Goal: Contribute content: Contribute content

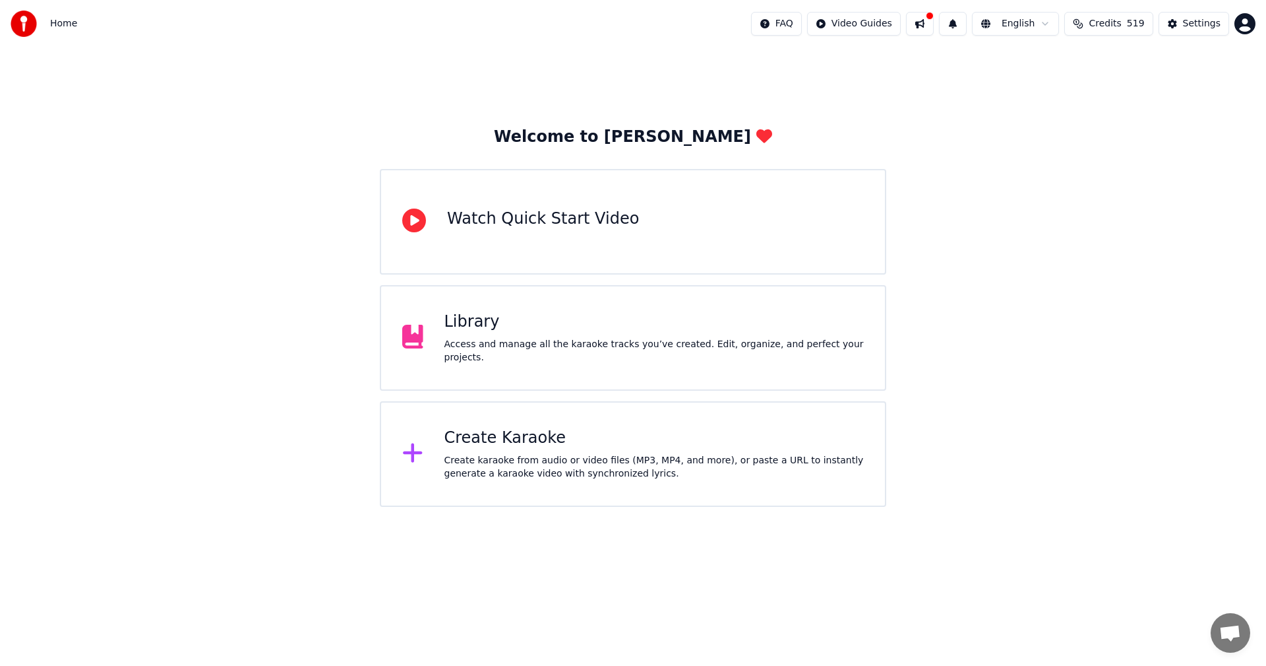
click at [934, 24] on button at bounding box center [920, 24] width 28 height 24
click at [472, 326] on div "Library" at bounding box center [655, 321] width 420 height 21
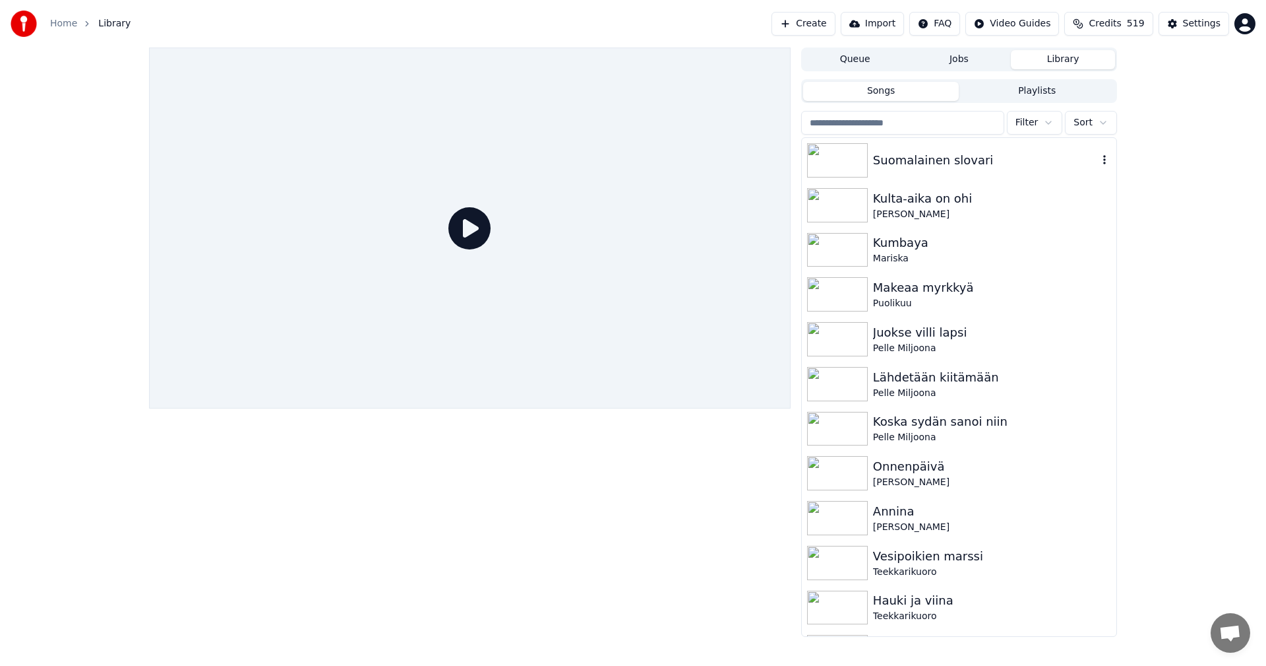
click at [832, 162] on img at bounding box center [837, 160] width 61 height 34
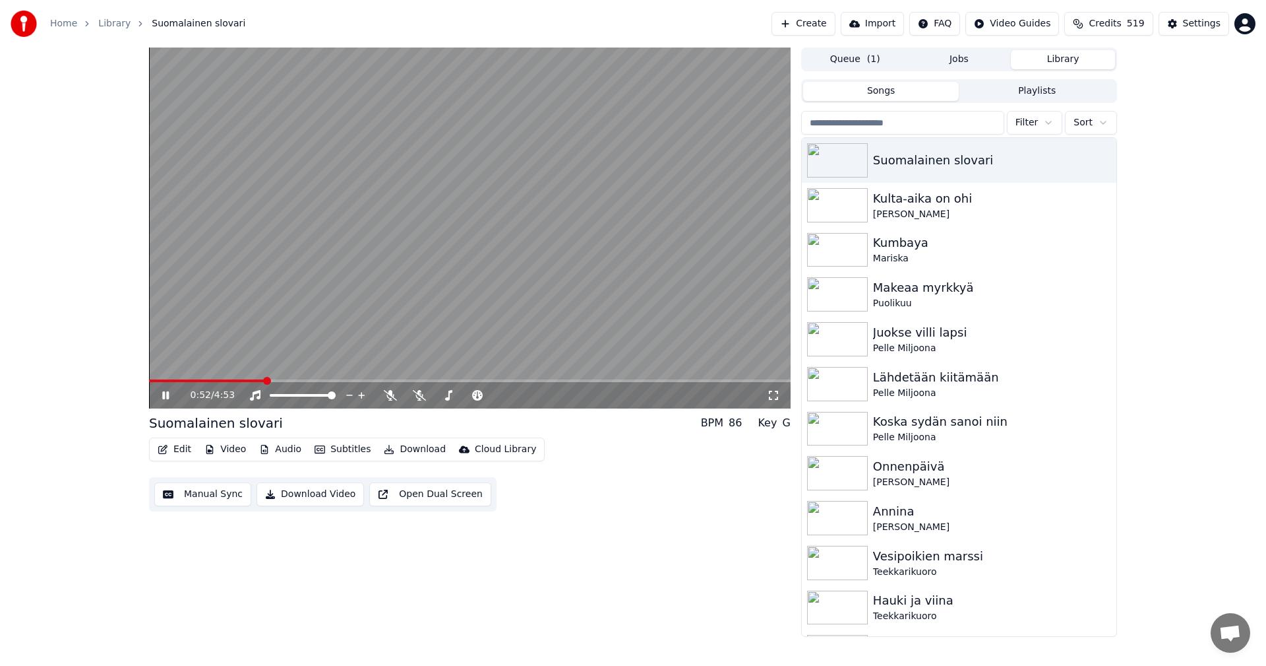
click at [164, 393] on icon at bounding box center [165, 395] width 7 height 8
click at [1207, 22] on div "Settings" at bounding box center [1202, 23] width 38 height 13
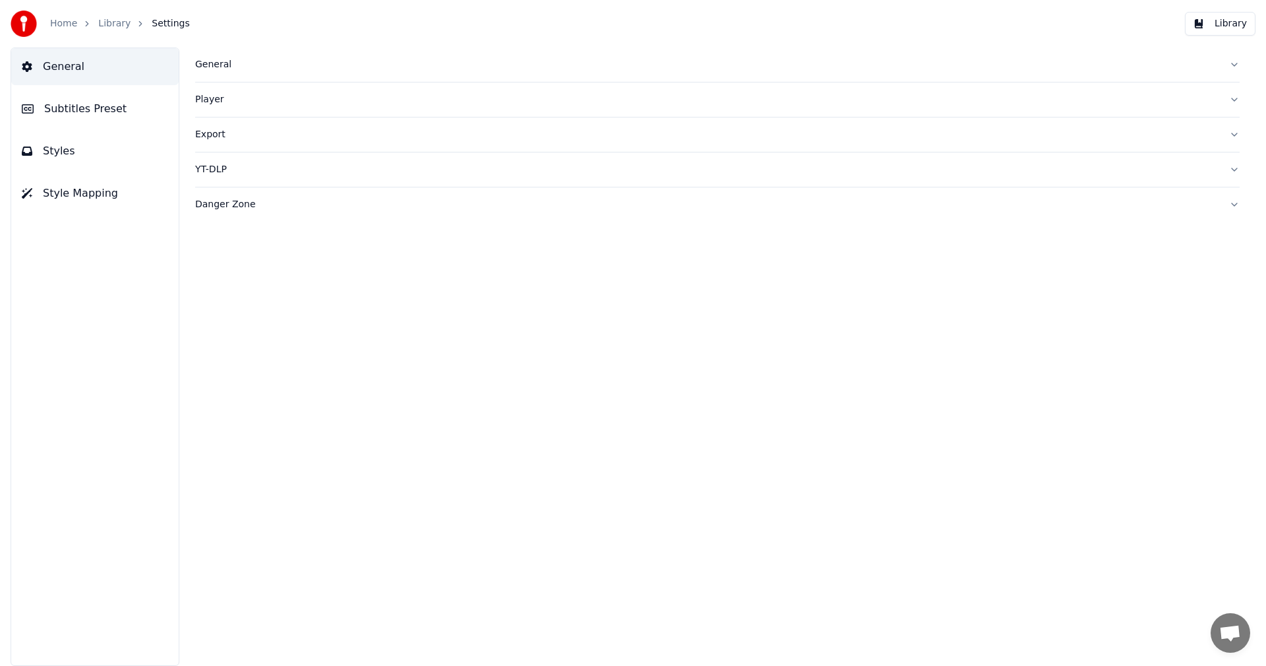
click at [77, 108] on span "Subtitles Preset" at bounding box center [85, 109] width 82 height 16
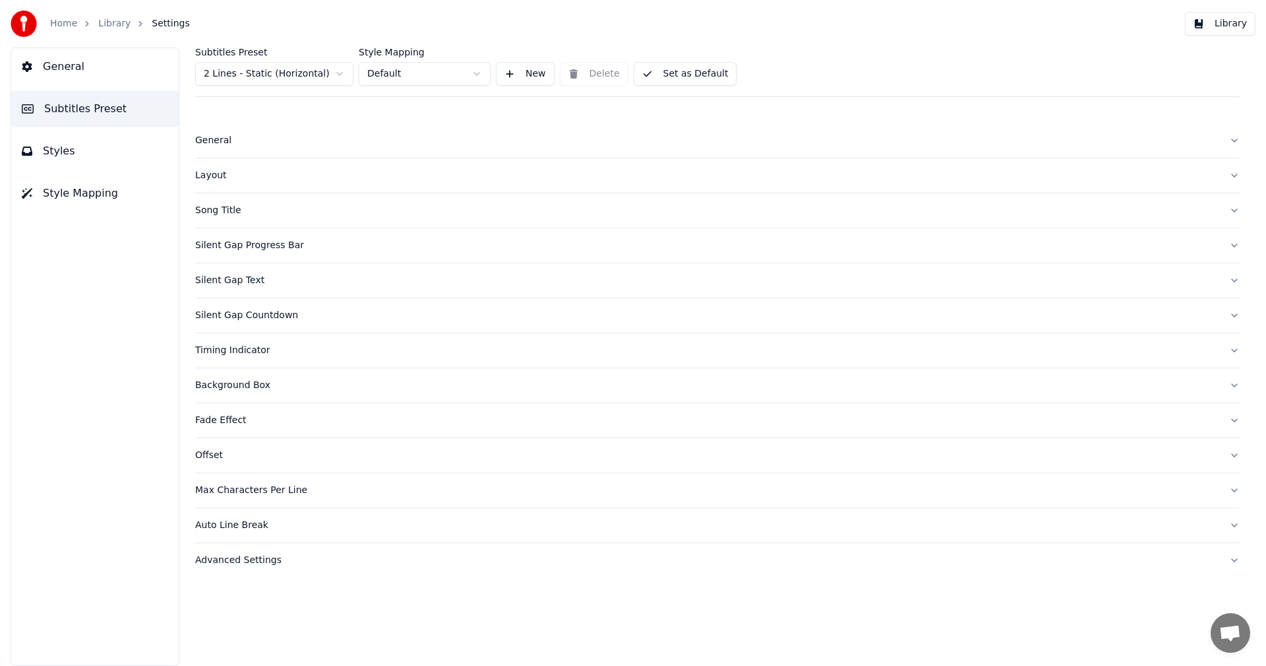
click at [74, 73] on span "General" at bounding box center [64, 67] width 42 height 16
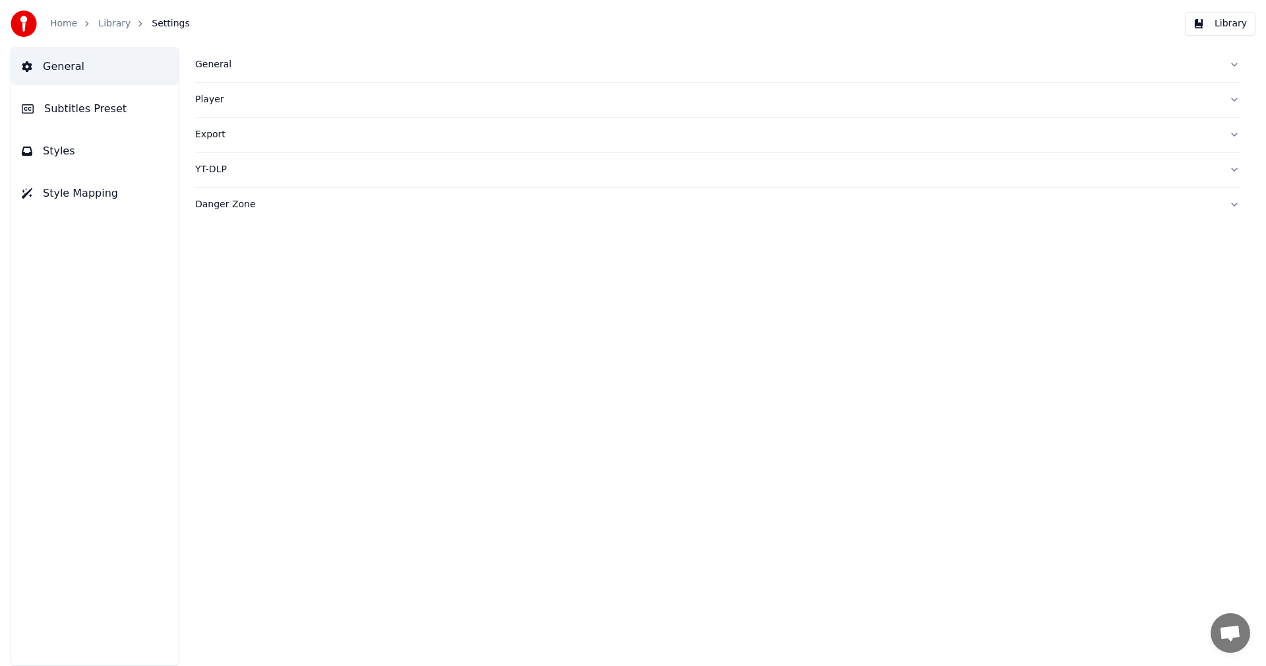
click at [218, 72] on button "General" at bounding box center [717, 64] width 1045 height 34
click at [304, 257] on html "Home Library Settings Library General Subtitles Preset Styles Style Mapping Gen…" at bounding box center [633, 333] width 1266 height 666
click at [69, 21] on link "Home" at bounding box center [63, 23] width 27 height 13
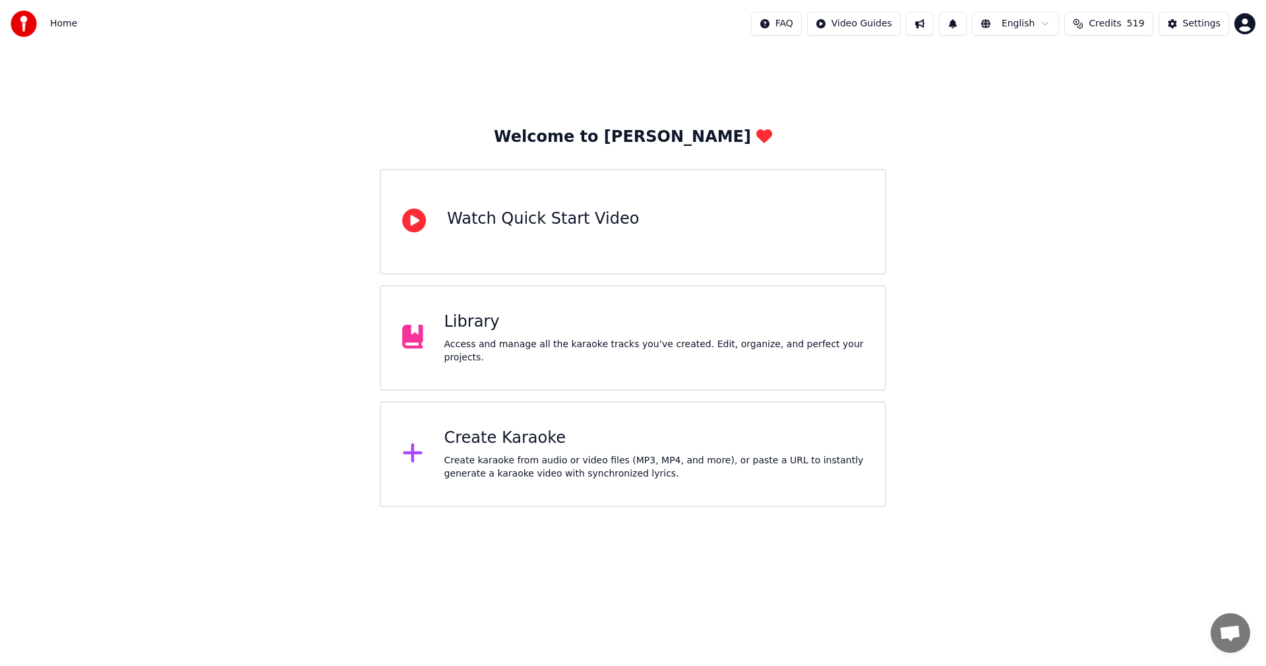
click at [1136, 23] on span "519" at bounding box center [1136, 23] width 18 height 13
click at [1065, 303] on div "Welcome to Youka Watch Quick Start Video Library Access and manage all the kara…" at bounding box center [633, 276] width 1266 height 459
click at [520, 439] on div "Create Karaoke" at bounding box center [655, 437] width 420 height 21
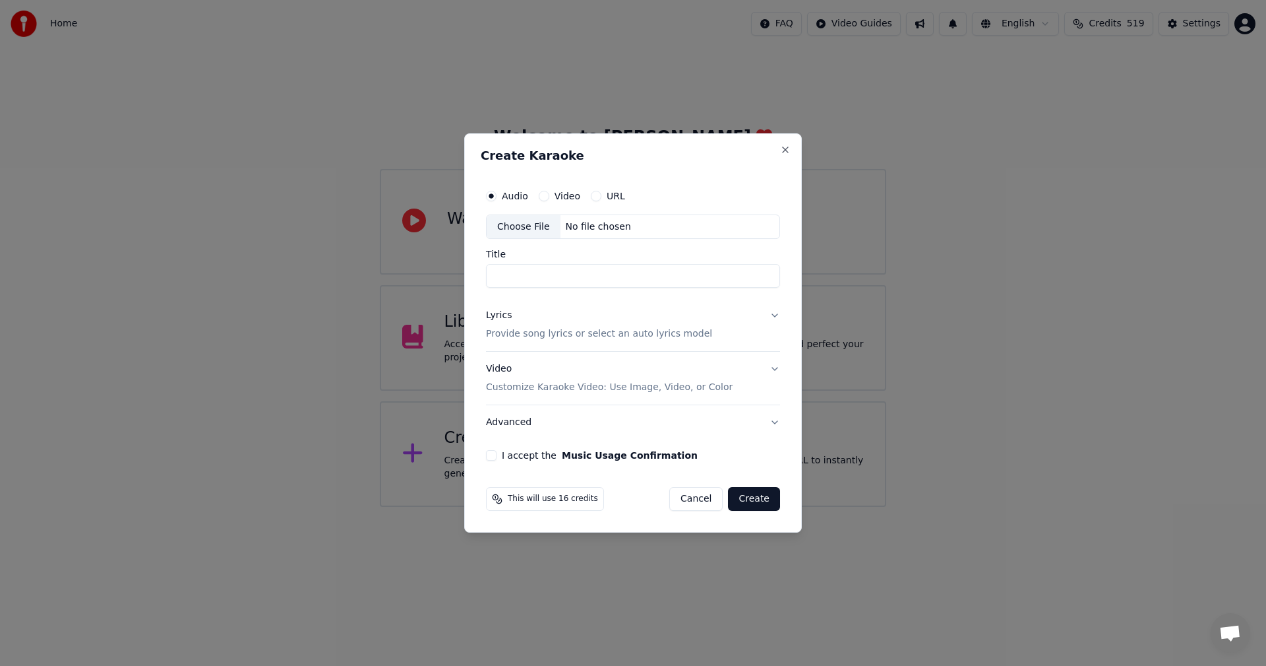
click at [530, 230] on div "Choose File" at bounding box center [524, 227] width 74 height 24
type input "**********"
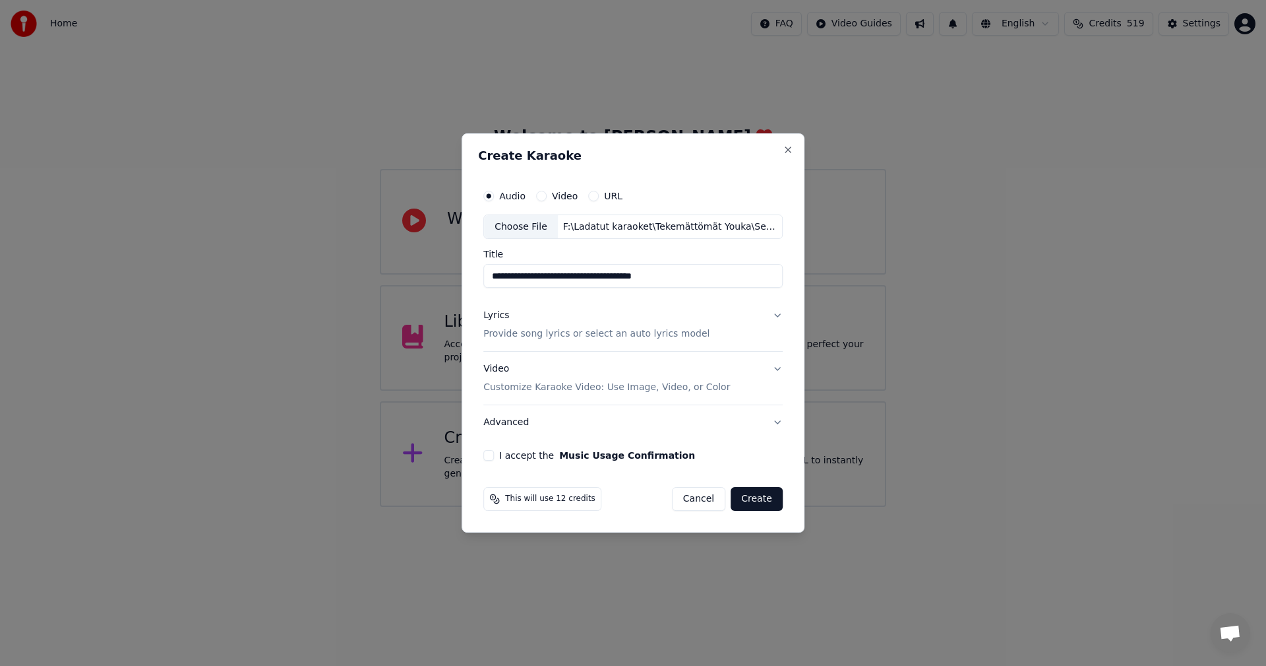
click at [498, 317] on div "Lyrics" at bounding box center [496, 315] width 26 height 13
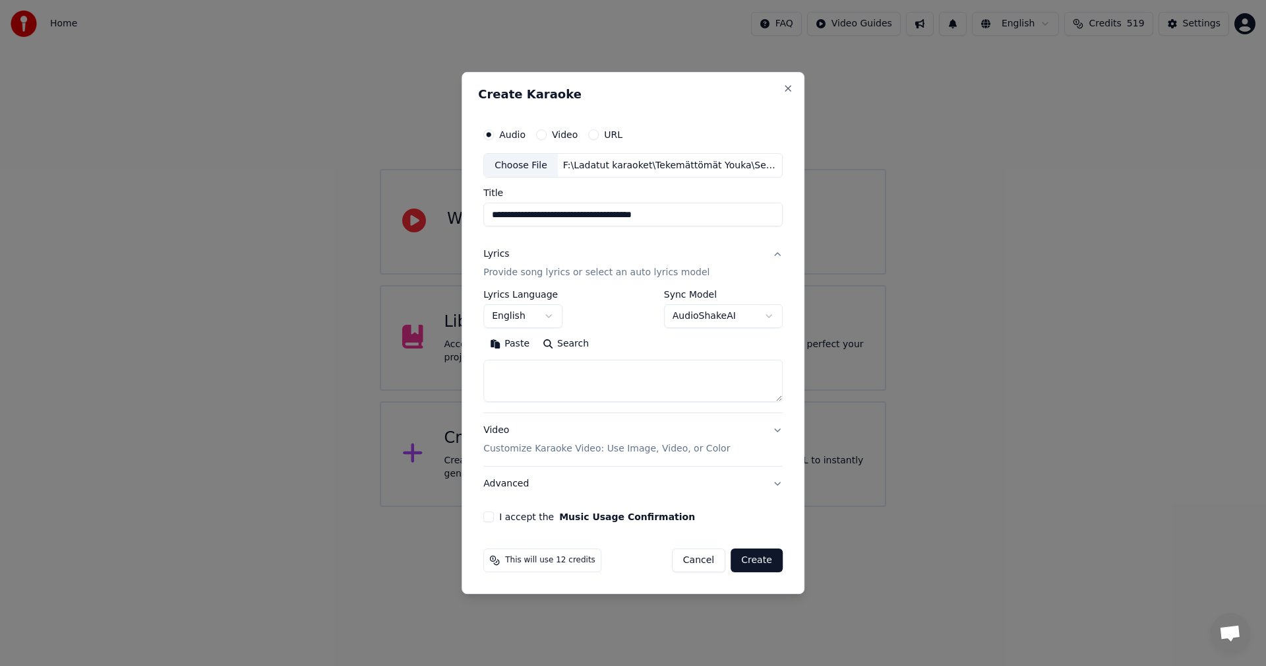
click at [516, 340] on button "Paste" at bounding box center [509, 344] width 53 height 21
click at [549, 319] on body "**********" at bounding box center [633, 253] width 1266 height 507
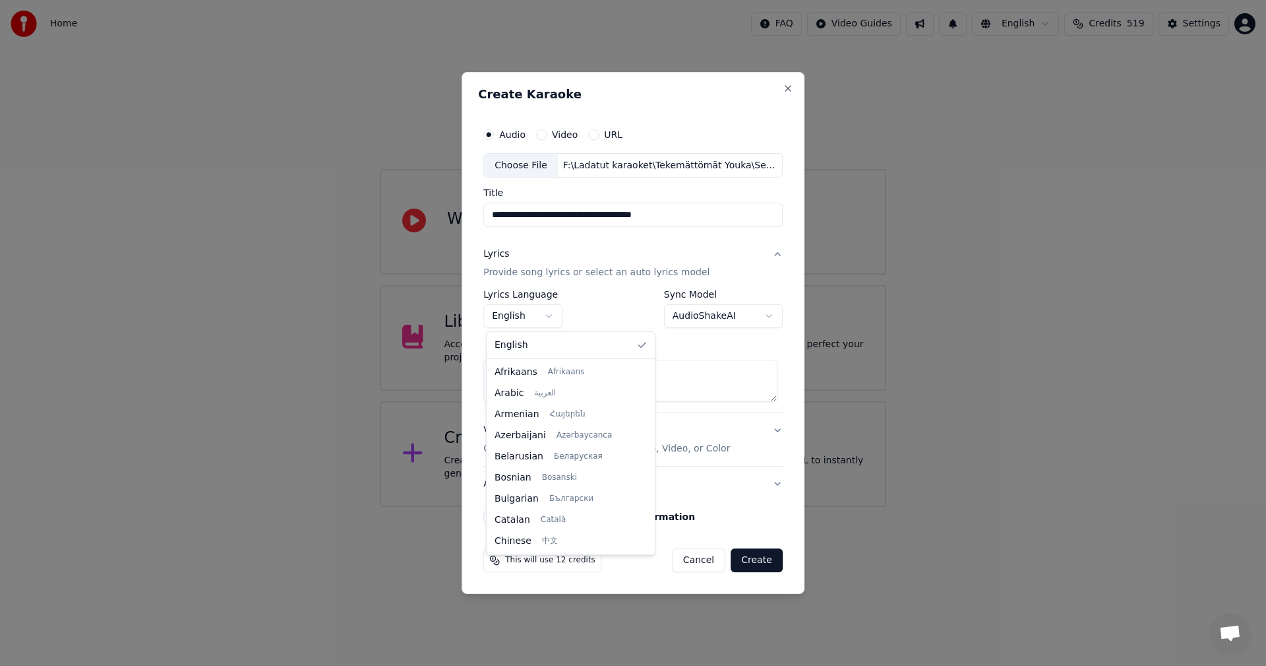
scroll to position [211, 0]
type textarea "**********"
select select "**"
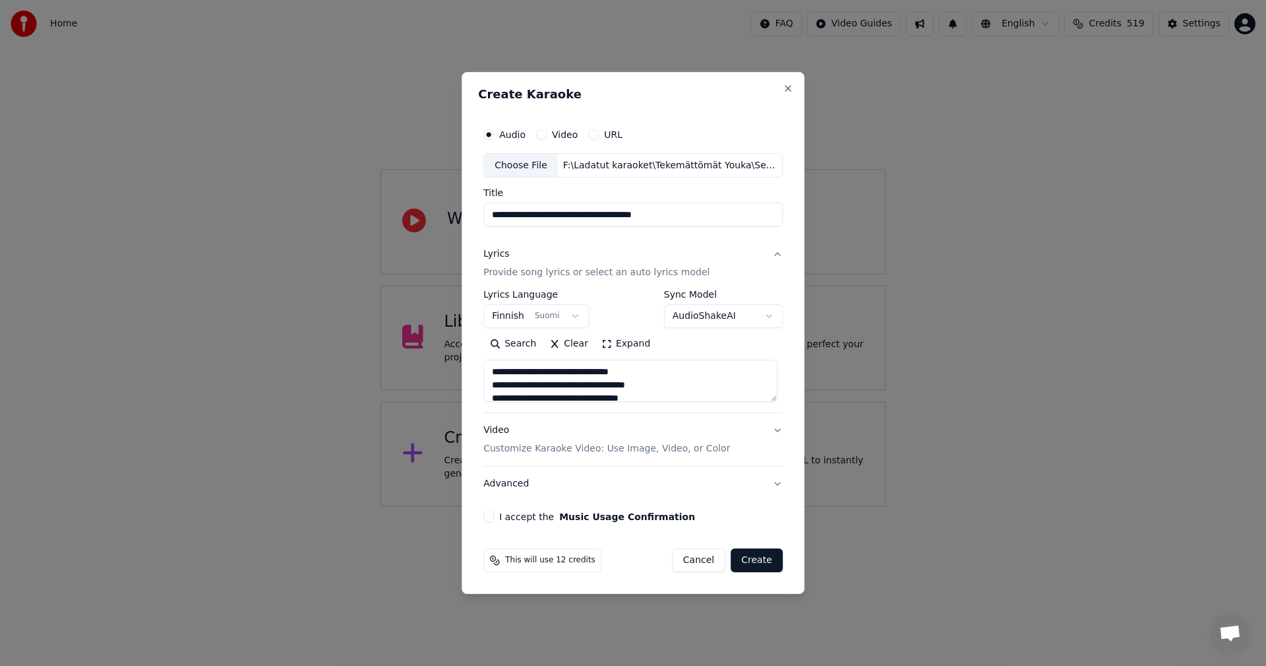
click at [492, 517] on button "I accept the Music Usage Confirmation" at bounding box center [488, 516] width 11 height 11
click at [757, 559] on button "Create" at bounding box center [757, 560] width 52 height 24
type textarea "**********"
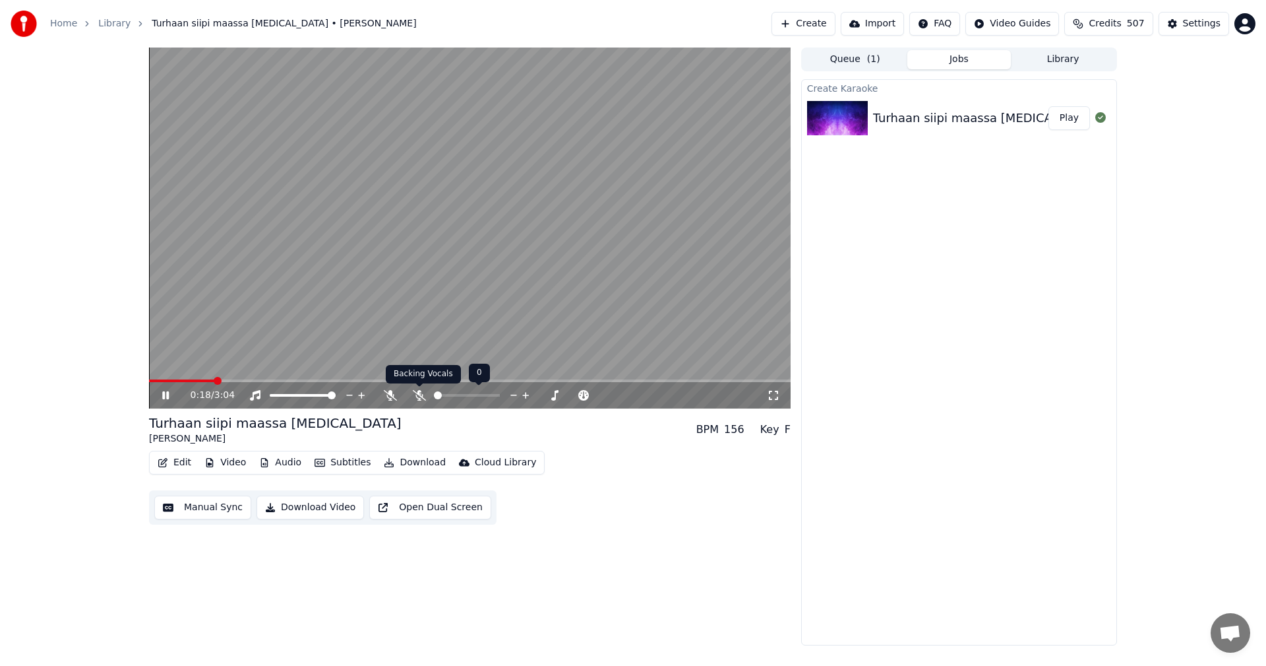
click at [424, 394] on icon at bounding box center [419, 395] width 13 height 11
click at [351, 464] on button "Subtitles" at bounding box center [342, 462] width 67 height 18
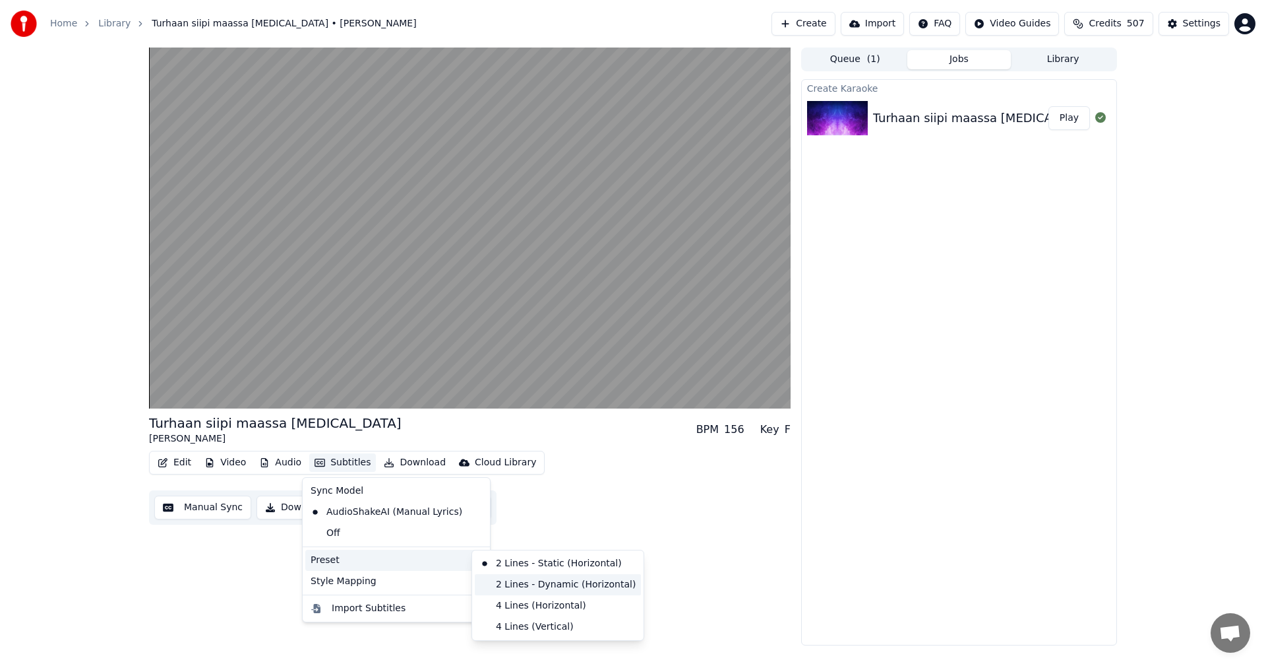
click at [542, 584] on div "2 Lines - Dynamic (Horizontal)" at bounding box center [558, 584] width 166 height 21
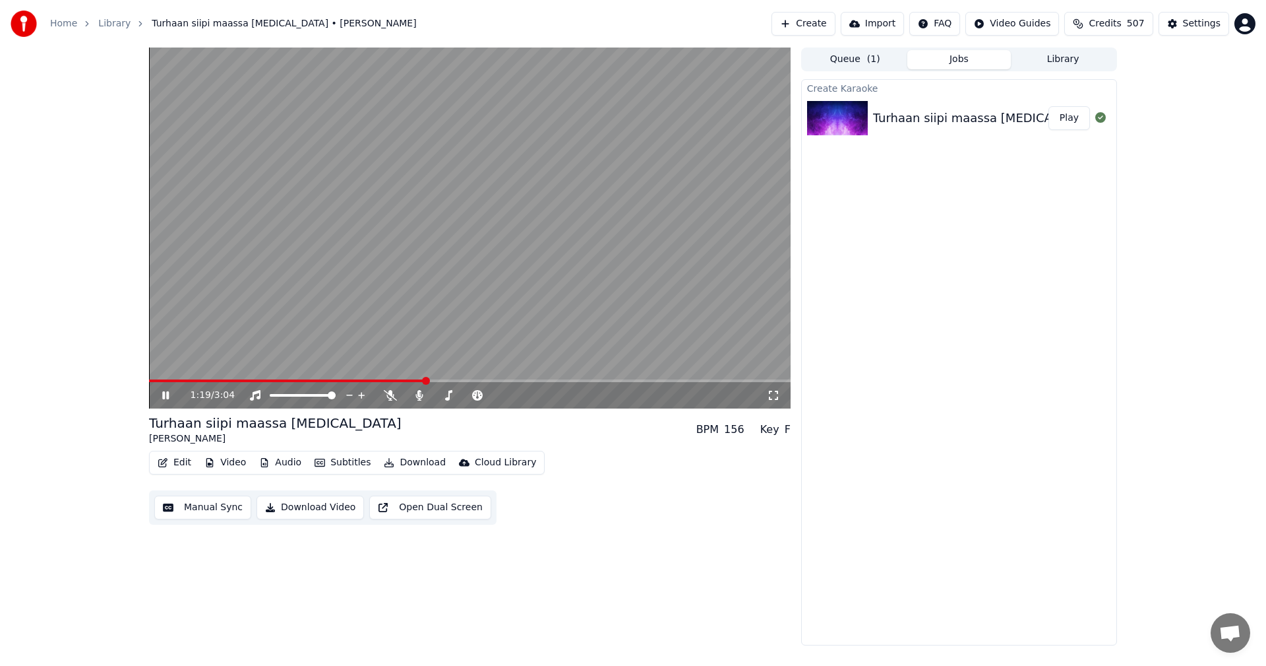
click at [382, 379] on video at bounding box center [470, 227] width 642 height 361
click at [383, 381] on span at bounding box center [265, 380] width 233 height 3
click at [161, 400] on icon at bounding box center [175, 395] width 31 height 11
click at [382, 380] on span at bounding box center [276, 380] width 255 height 3
click at [396, 379] on span at bounding box center [287, 380] width 276 height 3
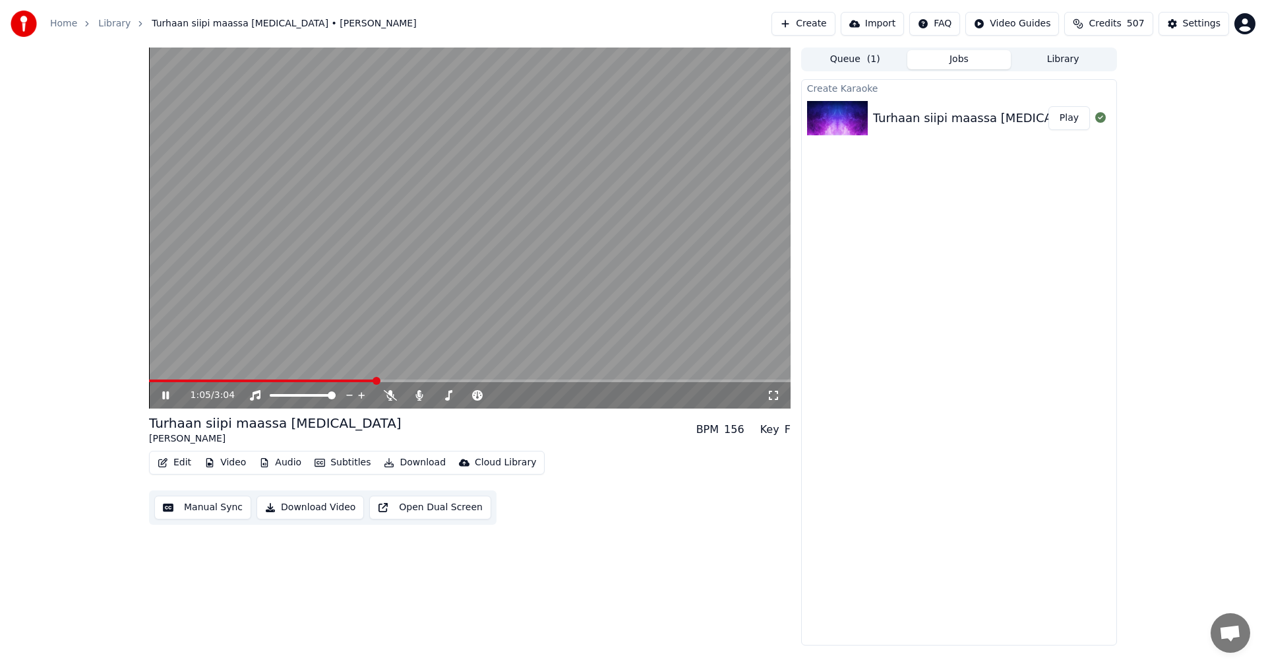
click at [375, 381] on span at bounding box center [262, 380] width 226 height 3
click at [162, 396] on icon at bounding box center [175, 395] width 31 height 11
click at [189, 464] on button "Edit" at bounding box center [174, 462] width 44 height 18
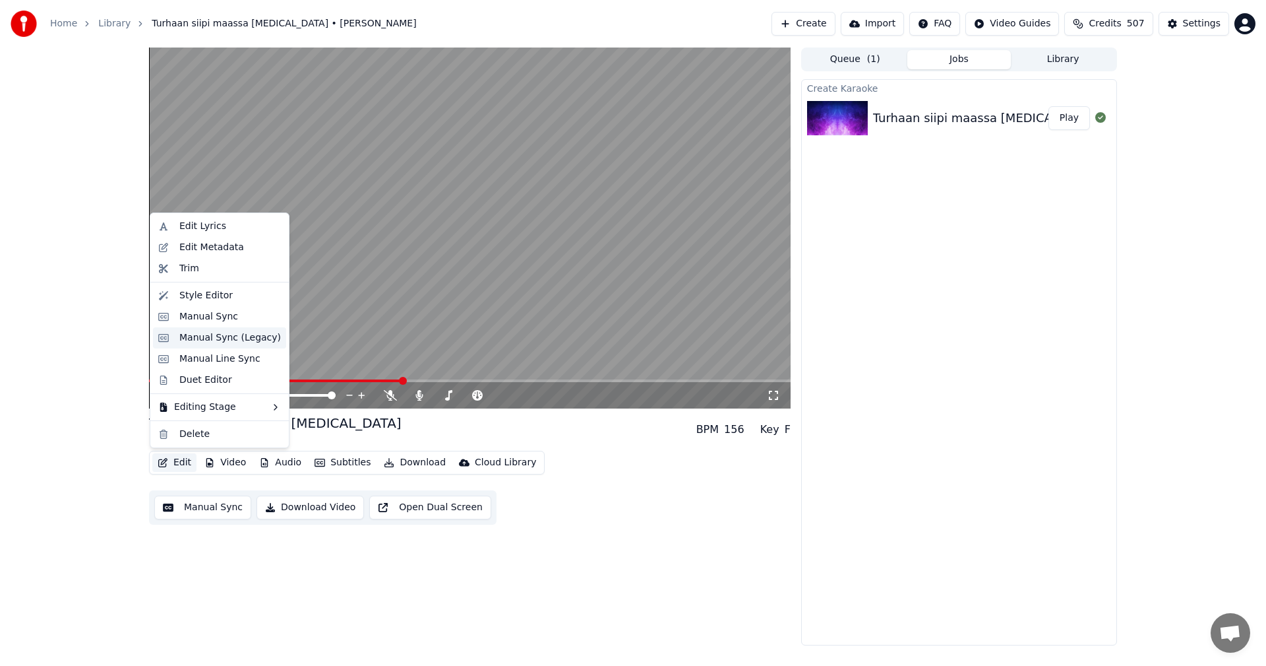
click at [228, 342] on div "Manual Sync (Legacy)" at bounding box center [230, 337] width 102 height 13
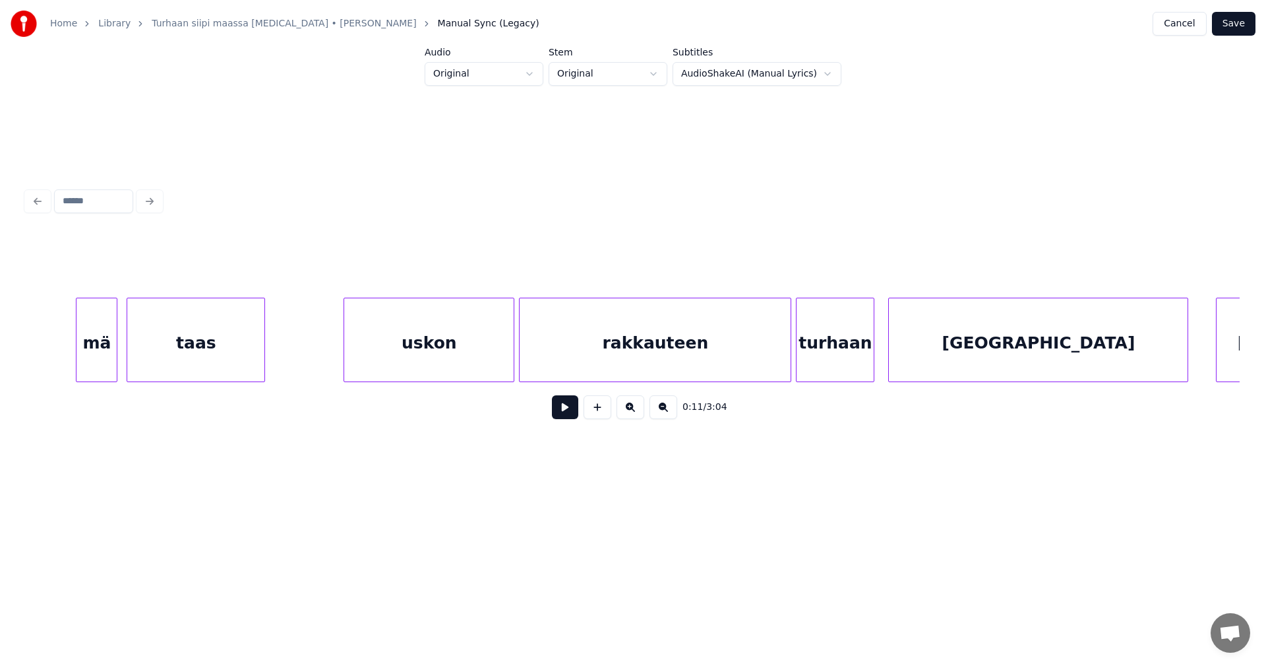
scroll to position [0, 15761]
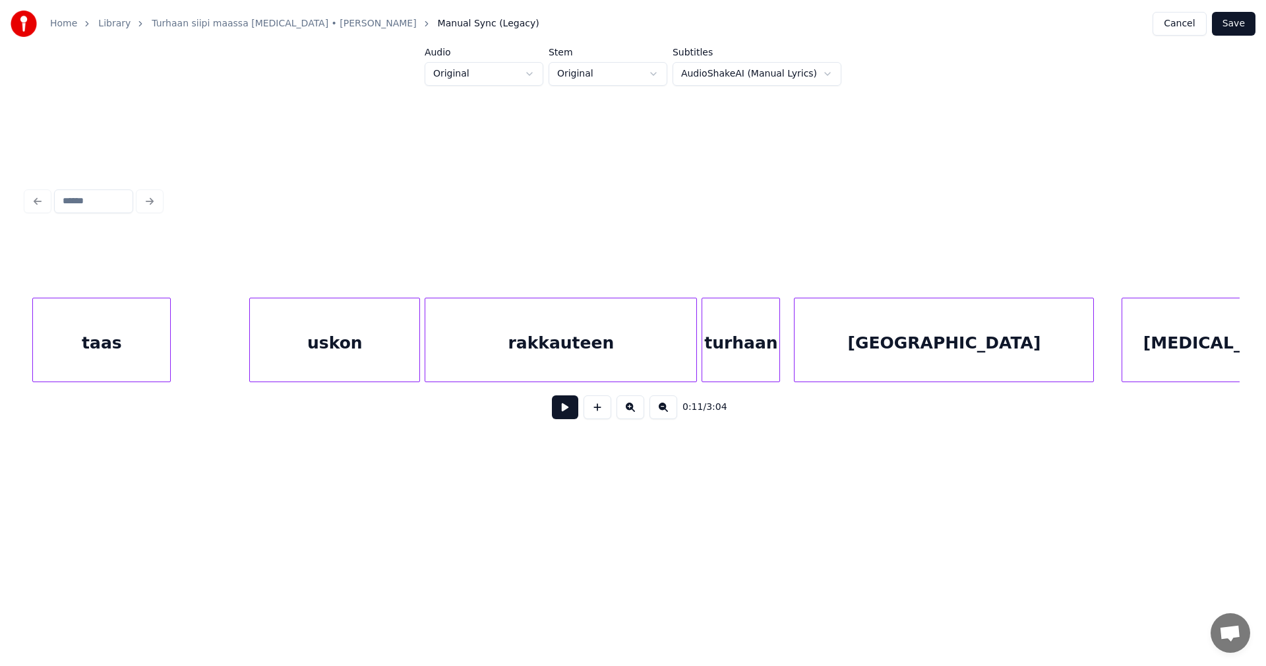
click at [513, 351] on div "rakkauteen" at bounding box center [560, 343] width 271 height 90
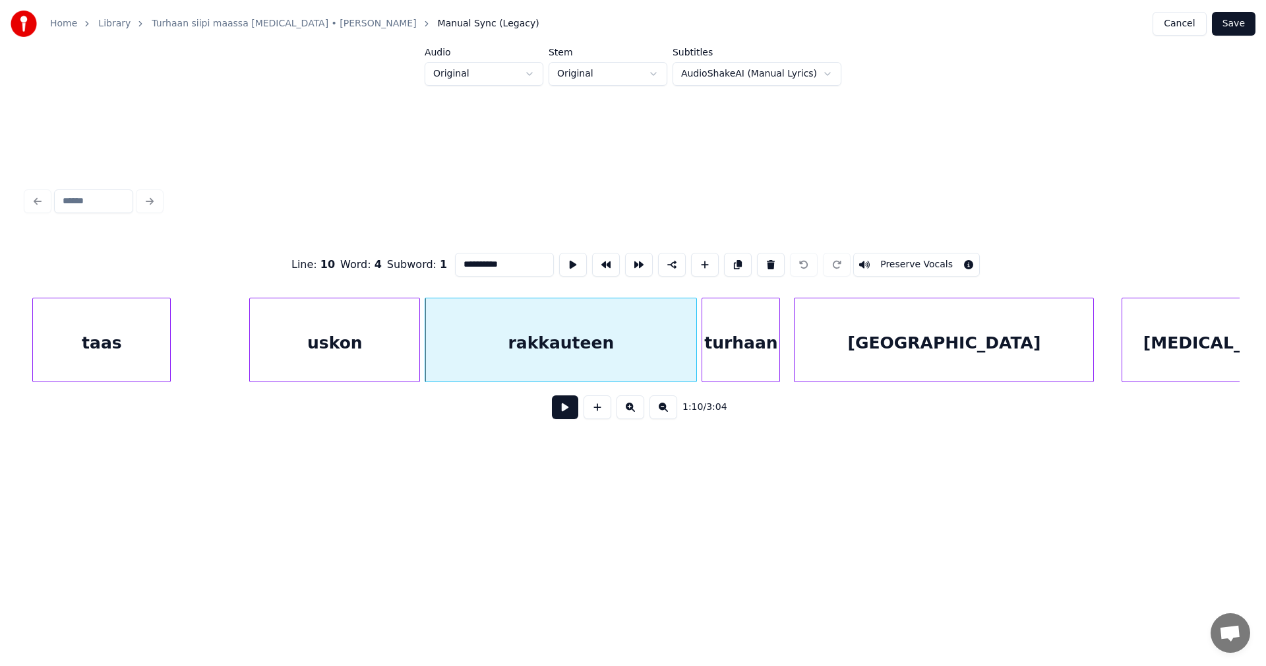
click at [573, 406] on button at bounding box center [565, 407] width 26 height 24
click at [566, 405] on button at bounding box center [565, 407] width 26 height 24
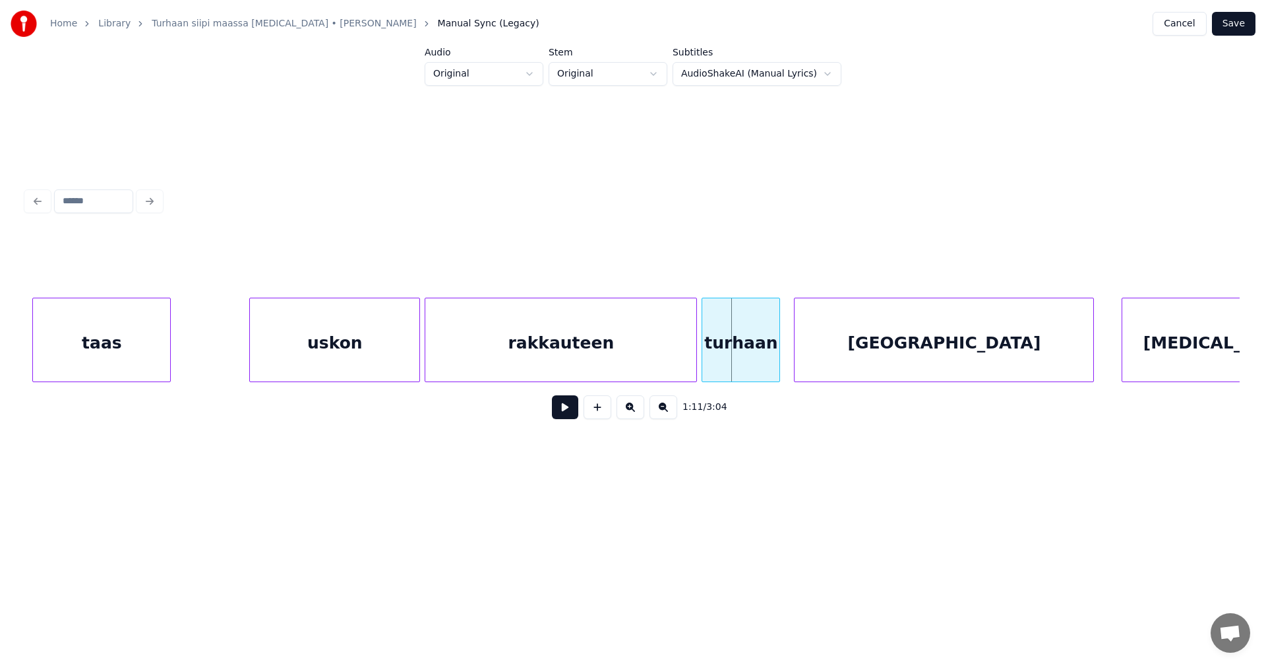
click at [547, 357] on div "rakkauteen" at bounding box center [560, 343] width 271 height 90
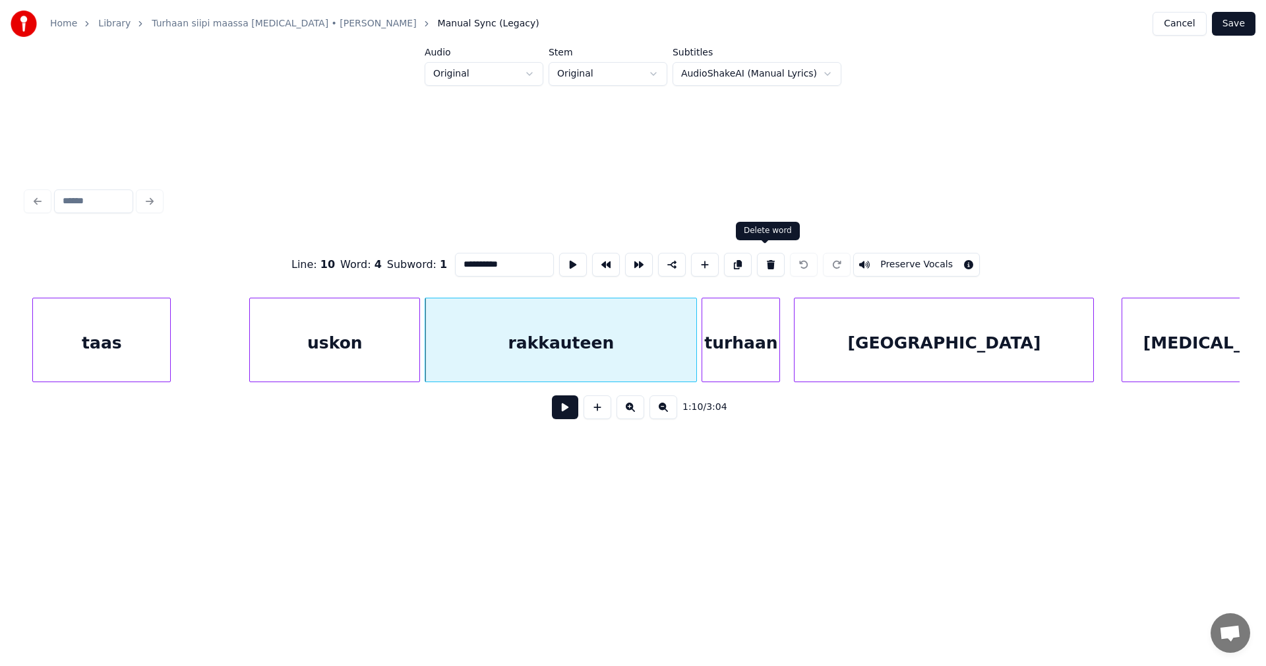
click at [766, 259] on button at bounding box center [771, 265] width 28 height 24
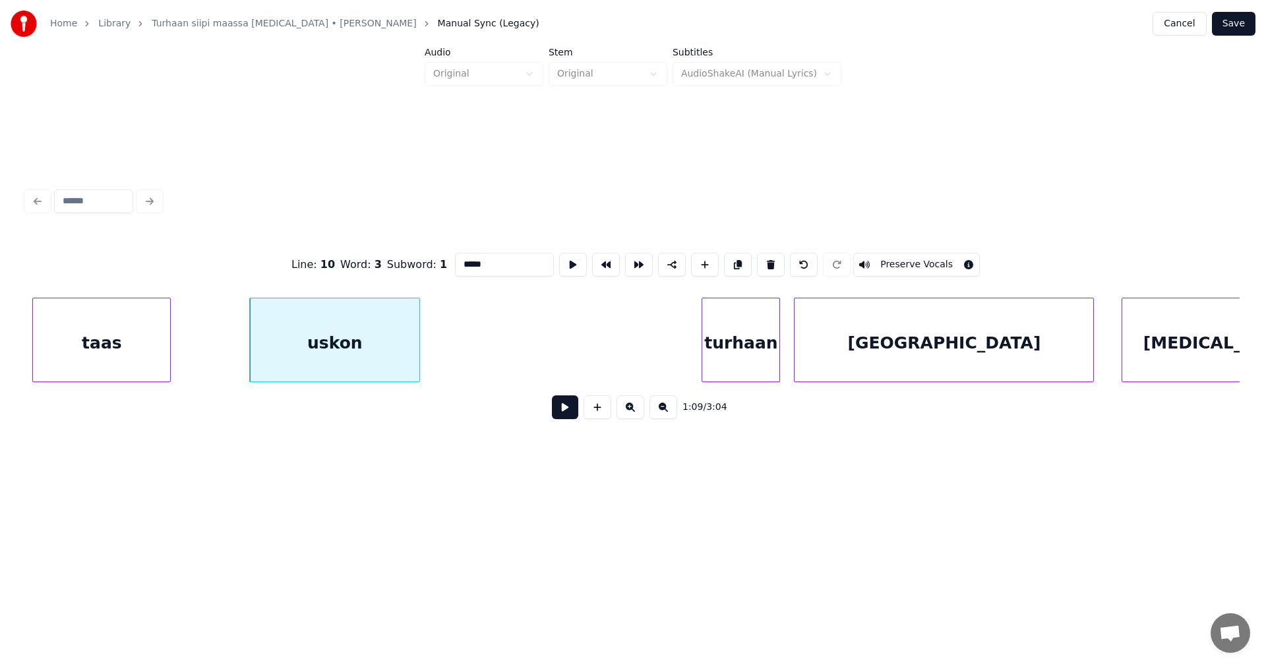
click at [394, 359] on div "uskon" at bounding box center [335, 343] width 170 height 90
click at [760, 263] on button at bounding box center [771, 265] width 28 height 24
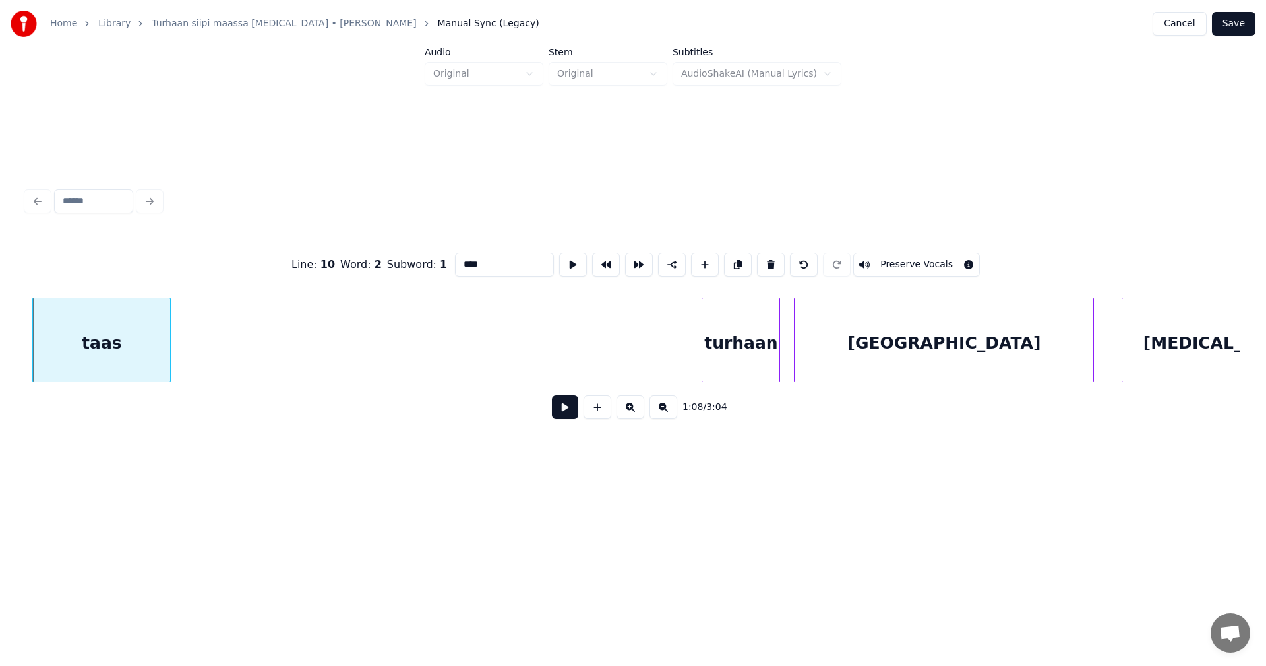
click at [115, 355] on div "taas" at bounding box center [101, 343] width 137 height 90
click at [764, 261] on button at bounding box center [771, 265] width 28 height 24
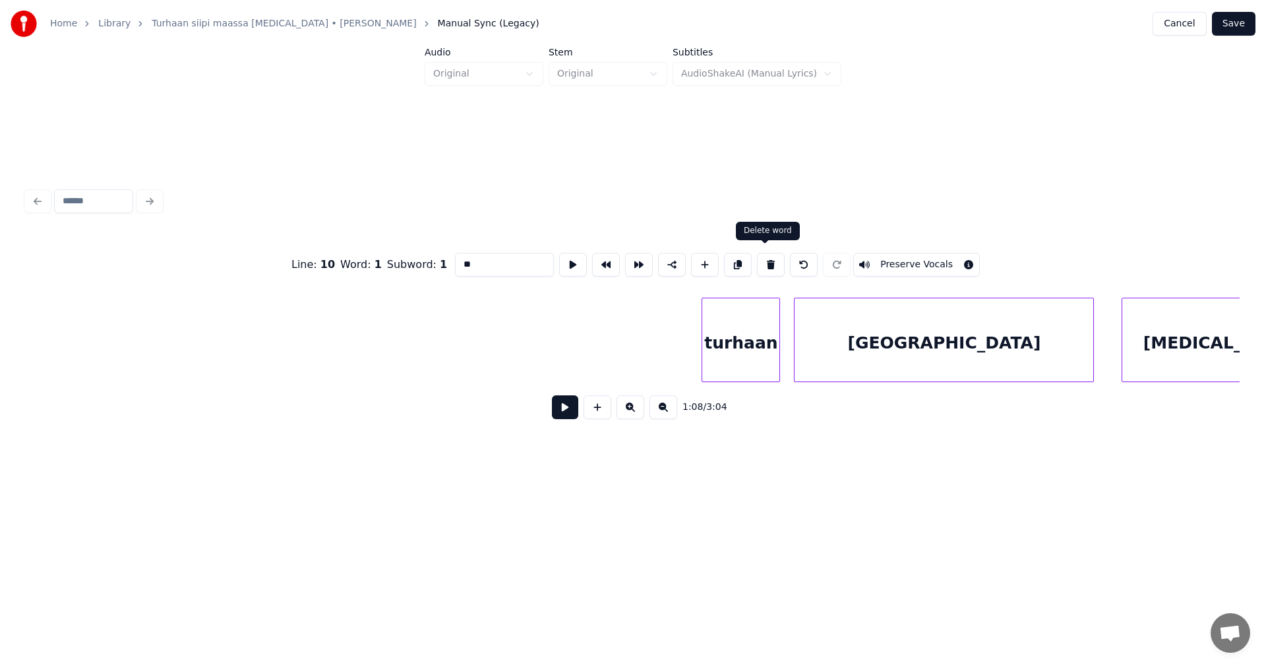
scroll to position [0, 15716]
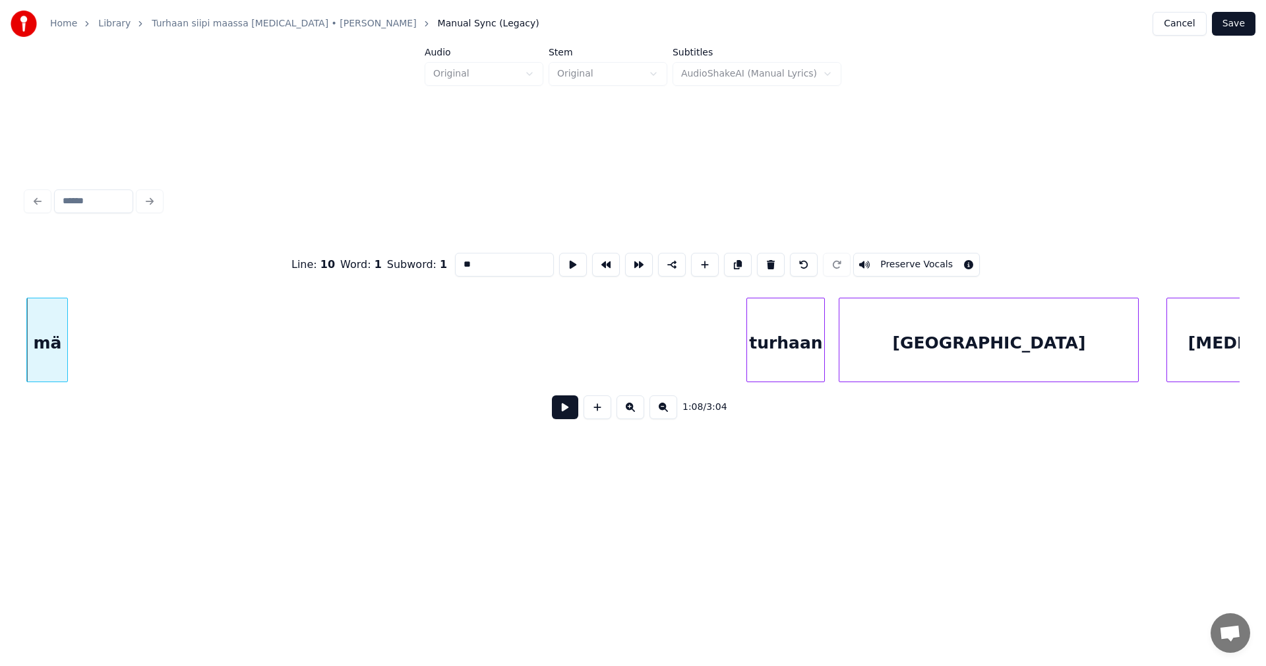
click at [44, 359] on div "mä" at bounding box center [47, 343] width 40 height 90
click at [764, 259] on button at bounding box center [771, 265] width 28 height 24
type input "**********"
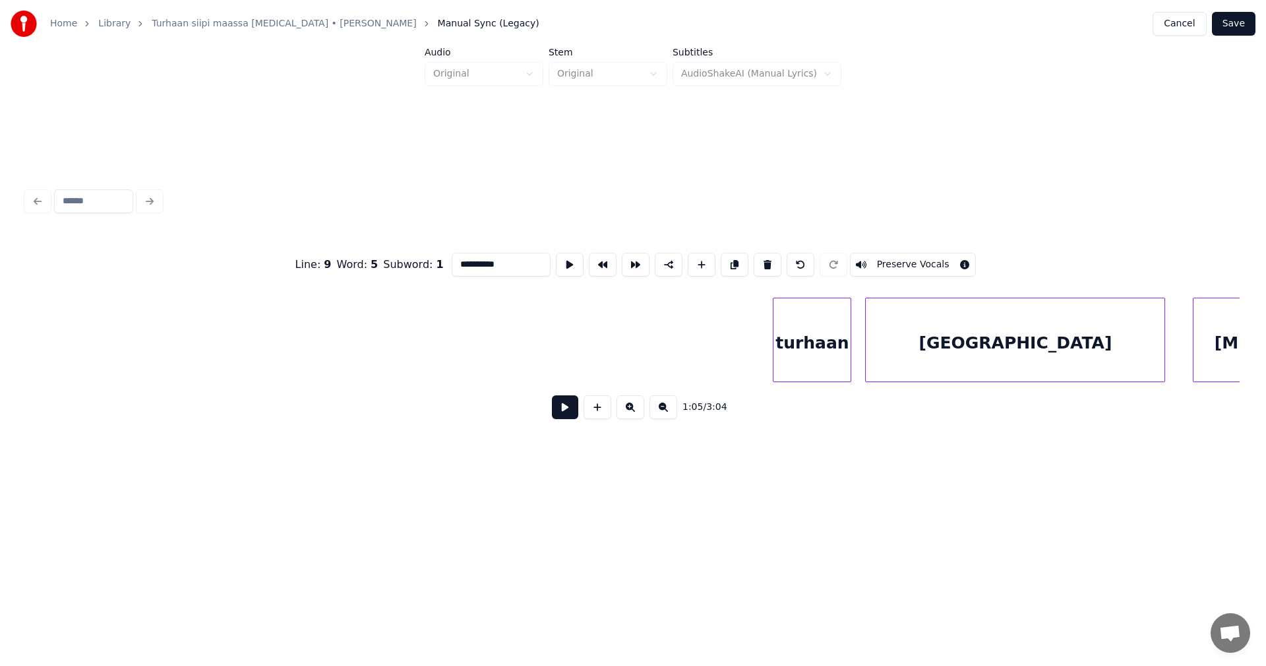
scroll to position [0, 15737]
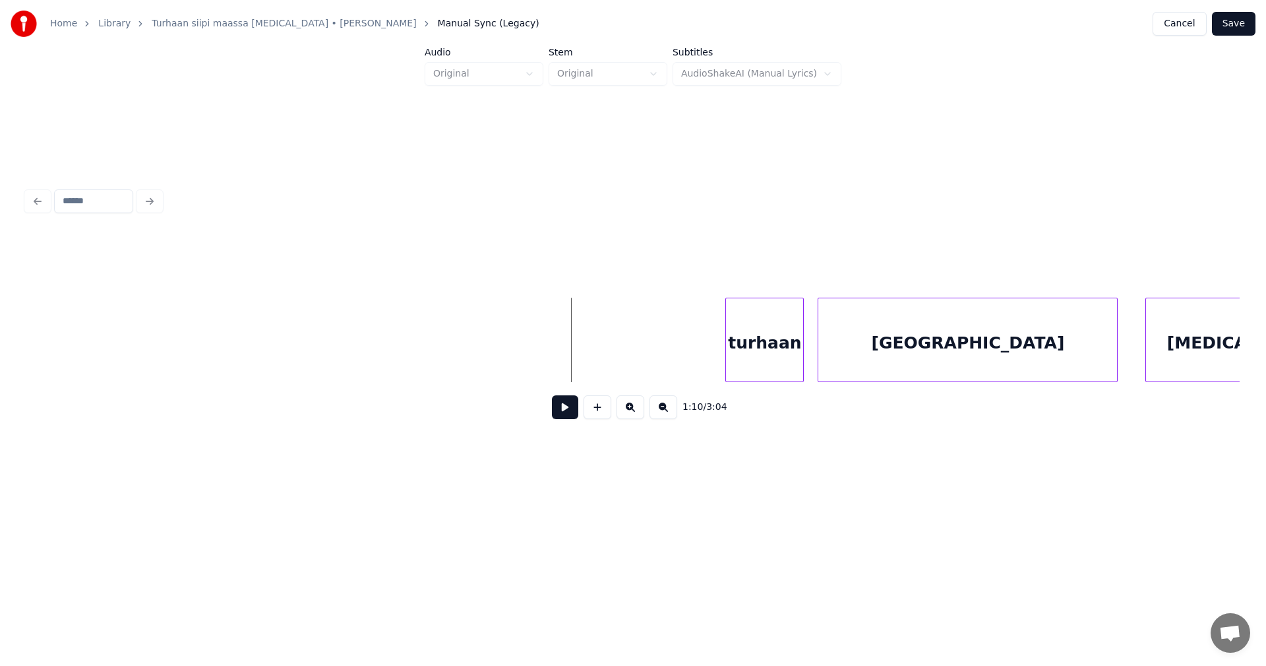
click at [566, 412] on button at bounding box center [565, 407] width 26 height 24
click at [567, 410] on button at bounding box center [565, 407] width 26 height 24
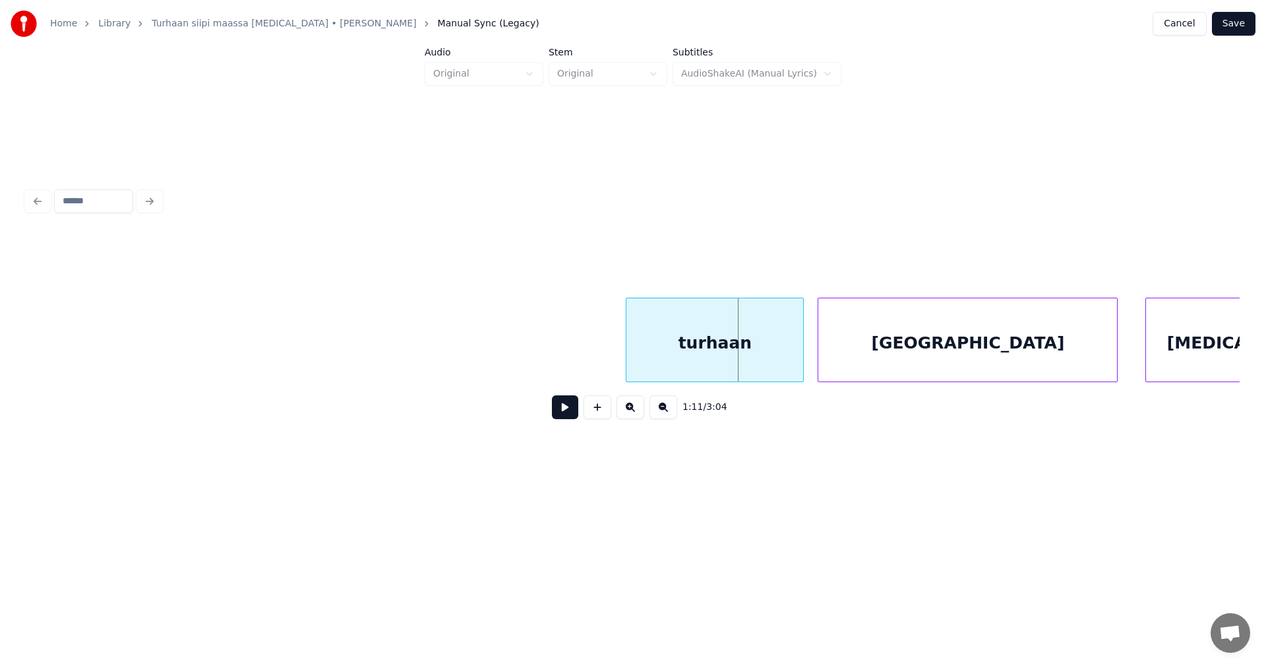
click at [629, 356] on div at bounding box center [629, 339] width 4 height 83
click at [569, 416] on button at bounding box center [565, 407] width 26 height 24
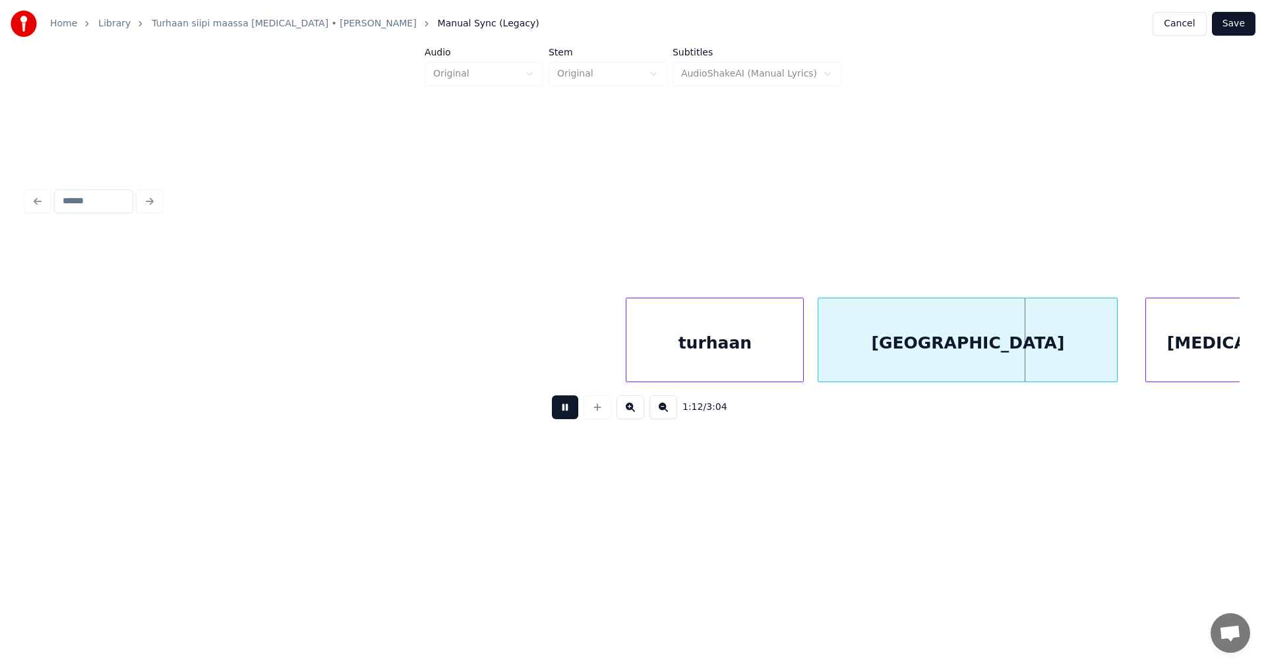
click at [569, 416] on button at bounding box center [565, 407] width 26 height 24
click at [945, 337] on div "[GEOGRAPHIC_DATA]" at bounding box center [968, 343] width 299 height 90
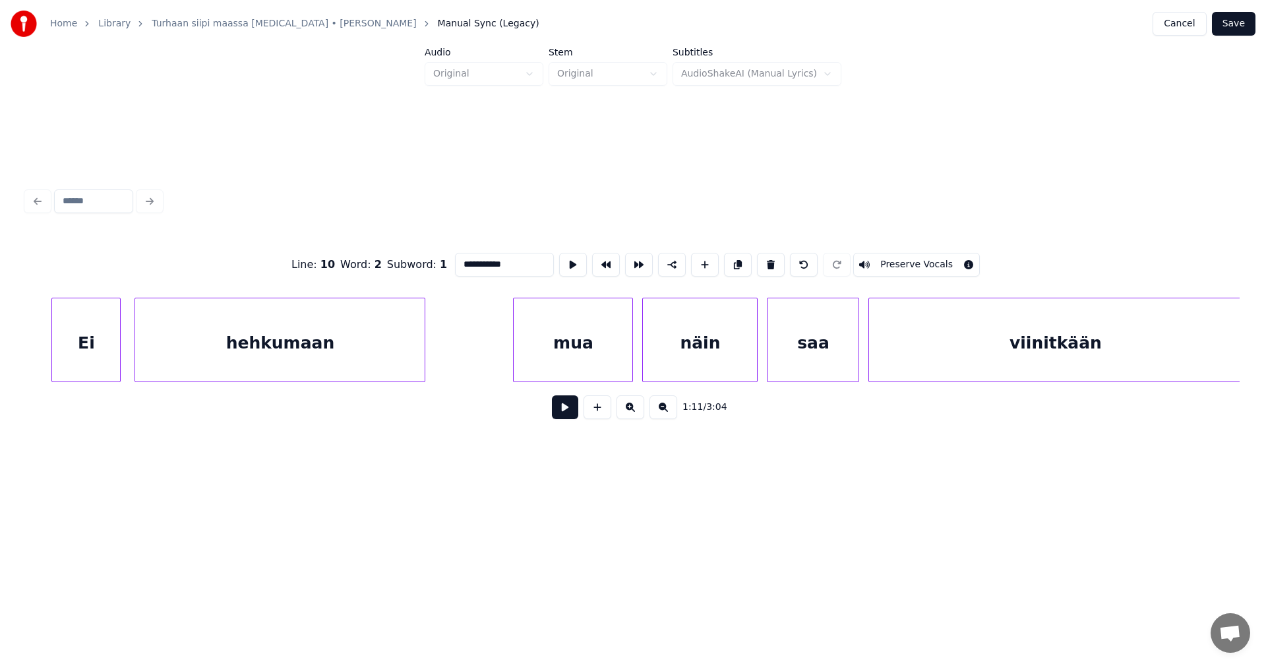
scroll to position [0, 16799]
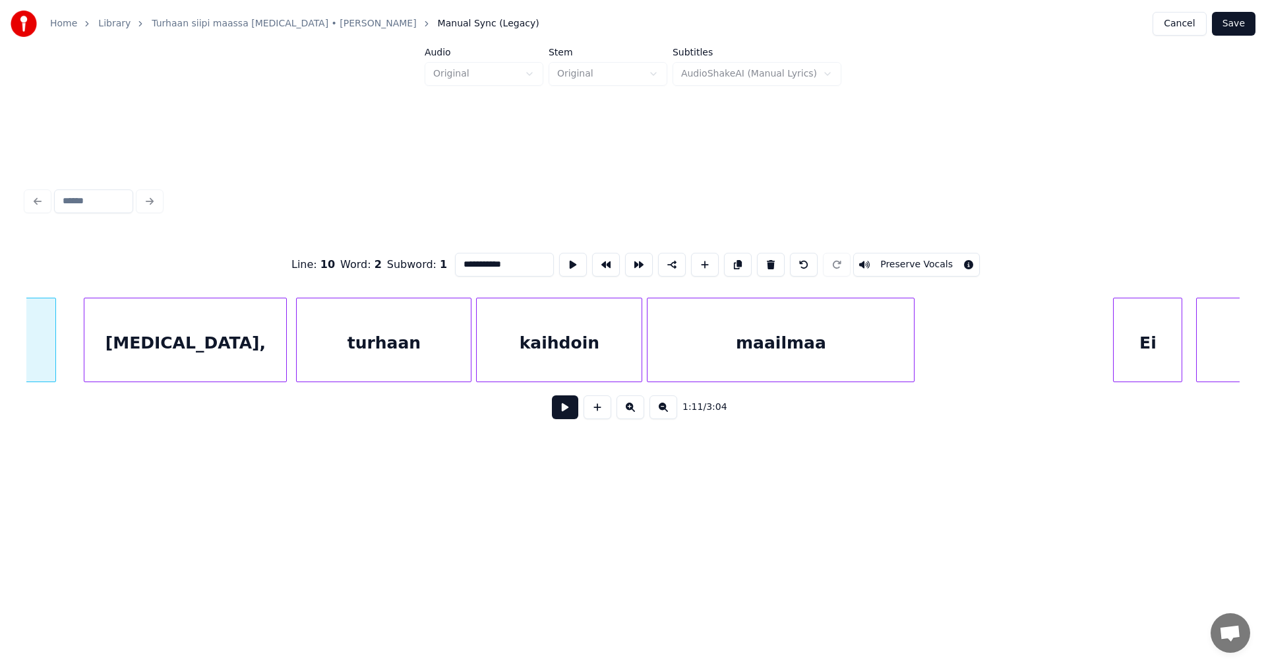
click at [260, 361] on div "[MEDICAL_DATA]," at bounding box center [185, 343] width 202 height 90
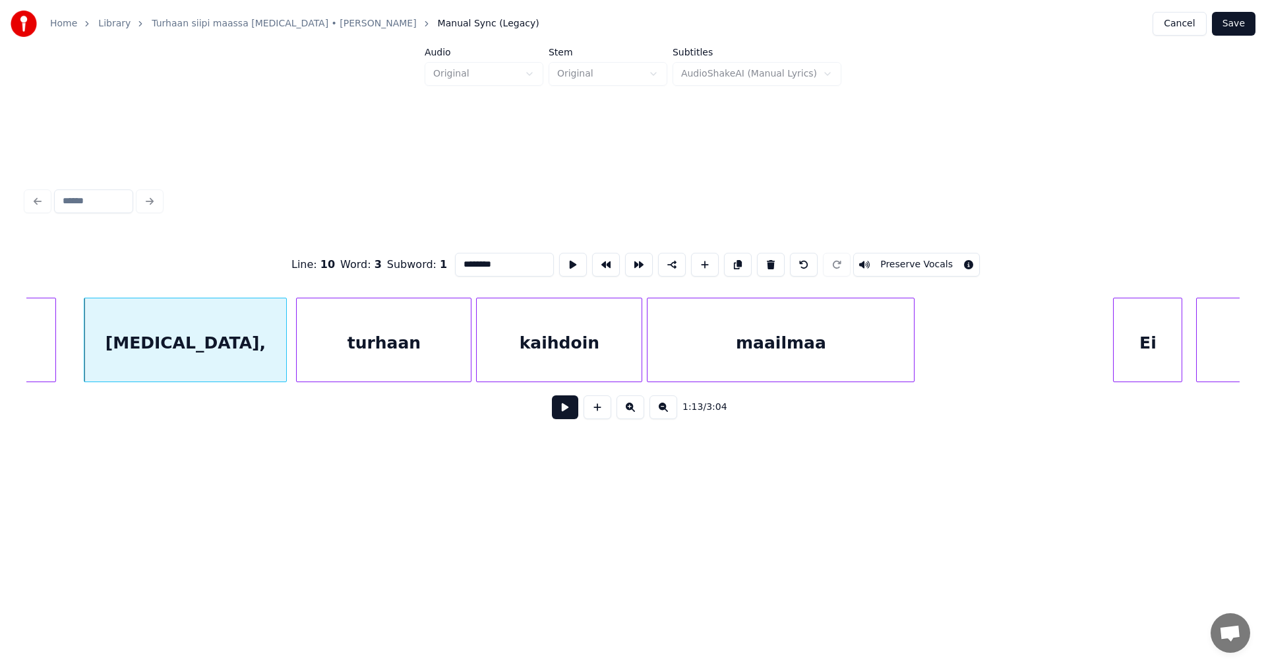
click at [352, 356] on div "turhaan" at bounding box center [384, 343] width 174 height 90
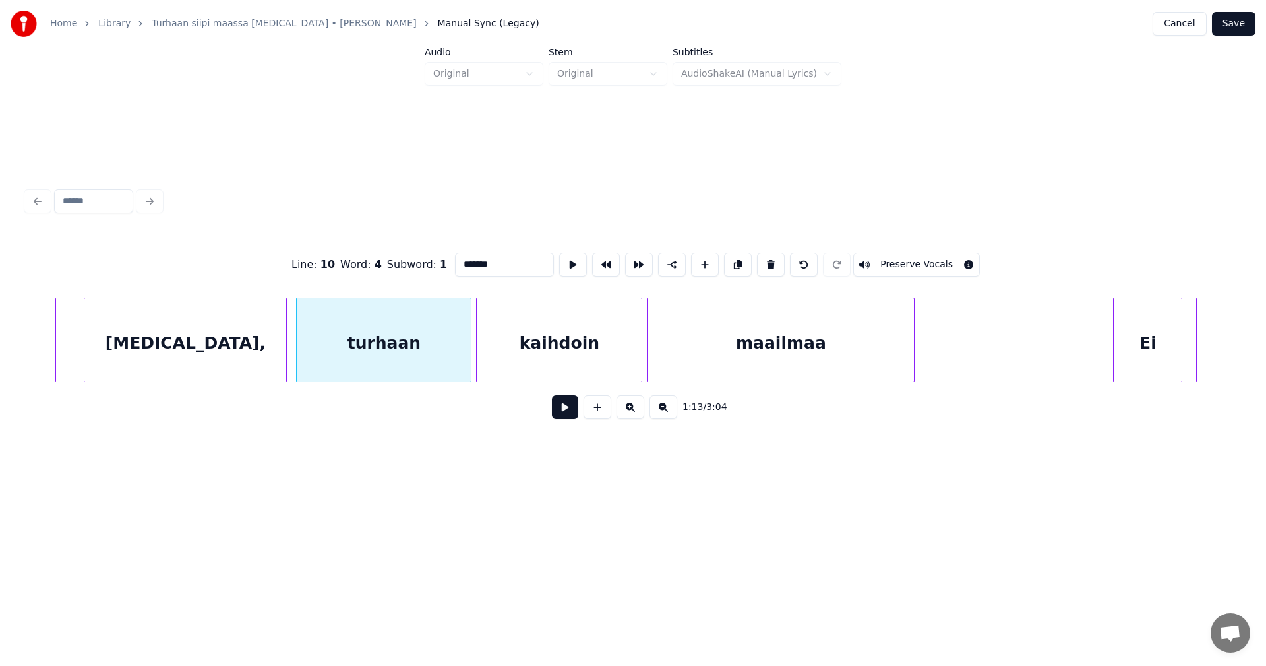
click at [247, 356] on div "[MEDICAL_DATA]," at bounding box center [185, 343] width 202 height 90
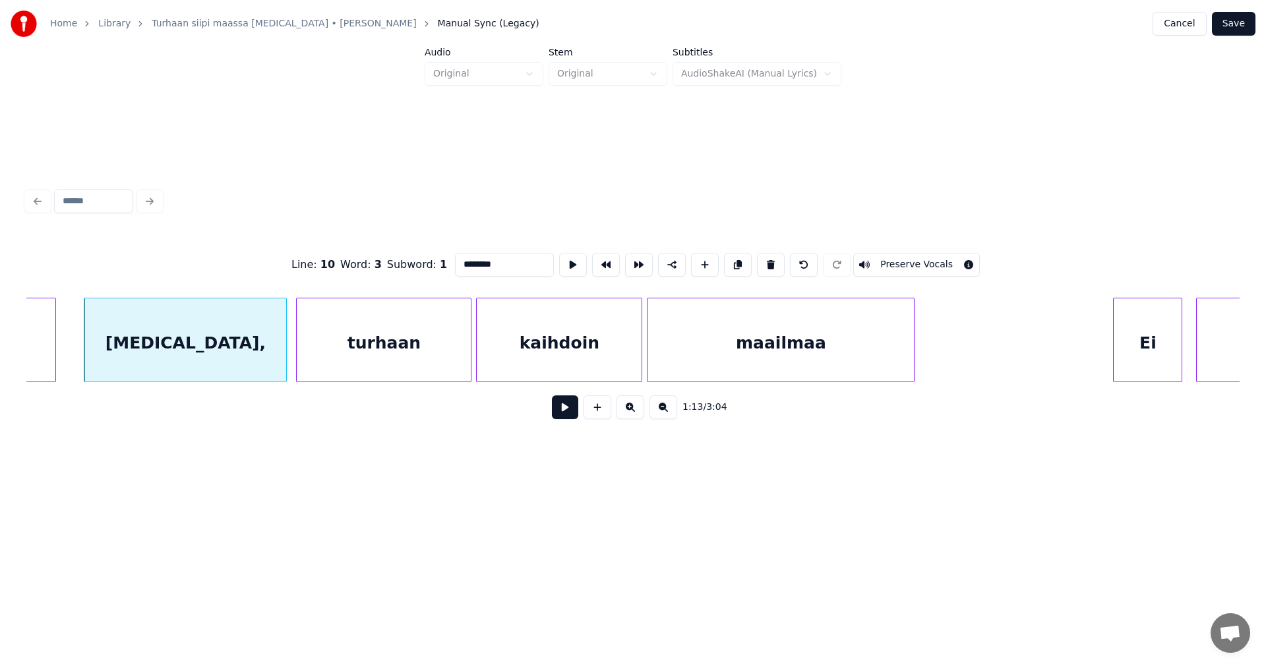
click at [493, 256] on input "********" at bounding box center [504, 265] width 99 height 24
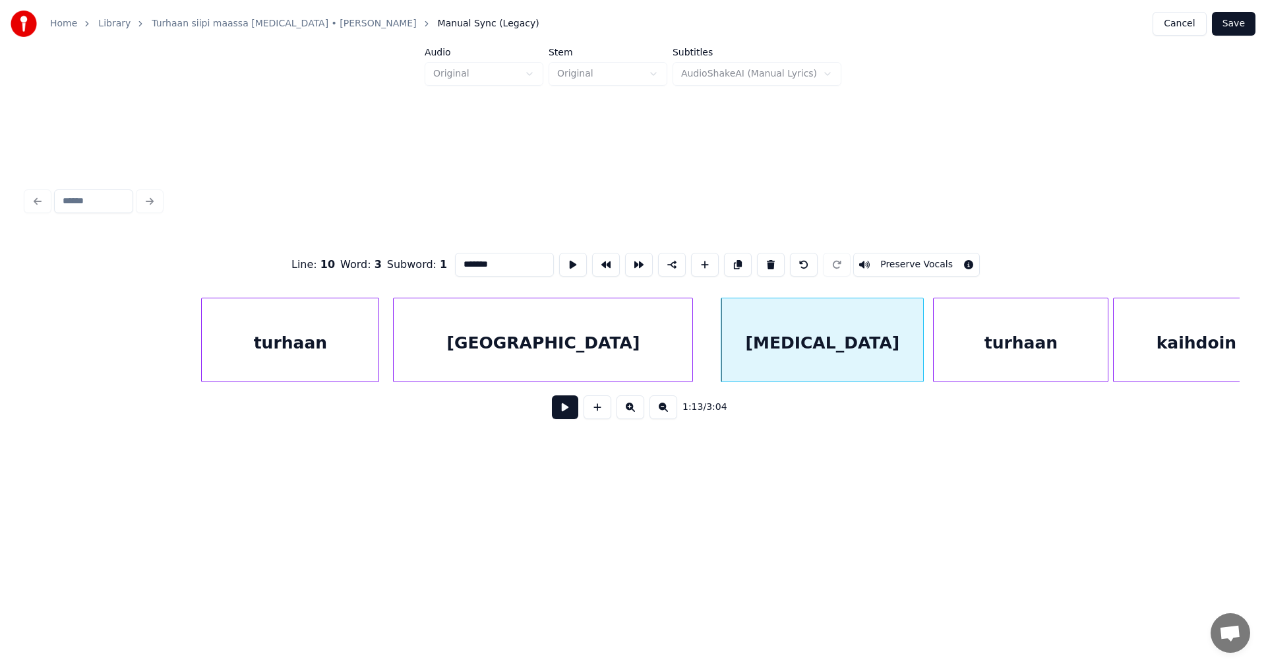
scroll to position [0, 16044]
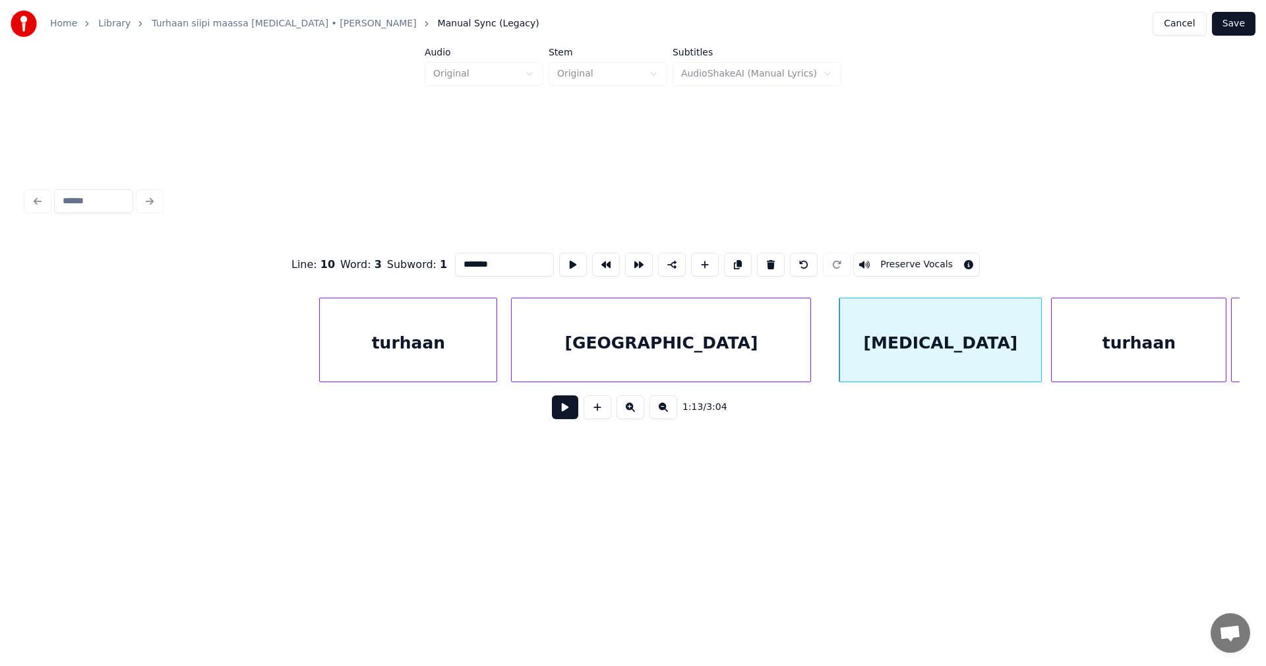
click at [580, 342] on div "[GEOGRAPHIC_DATA]" at bounding box center [661, 343] width 299 height 90
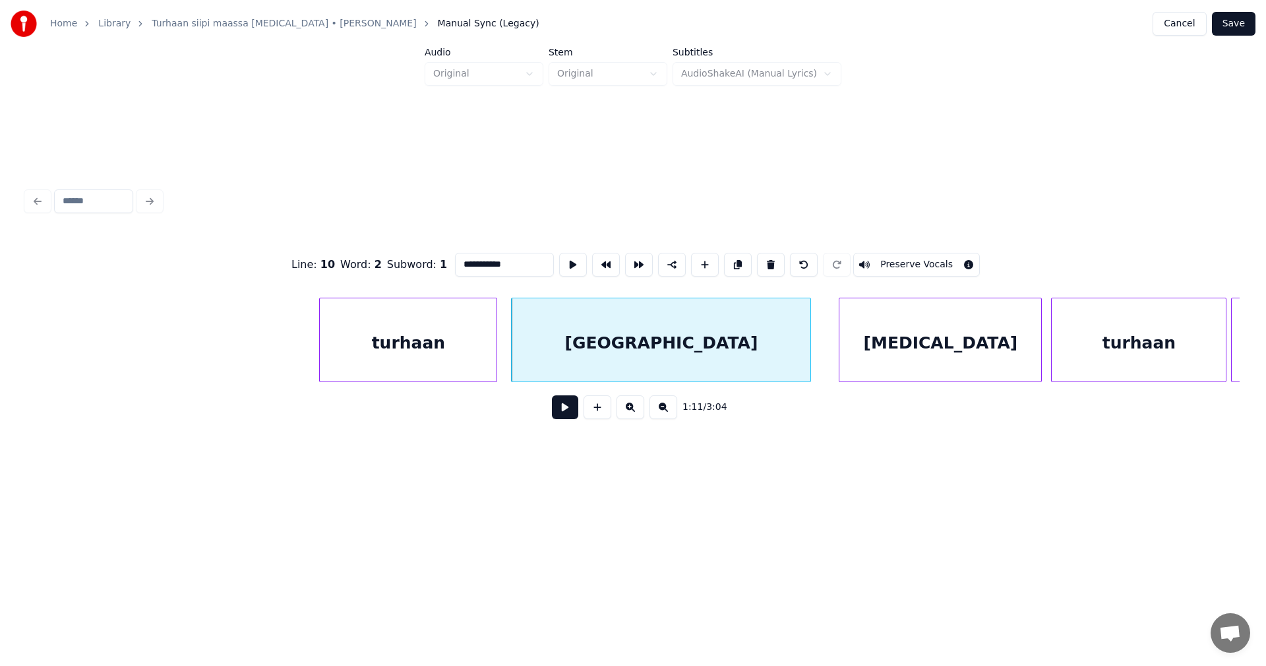
drag, startPoint x: 511, startPoint y: 259, endPoint x: 475, endPoint y: 270, distance: 37.1
click at [475, 270] on input "**********" at bounding box center [504, 265] width 99 height 24
click at [485, 366] on div "turhaan" at bounding box center [408, 343] width 177 height 90
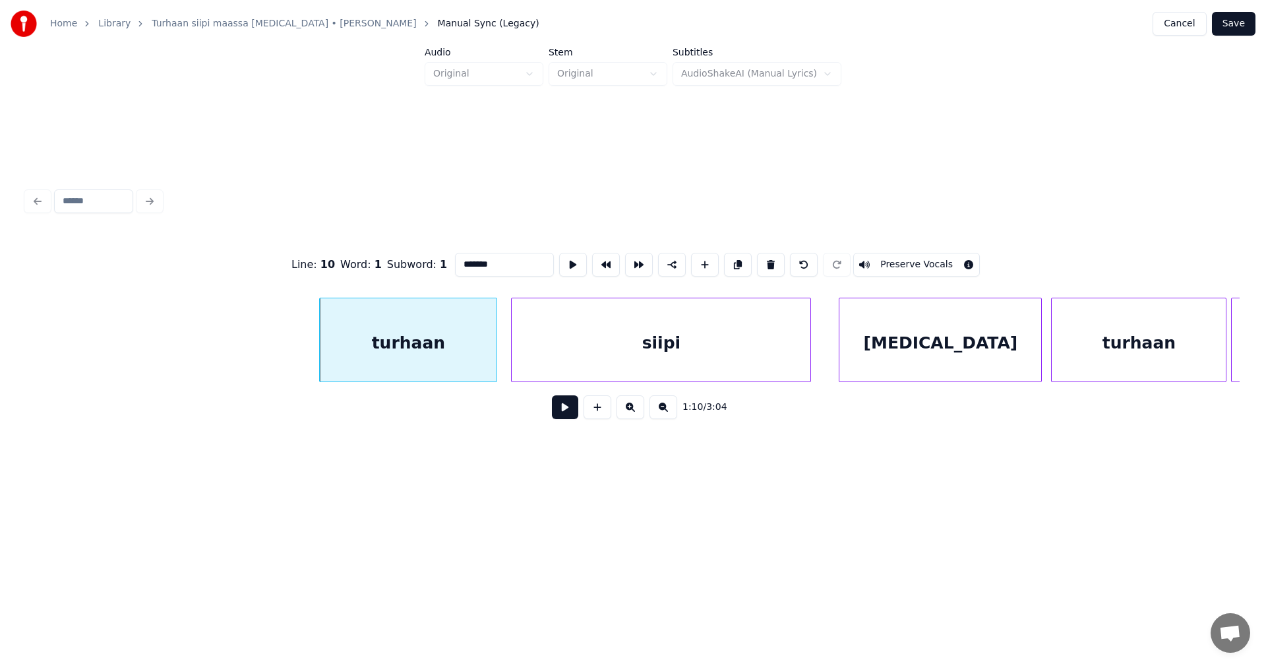
type input "*******"
click at [570, 413] on button at bounding box center [565, 407] width 26 height 24
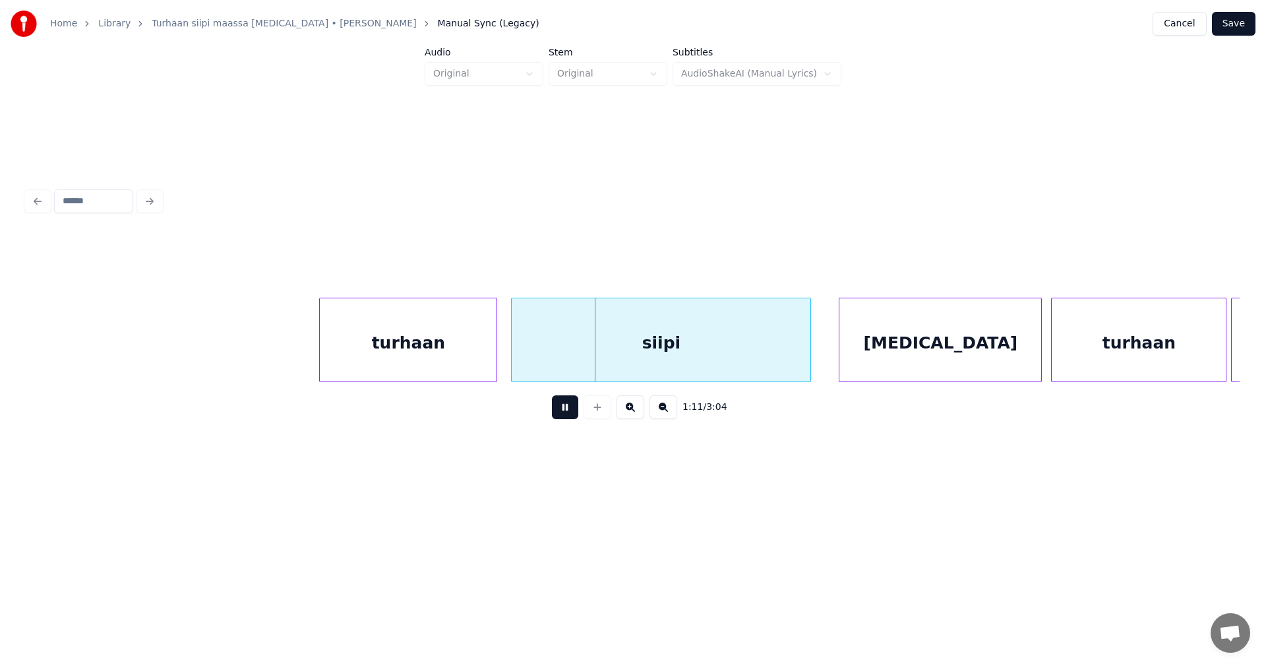
click at [569, 412] on button at bounding box center [565, 407] width 26 height 24
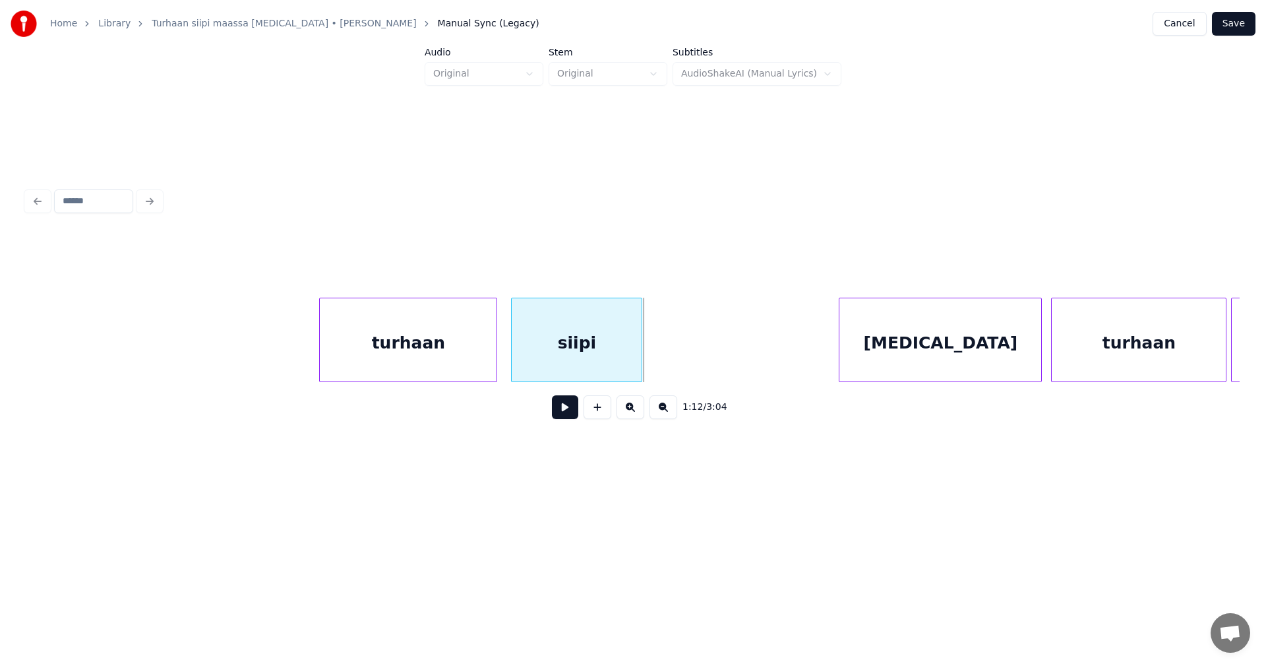
click at [640, 344] on div at bounding box center [640, 339] width 4 height 83
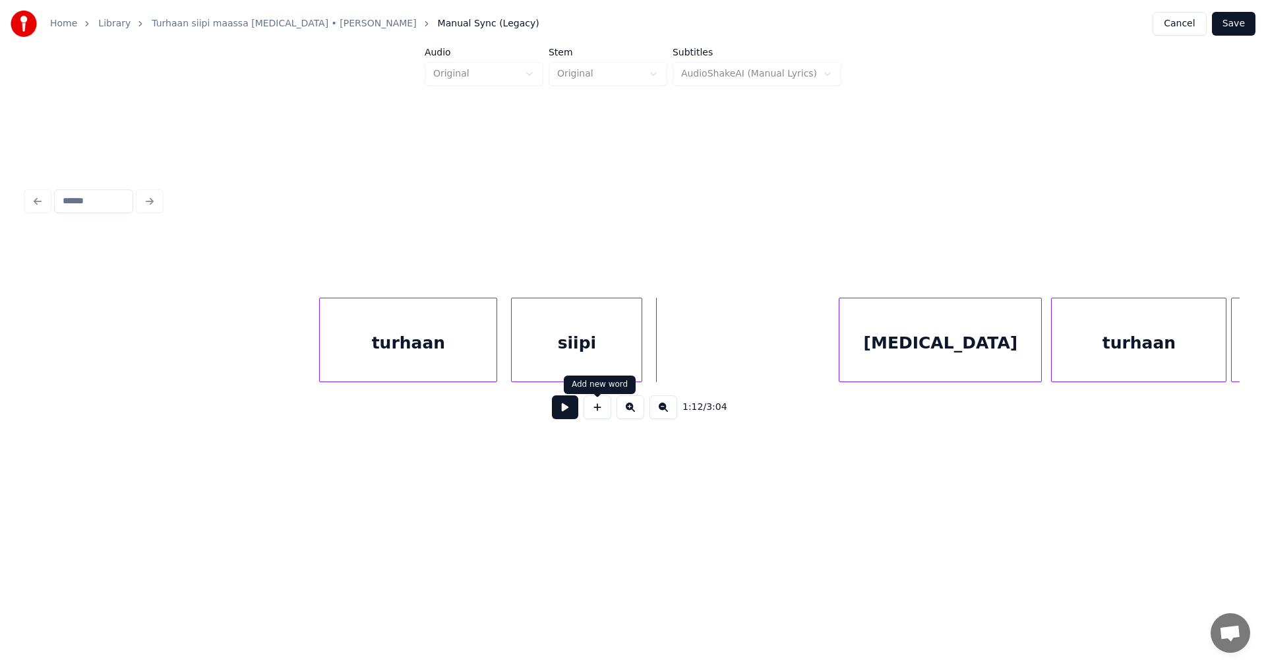
click at [603, 412] on button at bounding box center [598, 407] width 28 height 24
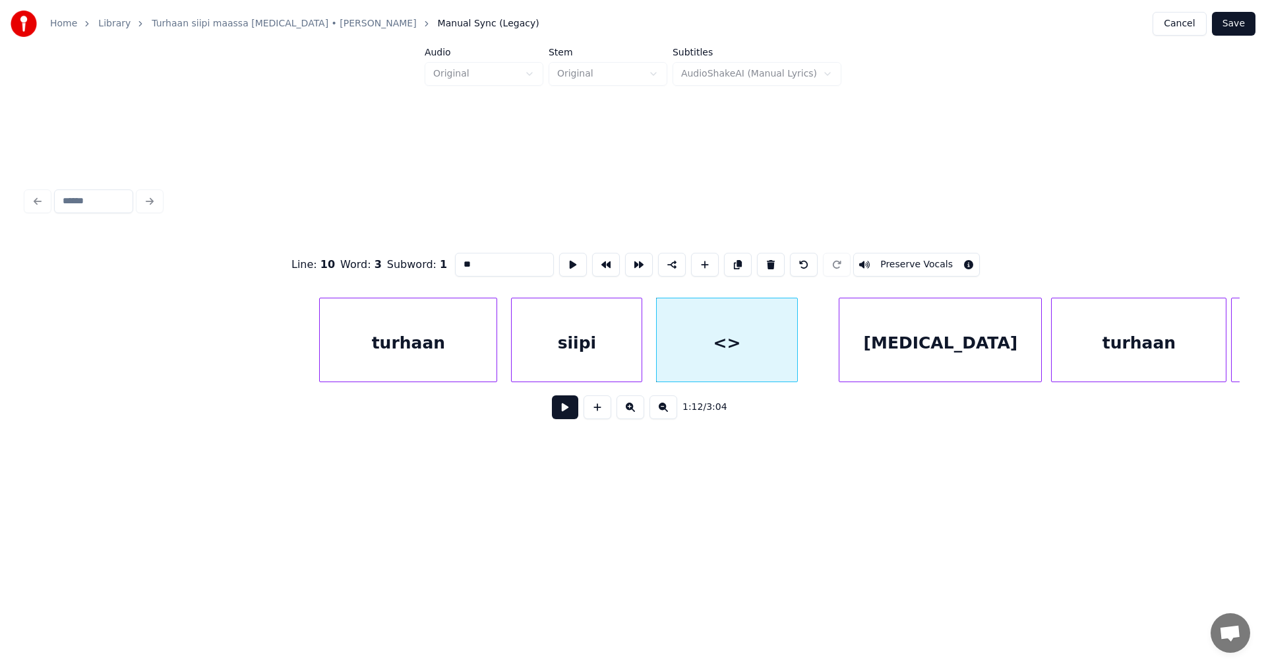
click at [794, 347] on div at bounding box center [795, 339] width 4 height 83
click at [732, 344] on div "<>" at bounding box center [727, 343] width 140 height 90
drag, startPoint x: 484, startPoint y: 257, endPoint x: 454, endPoint y: 266, distance: 31.1
click at [455, 266] on input "**" at bounding box center [504, 265] width 99 height 24
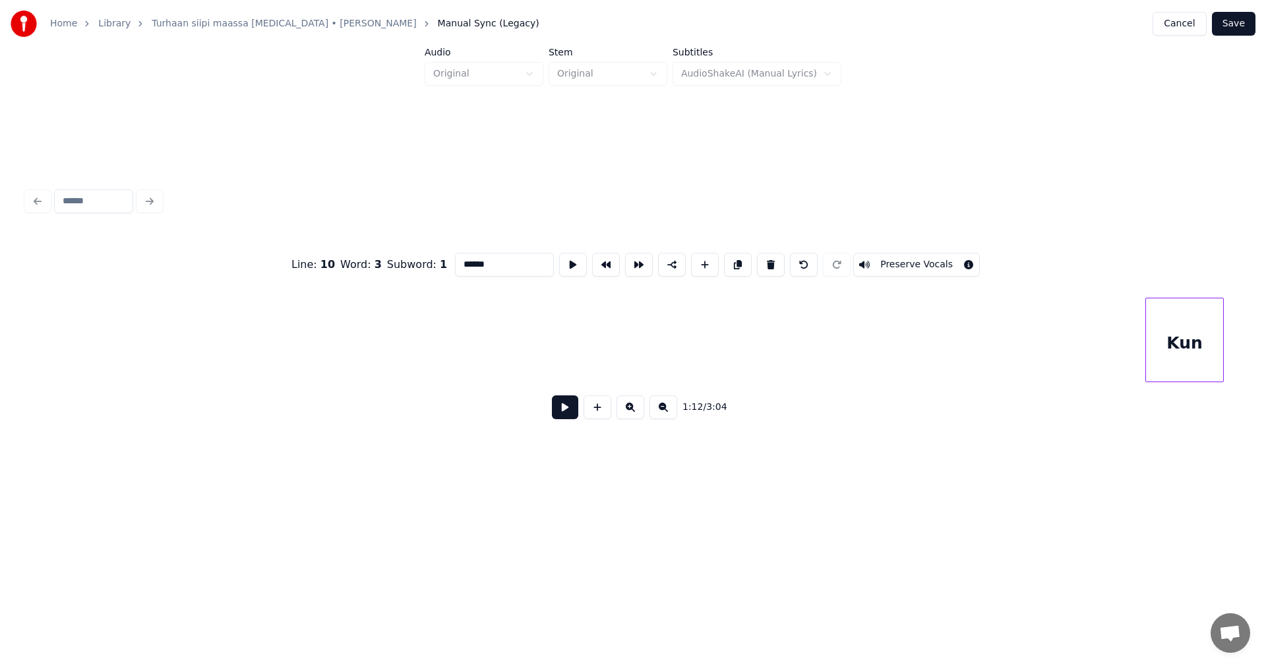
scroll to position [0, 2427]
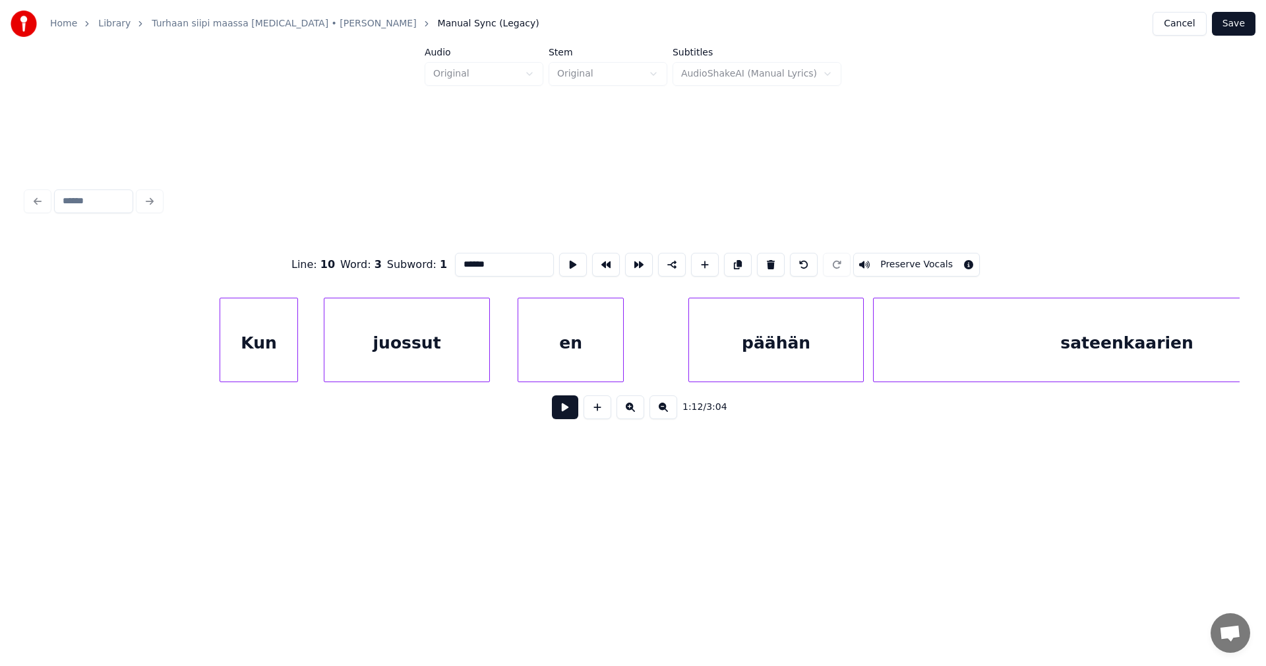
click at [254, 357] on div "Kun" at bounding box center [258, 343] width 77 height 90
type input "******"
click at [571, 416] on button at bounding box center [565, 407] width 26 height 24
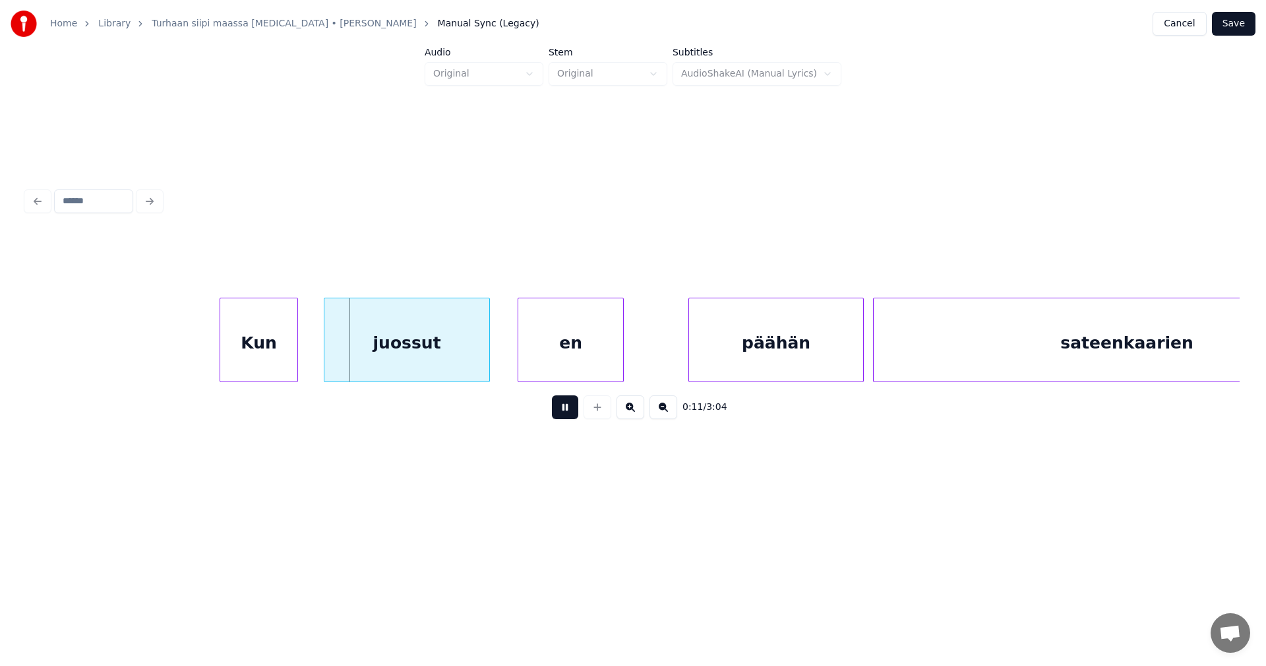
drag, startPoint x: 571, startPoint y: 415, endPoint x: 491, endPoint y: 394, distance: 82.4
click at [566, 410] on button at bounding box center [565, 407] width 26 height 24
click at [411, 354] on div "juossut" at bounding box center [396, 343] width 165 height 90
click at [450, 348] on div at bounding box center [451, 339] width 4 height 83
click at [520, 352] on div "en" at bounding box center [555, 343] width 105 height 90
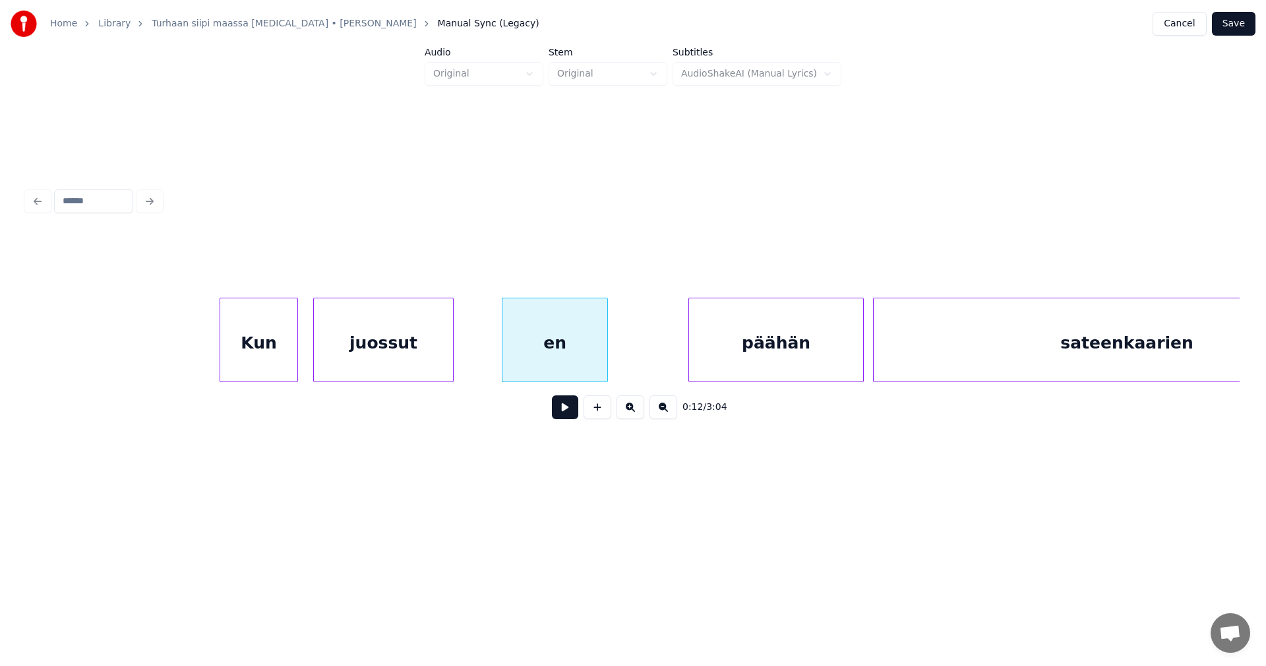
click at [280, 349] on div "Kun" at bounding box center [258, 343] width 77 height 90
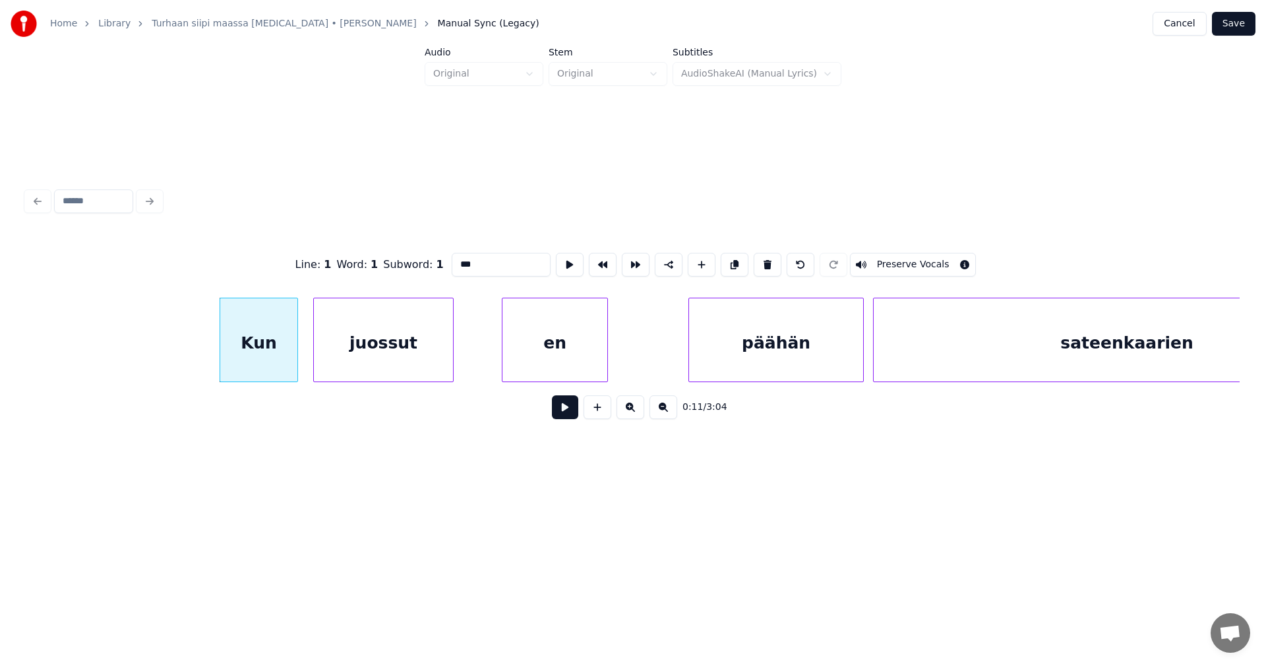
click at [566, 415] on button at bounding box center [565, 407] width 26 height 24
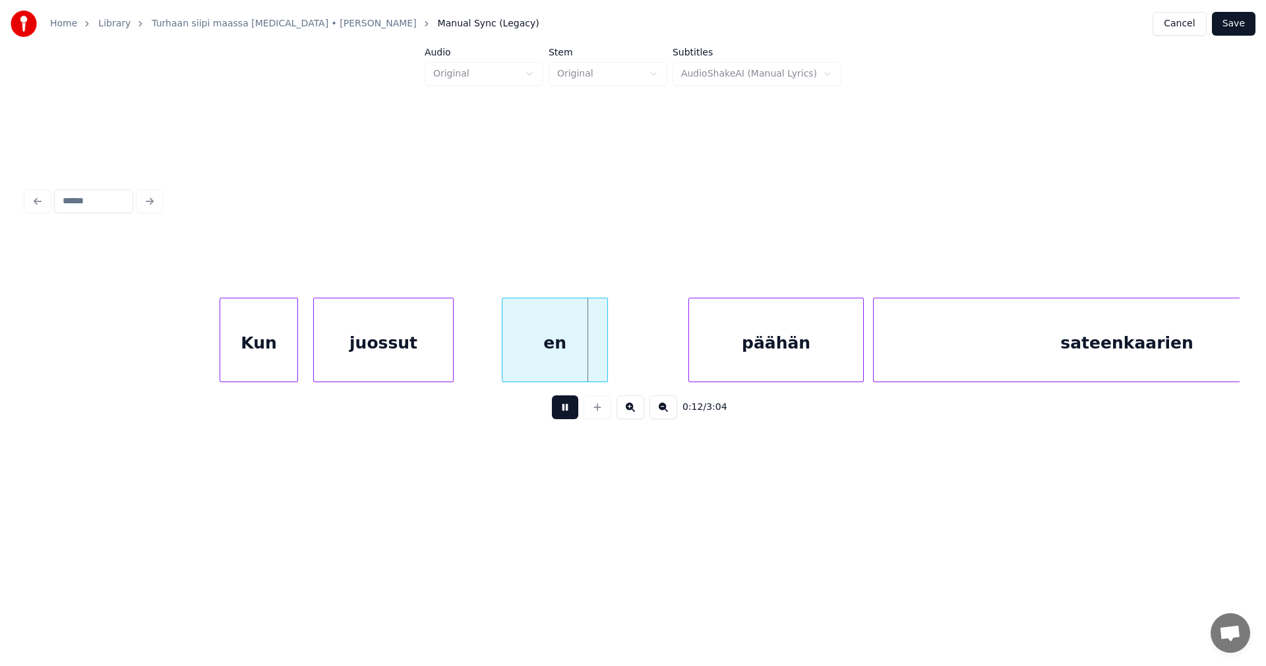
drag, startPoint x: 565, startPoint y: 414, endPoint x: 582, endPoint y: 396, distance: 25.2
click at [565, 414] on button at bounding box center [565, 407] width 26 height 24
click at [621, 356] on div at bounding box center [621, 339] width 4 height 83
click at [729, 357] on div "päähän" at bounding box center [776, 343] width 174 height 90
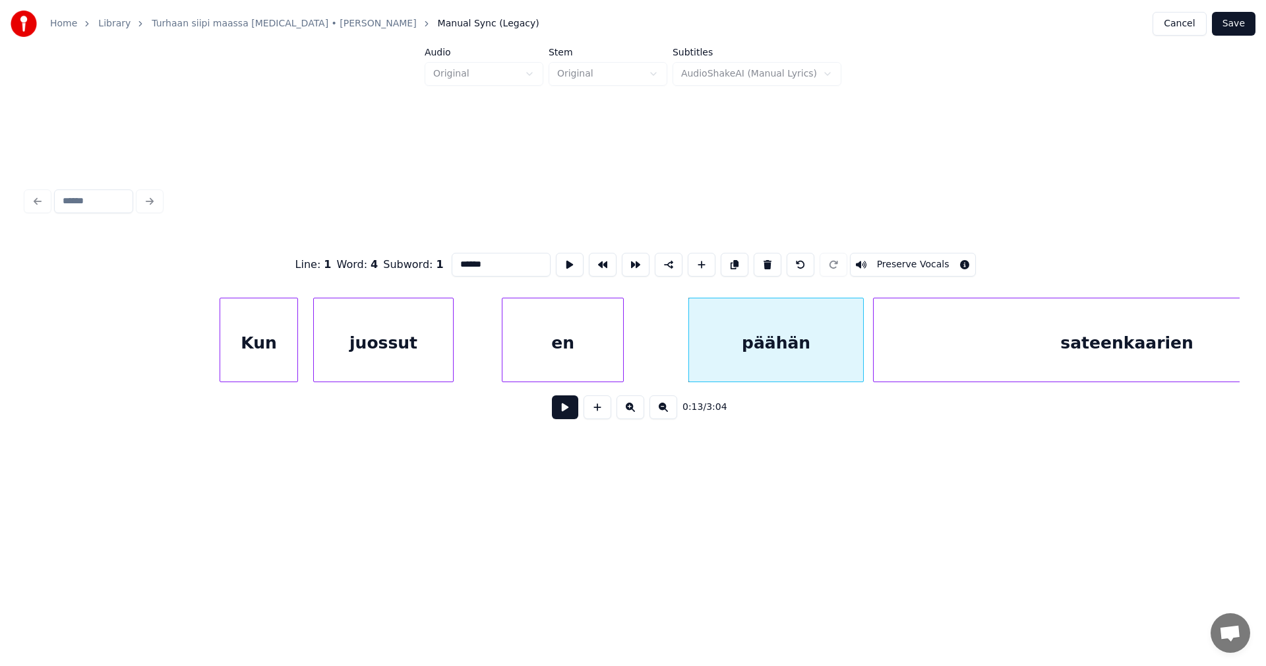
click at [573, 408] on button at bounding box center [565, 407] width 26 height 24
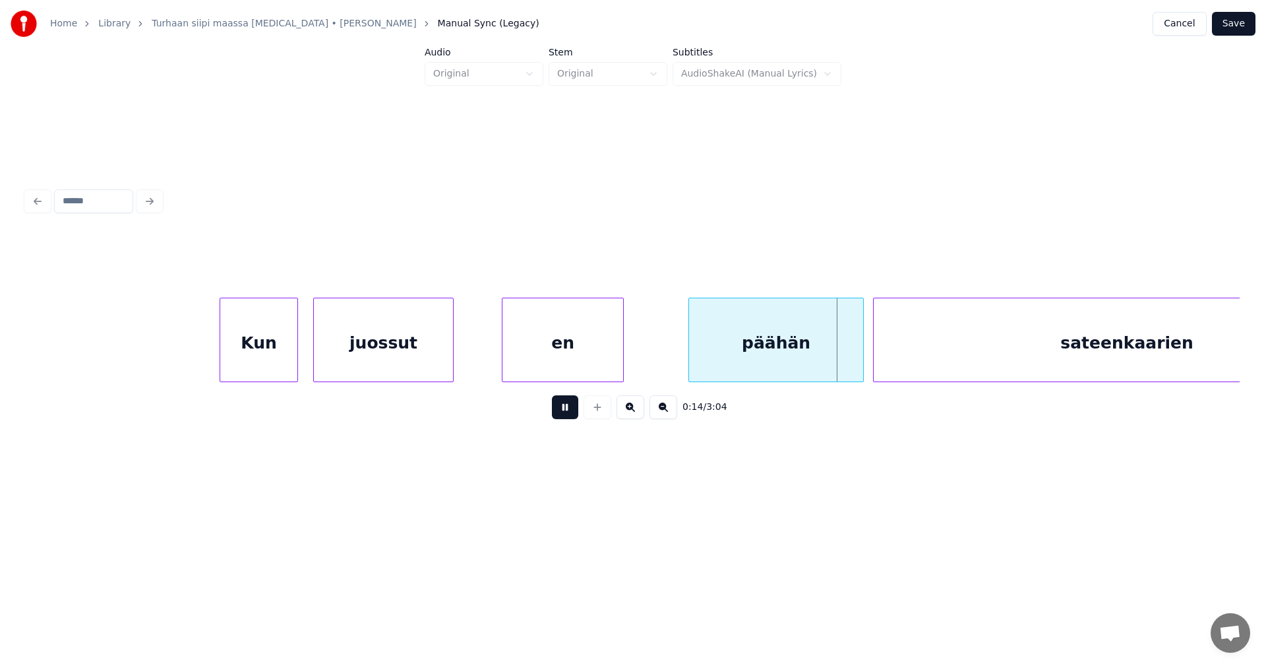
click at [573, 408] on button at bounding box center [565, 407] width 26 height 24
click at [864, 357] on div "päähän" at bounding box center [776, 339] width 175 height 84
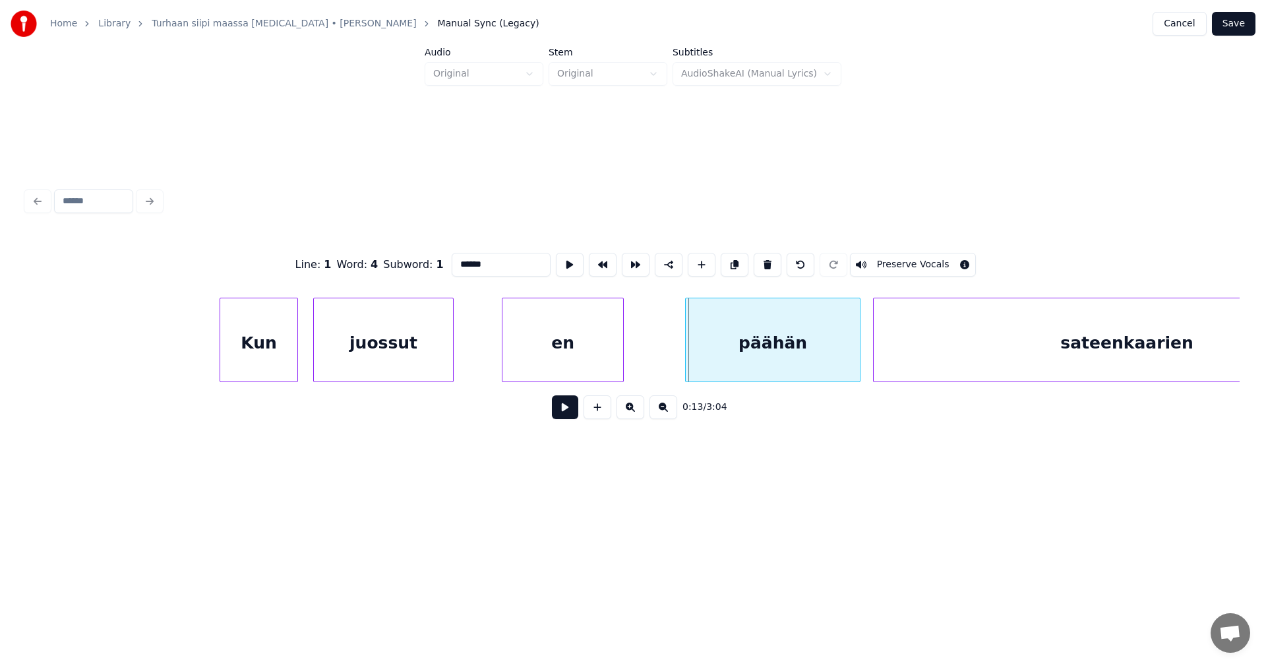
click at [774, 365] on div "päähän" at bounding box center [773, 343] width 174 height 90
click at [567, 417] on button at bounding box center [565, 407] width 26 height 24
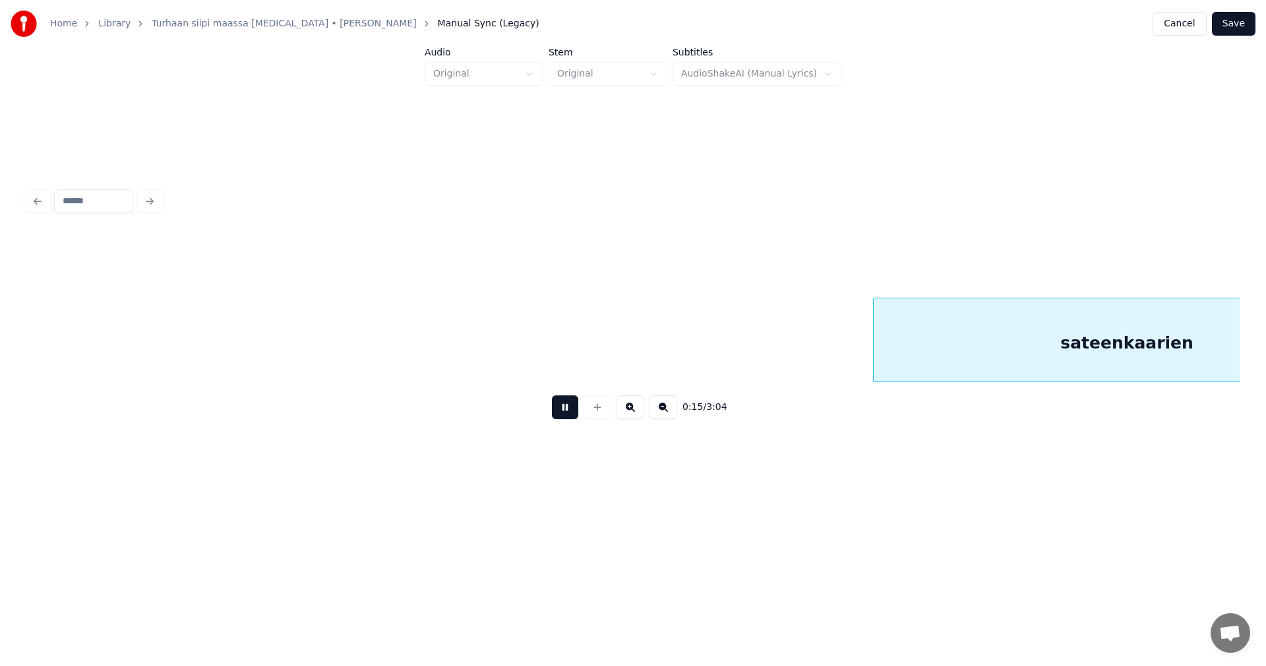
scroll to position [0, 3642]
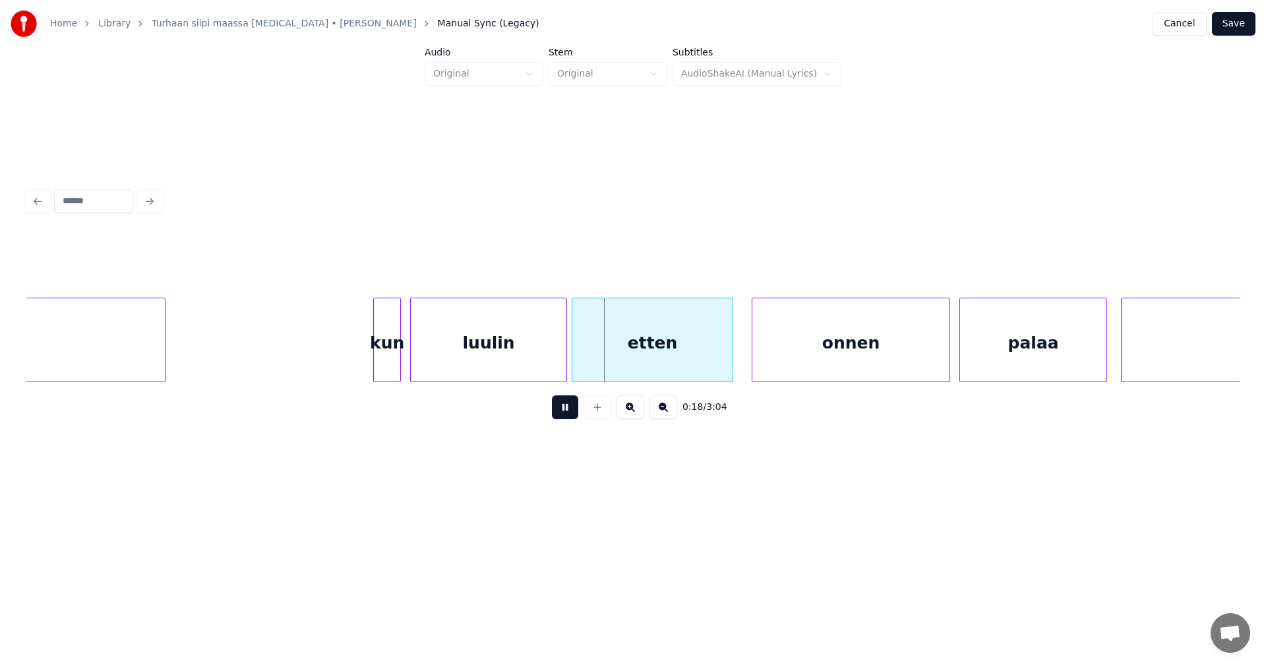
click at [567, 417] on button at bounding box center [565, 407] width 26 height 24
click at [520, 367] on div "luulin" at bounding box center [489, 343] width 156 height 90
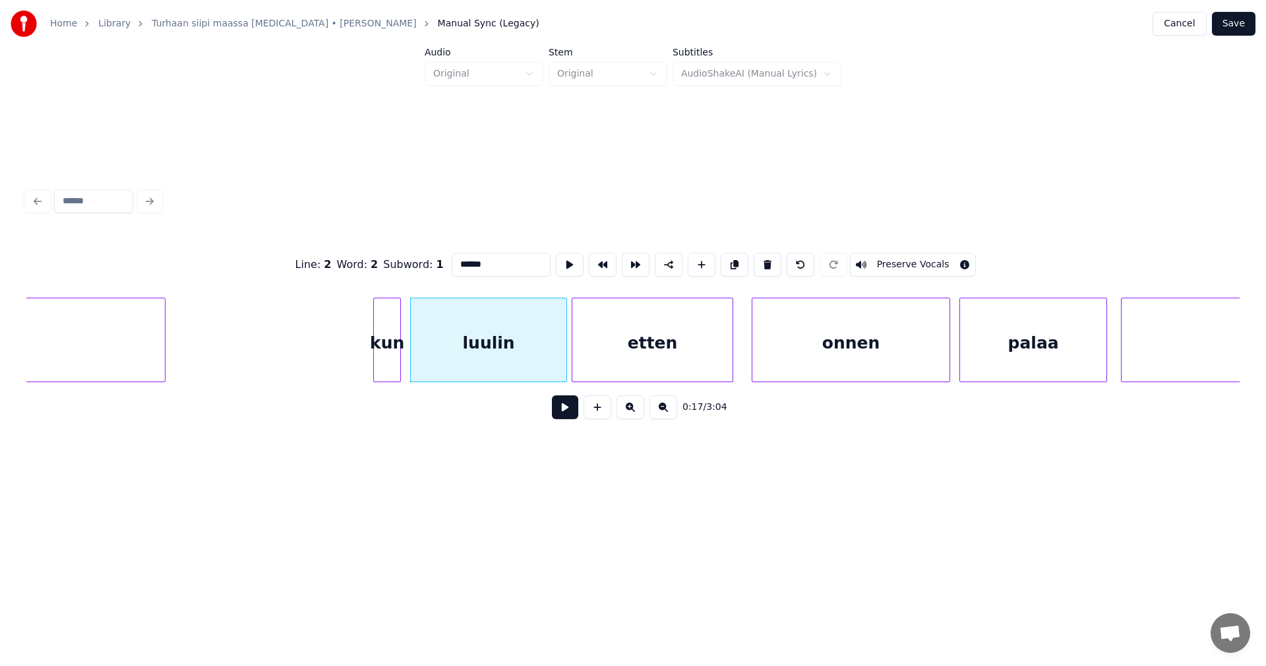
click at [560, 416] on button at bounding box center [565, 407] width 26 height 24
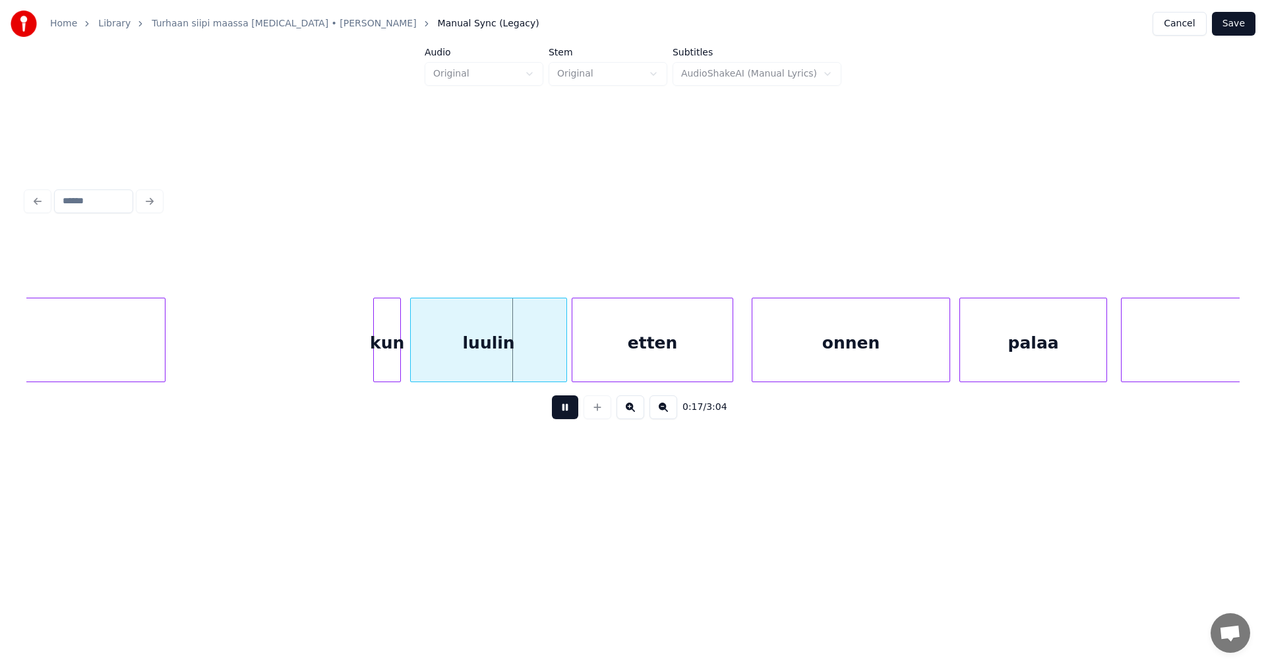
click at [560, 414] on button at bounding box center [565, 407] width 26 height 24
click at [559, 363] on div at bounding box center [561, 339] width 4 height 83
click at [570, 418] on button at bounding box center [565, 407] width 26 height 24
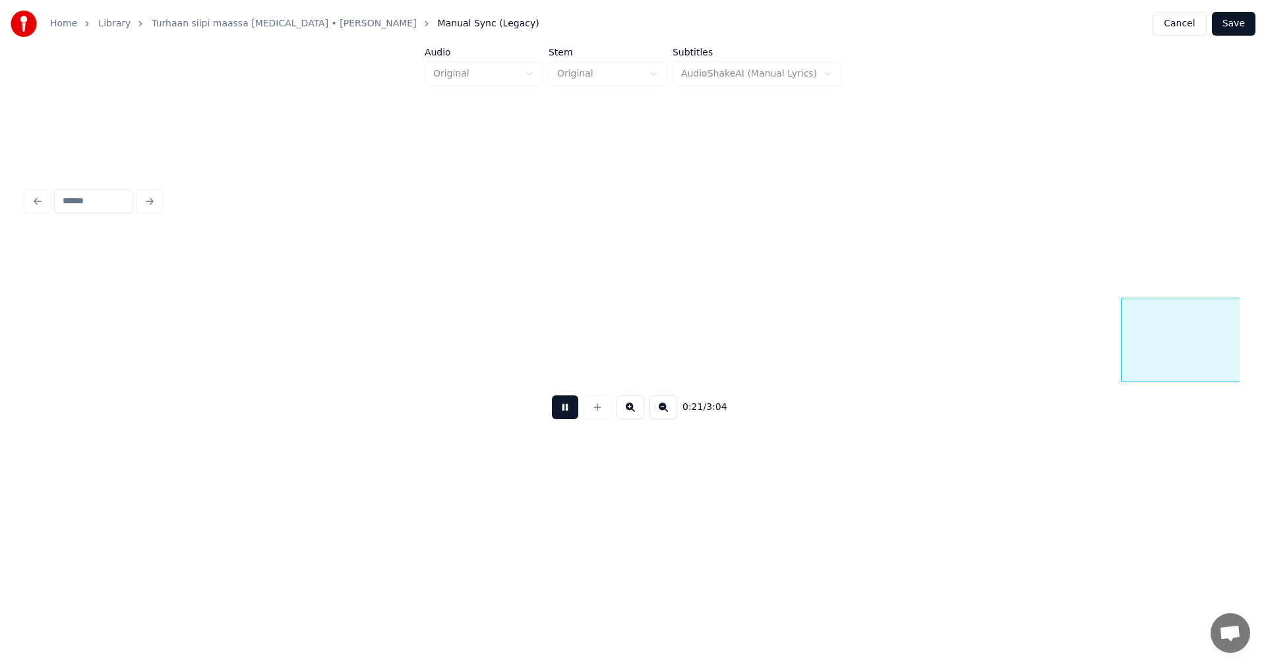
scroll to position [0, 4858]
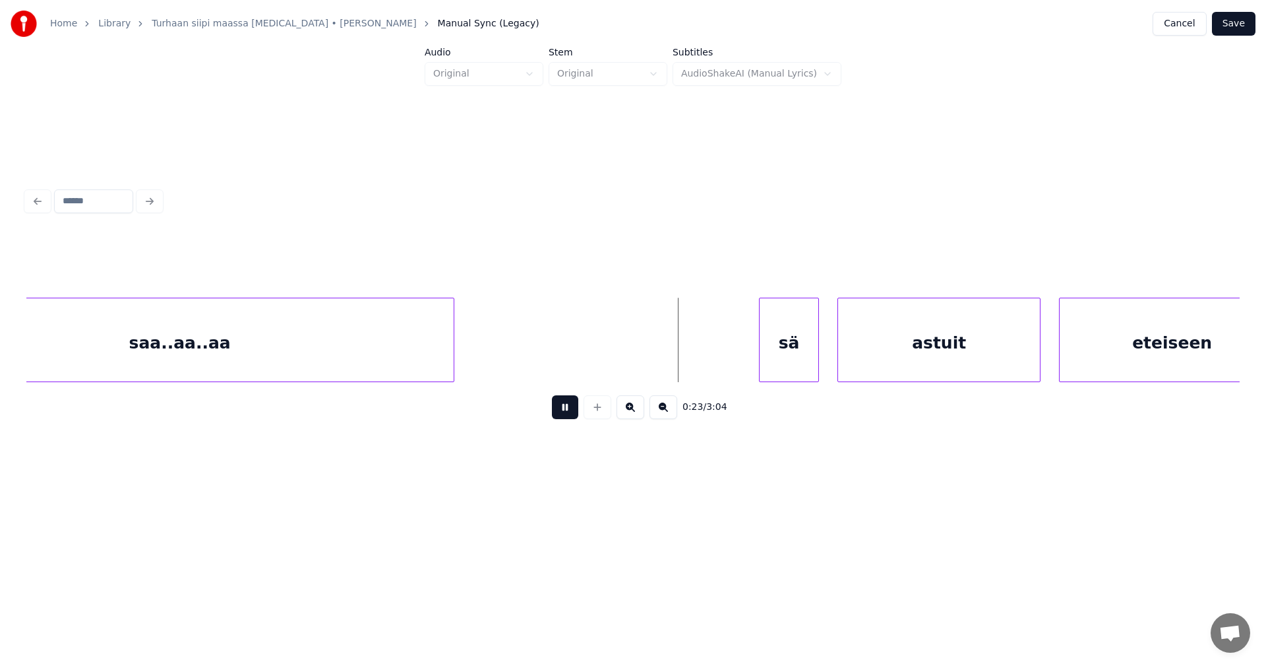
click at [570, 418] on button at bounding box center [565, 407] width 26 height 24
click at [746, 352] on div at bounding box center [747, 339] width 4 height 83
click at [567, 418] on button at bounding box center [565, 407] width 26 height 24
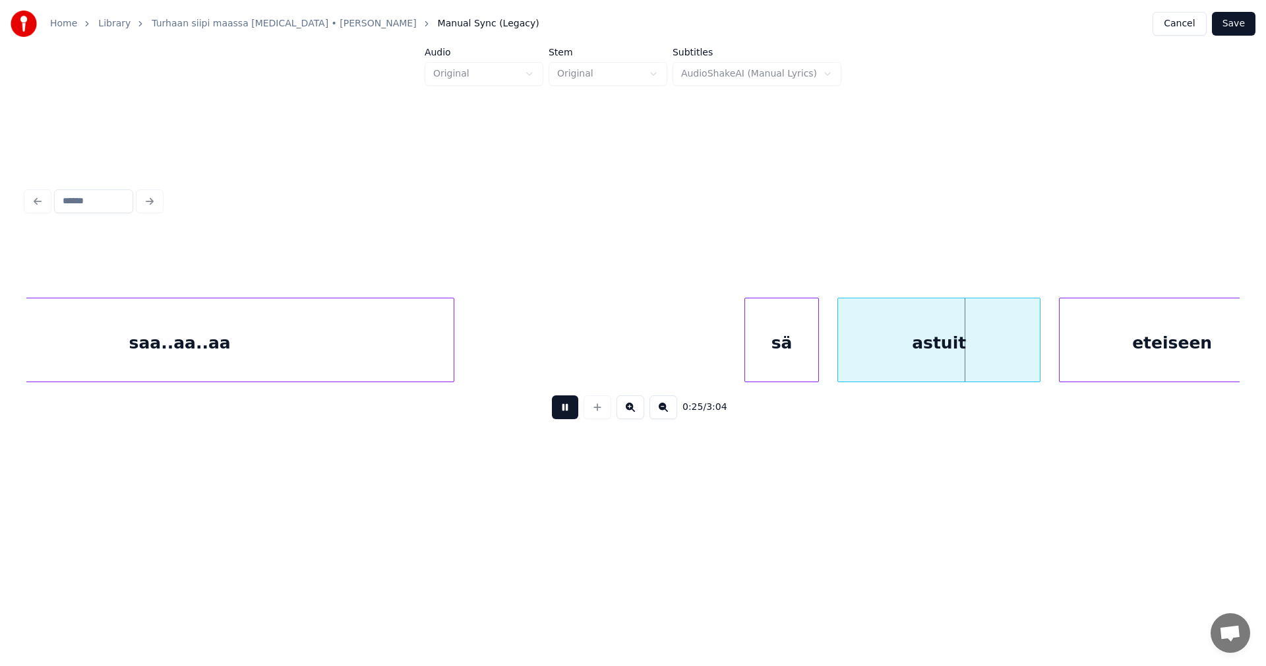
click at [567, 418] on button at bounding box center [565, 407] width 26 height 24
click at [1019, 357] on div at bounding box center [1019, 339] width 4 height 83
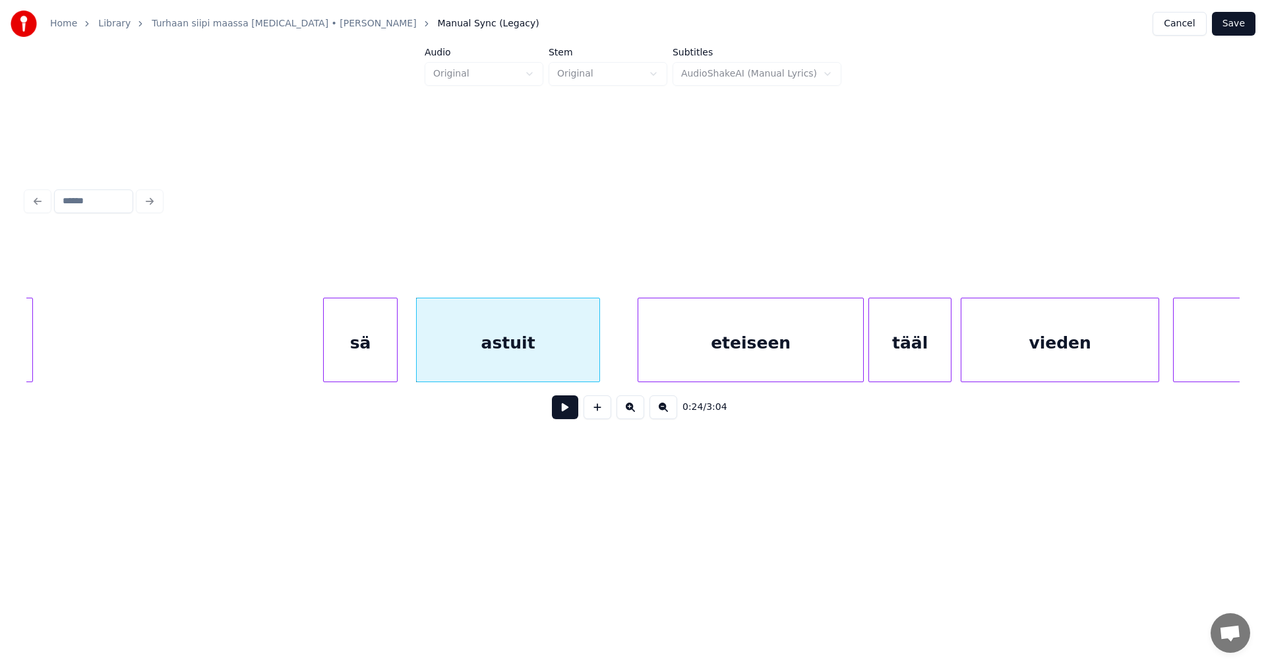
scroll to position [0, 5281]
click at [763, 362] on div "eteiseen" at bounding box center [741, 343] width 225 height 90
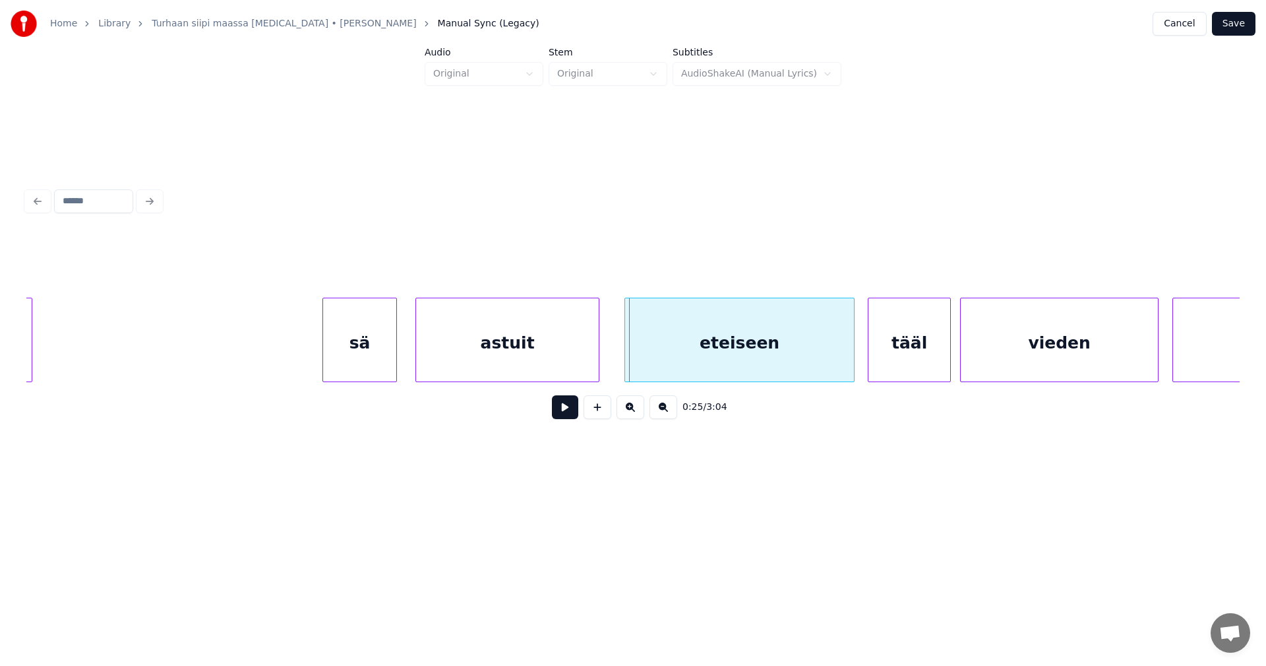
click at [629, 369] on div at bounding box center [627, 339] width 4 height 83
click at [574, 416] on button at bounding box center [565, 407] width 26 height 24
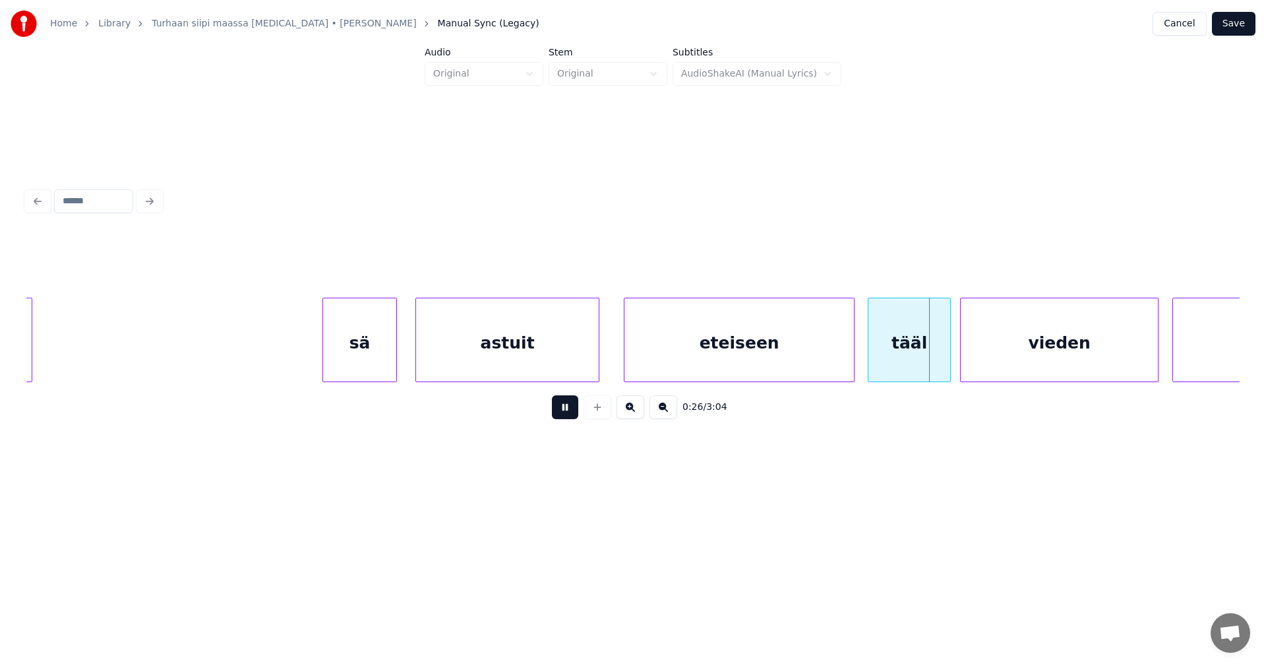
click at [574, 416] on button at bounding box center [565, 407] width 26 height 24
click at [560, 416] on button at bounding box center [565, 407] width 26 height 24
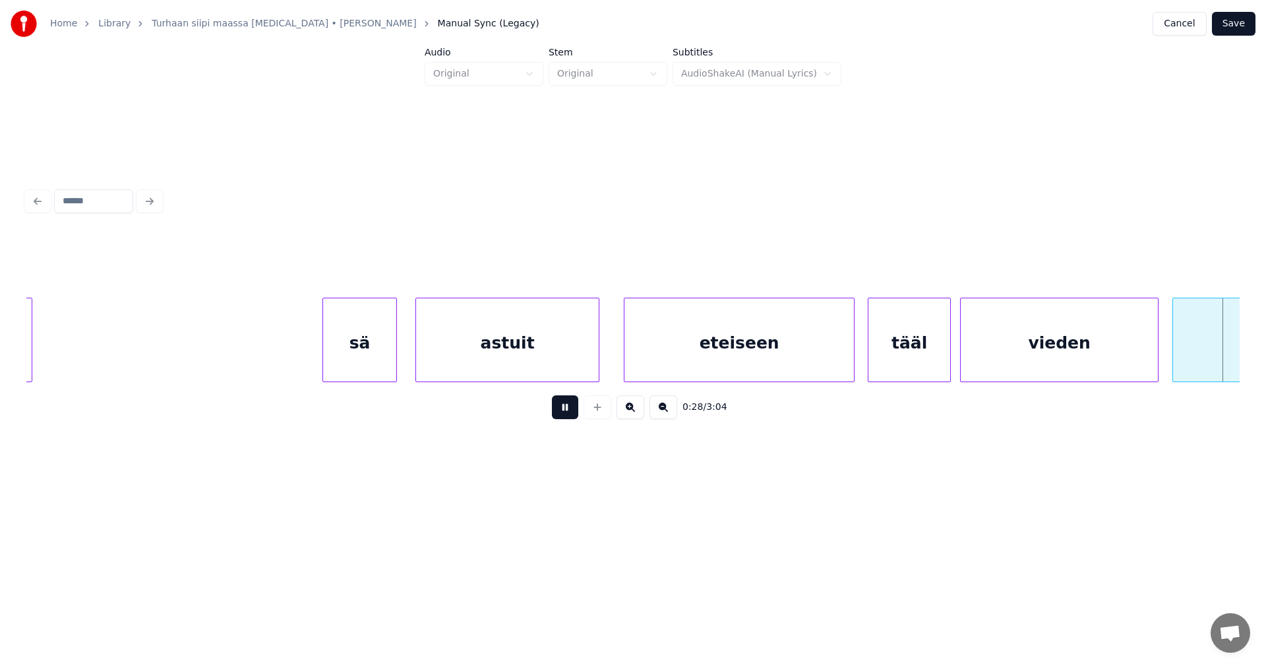
scroll to position [0, 6496]
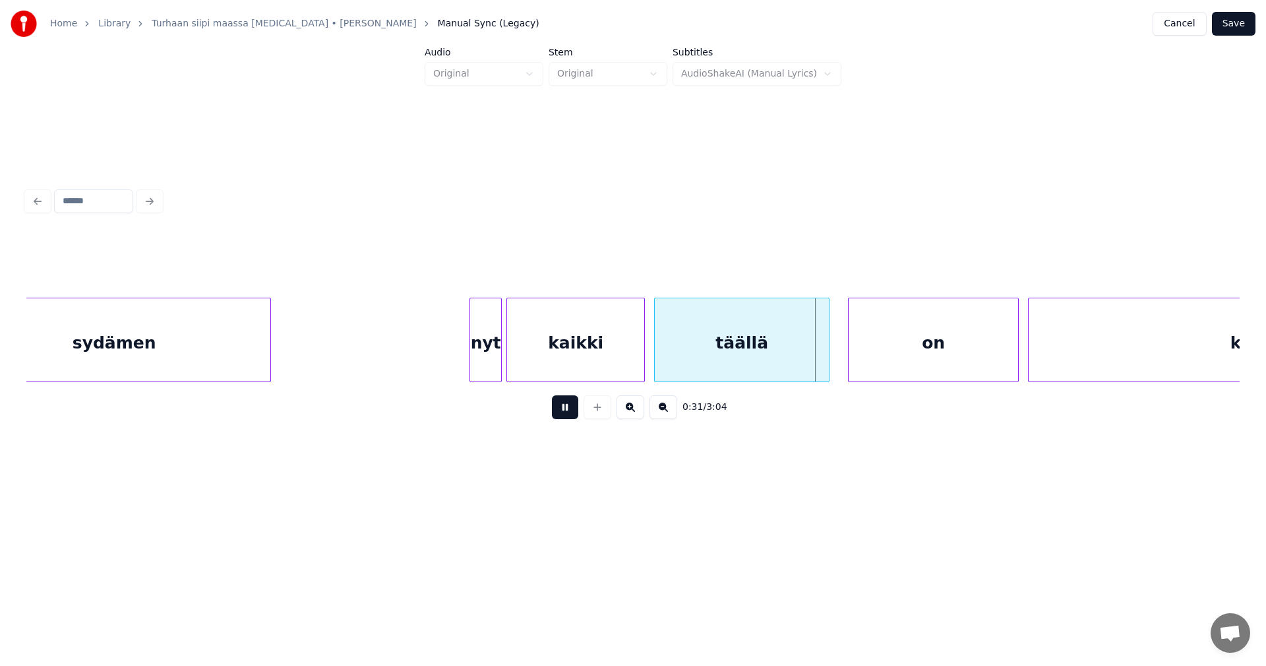
click at [561, 416] on button at bounding box center [565, 407] width 26 height 24
click at [823, 363] on div at bounding box center [823, 339] width 4 height 83
click at [899, 359] on div "on" at bounding box center [928, 343] width 170 height 90
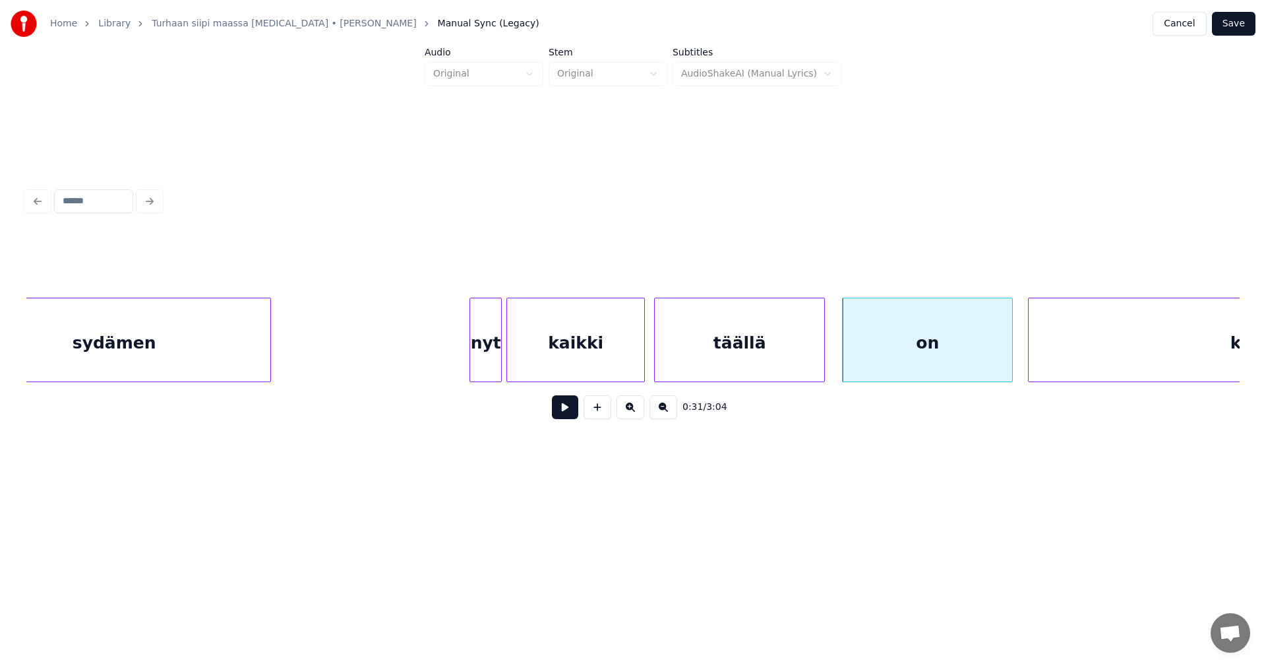
click at [574, 414] on button at bounding box center [565, 407] width 26 height 24
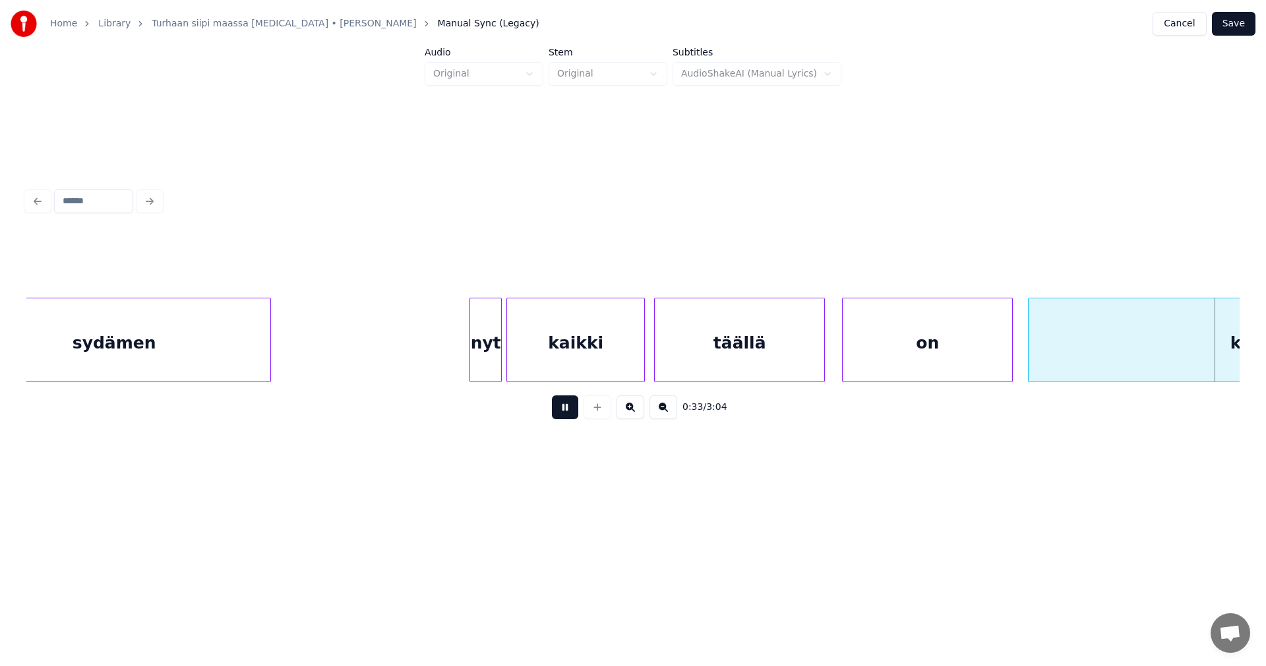
scroll to position [0, 7711]
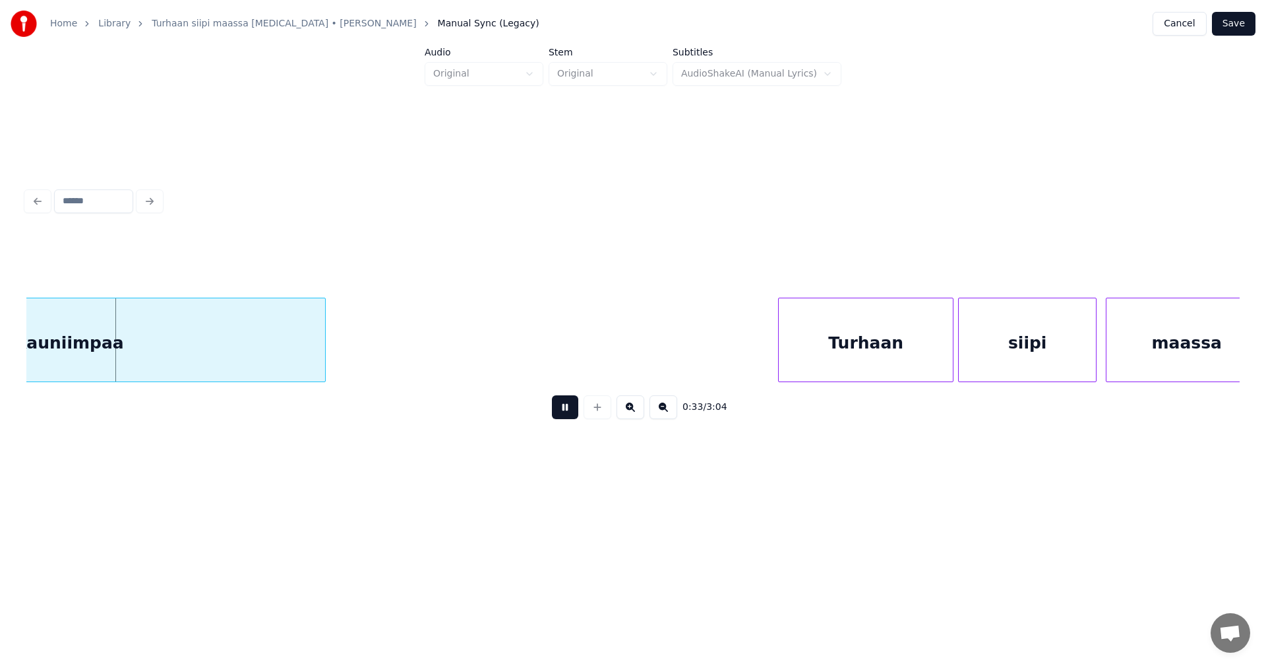
click at [573, 414] on button at bounding box center [565, 407] width 26 height 24
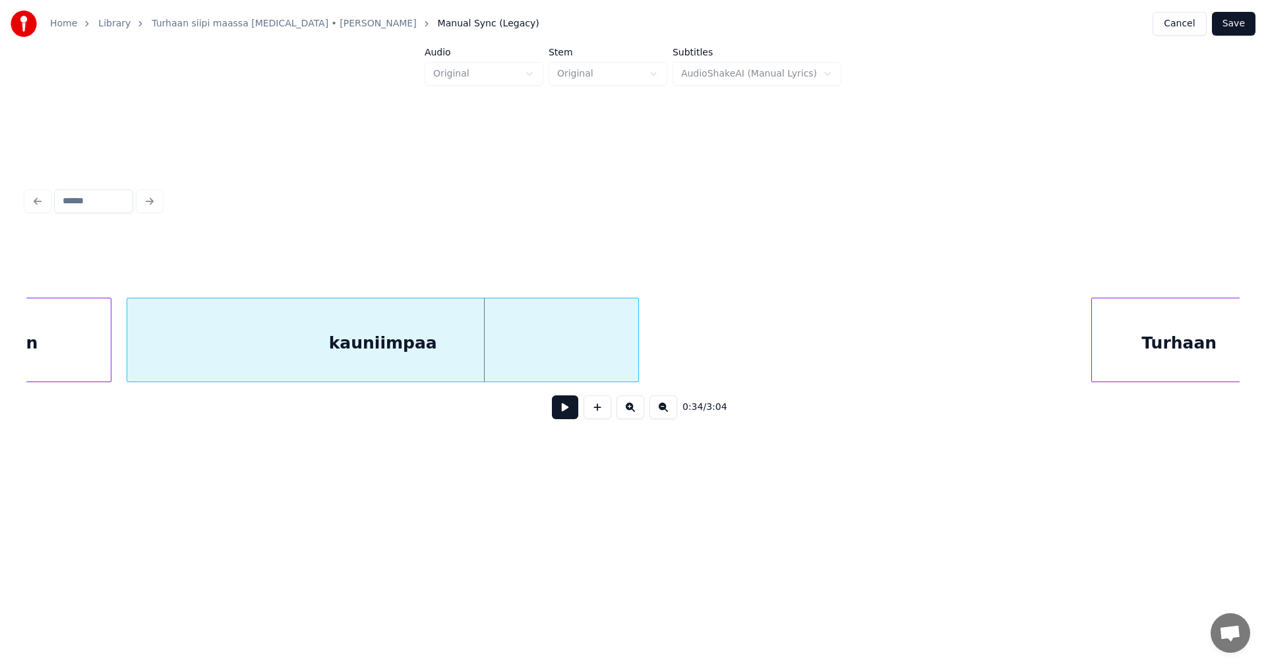
scroll to position [0, 7280]
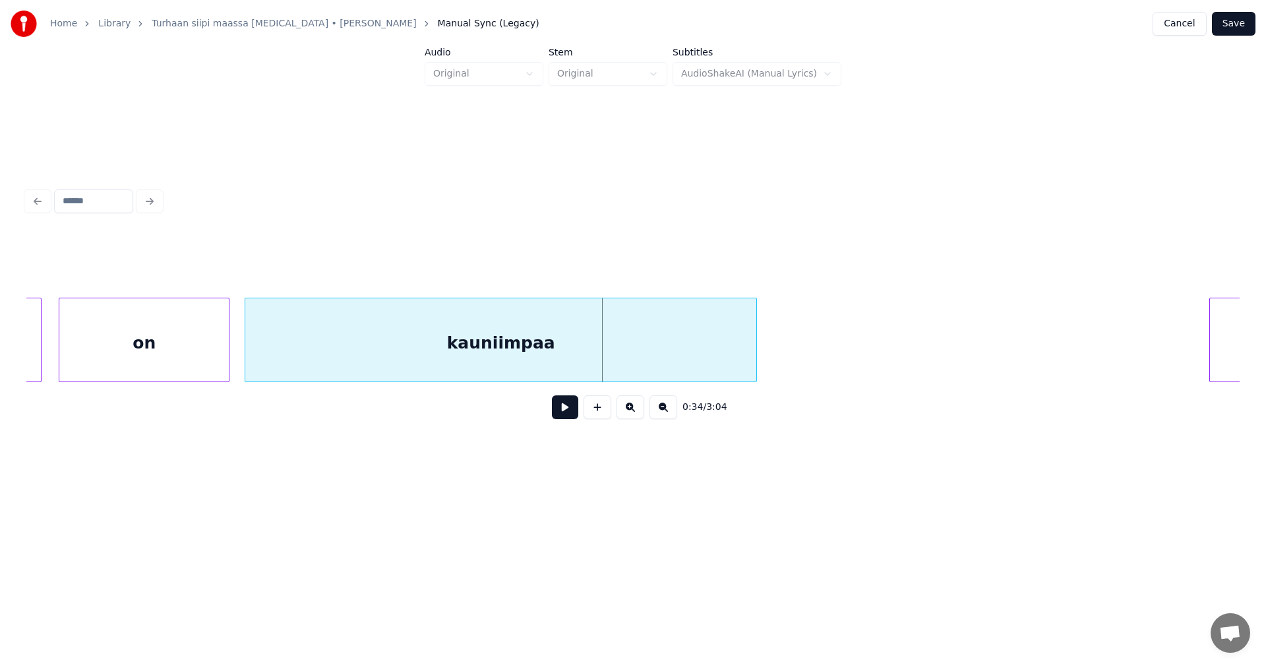
click at [212, 363] on div "on" at bounding box center [144, 343] width 170 height 90
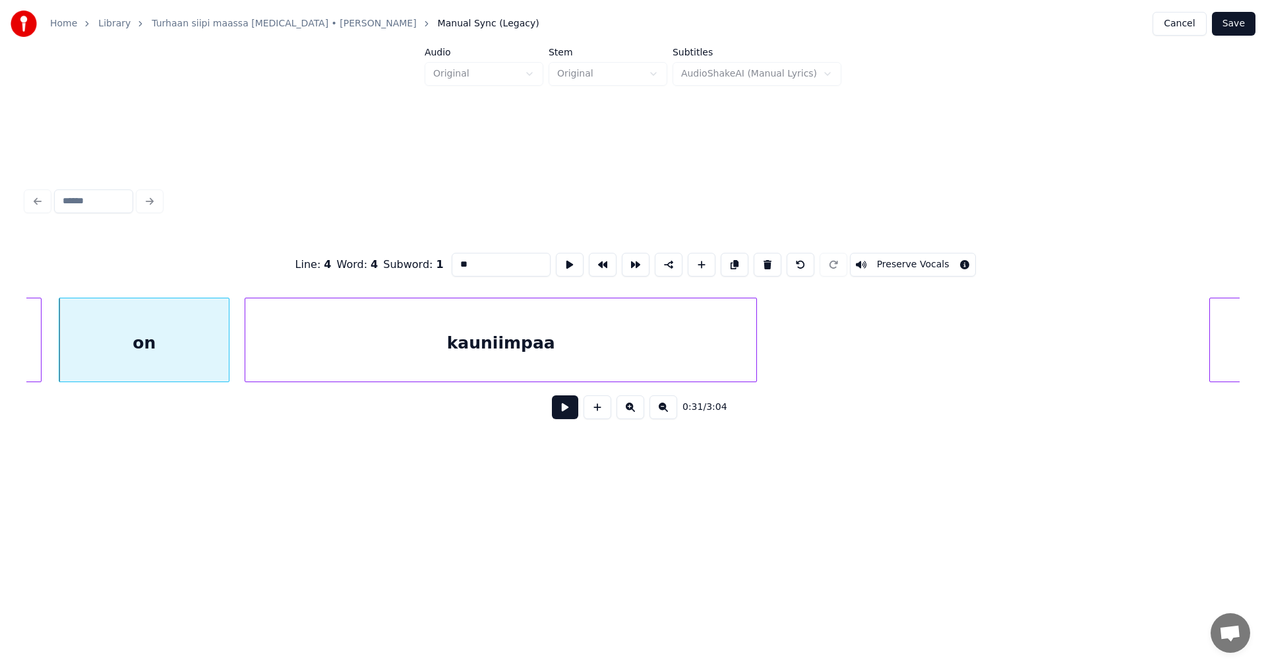
click at [561, 413] on button at bounding box center [565, 407] width 26 height 24
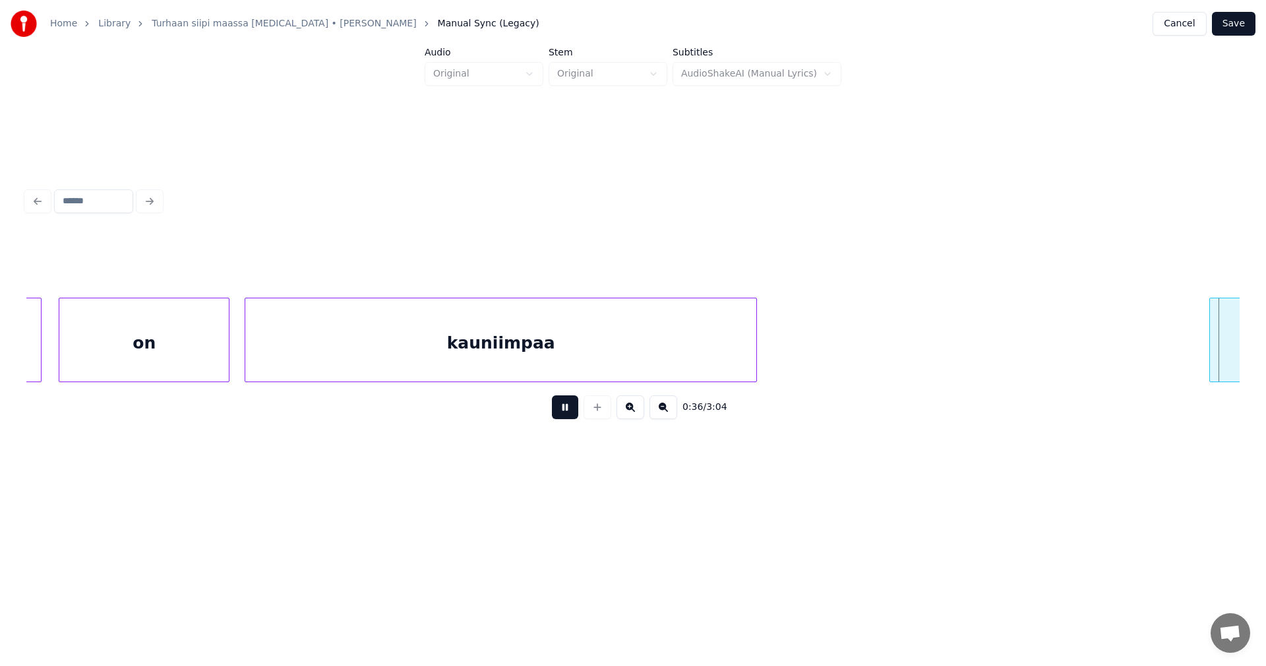
scroll to position [0, 8495]
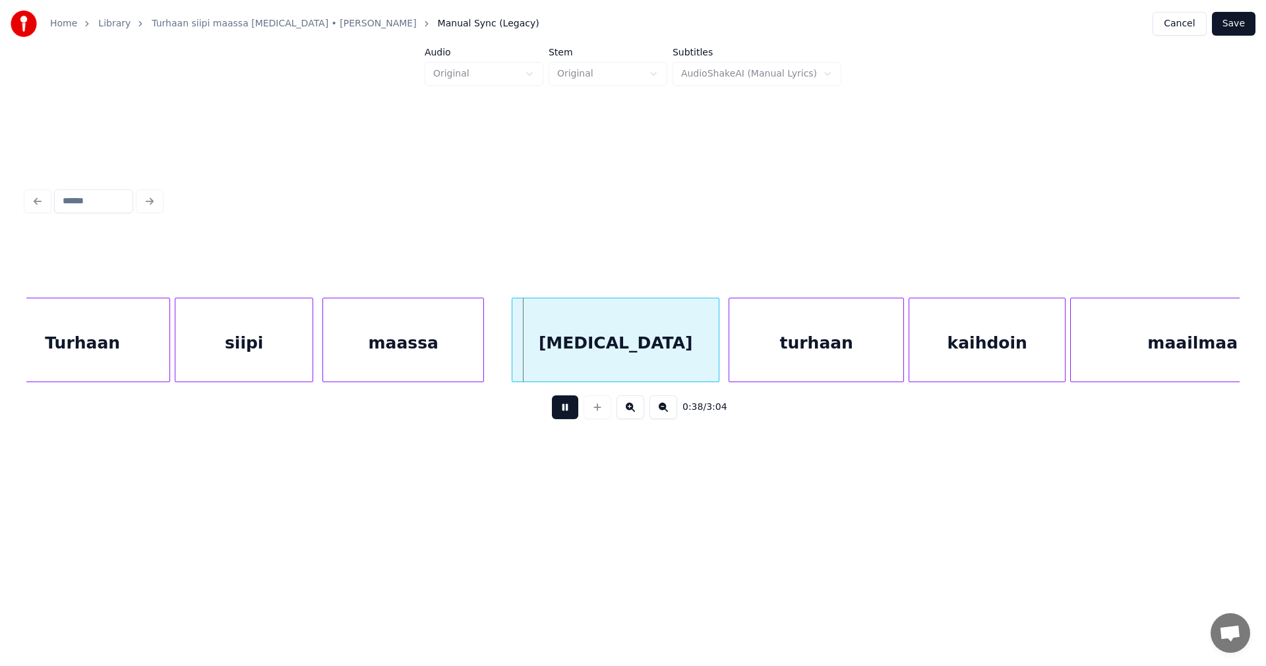
click at [563, 414] on button at bounding box center [565, 407] width 26 height 24
click at [603, 357] on div "[MEDICAL_DATA]" at bounding box center [611, 343] width 206 height 90
click at [508, 363] on div at bounding box center [507, 339] width 4 height 83
click at [564, 416] on button at bounding box center [565, 407] width 26 height 24
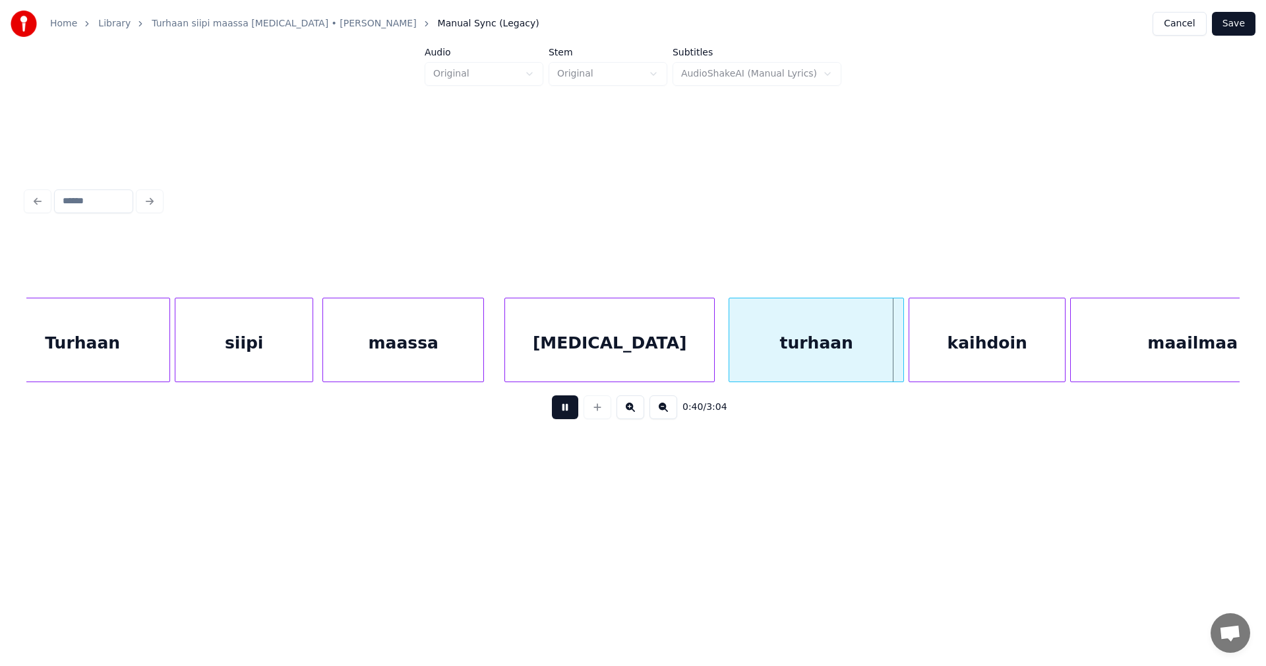
click at [564, 416] on button at bounding box center [565, 407] width 26 height 24
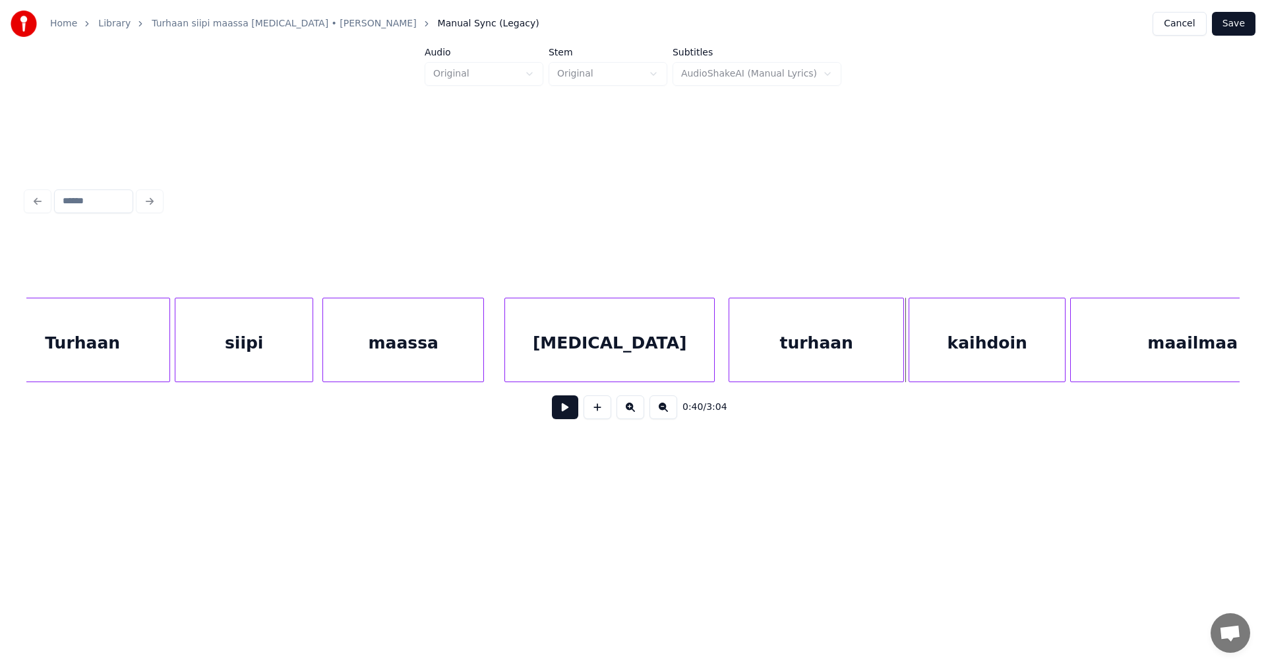
click at [569, 416] on button at bounding box center [565, 407] width 26 height 24
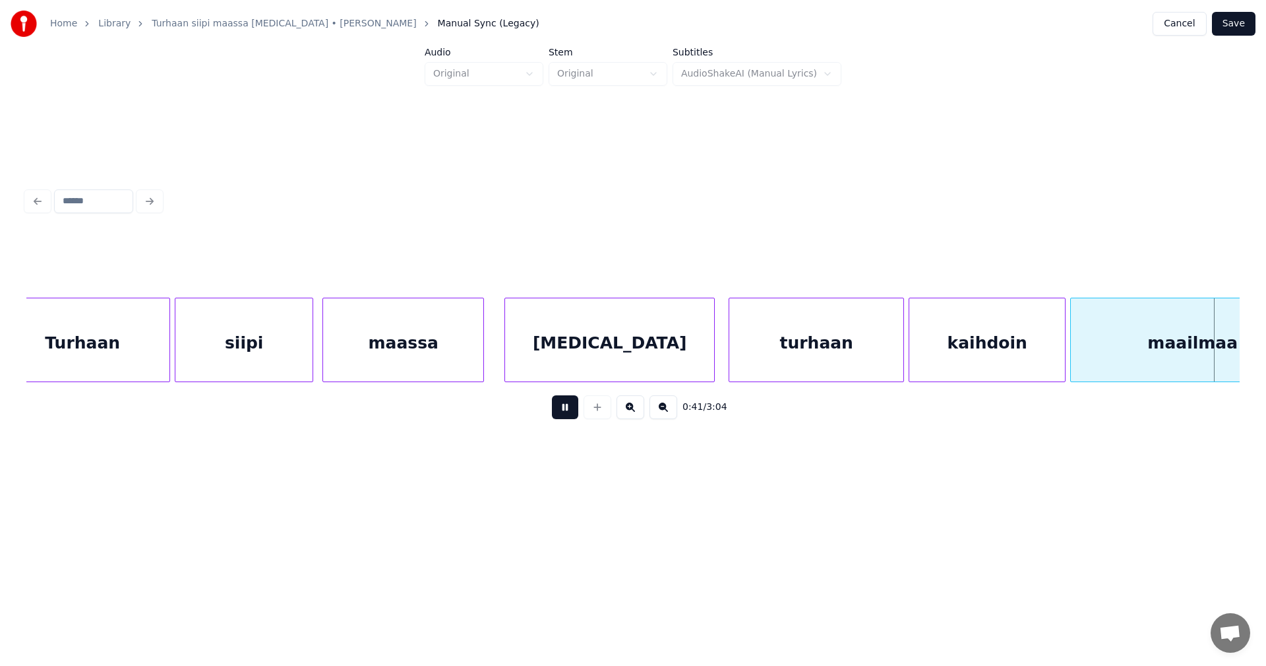
scroll to position [0, 9709]
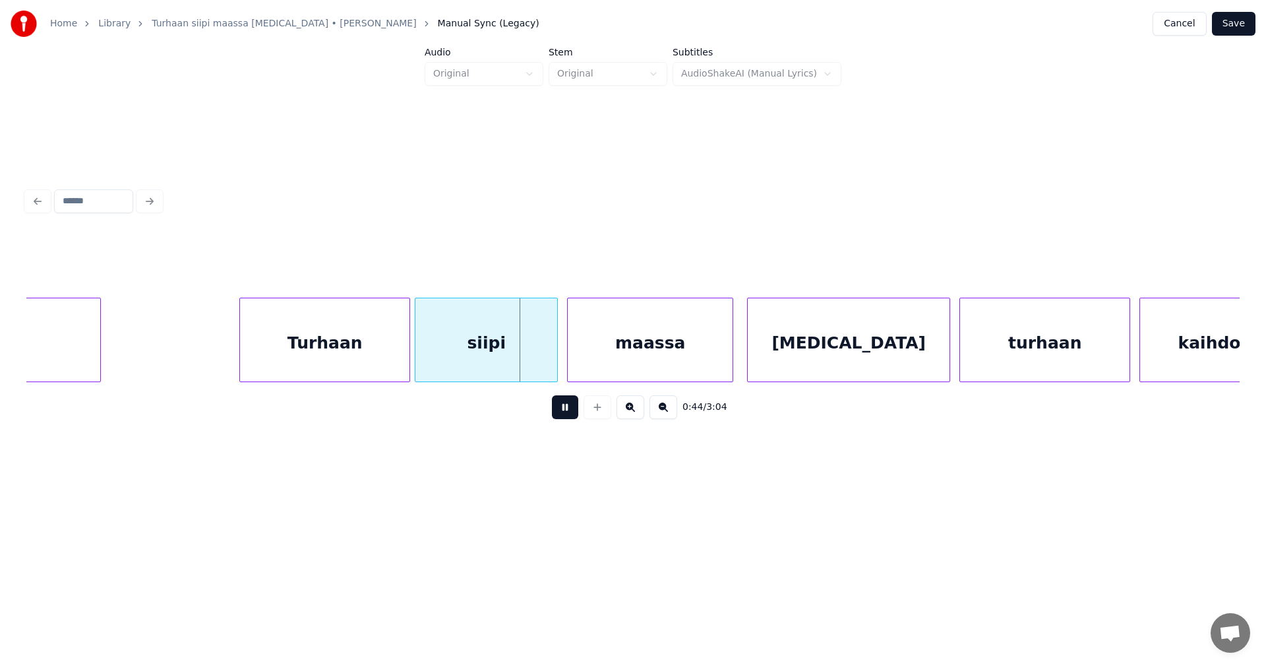
click at [569, 416] on button at bounding box center [565, 407] width 26 height 24
click at [631, 367] on div "maassa" at bounding box center [647, 343] width 165 height 90
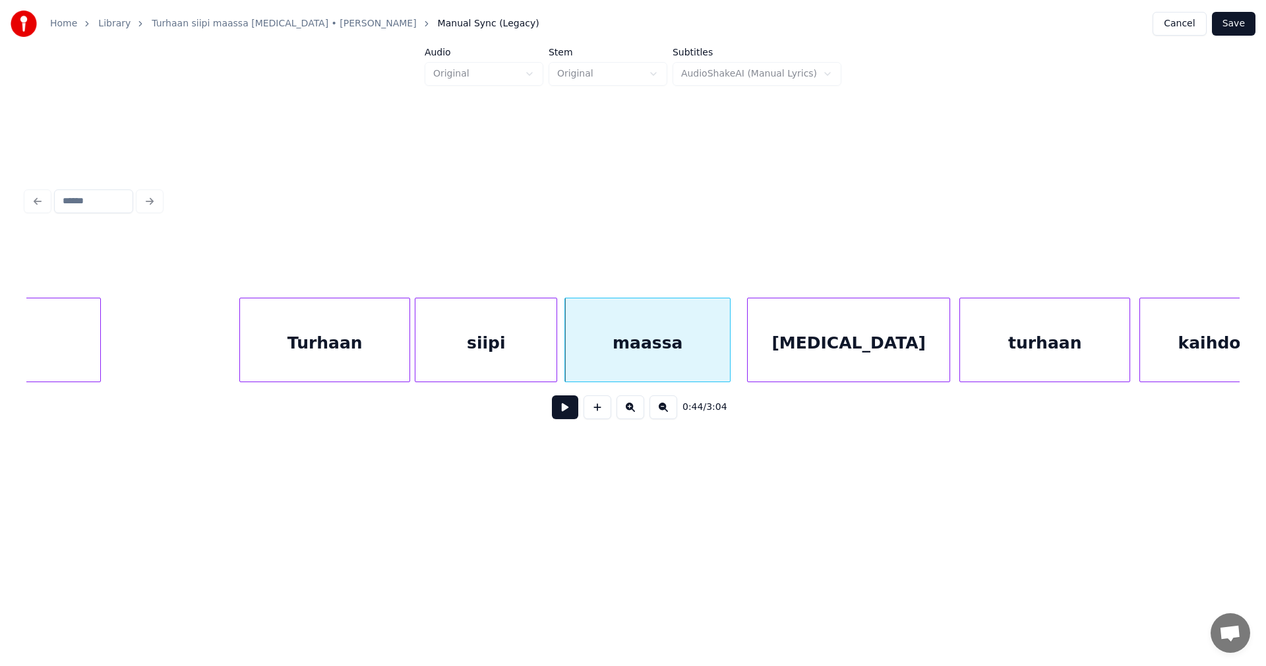
click at [555, 361] on div at bounding box center [555, 339] width 4 height 83
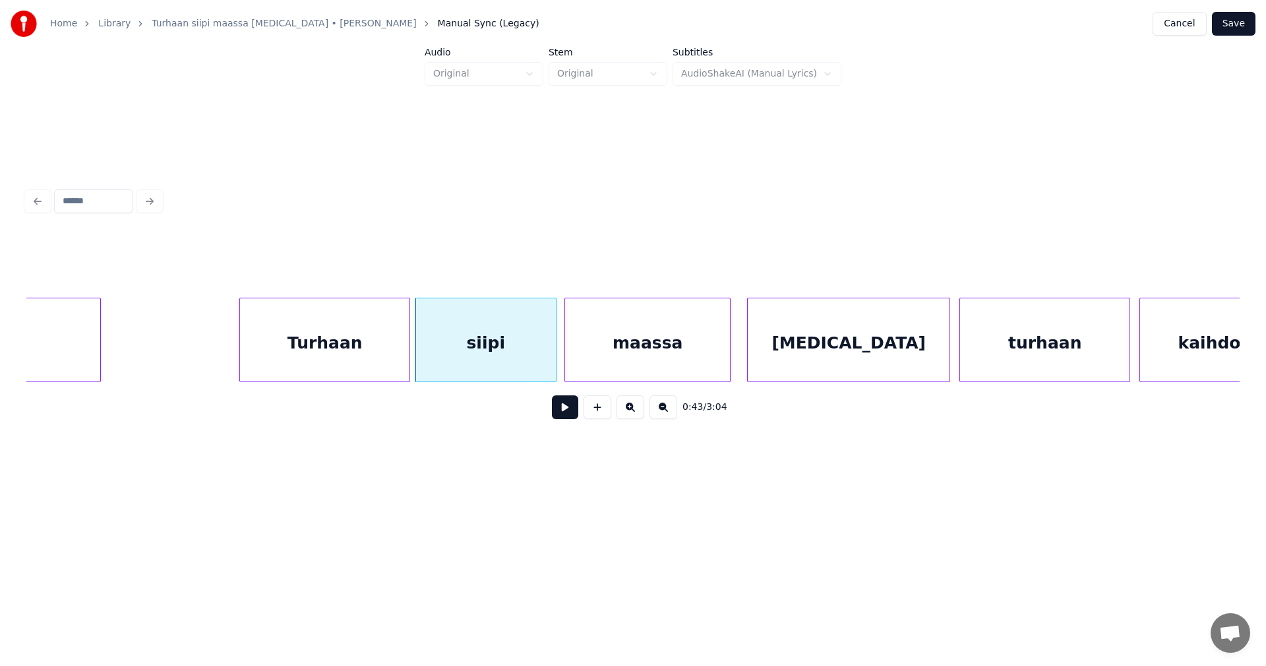
click at [568, 418] on button at bounding box center [565, 407] width 26 height 24
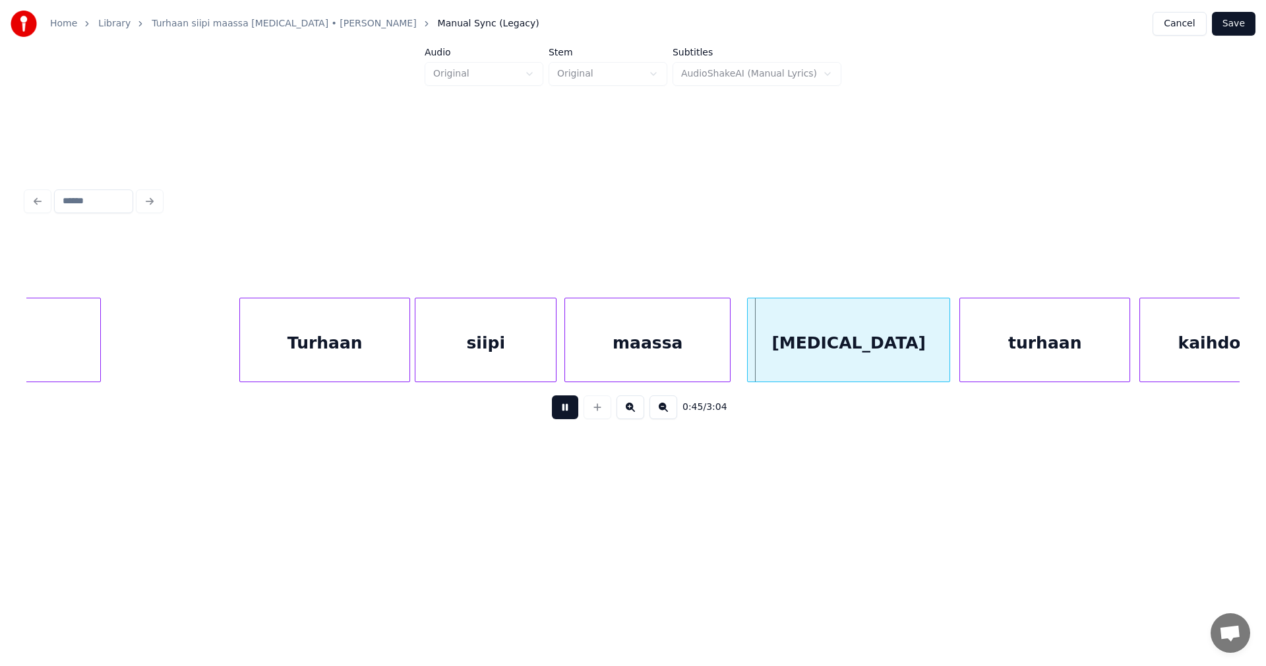
drag, startPoint x: 568, startPoint y: 413, endPoint x: 788, endPoint y: 368, distance: 224.2
click at [569, 413] on button at bounding box center [565, 407] width 26 height 24
click at [778, 347] on div "[MEDICAL_DATA]" at bounding box center [842, 343] width 202 height 90
click at [575, 416] on button at bounding box center [565, 407] width 26 height 24
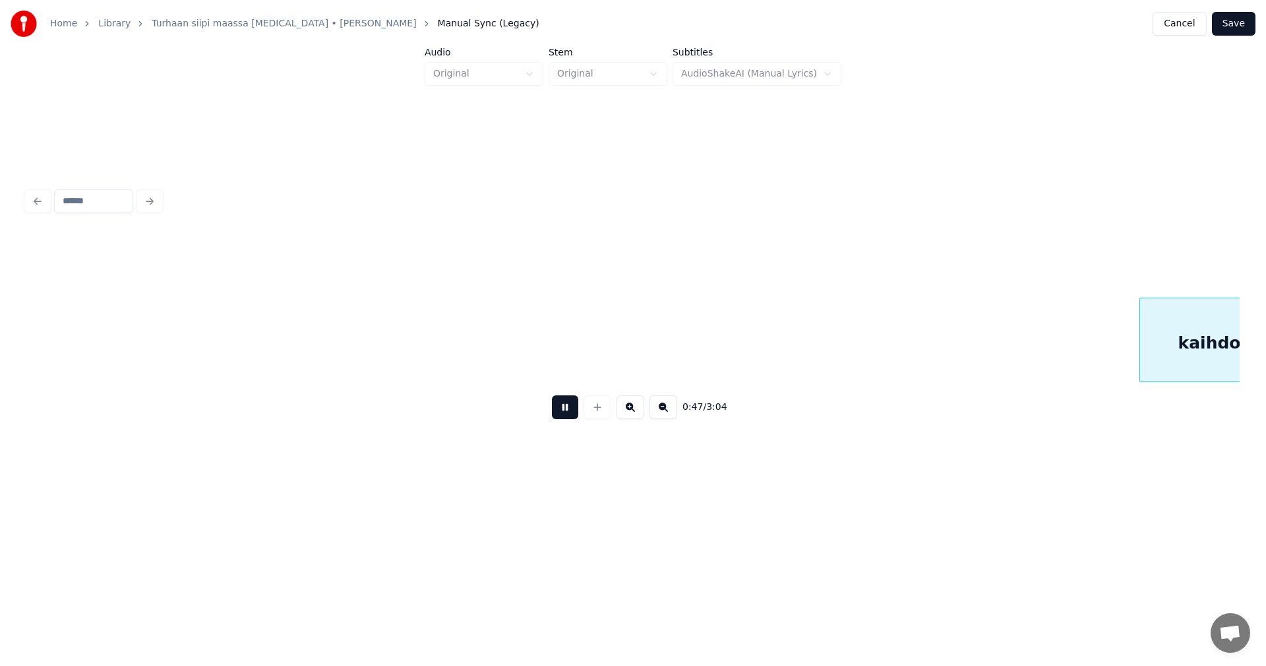
scroll to position [0, 10926]
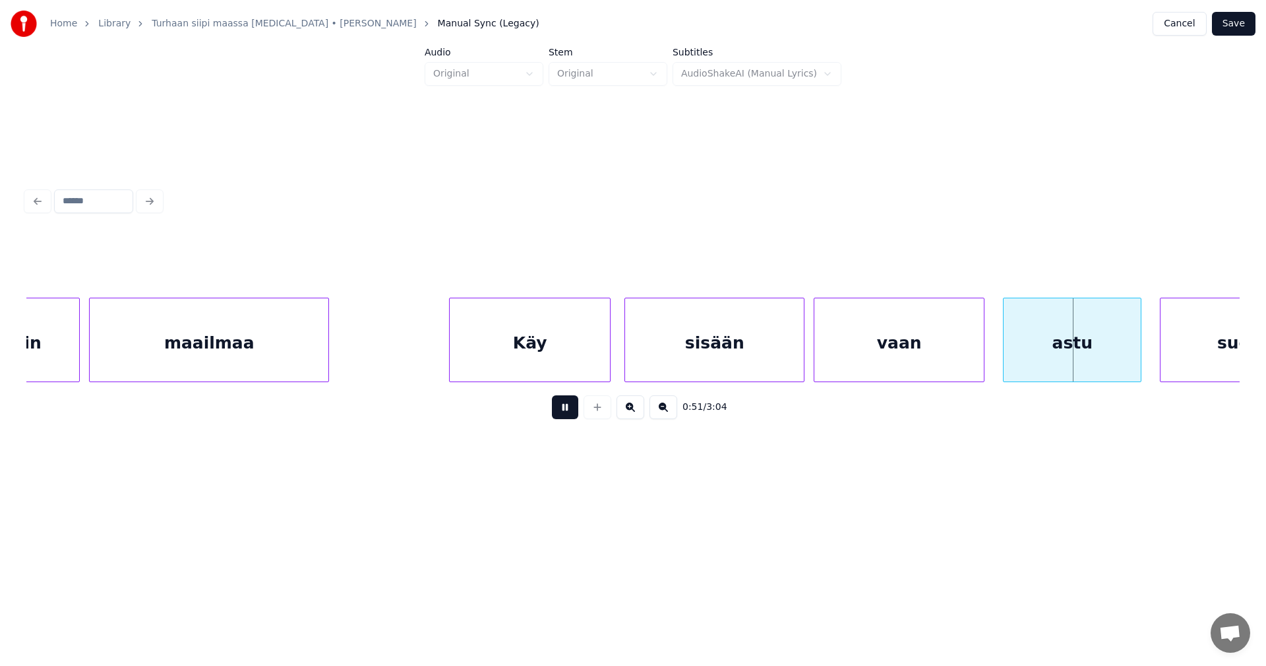
click at [575, 416] on button at bounding box center [565, 407] width 26 height 24
click at [1024, 350] on div "astu" at bounding box center [1069, 343] width 137 height 90
click at [563, 415] on button at bounding box center [565, 407] width 26 height 24
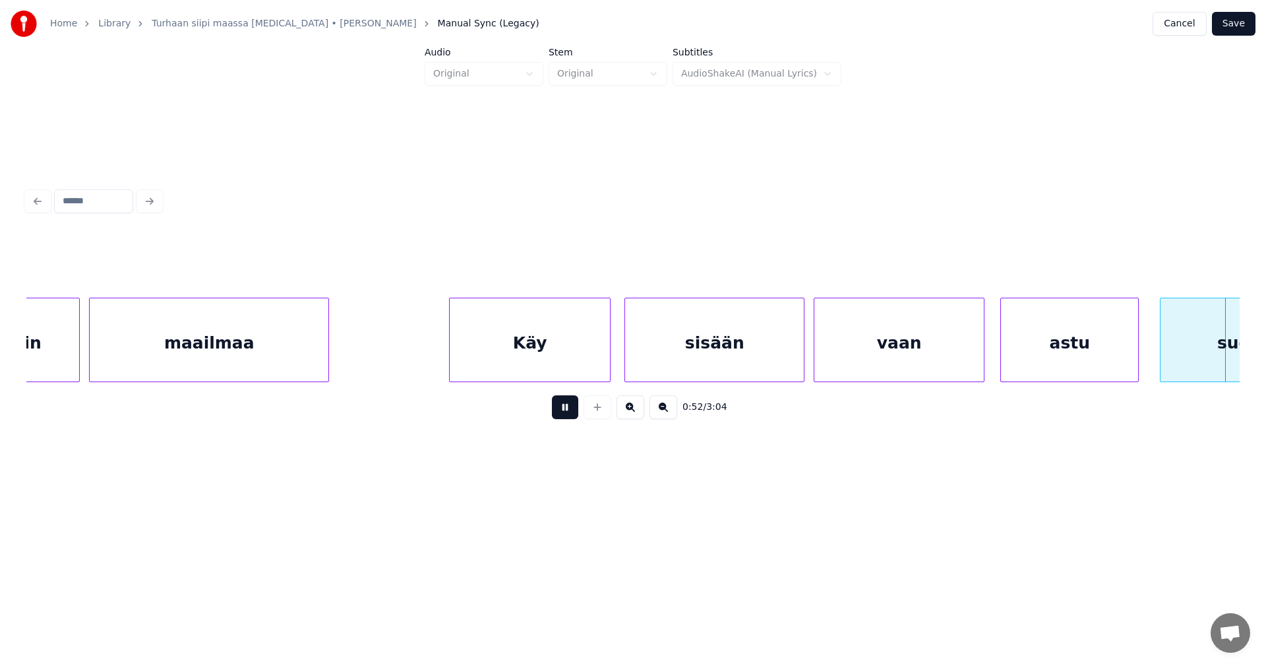
scroll to position [0, 12140]
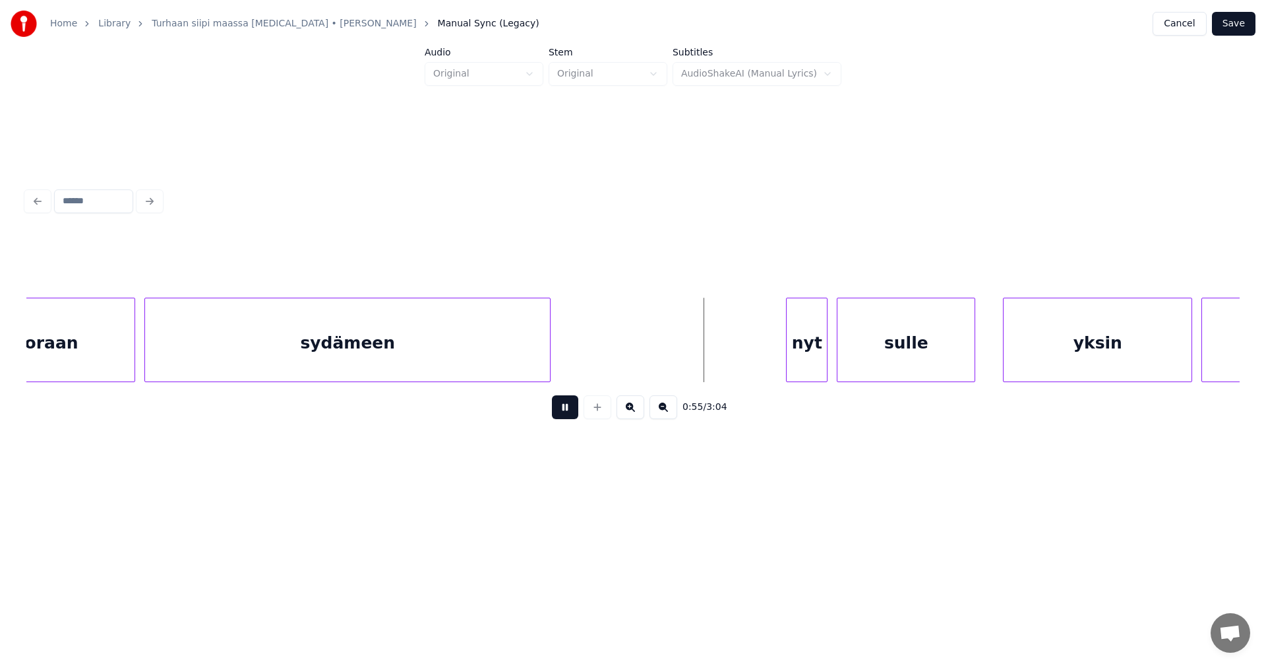
click at [563, 415] on button at bounding box center [565, 407] width 26 height 24
click at [789, 350] on div "nyt" at bounding box center [785, 343] width 40 height 90
click at [751, 355] on div at bounding box center [749, 339] width 4 height 83
click at [852, 350] on div "sulle" at bounding box center [887, 343] width 137 height 90
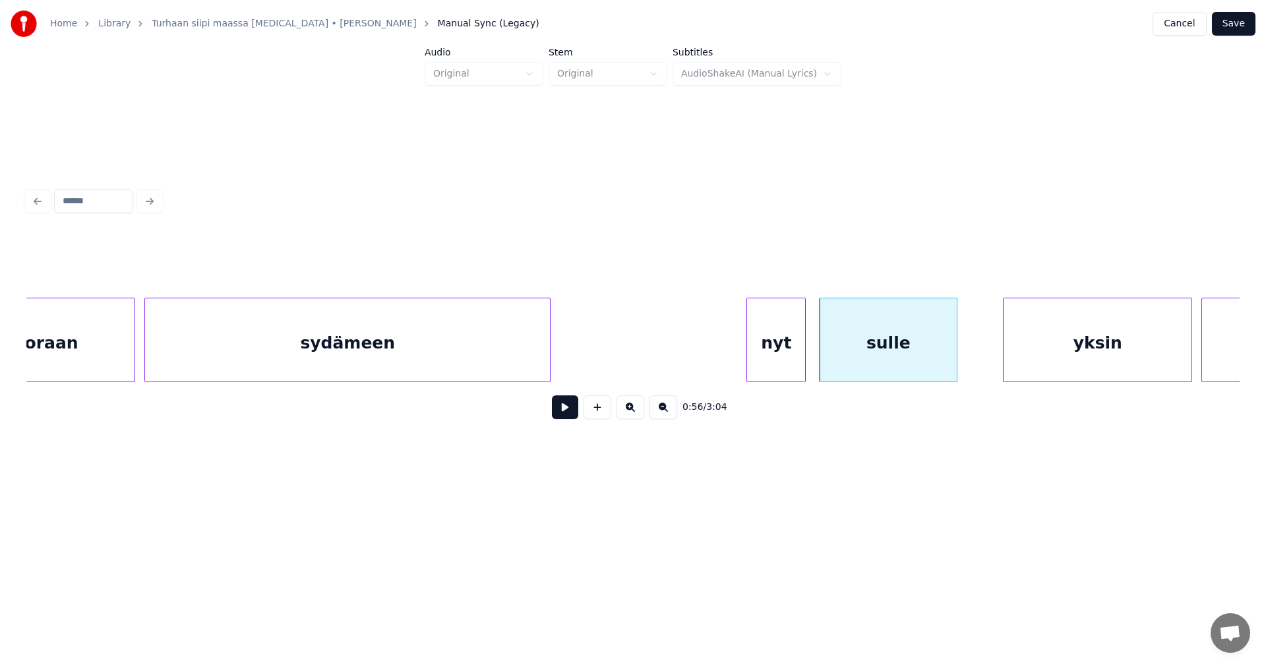
click at [851, 350] on div "sulle" at bounding box center [888, 343] width 137 height 90
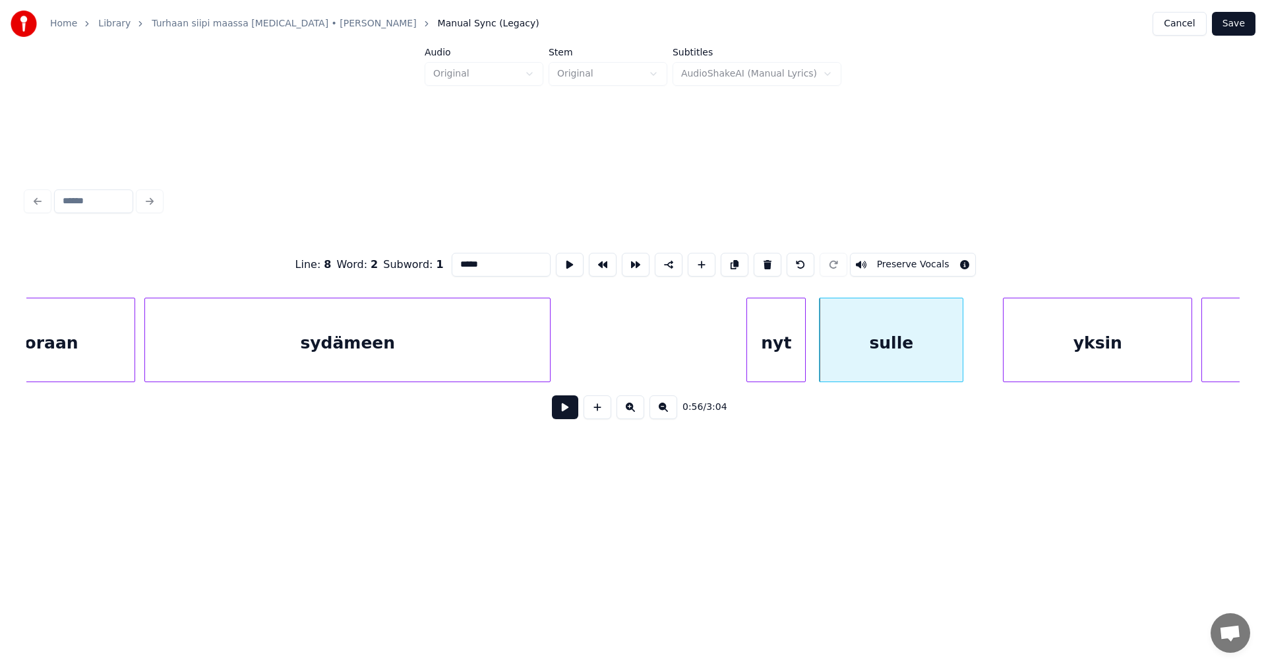
click at [963, 351] on div at bounding box center [961, 339] width 4 height 83
click at [820, 354] on div at bounding box center [818, 339] width 4 height 83
click at [778, 361] on div "nyt" at bounding box center [773, 343] width 58 height 90
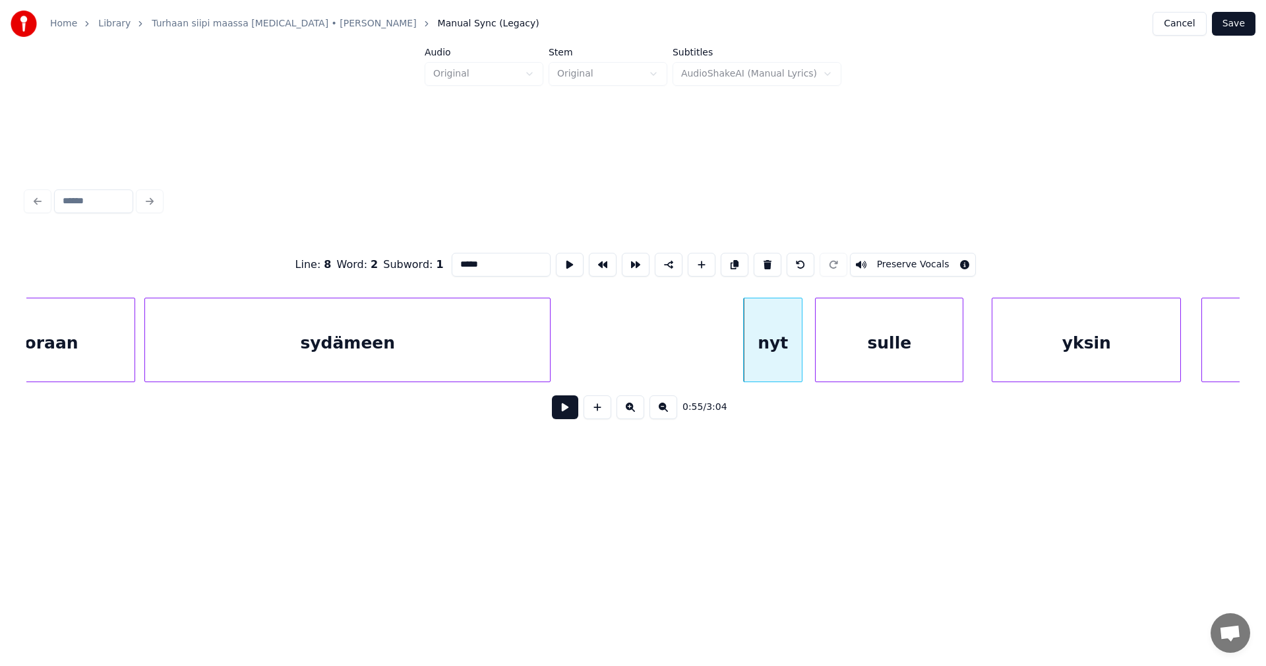
click at [1026, 352] on div "yksin" at bounding box center [1087, 343] width 188 height 90
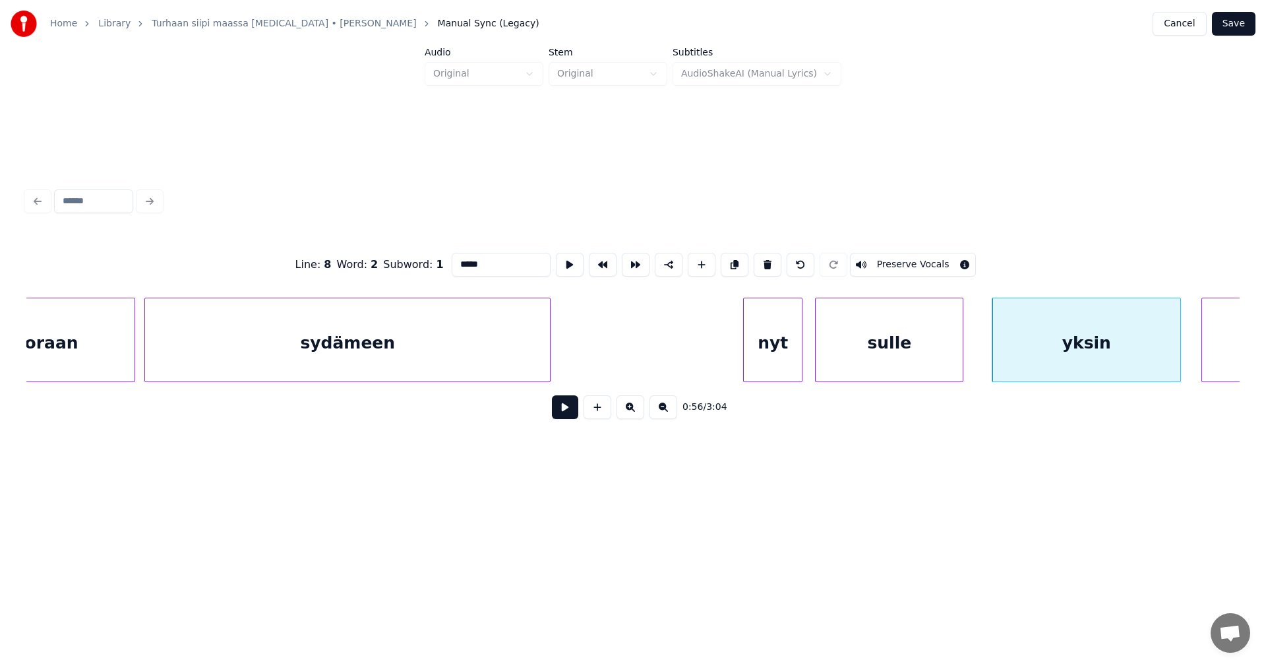
click at [570, 418] on button at bounding box center [565, 407] width 26 height 24
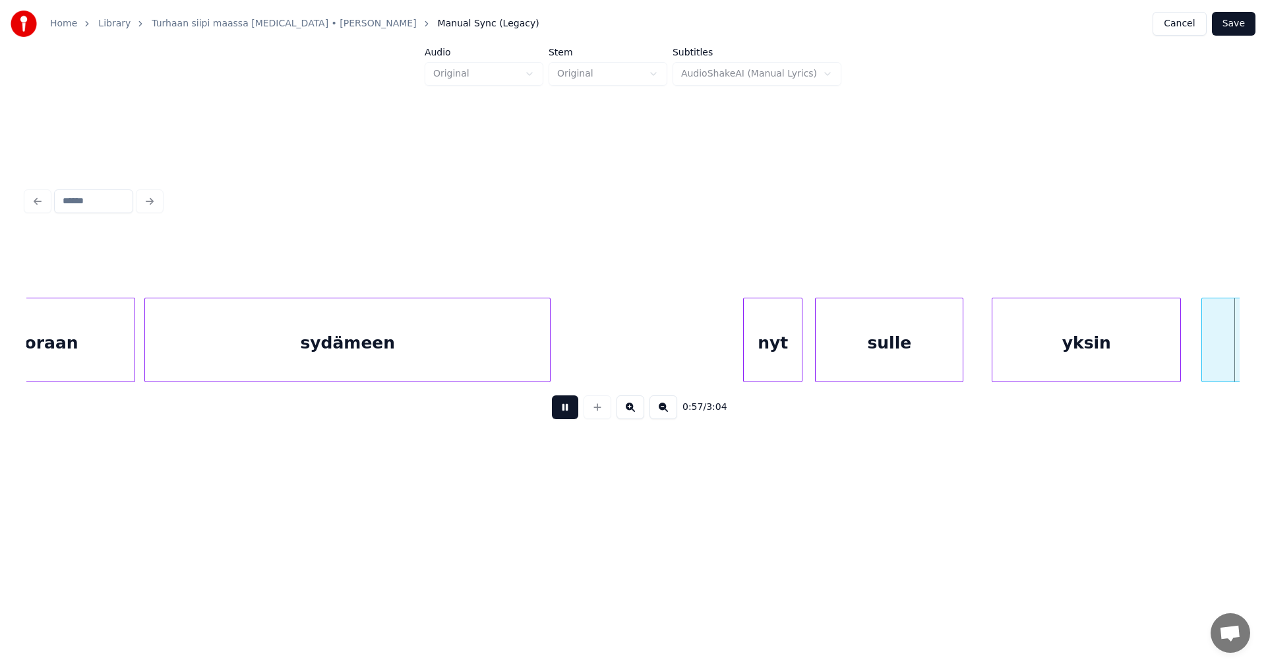
scroll to position [0, 13356]
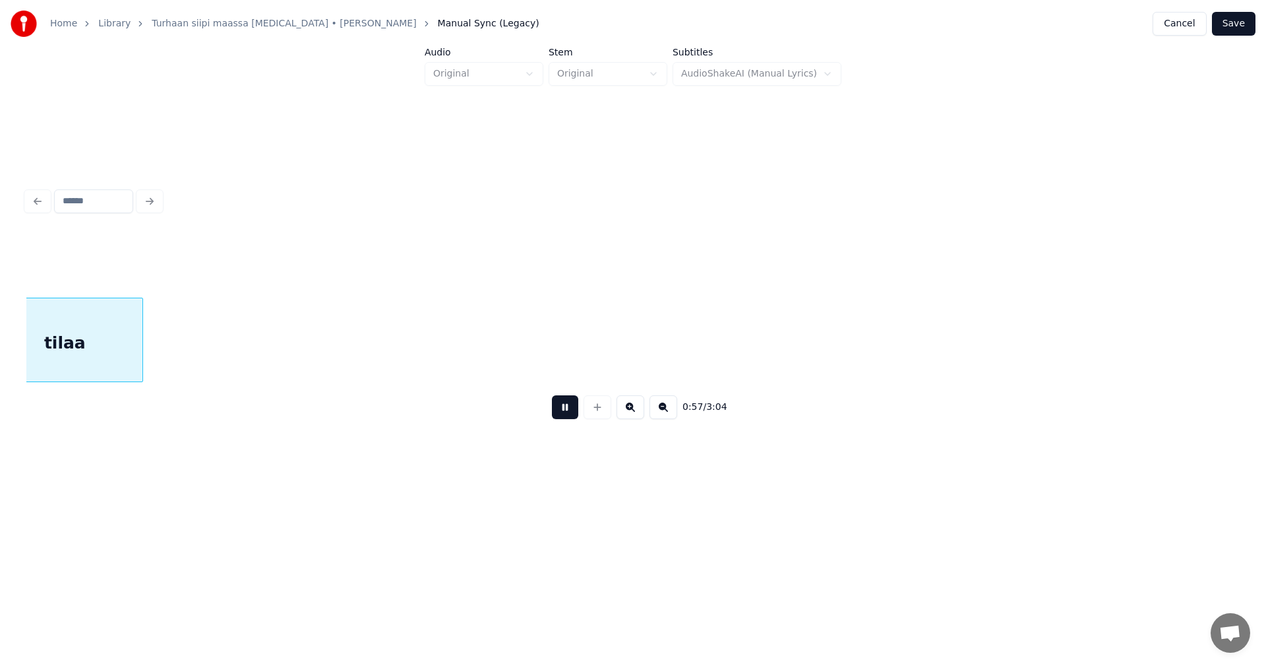
click at [570, 418] on button at bounding box center [565, 407] width 26 height 24
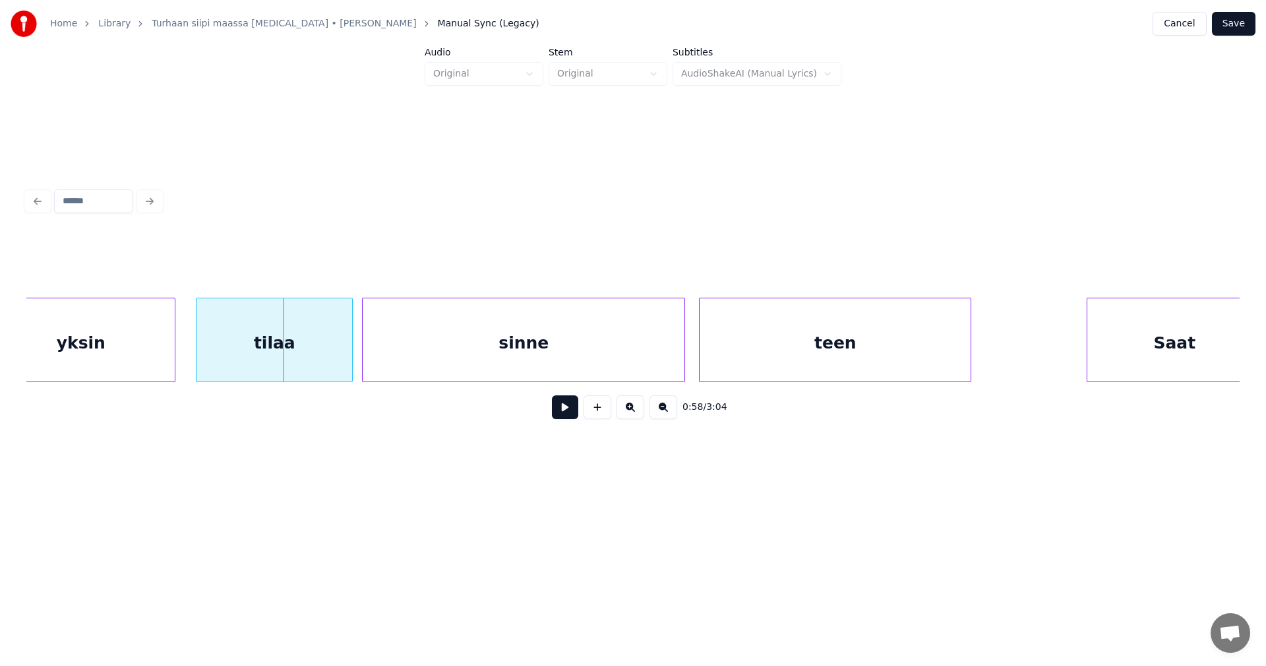
scroll to position [0, 12981]
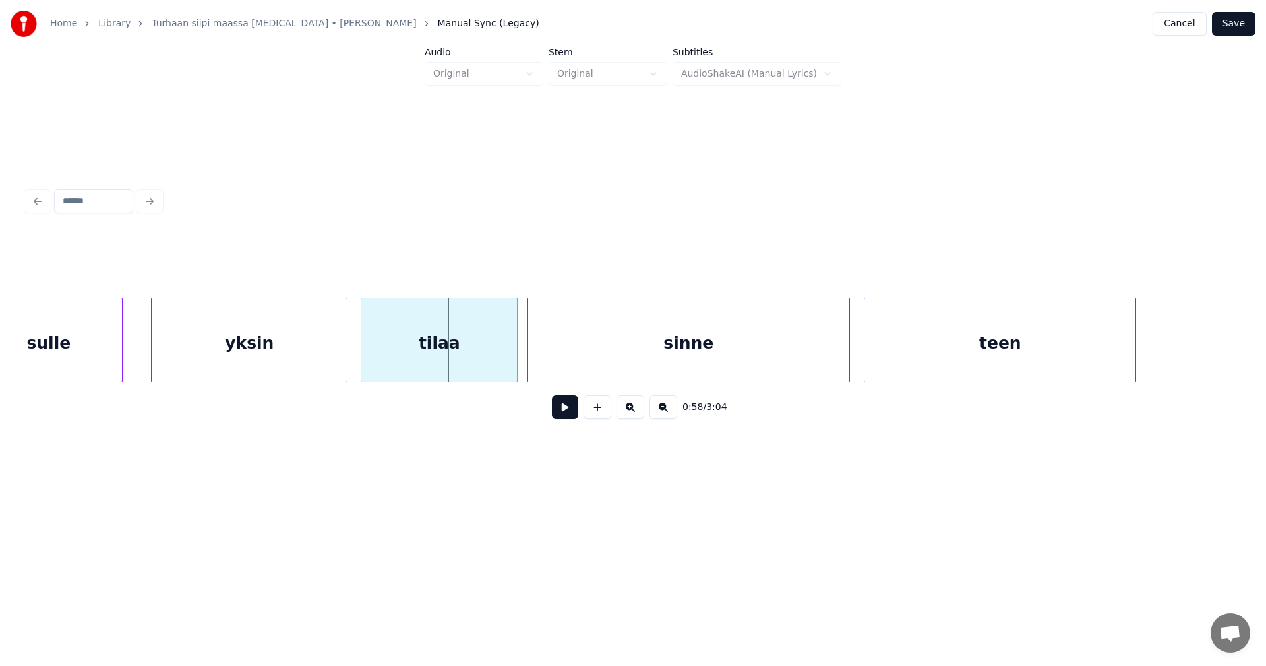
click at [345, 344] on div at bounding box center [345, 339] width 4 height 83
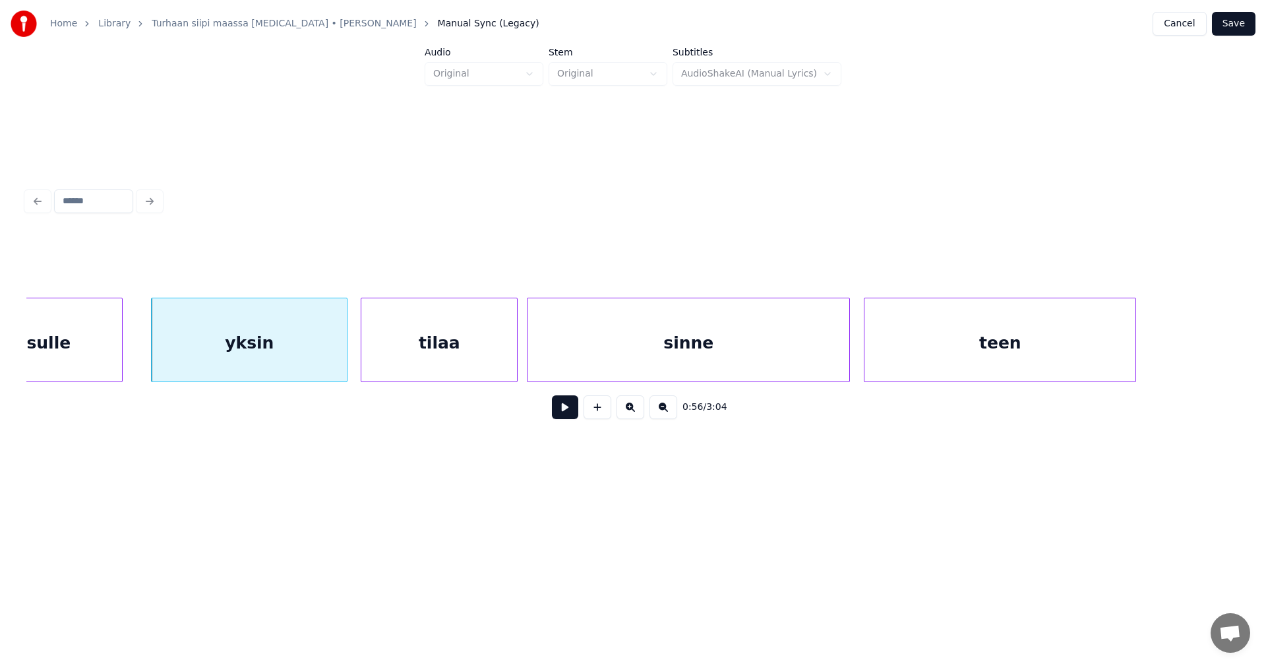
click at [558, 411] on button at bounding box center [565, 407] width 26 height 24
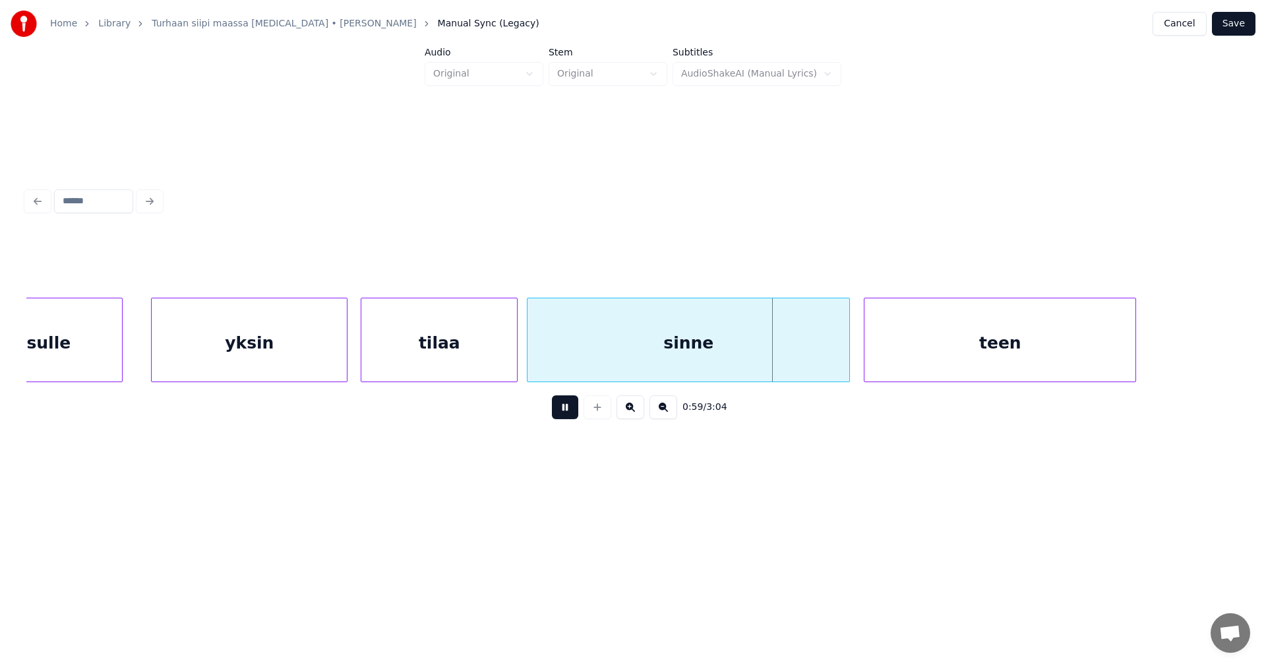
drag, startPoint x: 559, startPoint y: 411, endPoint x: 493, endPoint y: 363, distance: 82.2
click at [555, 407] on button at bounding box center [565, 407] width 26 height 24
click at [478, 357] on div "tilaa" at bounding box center [439, 343] width 156 height 90
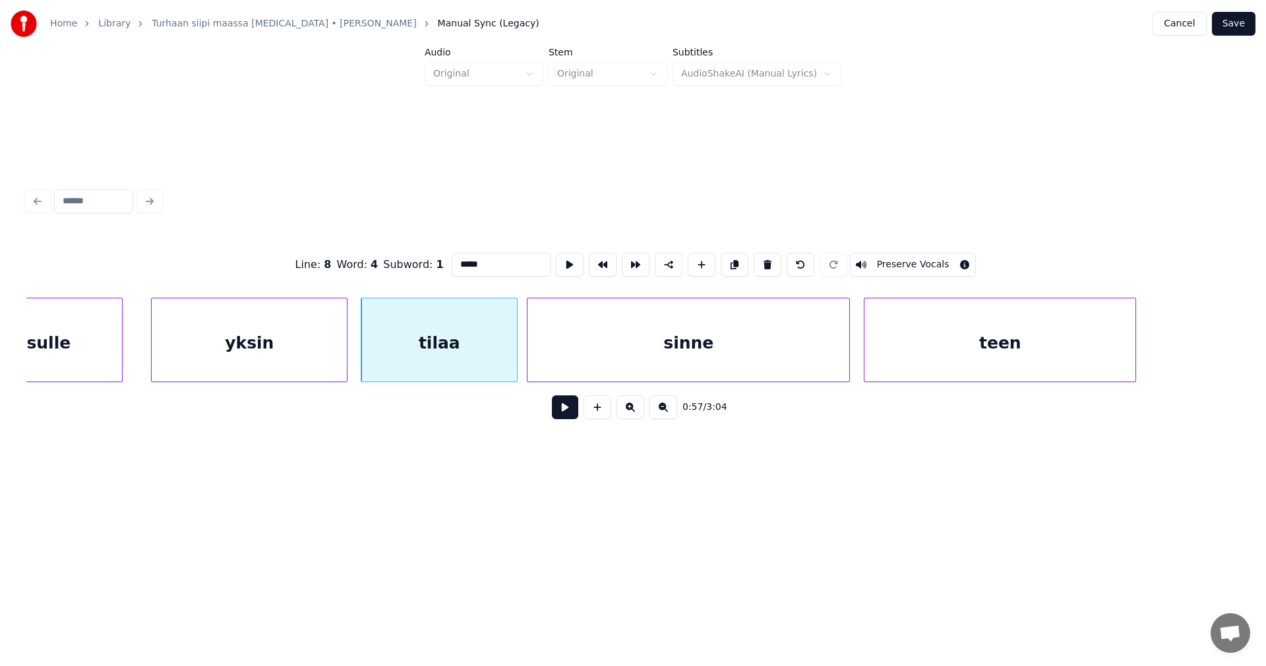
click at [559, 410] on button at bounding box center [565, 407] width 26 height 24
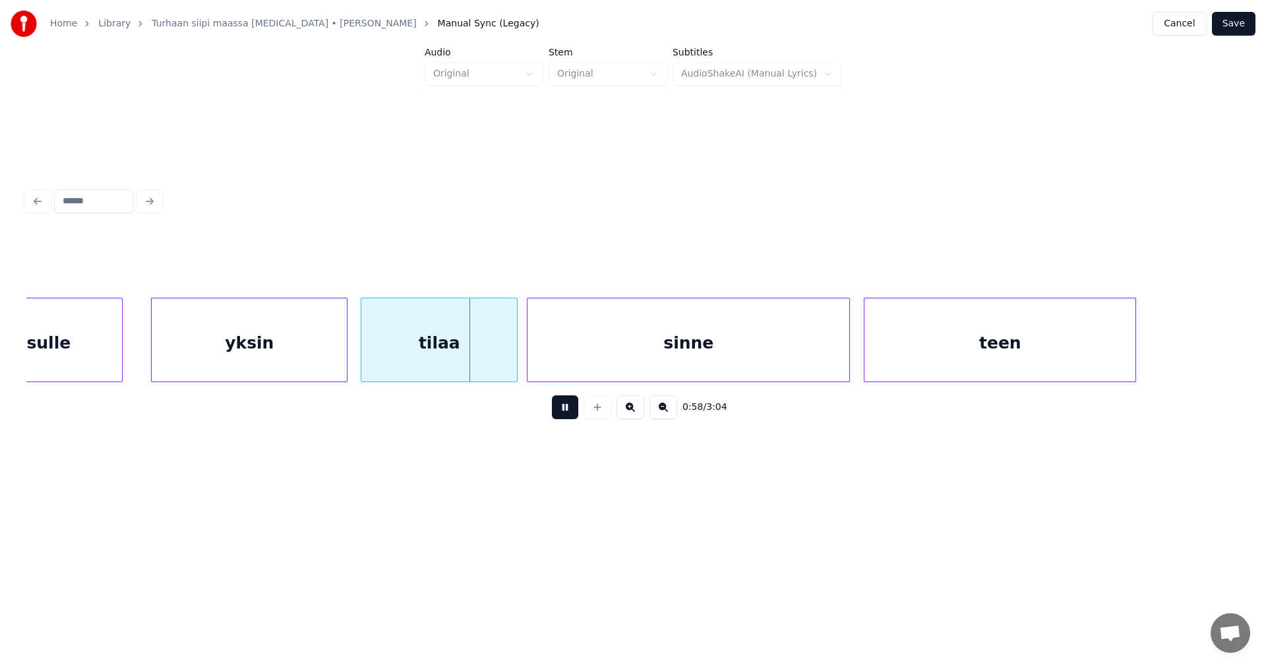
click at [559, 411] on button at bounding box center [565, 407] width 26 height 24
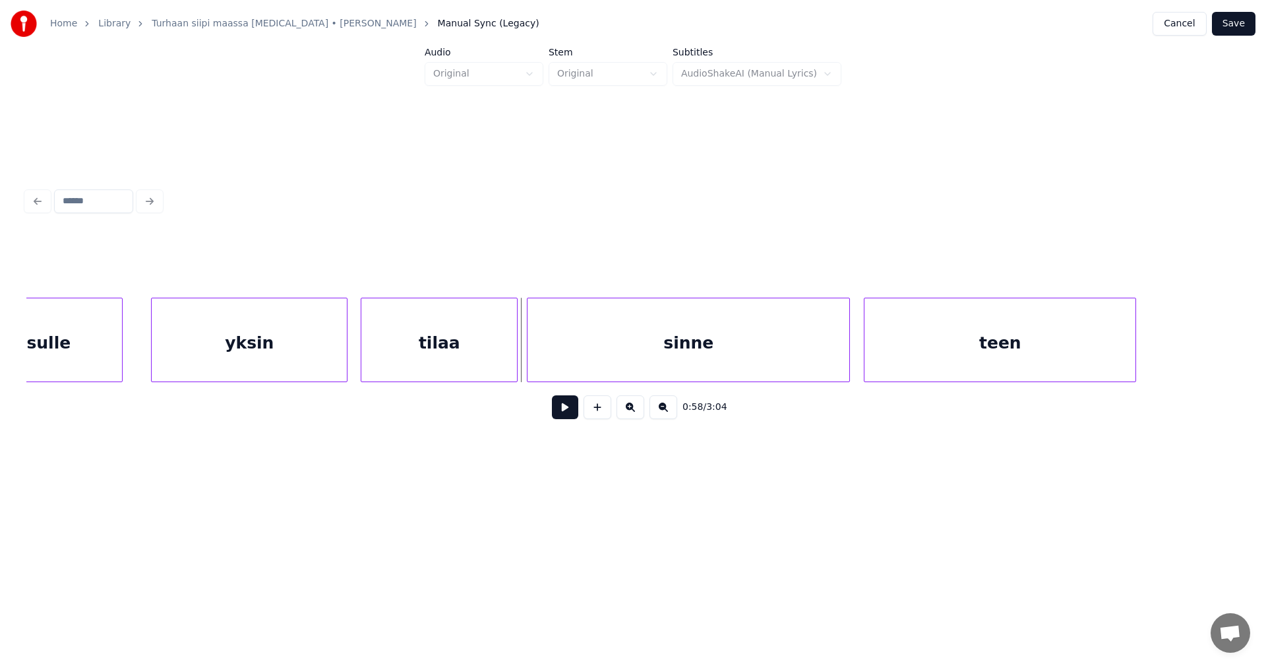
click at [559, 412] on button at bounding box center [565, 407] width 26 height 24
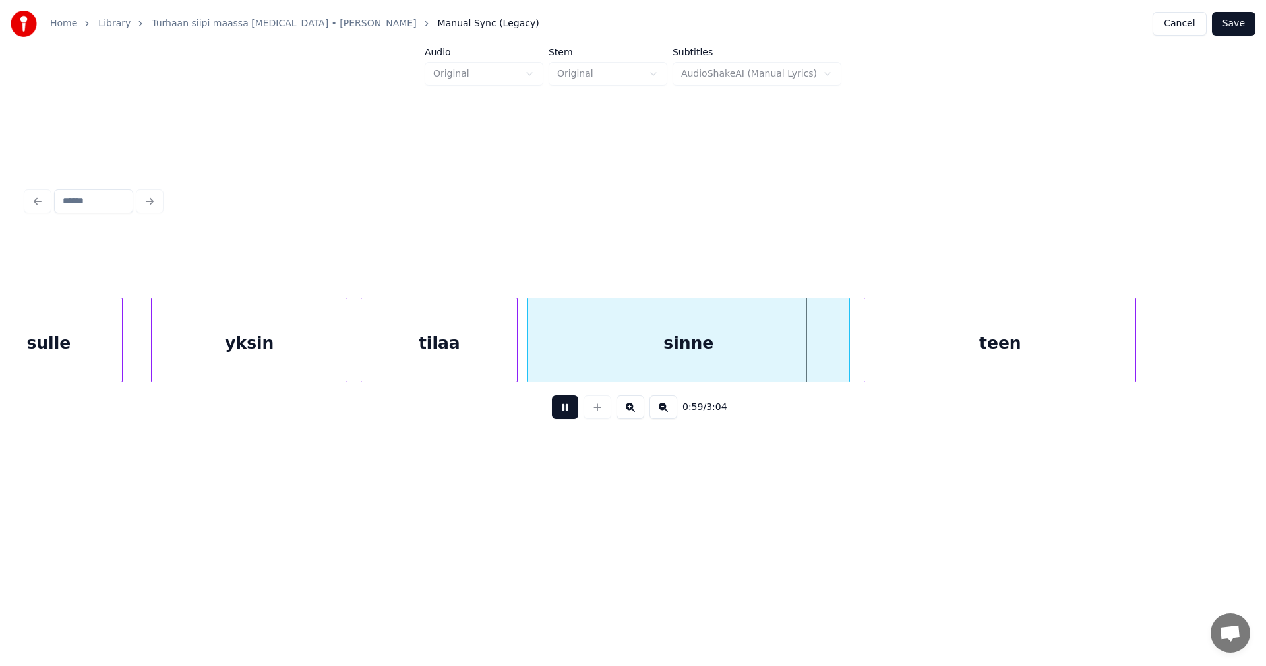
click at [559, 412] on button at bounding box center [565, 407] width 26 height 24
click at [561, 412] on button at bounding box center [565, 407] width 26 height 24
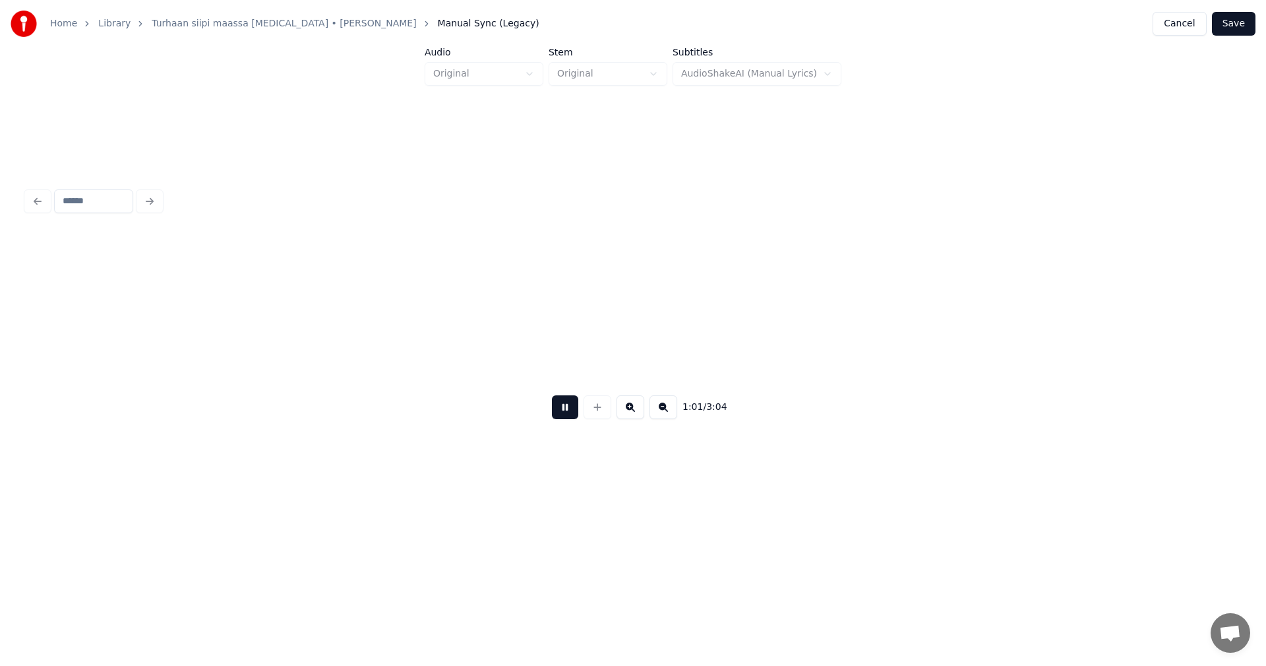
scroll to position [0, 14198]
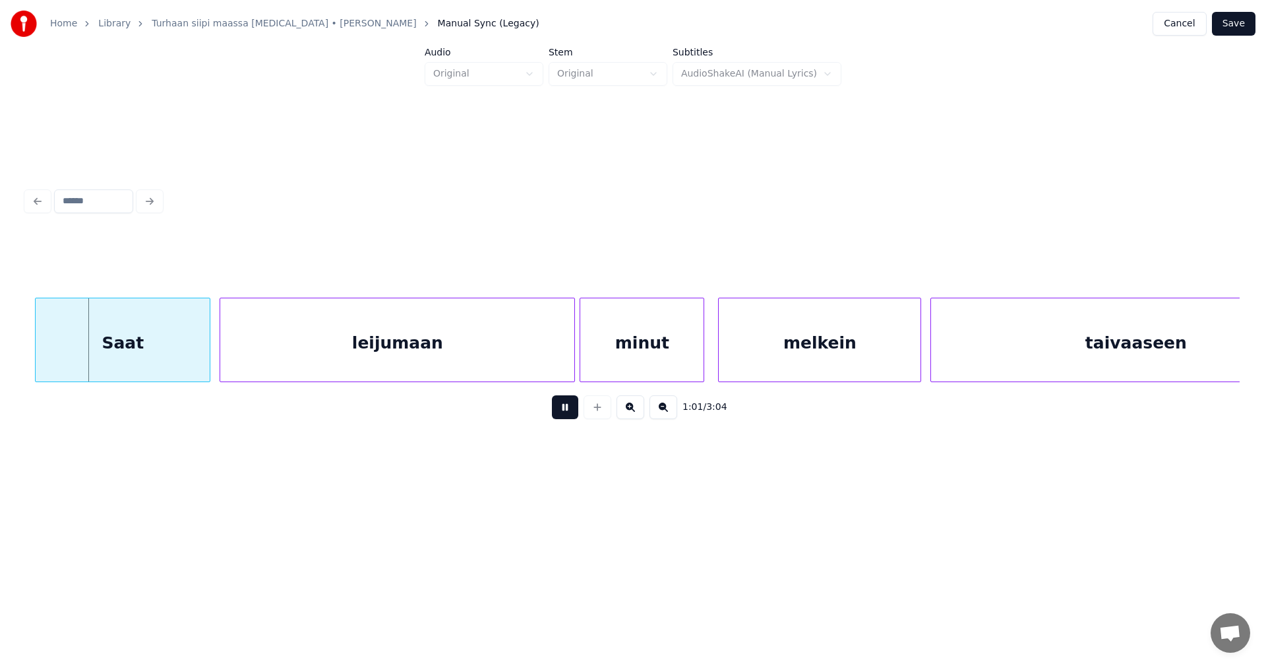
click at [561, 412] on button at bounding box center [565, 407] width 26 height 24
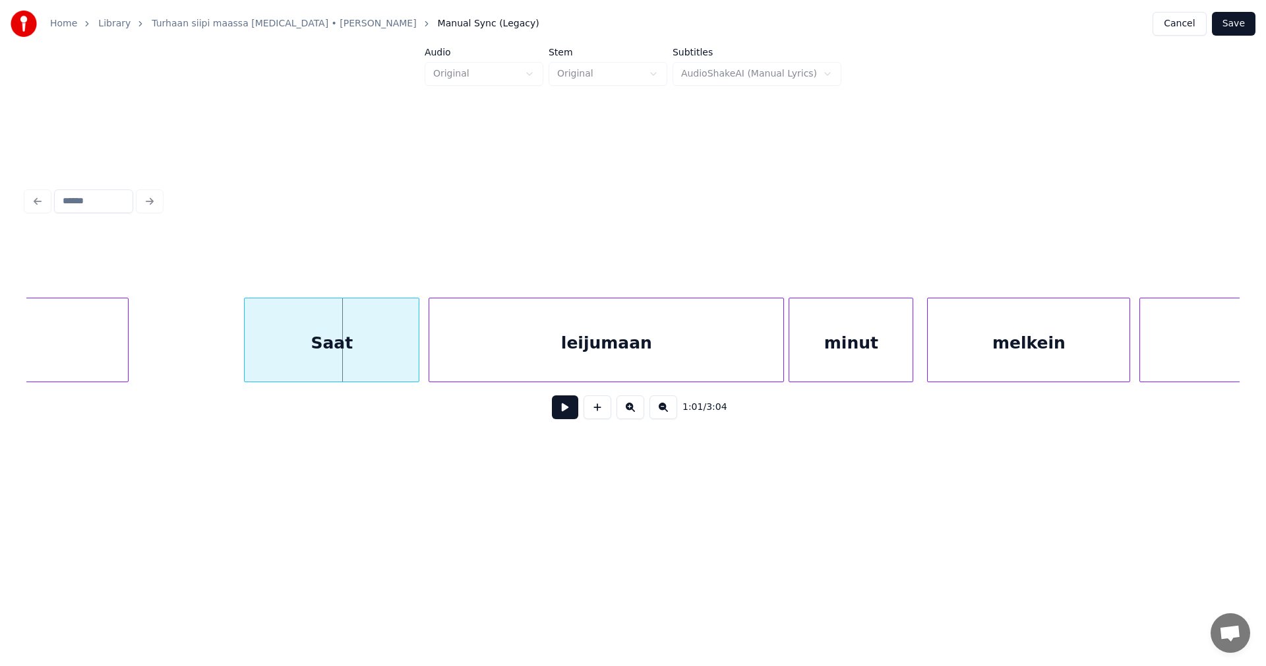
scroll to position [0, 13987]
click at [313, 348] on div "Saat" at bounding box center [317, 343] width 174 height 90
click at [512, 364] on div "leijumaan" at bounding box center [602, 343] width 354 height 90
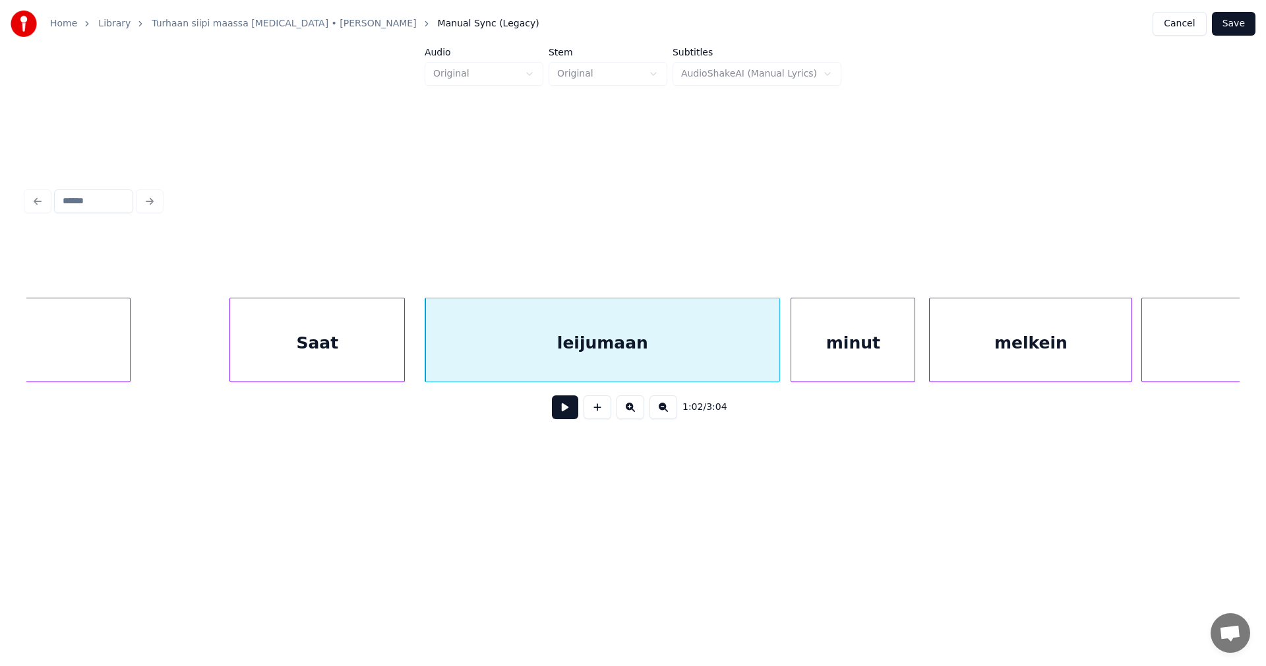
click at [571, 416] on button at bounding box center [565, 407] width 26 height 24
click at [571, 414] on button at bounding box center [565, 407] width 26 height 24
click at [762, 352] on div at bounding box center [764, 339] width 4 height 83
click at [798, 354] on div "minut" at bounding box center [837, 343] width 123 height 90
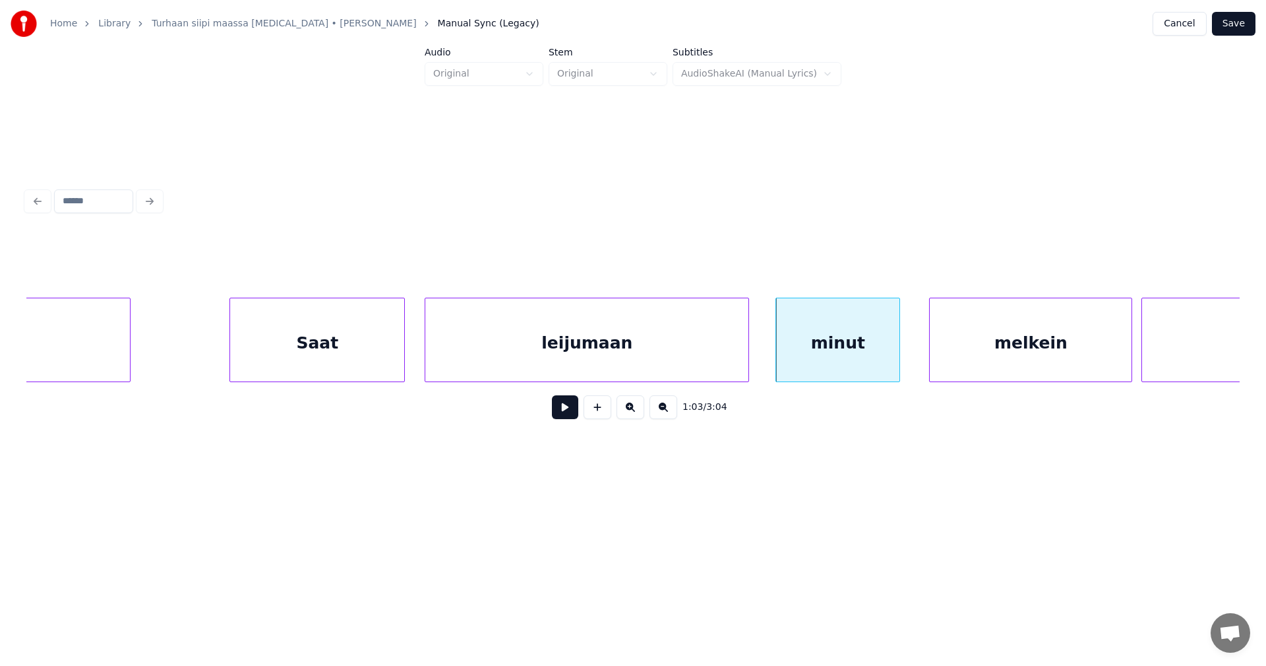
click at [747, 355] on div at bounding box center [747, 339] width 4 height 83
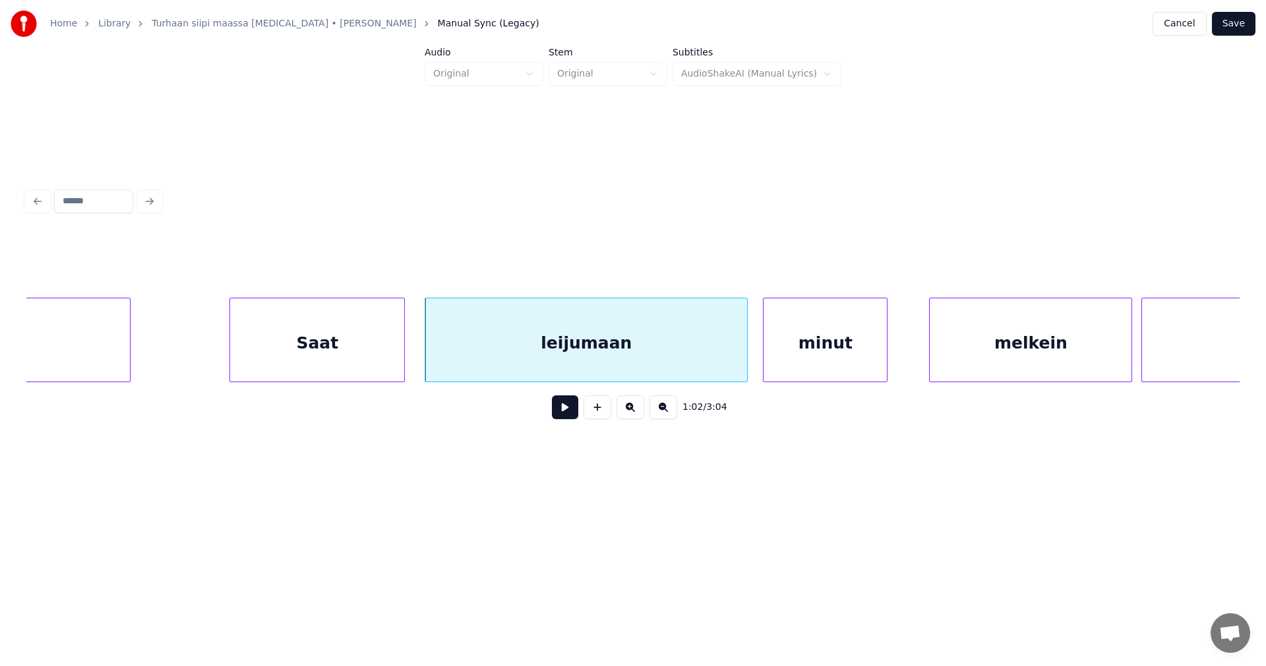
click at [792, 356] on div "minut" at bounding box center [825, 343] width 123 height 90
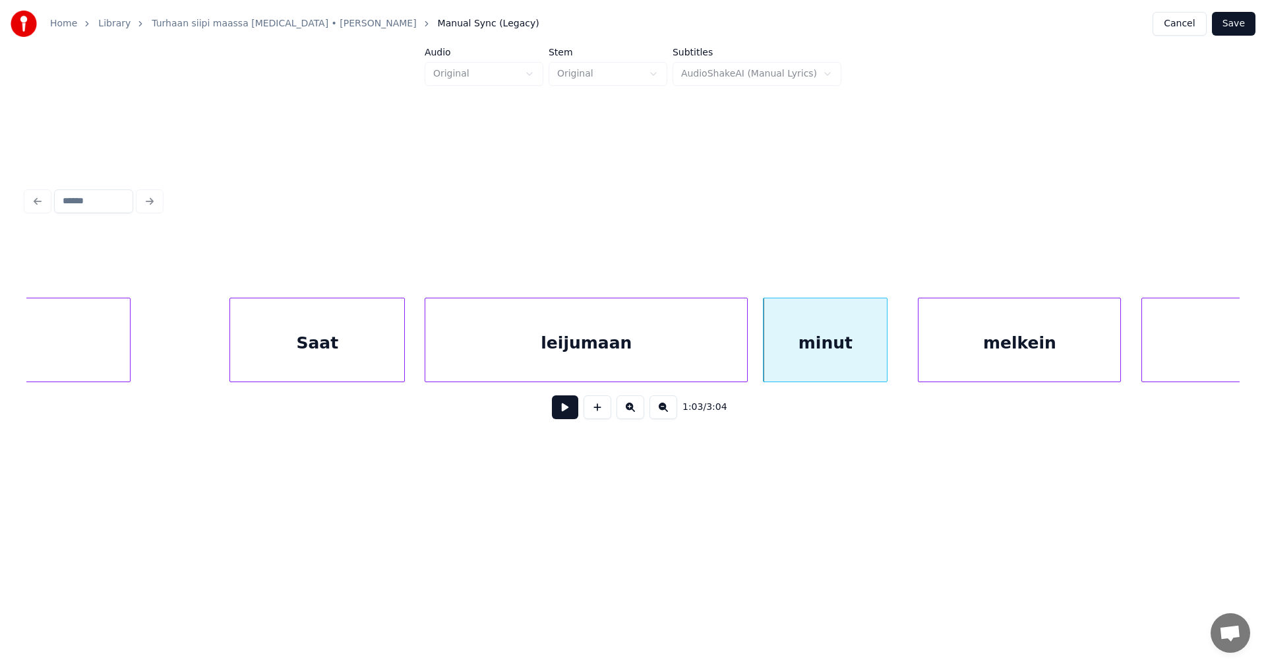
click at [958, 348] on div "melkein" at bounding box center [1020, 343] width 202 height 90
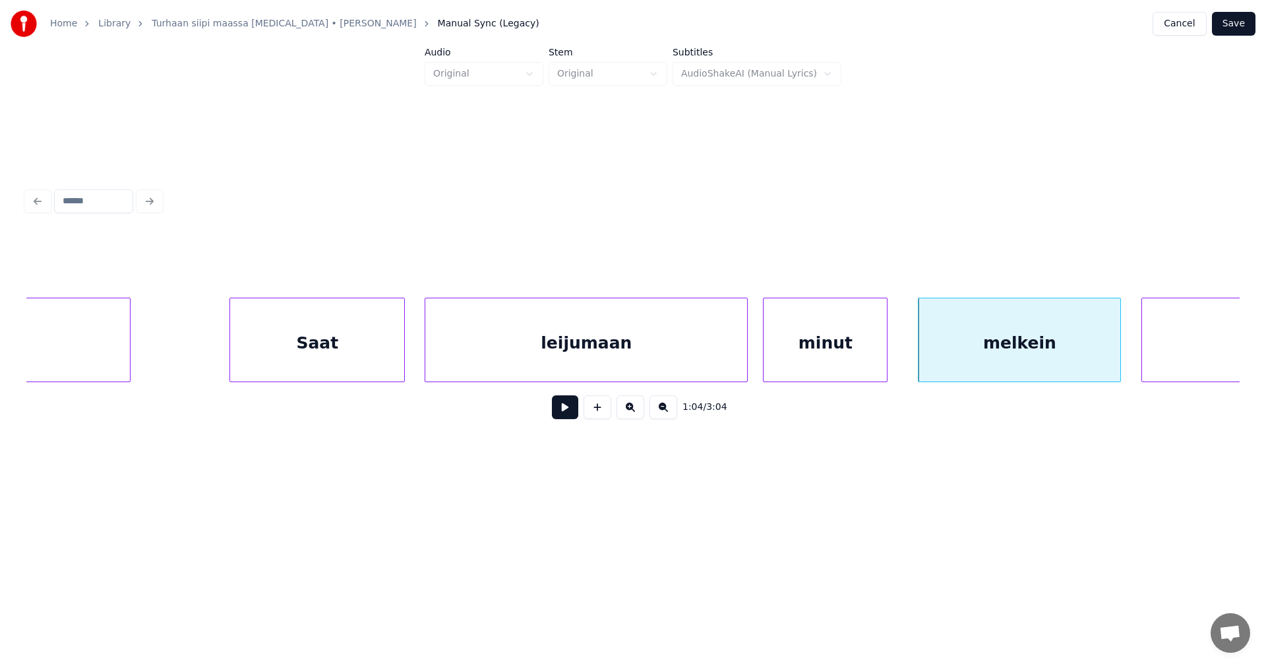
click at [852, 343] on div "minut" at bounding box center [825, 343] width 123 height 90
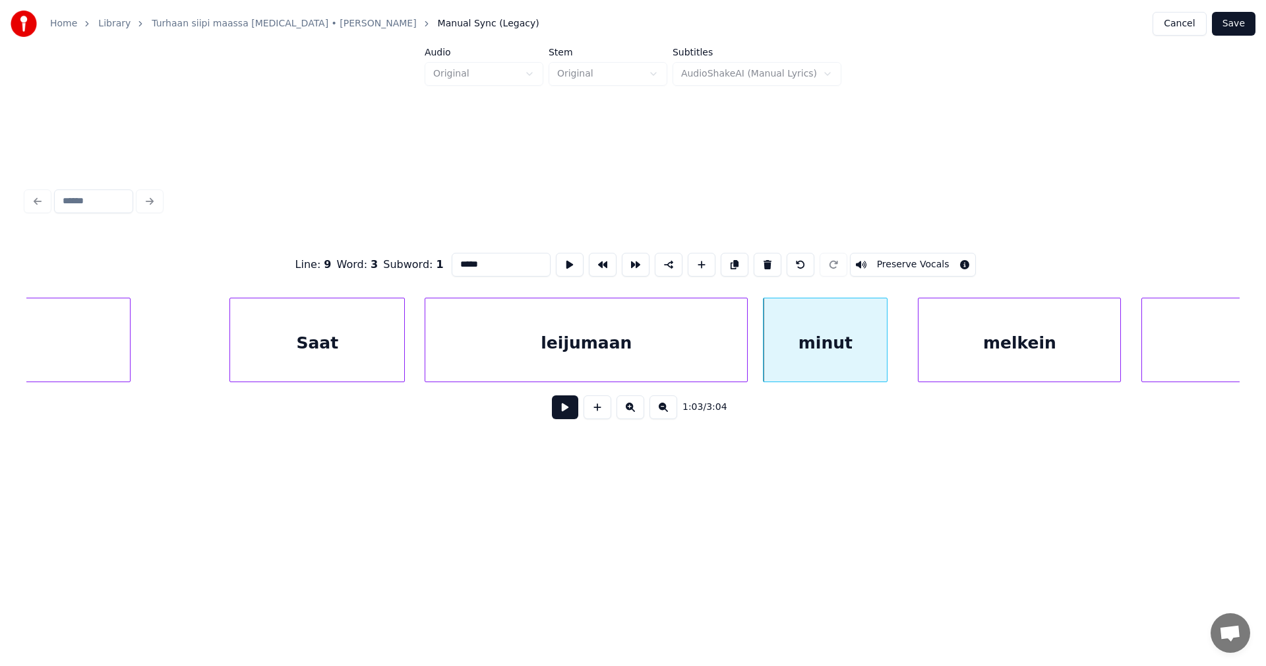
click at [574, 418] on button at bounding box center [565, 407] width 26 height 24
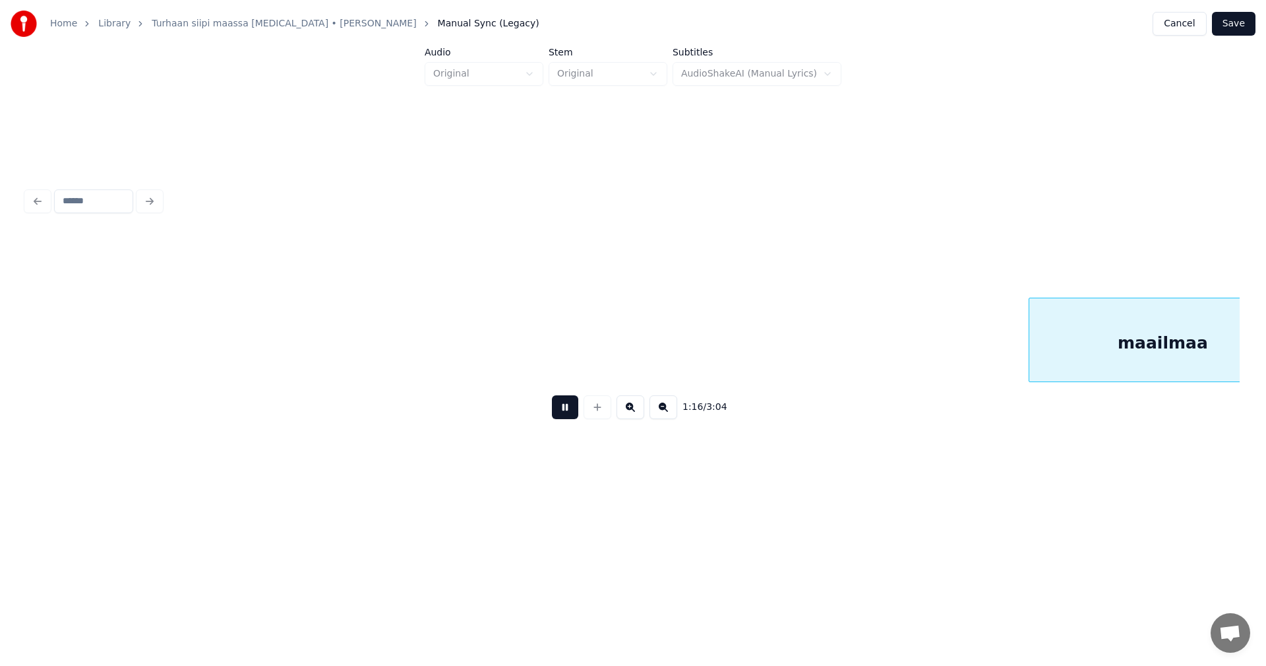
scroll to position [0, 17633]
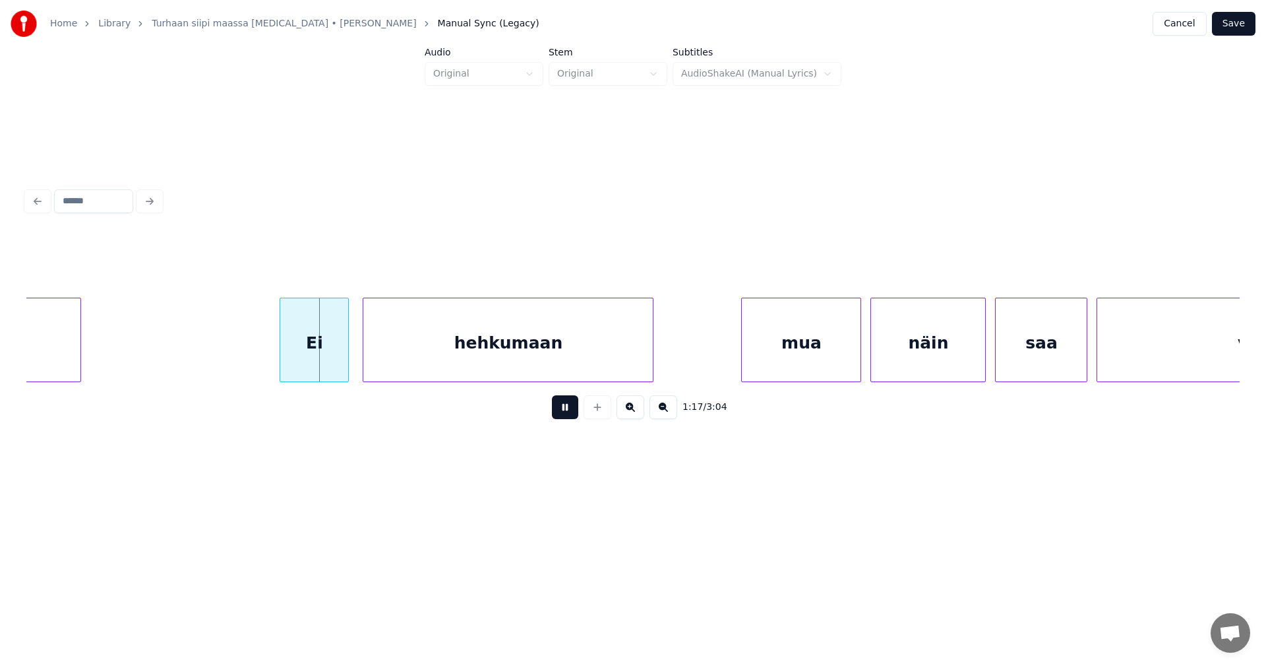
drag, startPoint x: 574, startPoint y: 418, endPoint x: 520, endPoint y: 403, distance: 55.4
click at [567, 417] on button at bounding box center [565, 407] width 26 height 24
click at [325, 367] on div "Ei" at bounding box center [310, 343] width 68 height 90
click at [576, 412] on button at bounding box center [565, 407] width 26 height 24
drag, startPoint x: 575, startPoint y: 411, endPoint x: 647, endPoint y: 401, distance: 72.6
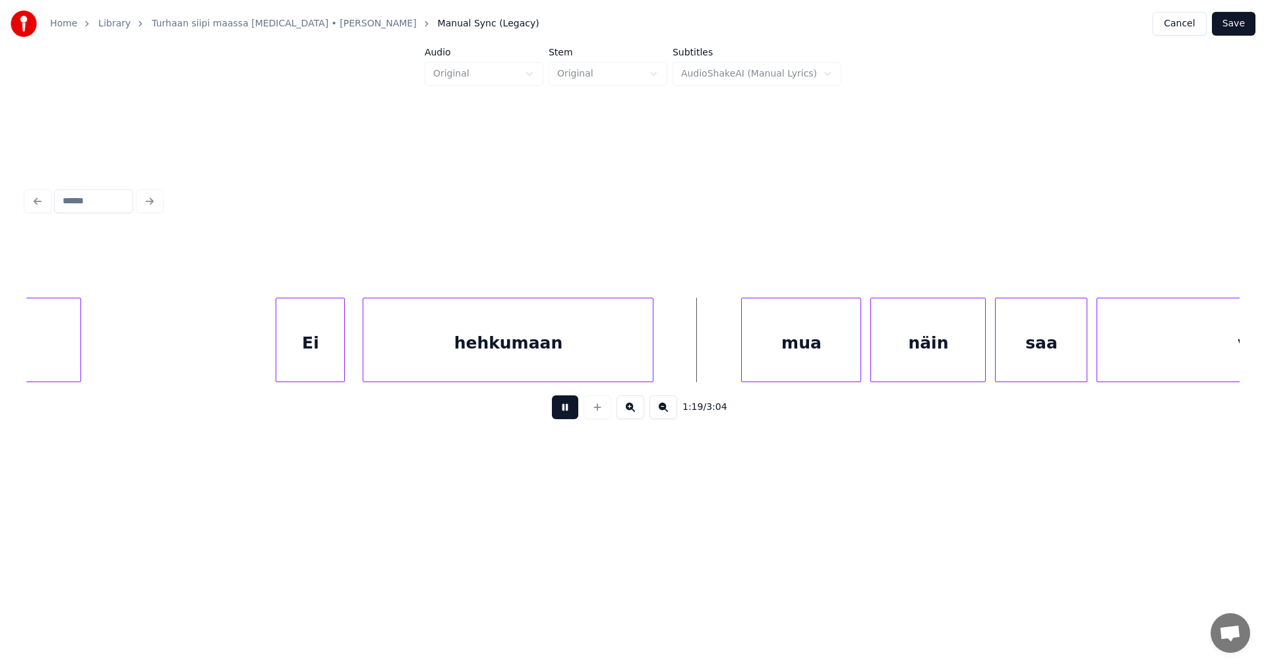
click at [578, 411] on div "1:19 / 3:04" at bounding box center [633, 406] width 1193 height 29
click at [777, 363] on div "mua" at bounding box center [801, 343] width 119 height 90
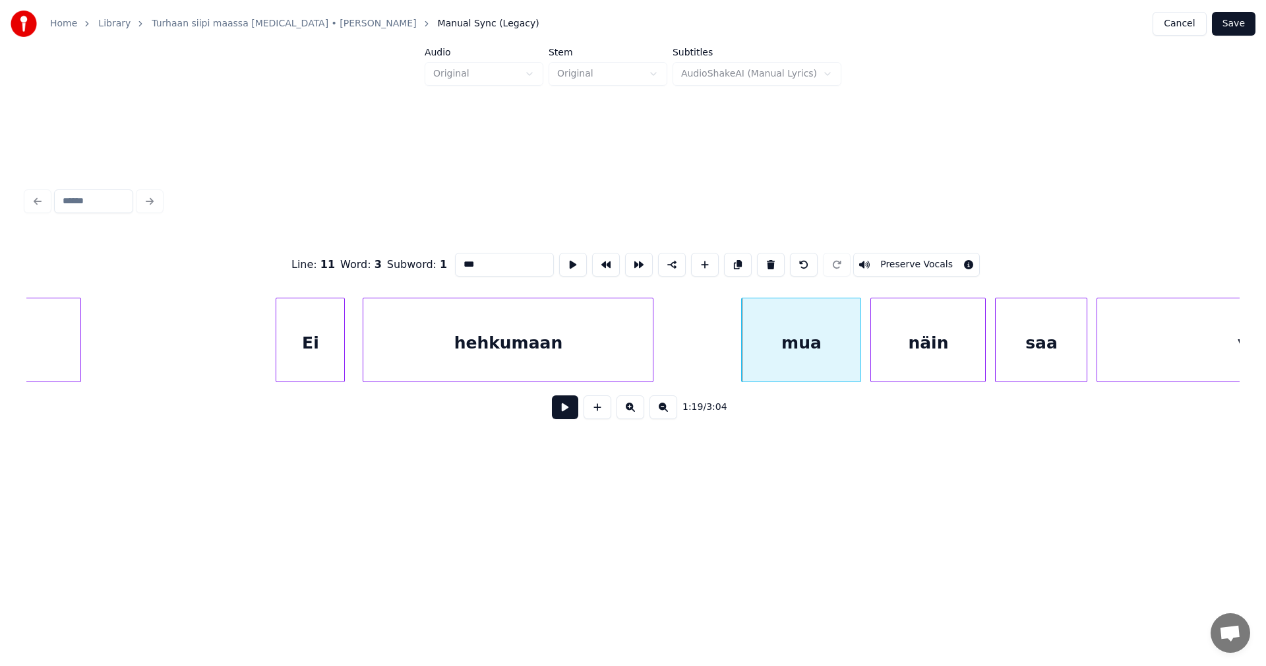
click at [565, 414] on button at bounding box center [565, 407] width 26 height 24
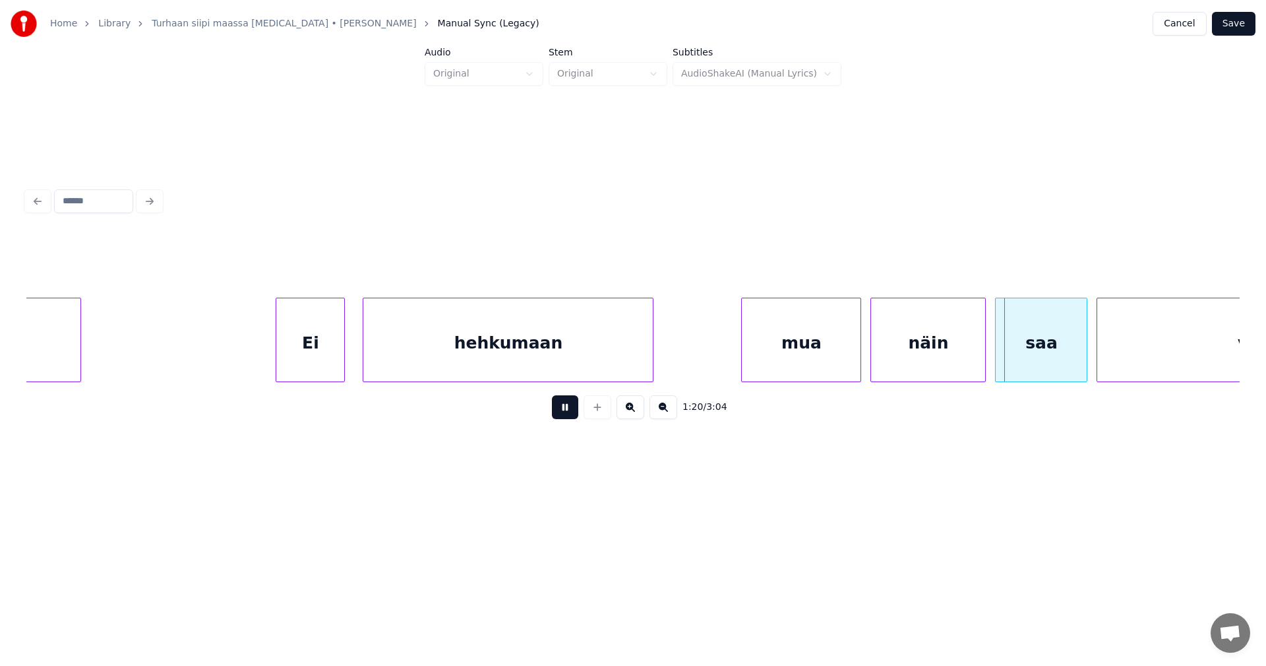
click at [565, 417] on button at bounding box center [565, 407] width 26 height 24
click at [794, 360] on div "mua" at bounding box center [789, 343] width 119 height 90
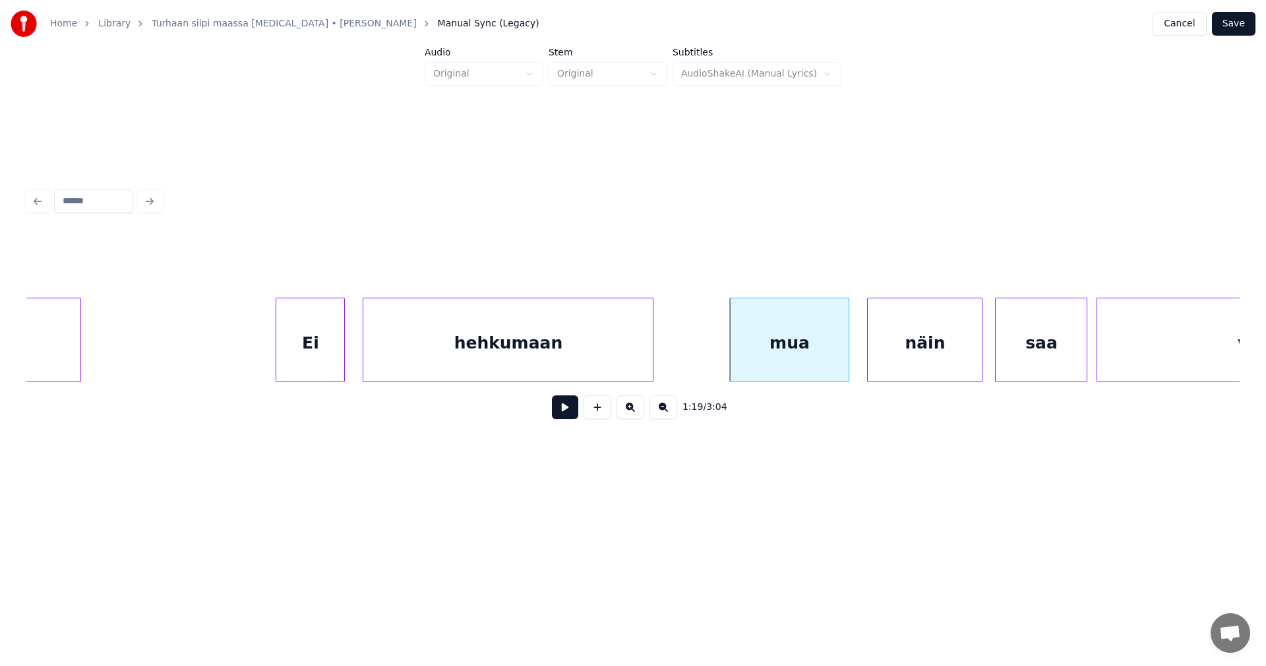
click at [904, 357] on div "näin" at bounding box center [925, 343] width 114 height 90
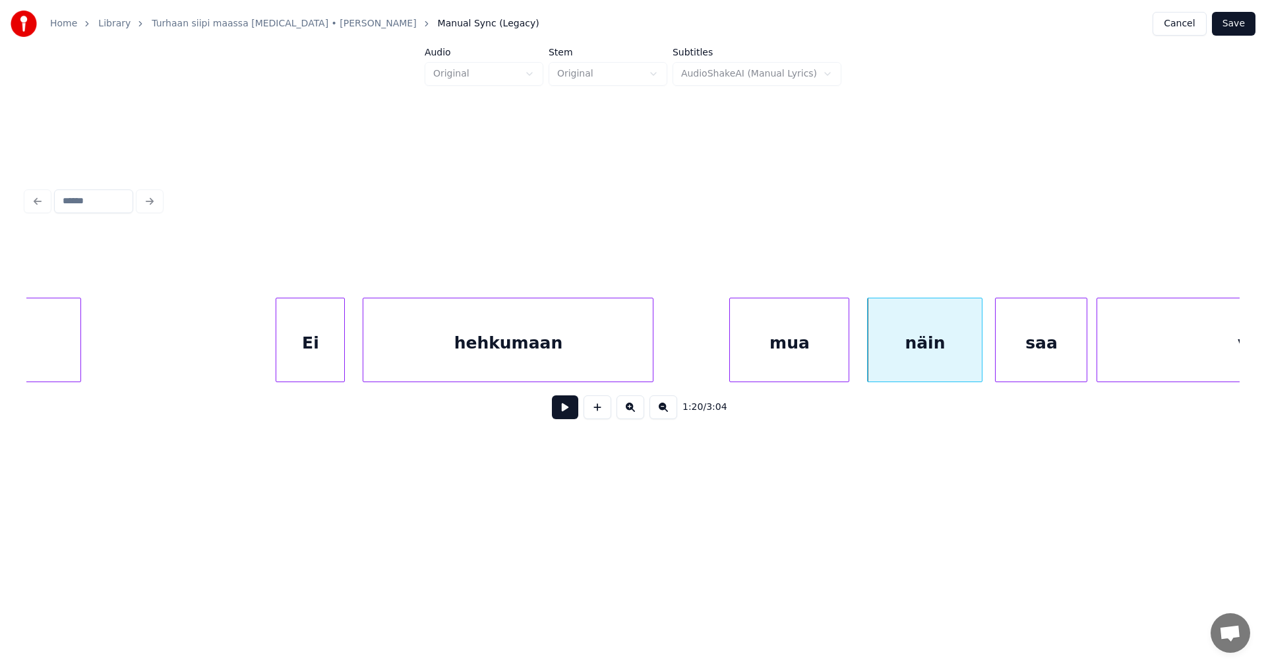
click at [820, 359] on div "mua" at bounding box center [789, 343] width 119 height 90
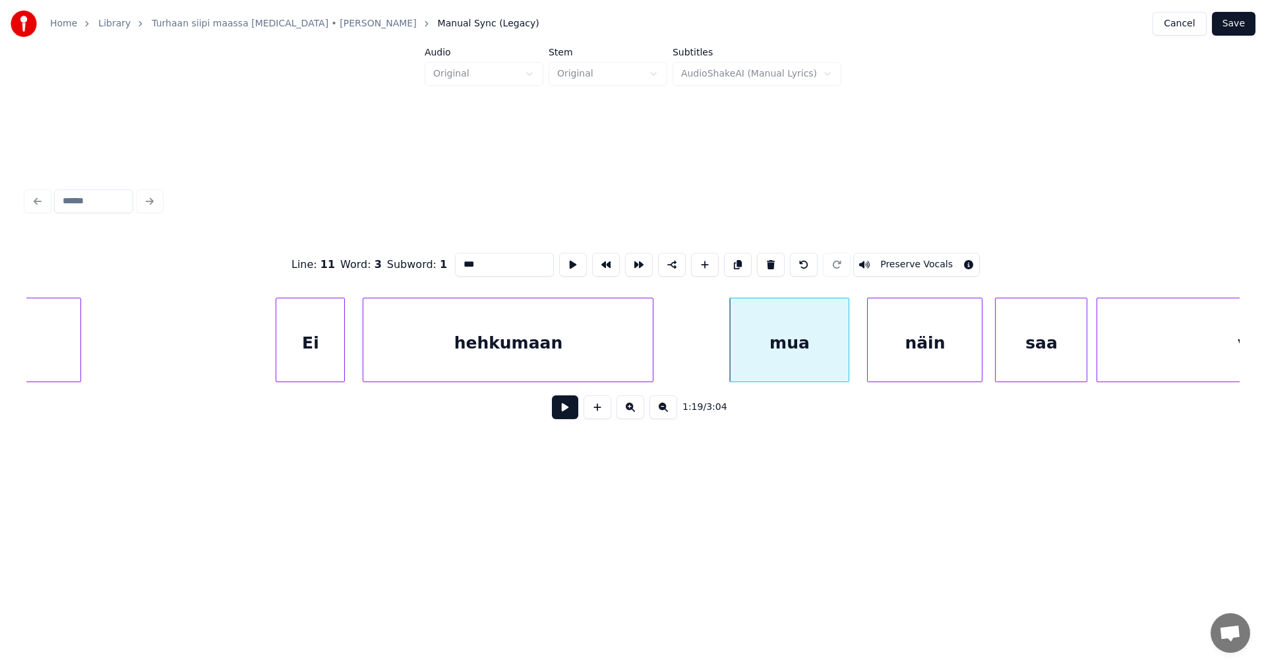
click at [569, 416] on button at bounding box center [565, 407] width 26 height 24
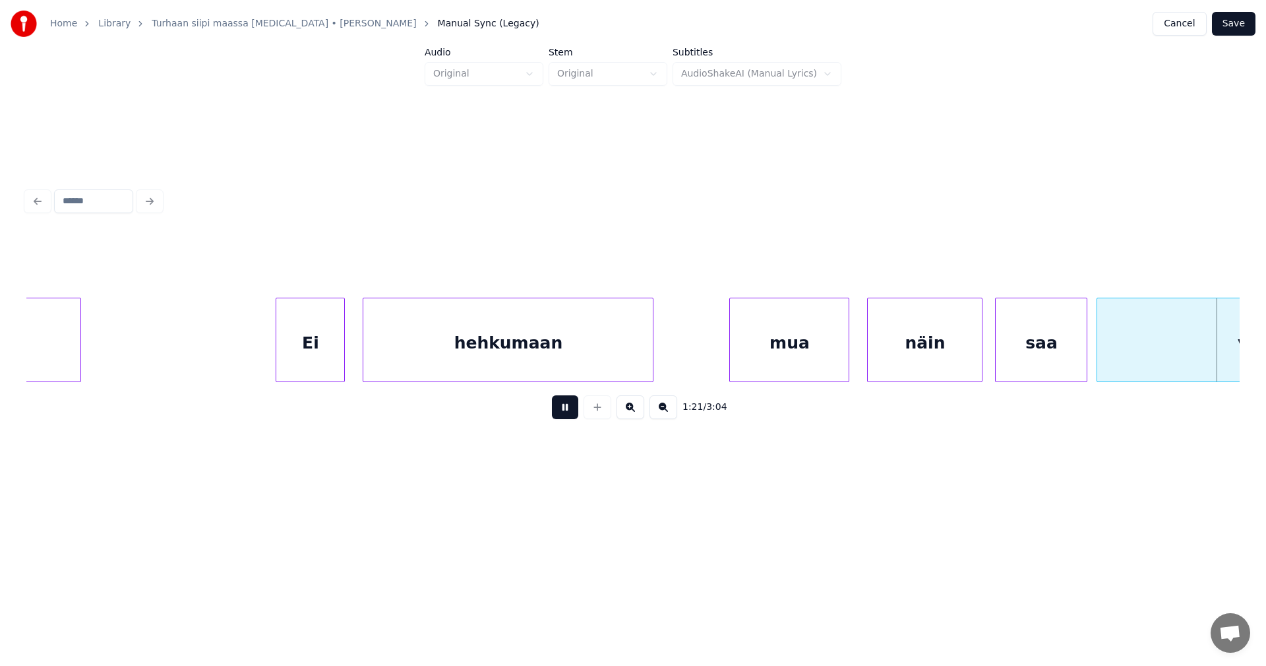
scroll to position [0, 18847]
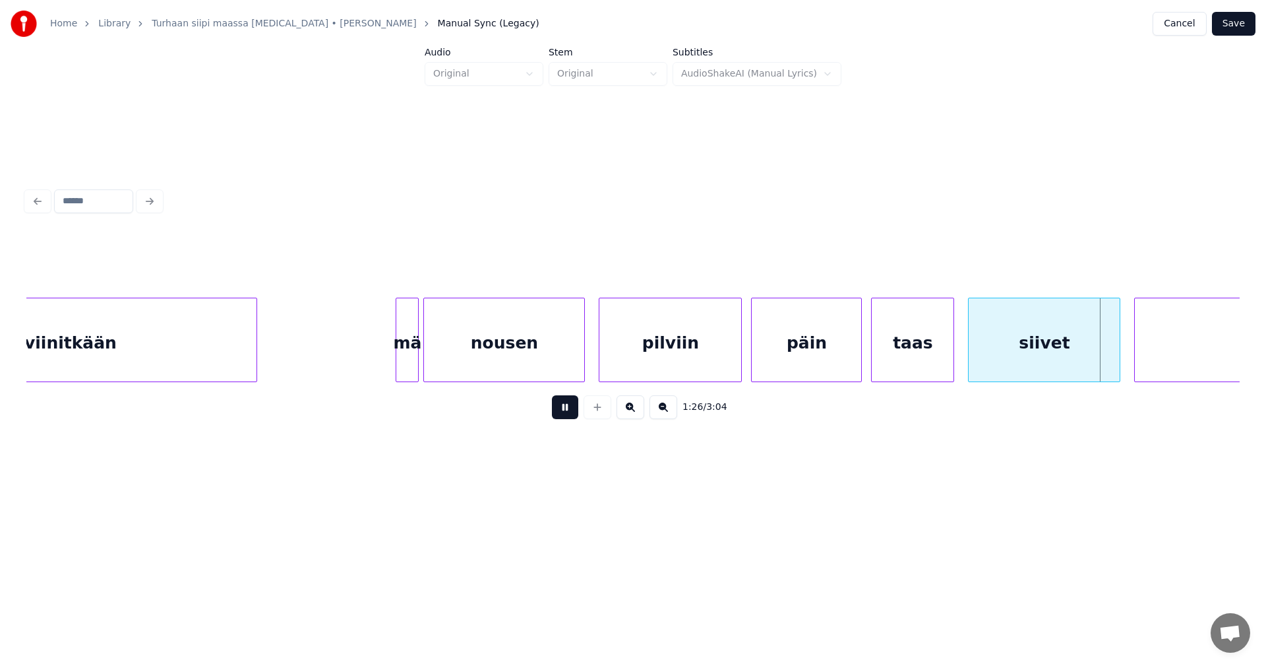
click at [571, 416] on button at bounding box center [565, 407] width 26 height 24
click at [1107, 358] on div at bounding box center [1109, 339] width 4 height 83
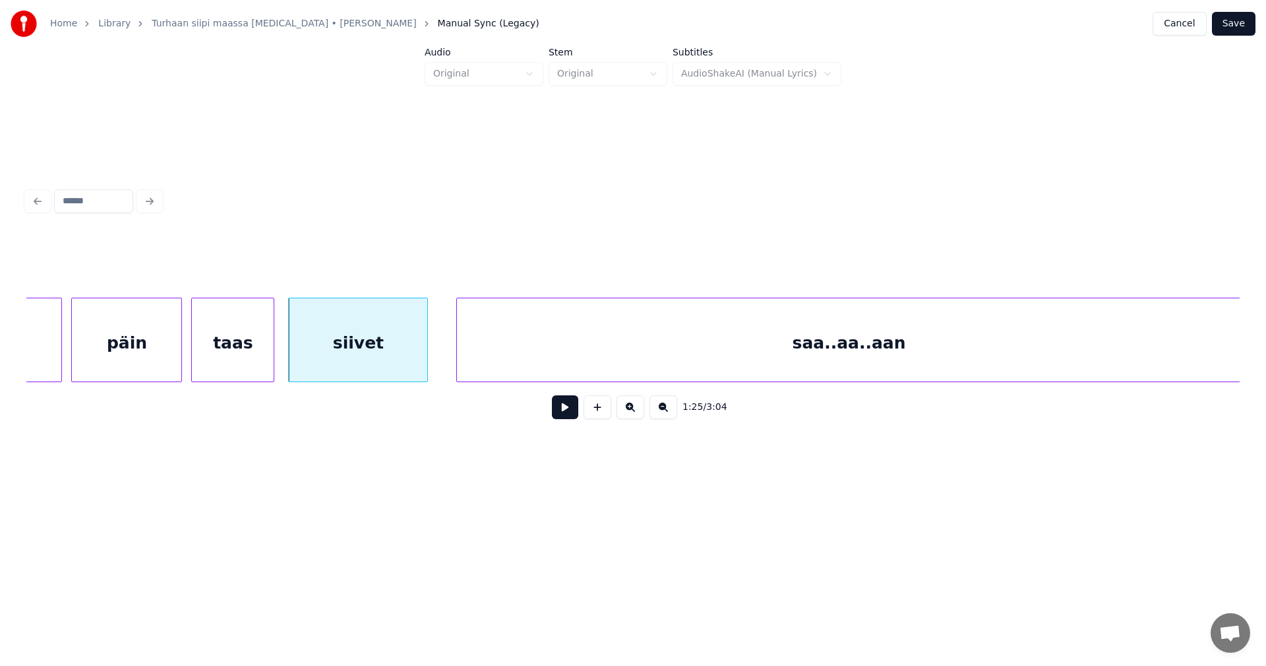
scroll to position [0, 19528]
click at [1030, 338] on div "saa..aa..aan" at bounding box center [848, 343] width 784 height 90
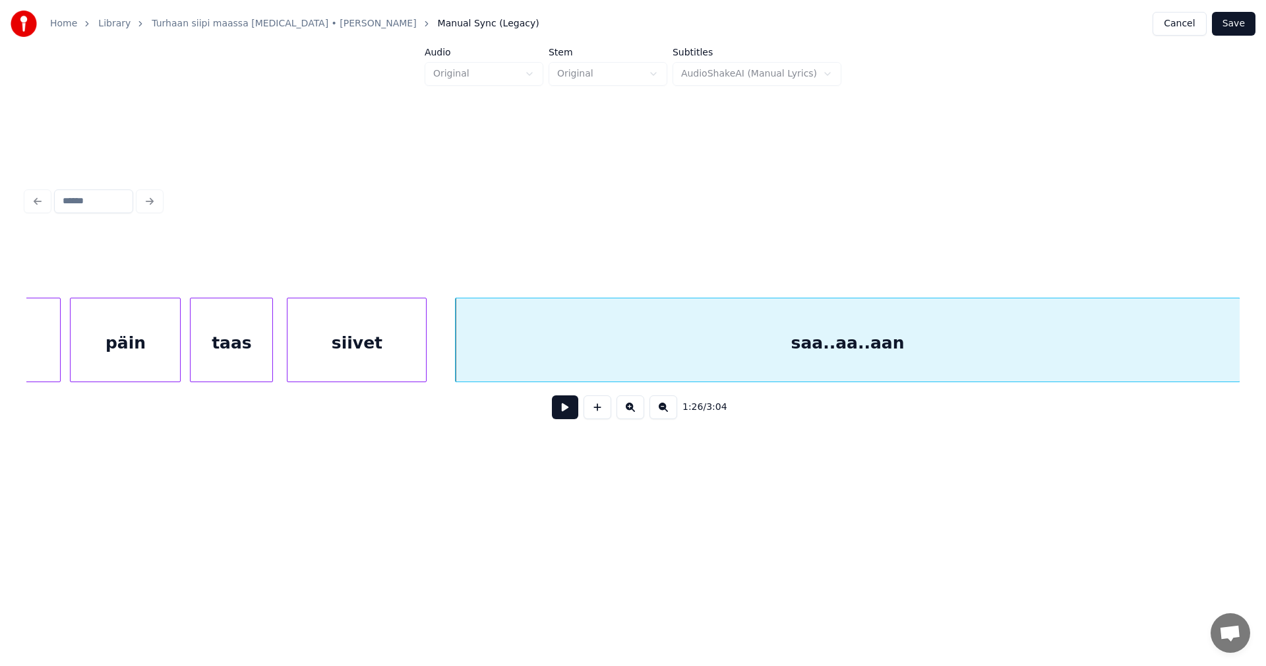
click at [357, 368] on div "siivet" at bounding box center [357, 343] width 139 height 90
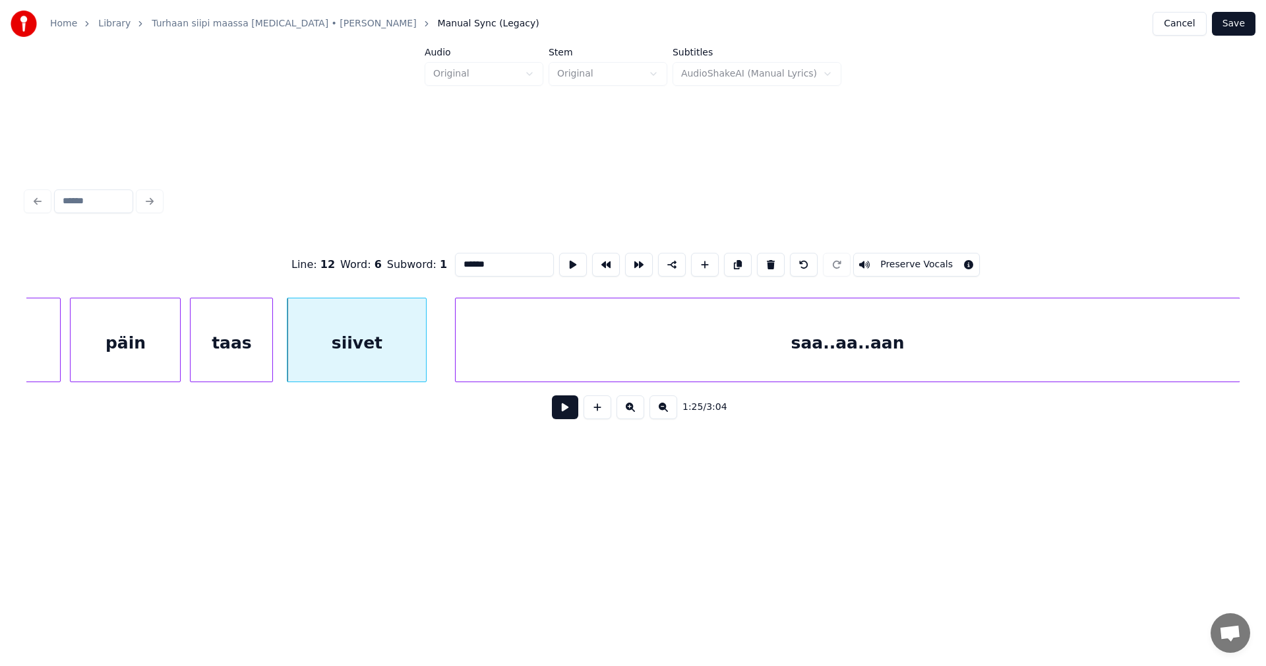
click at [574, 413] on button at bounding box center [565, 407] width 26 height 24
click at [570, 413] on button at bounding box center [565, 407] width 26 height 24
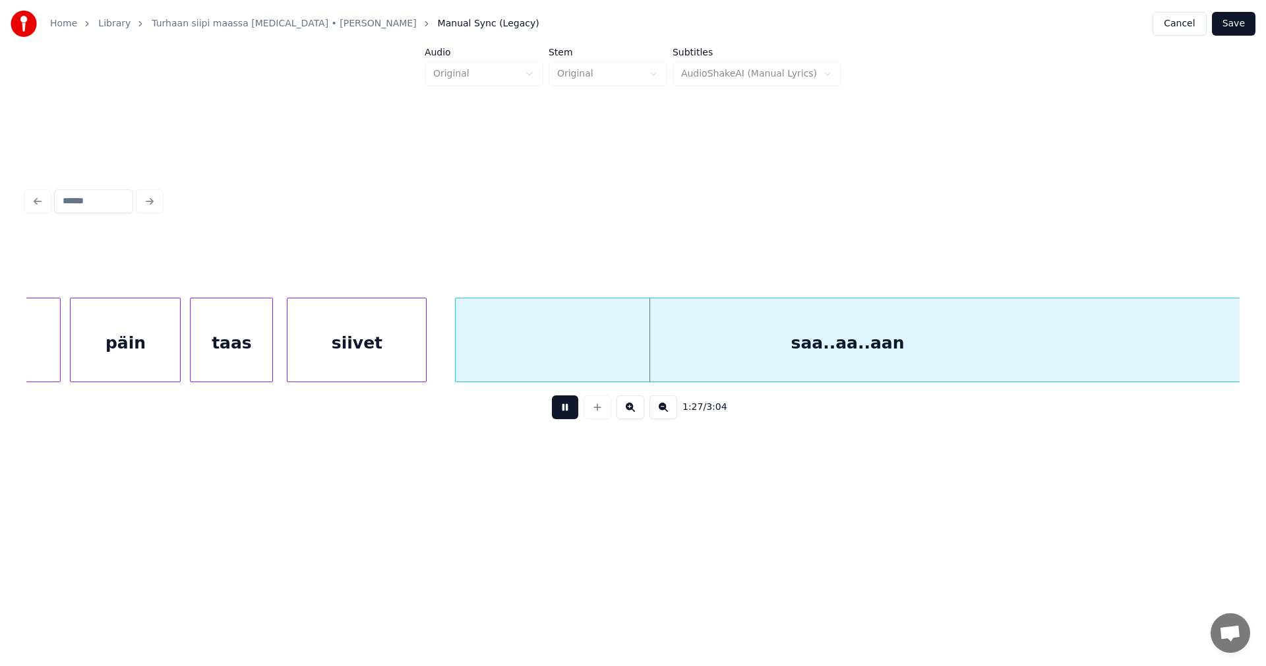
click at [570, 413] on button at bounding box center [565, 407] width 26 height 24
click at [567, 347] on div "saa..aa..aan" at bounding box center [848, 343] width 784 height 90
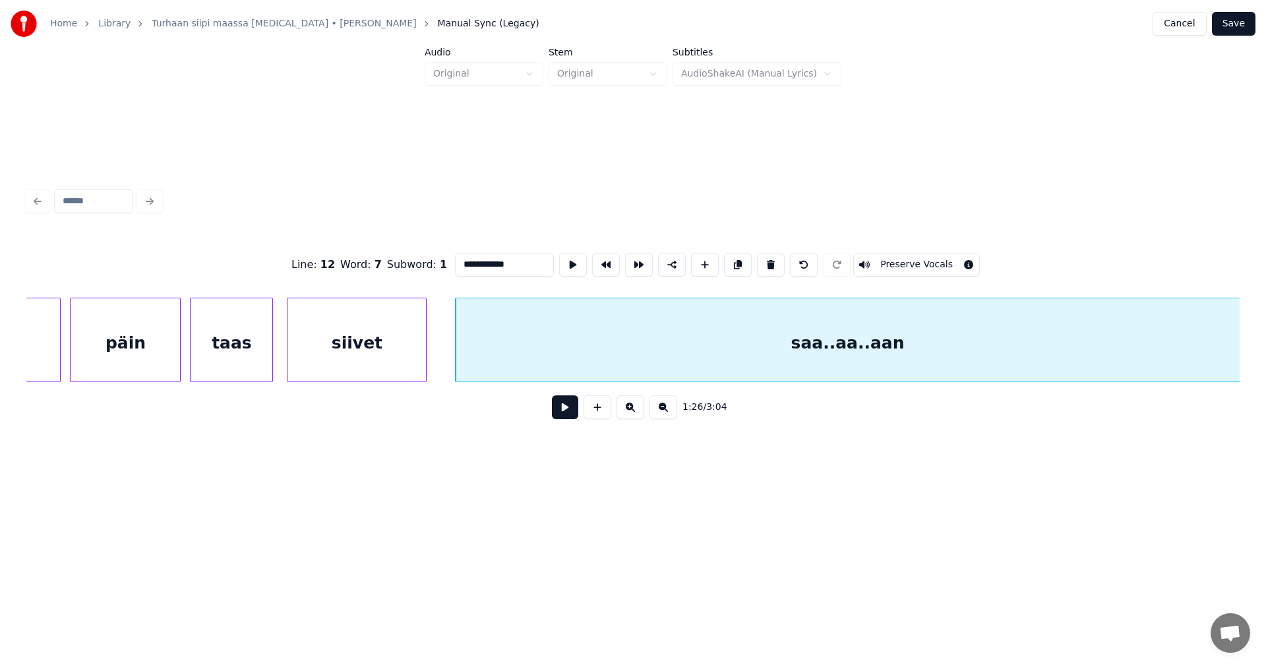
click at [569, 407] on button at bounding box center [565, 407] width 26 height 24
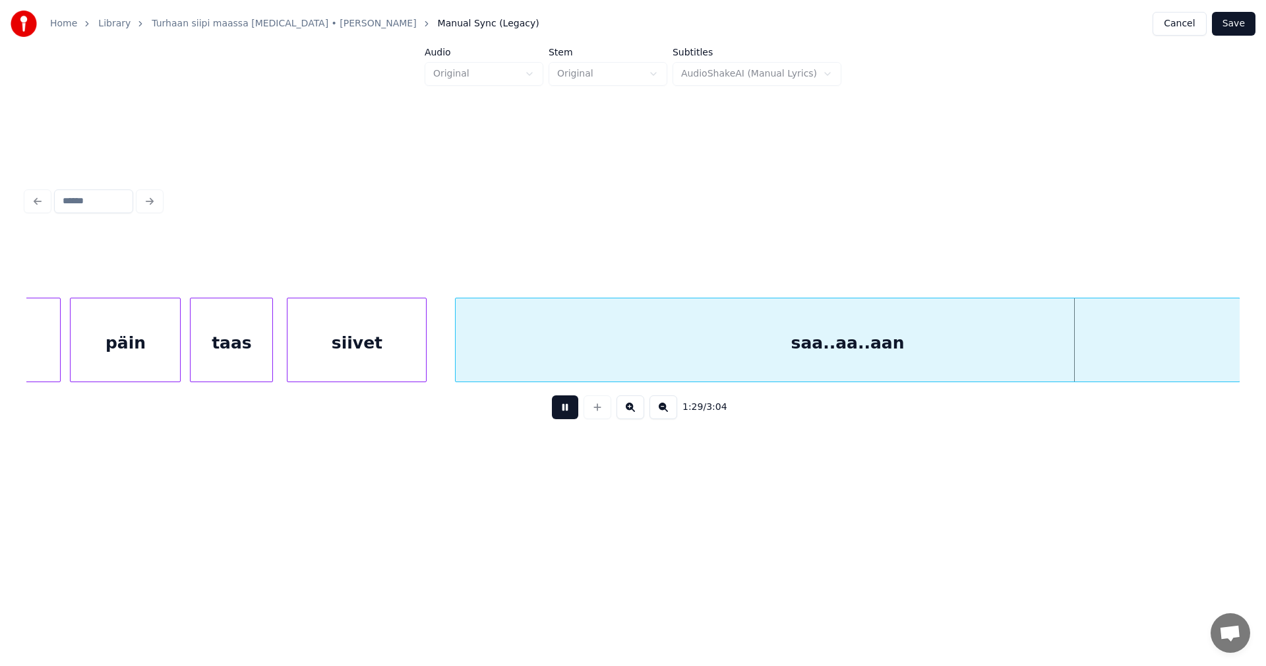
click at [569, 407] on button at bounding box center [565, 407] width 26 height 24
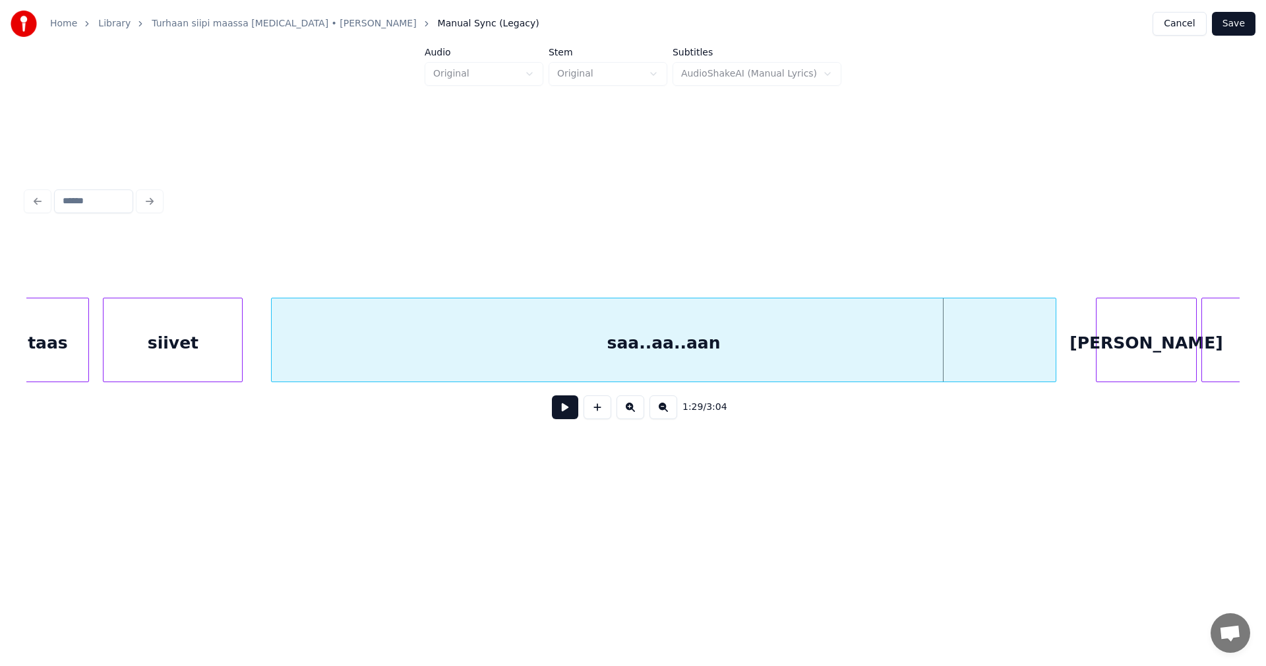
scroll to position [0, 19713]
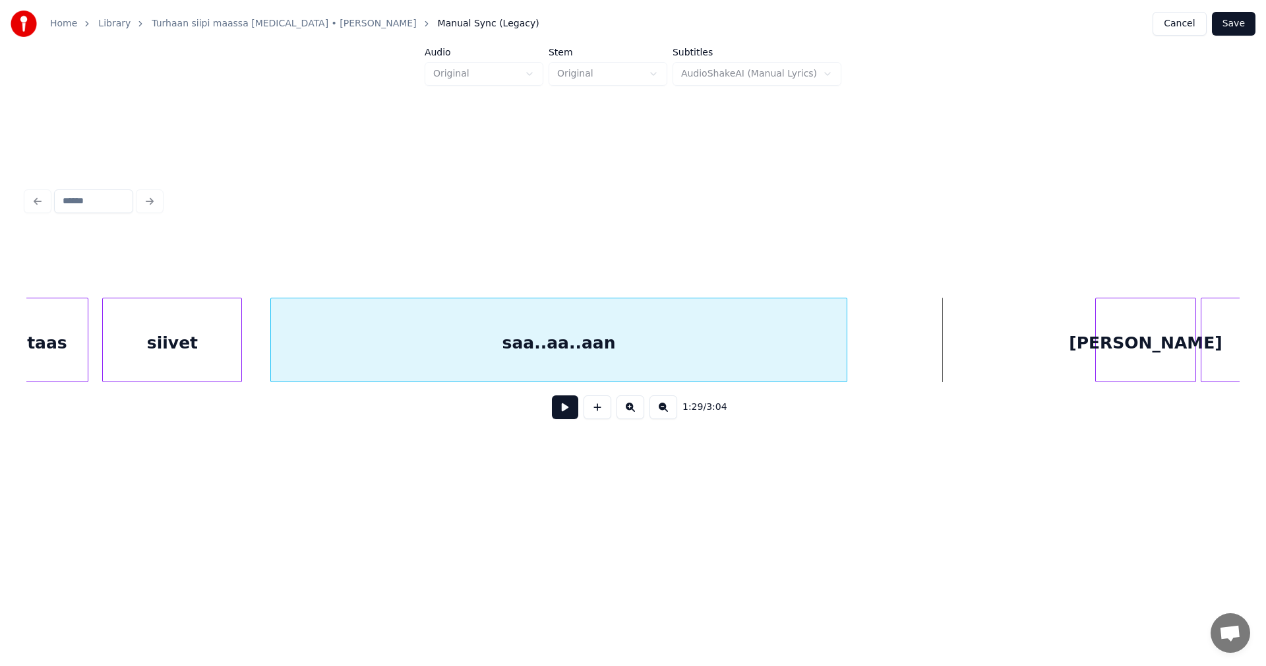
click at [846, 359] on div at bounding box center [845, 339] width 4 height 83
click at [1103, 364] on div "[PERSON_NAME]" at bounding box center [1109, 343] width 100 height 90
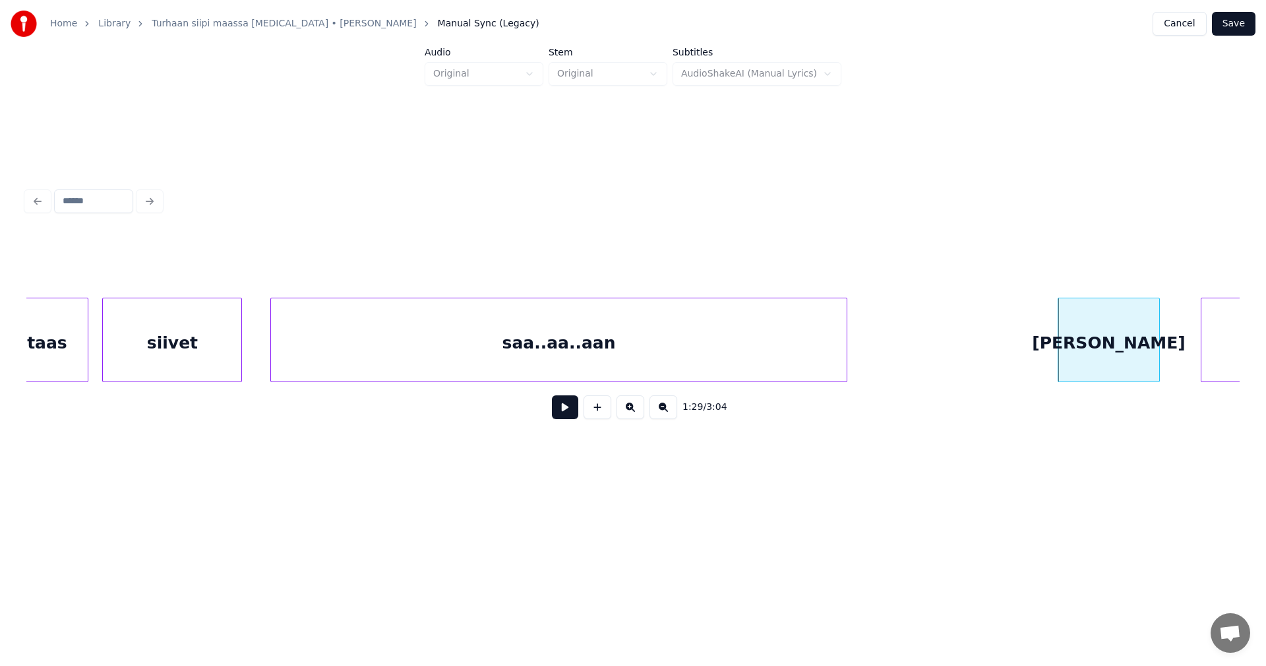
click at [567, 419] on button at bounding box center [565, 407] width 26 height 24
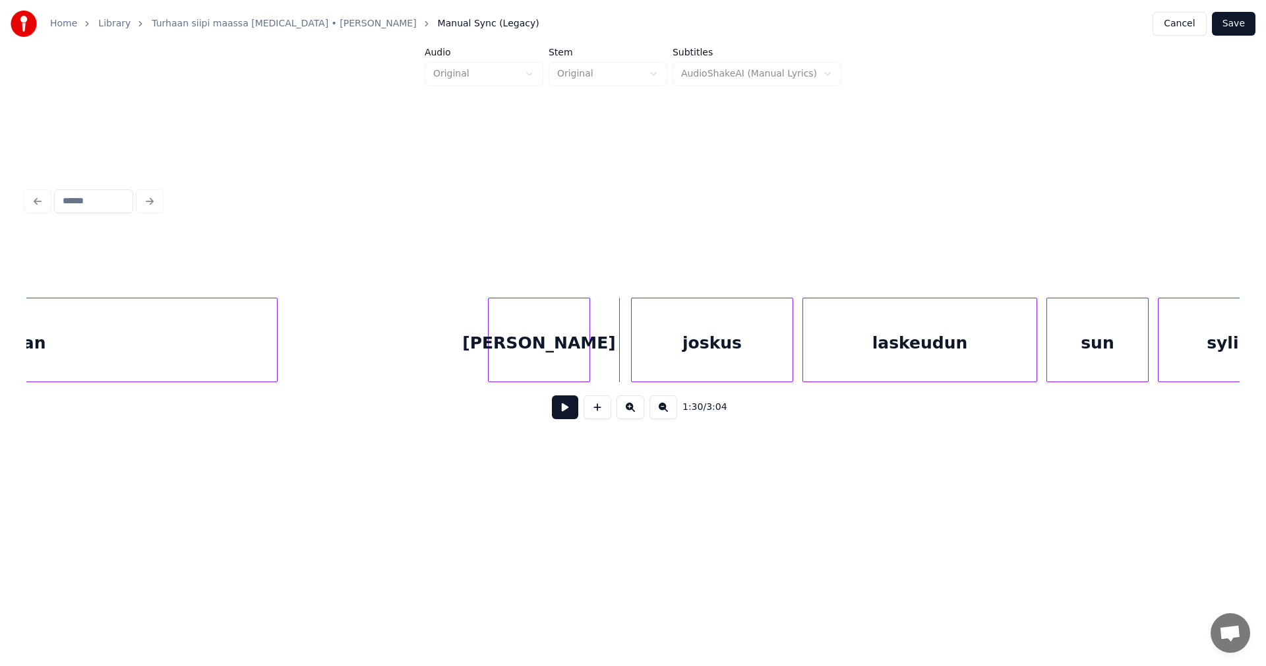
scroll to position [0, 20293]
click at [689, 356] on div "joskus" at bounding box center [685, 343] width 160 height 90
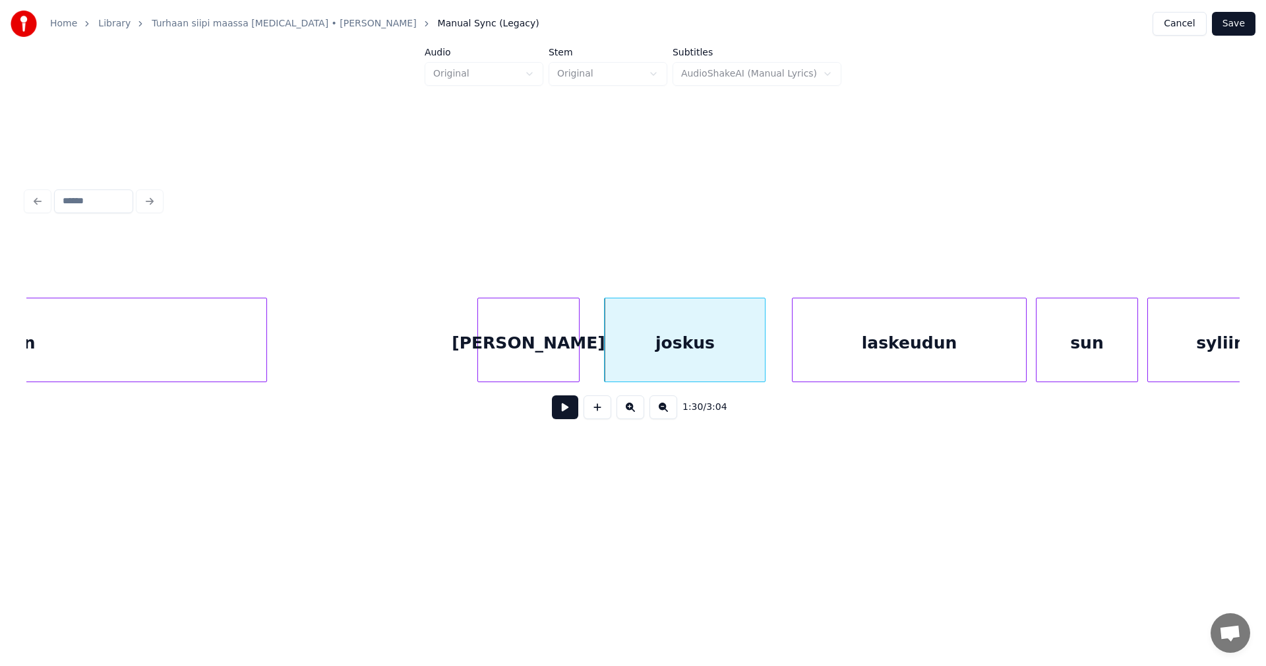
click at [526, 370] on div "[PERSON_NAME]" at bounding box center [528, 343] width 100 height 90
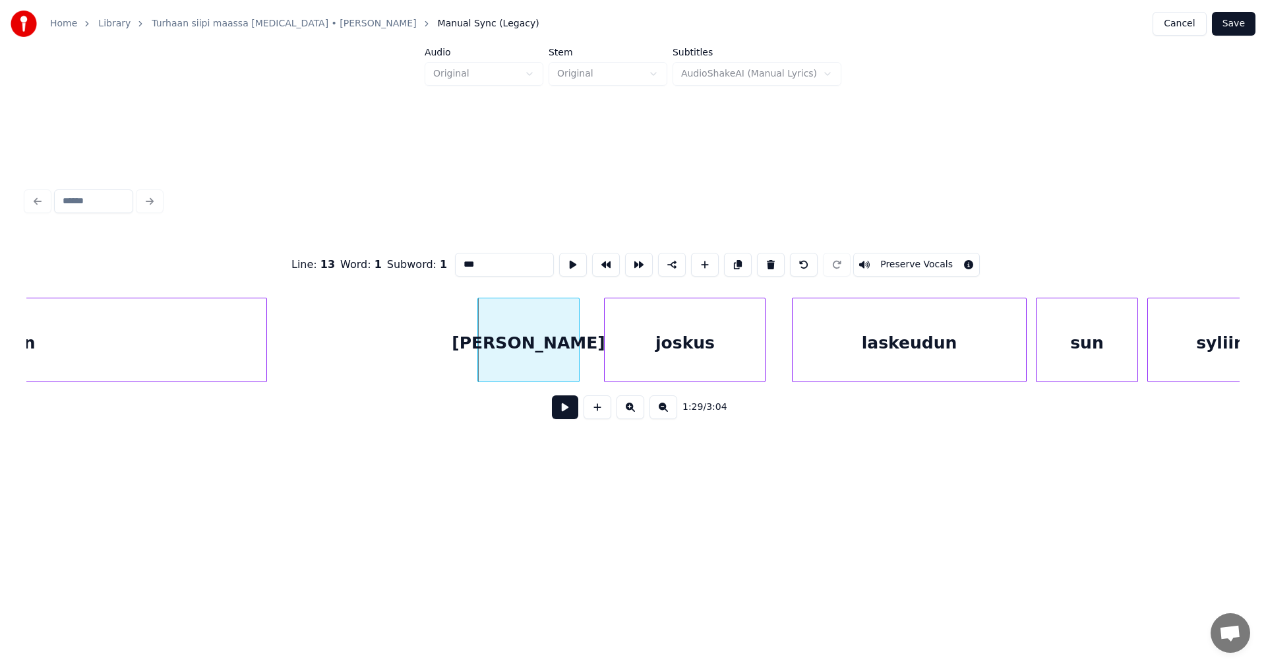
click at [562, 409] on button at bounding box center [565, 407] width 26 height 24
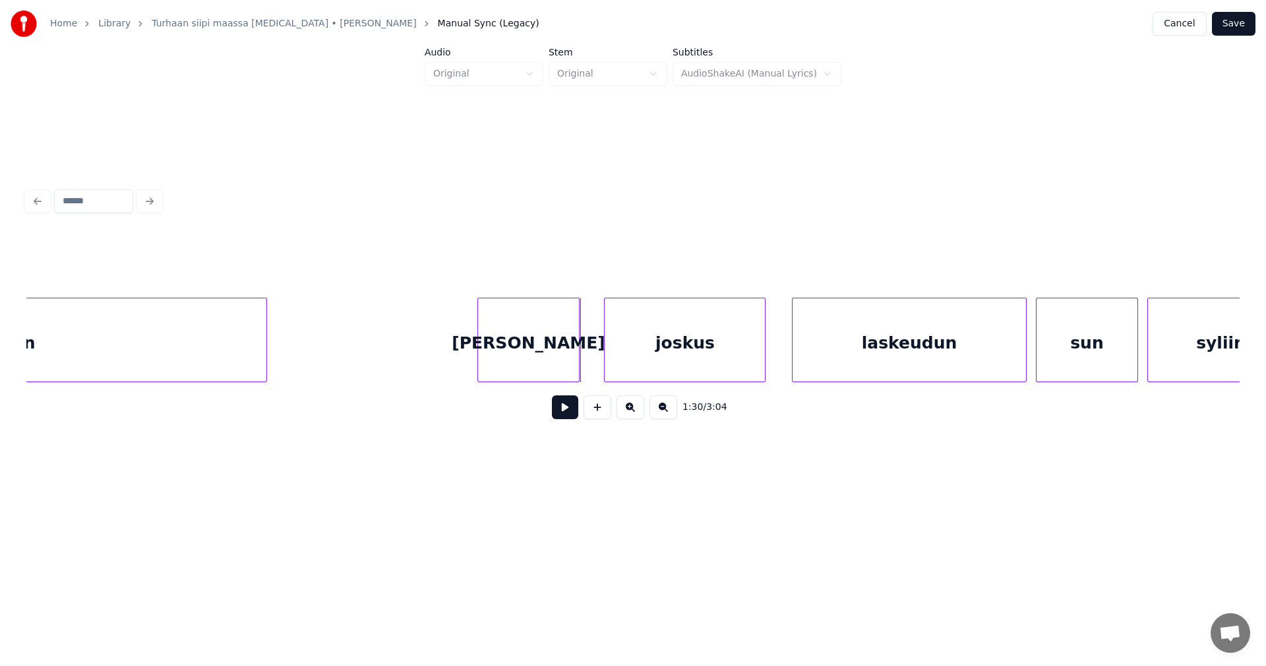
click at [562, 409] on button at bounding box center [565, 407] width 26 height 24
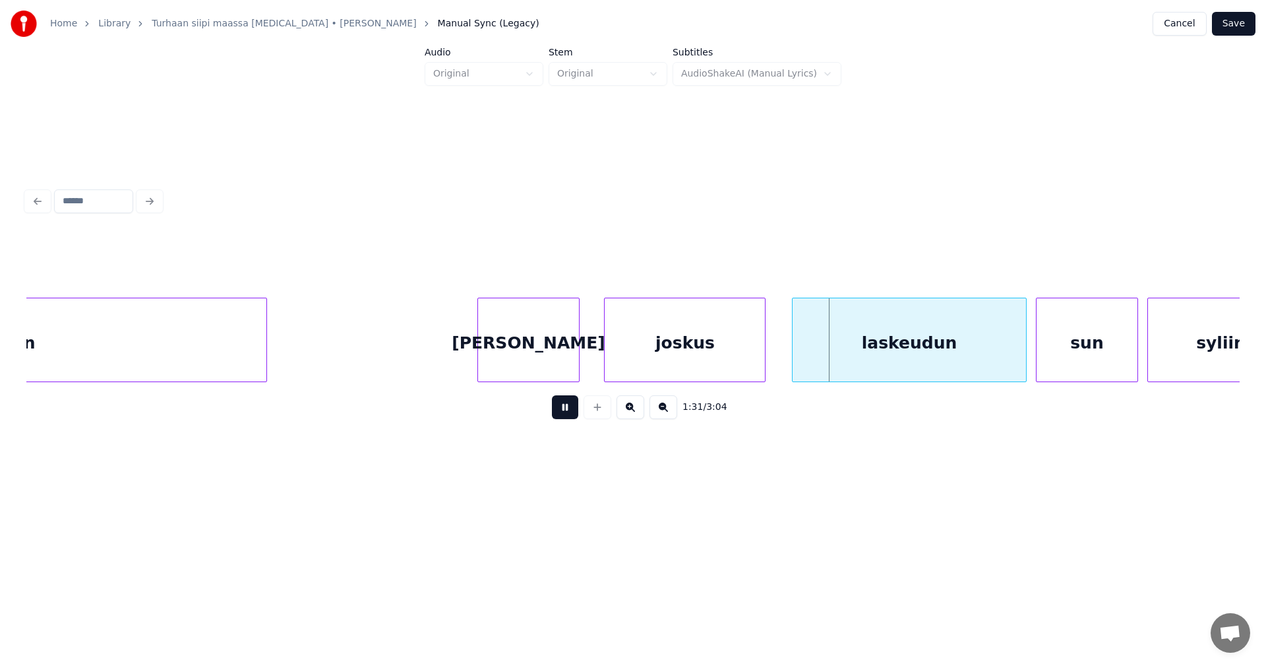
click at [562, 409] on button at bounding box center [565, 407] width 26 height 24
click at [936, 357] on div "laskeudun" at bounding box center [902, 343] width 234 height 90
click at [1072, 344] on div "sun" at bounding box center [1087, 343] width 100 height 90
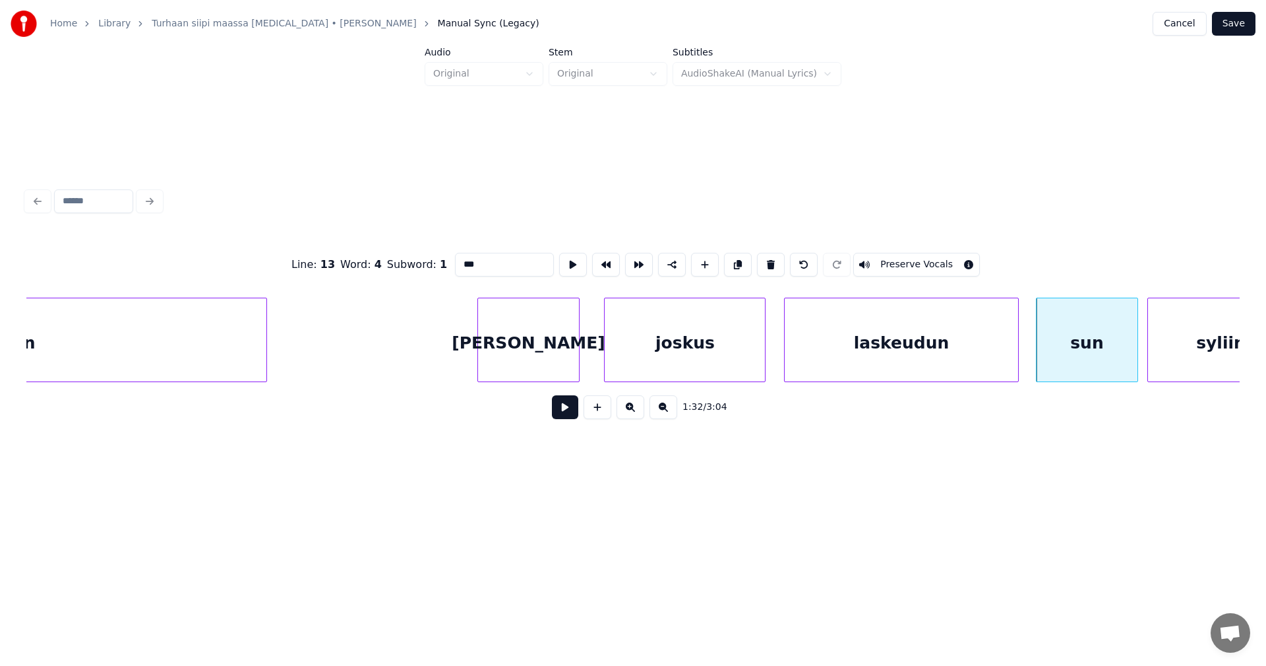
click at [569, 416] on button at bounding box center [565, 407] width 26 height 24
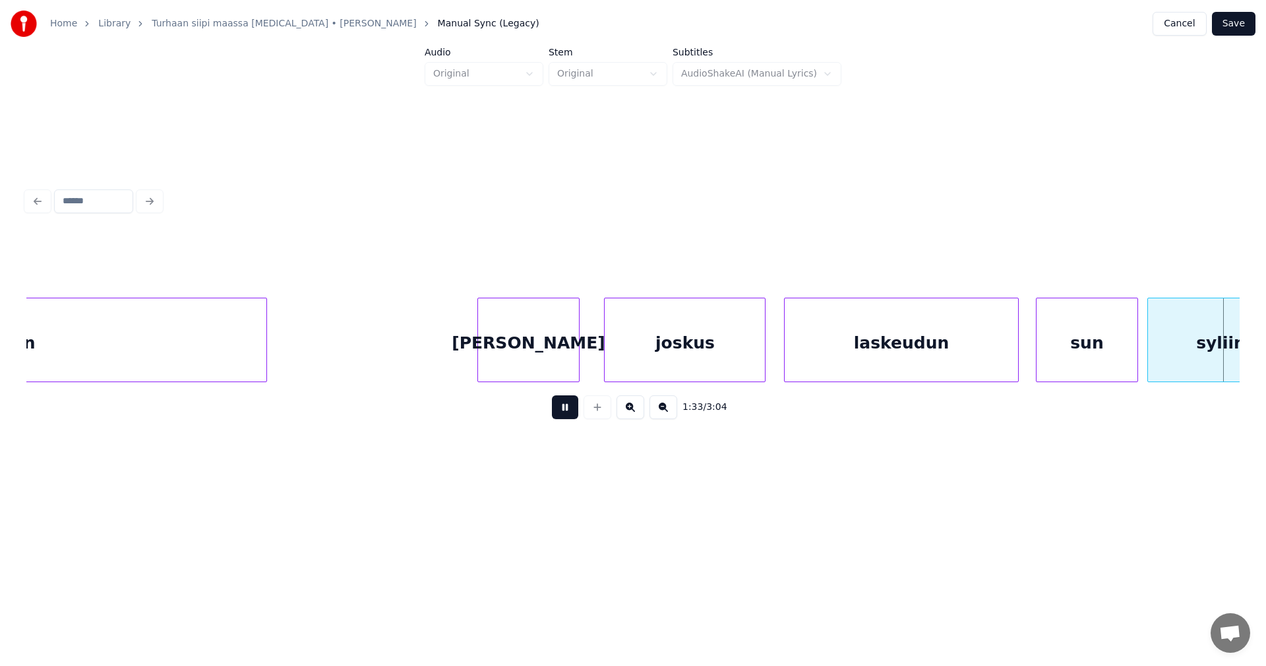
scroll to position [0, 21509]
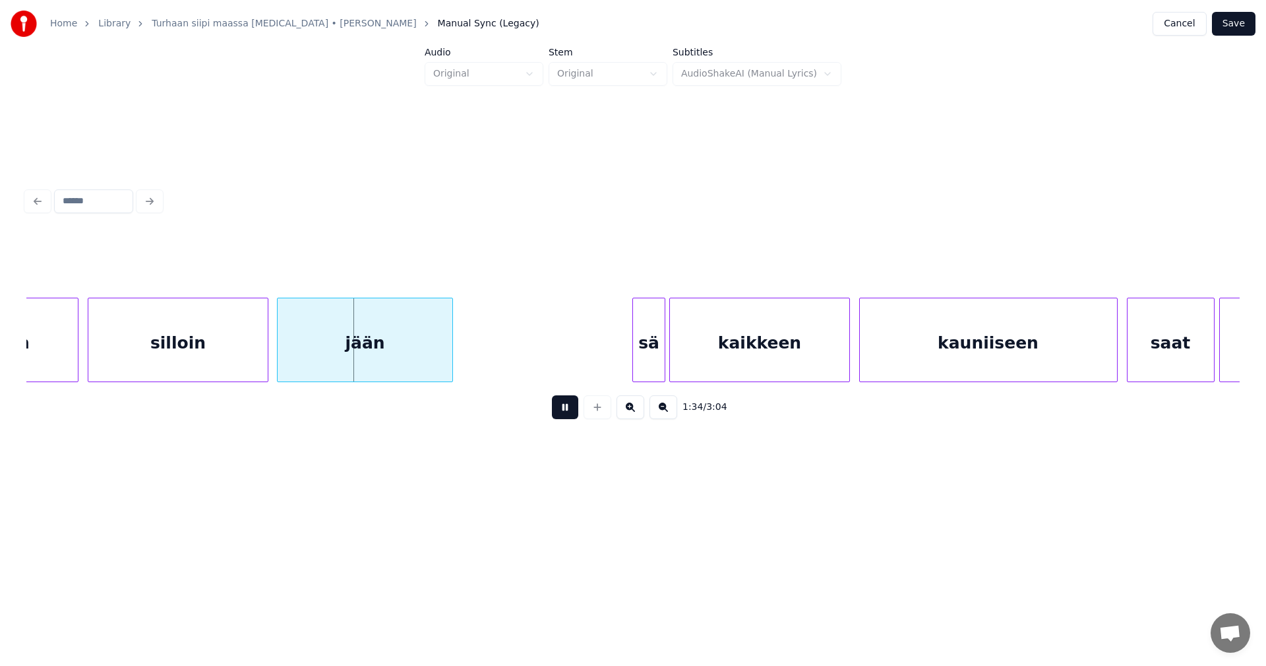
click at [567, 410] on button at bounding box center [565, 407] width 26 height 24
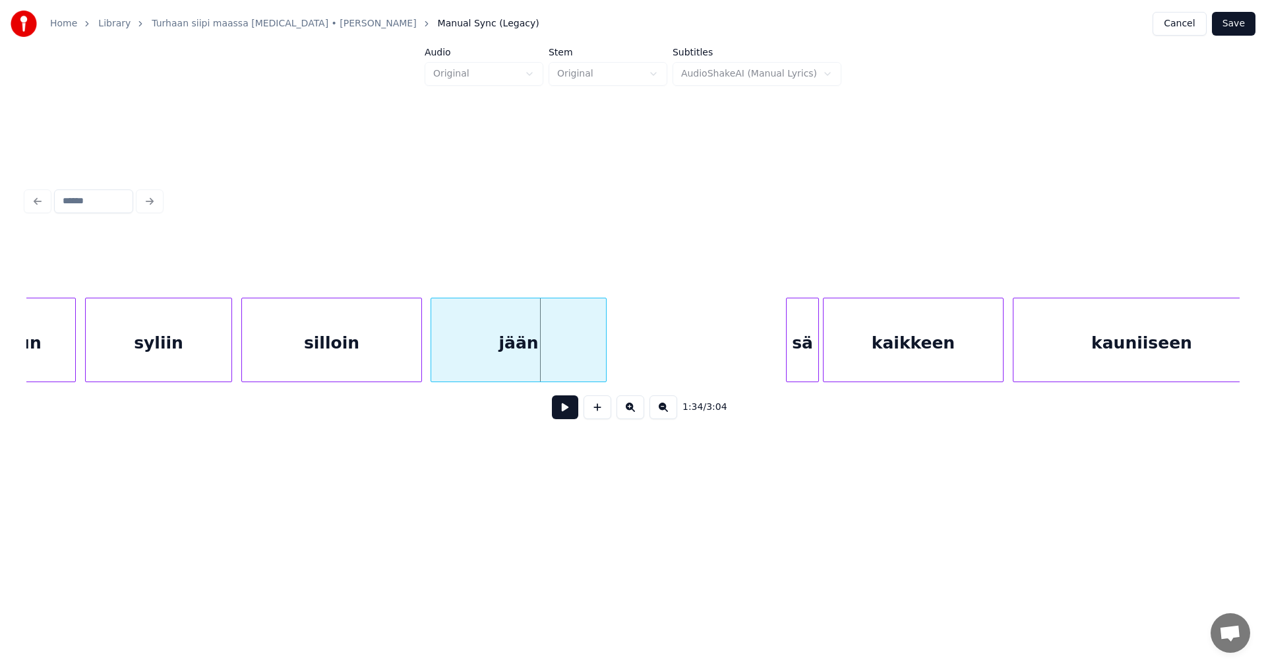
scroll to position [0, 21325]
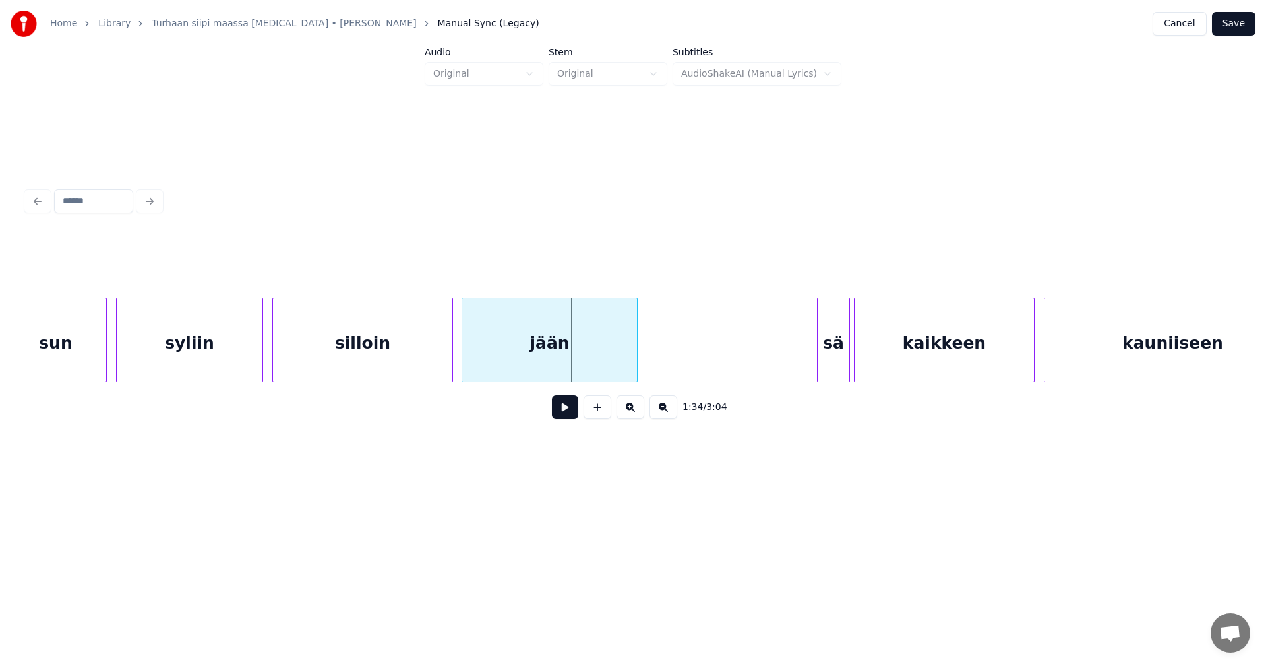
click at [135, 346] on div "syliin" at bounding box center [190, 343] width 146 height 90
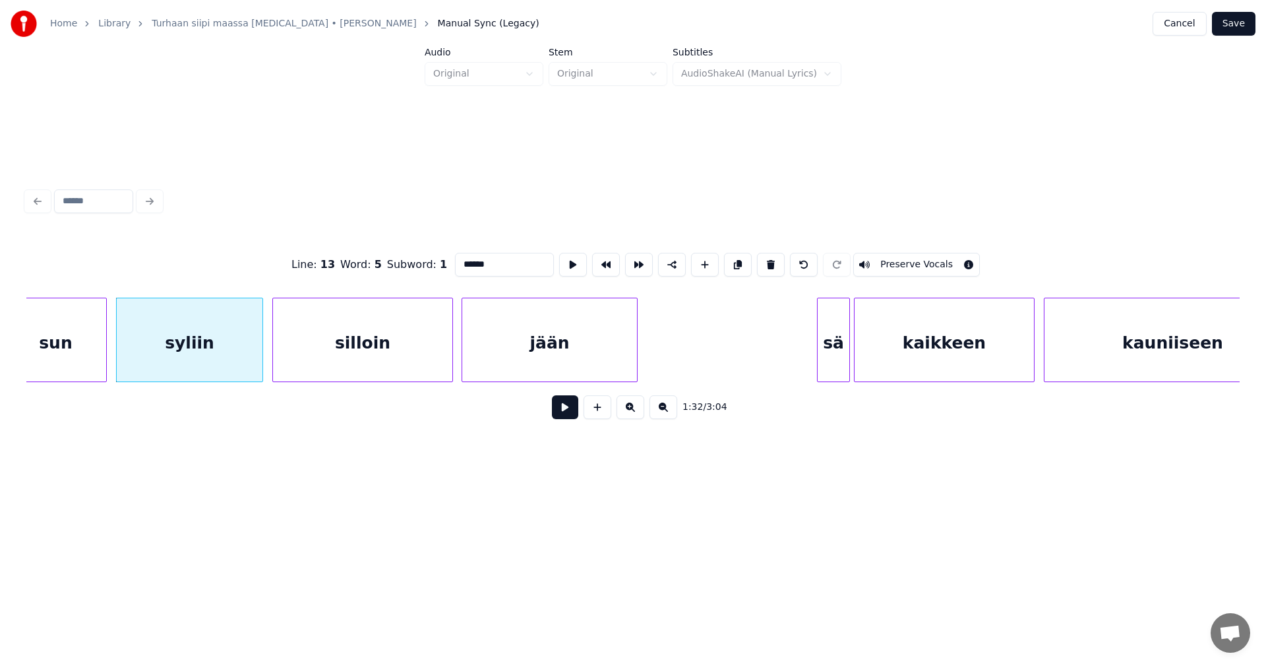
click at [557, 408] on button at bounding box center [565, 407] width 26 height 24
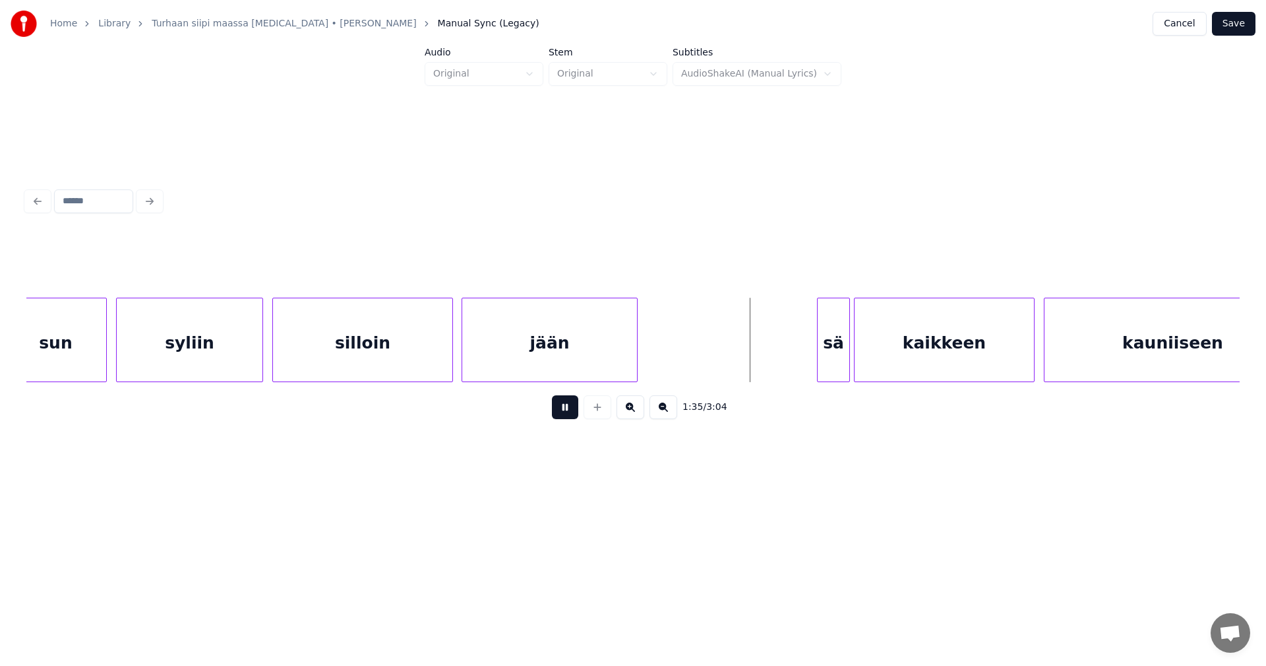
click at [557, 408] on button at bounding box center [565, 407] width 26 height 24
click at [820, 342] on div "sä" at bounding box center [826, 343] width 31 height 90
click at [574, 416] on button at bounding box center [565, 407] width 26 height 24
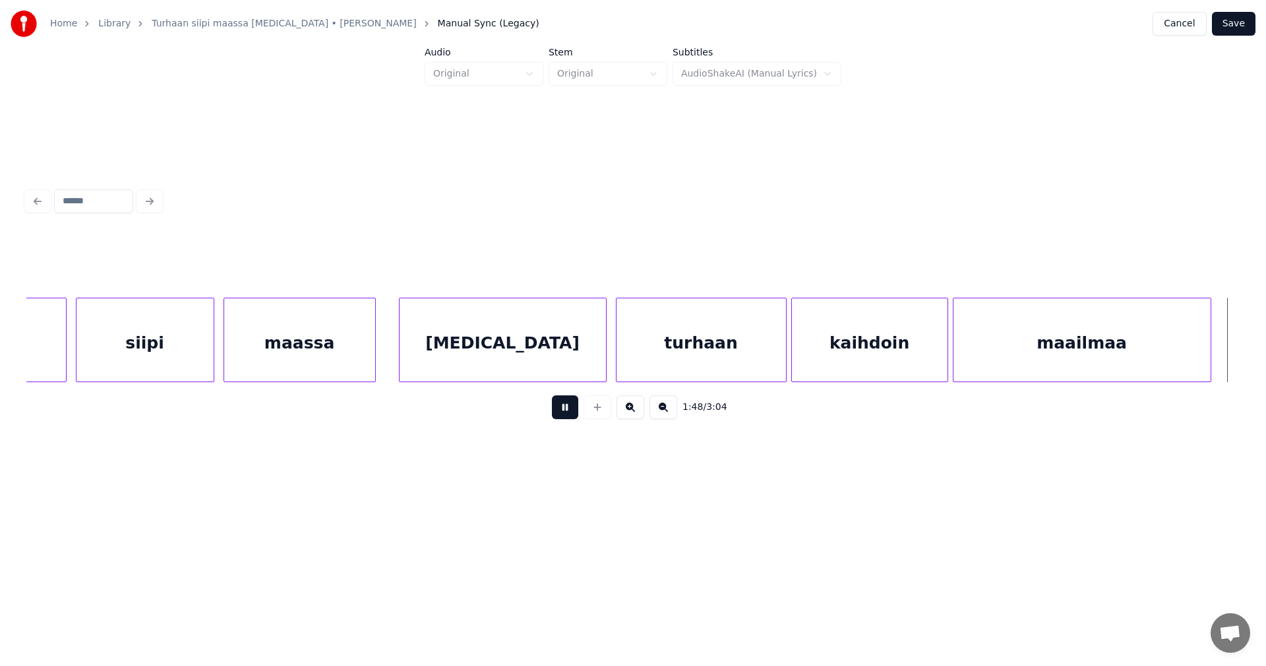
scroll to position [0, 24973]
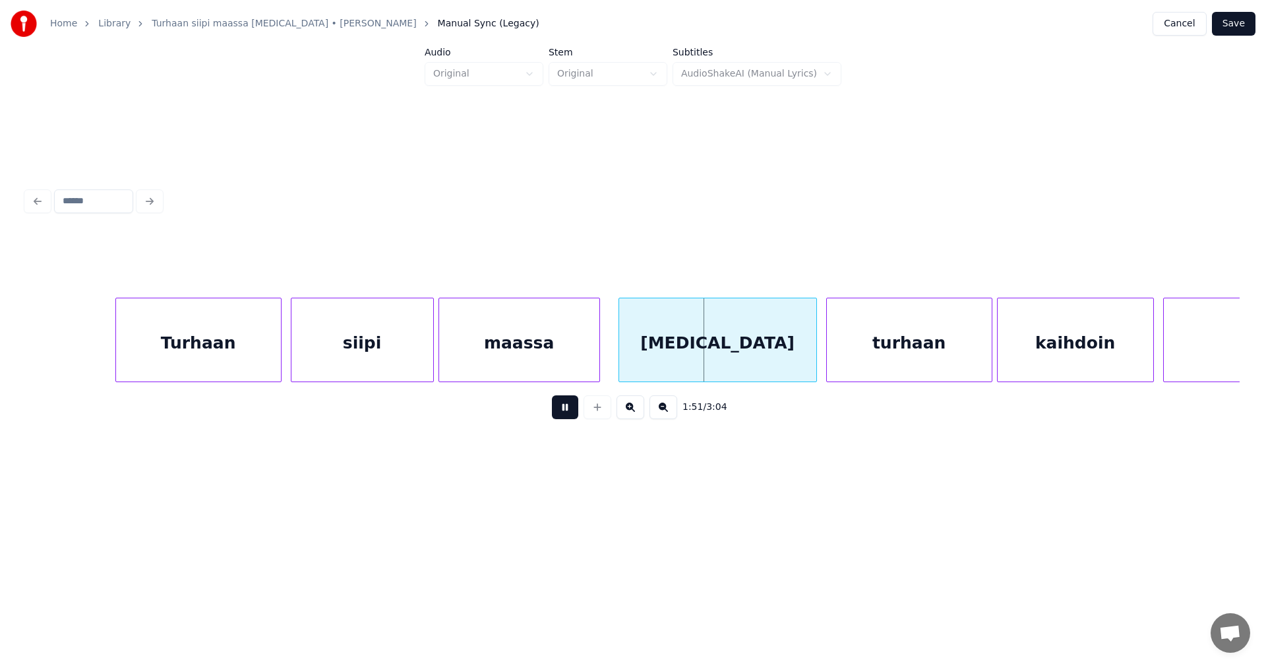
click at [574, 415] on button at bounding box center [565, 407] width 26 height 24
click at [679, 348] on div "[MEDICAL_DATA]" at bounding box center [713, 343] width 197 height 90
click at [571, 416] on button at bounding box center [565, 407] width 26 height 24
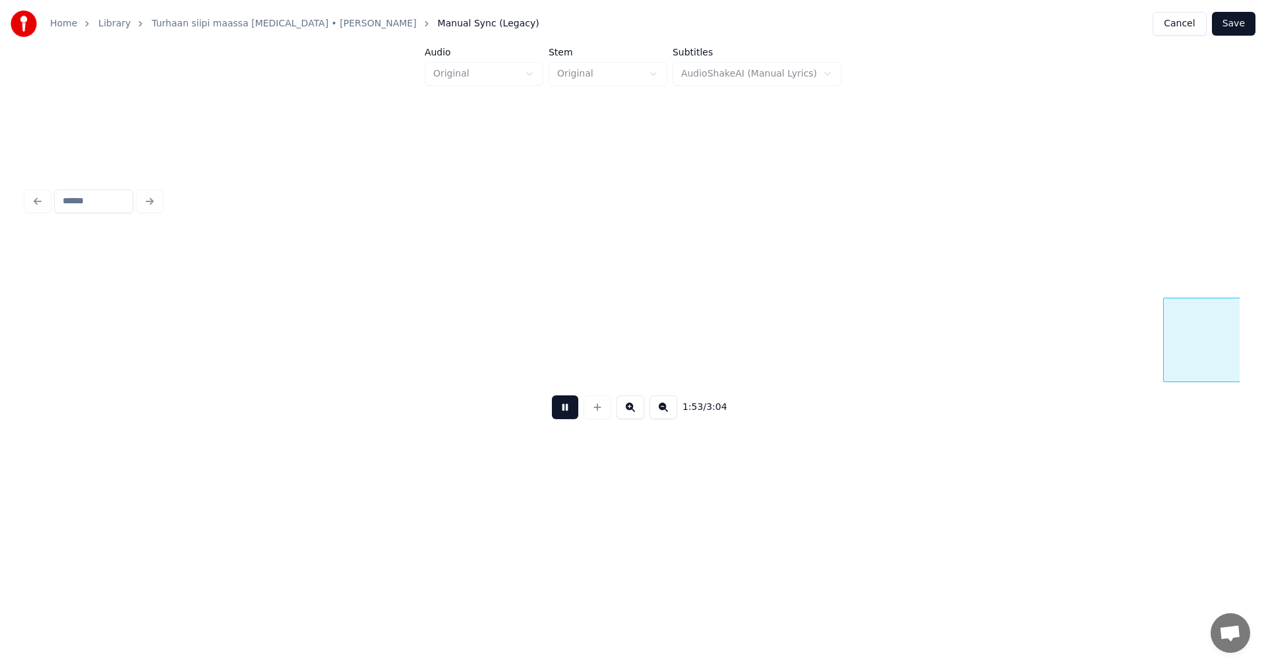
scroll to position [0, 26189]
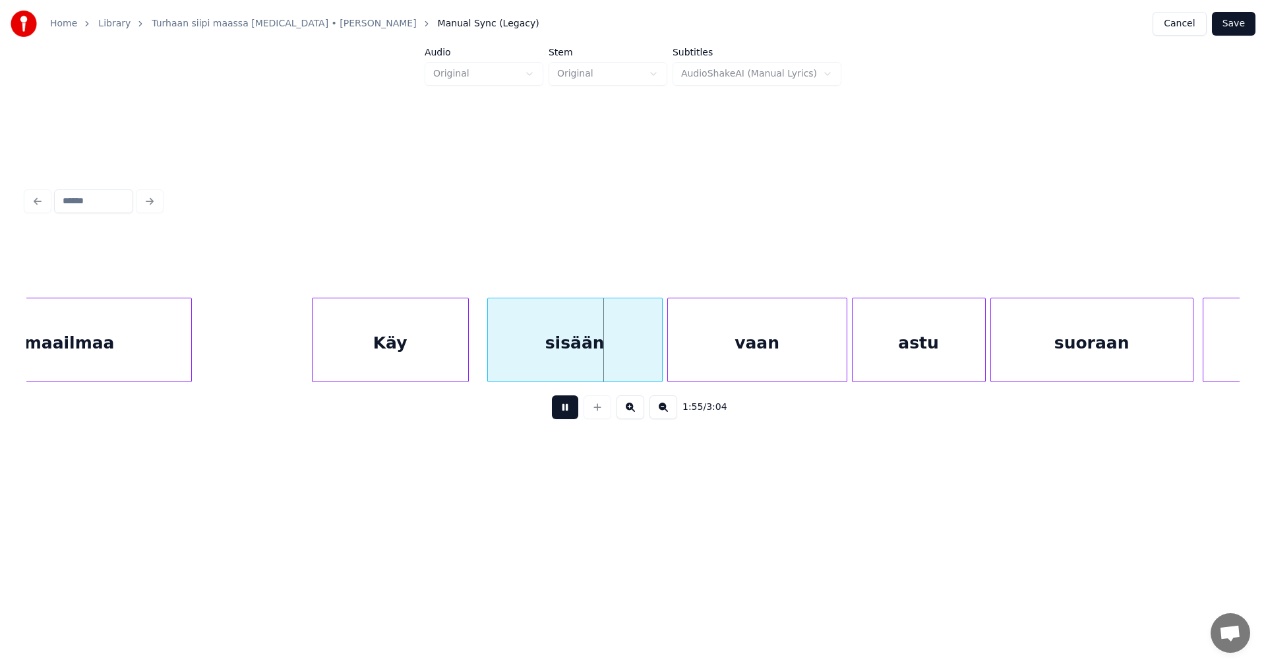
drag, startPoint x: 571, startPoint y: 414, endPoint x: 586, endPoint y: 401, distance: 19.6
click at [578, 407] on div "1:55 / 3:04" at bounding box center [633, 406] width 1193 height 29
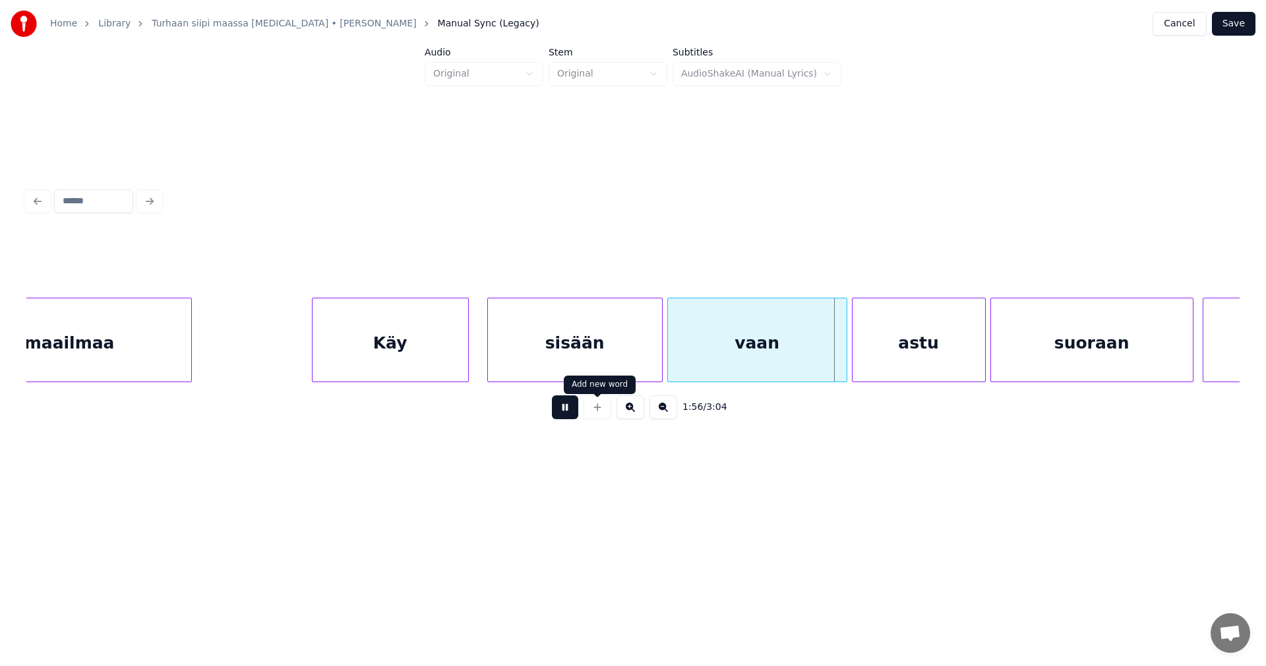
drag, startPoint x: 572, startPoint y: 410, endPoint x: 599, endPoint y: 360, distance: 57.0
click at [572, 410] on button at bounding box center [565, 407] width 26 height 24
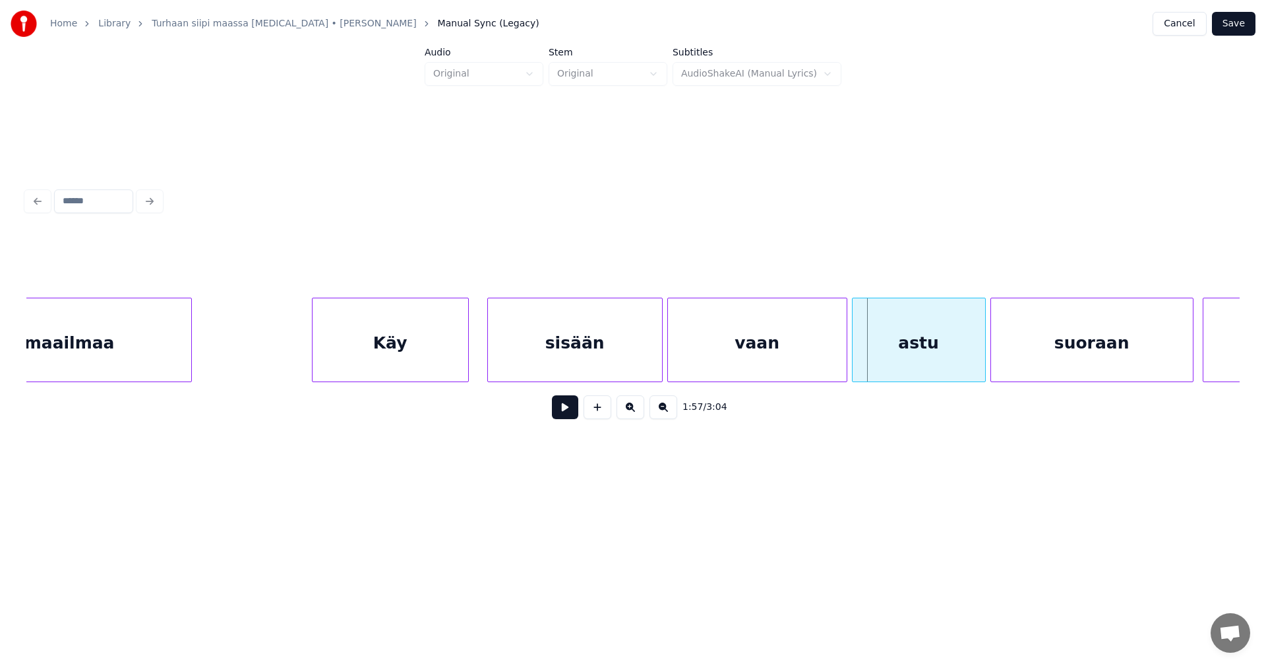
click at [600, 352] on div "sisään" at bounding box center [575, 343] width 174 height 90
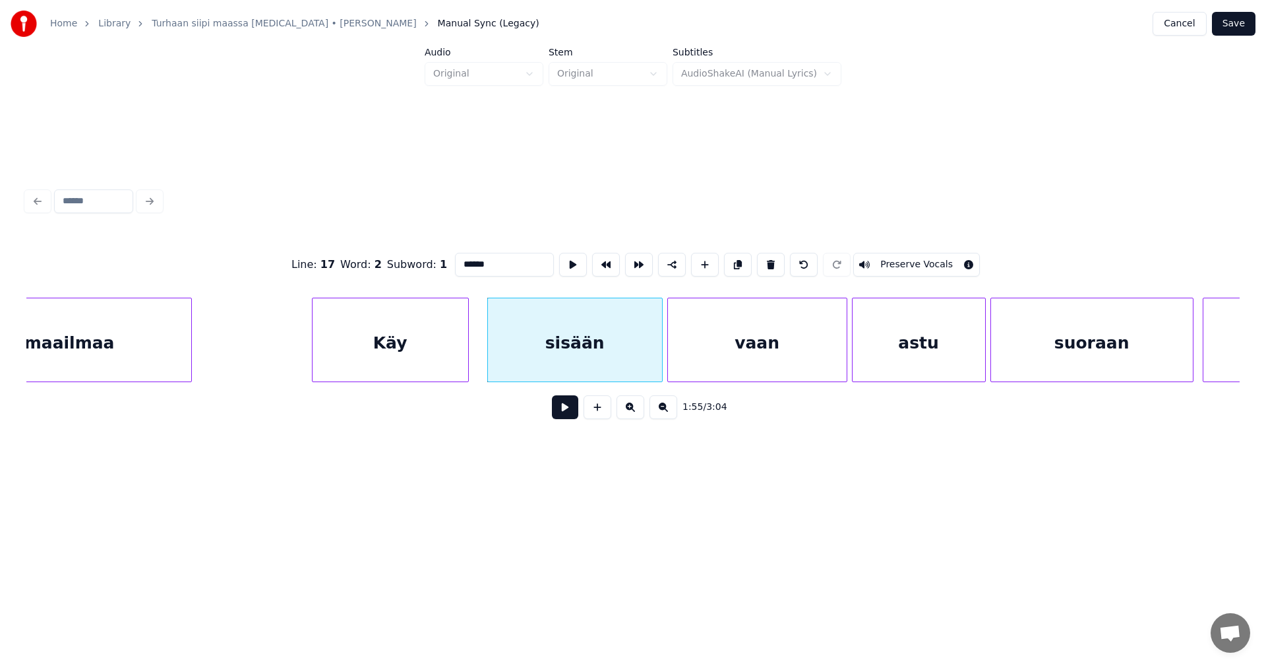
type input "******"
click at [569, 417] on button at bounding box center [565, 407] width 26 height 24
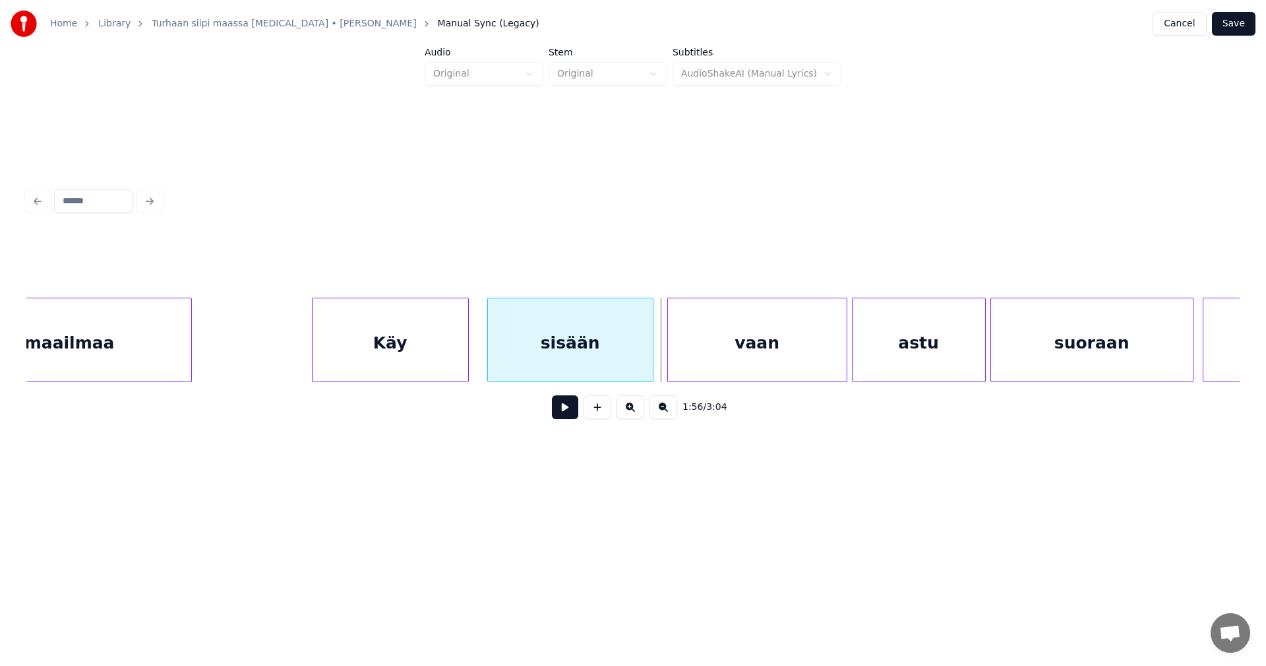
click at [652, 365] on div at bounding box center [651, 339] width 4 height 83
click at [571, 419] on button at bounding box center [565, 407] width 26 height 24
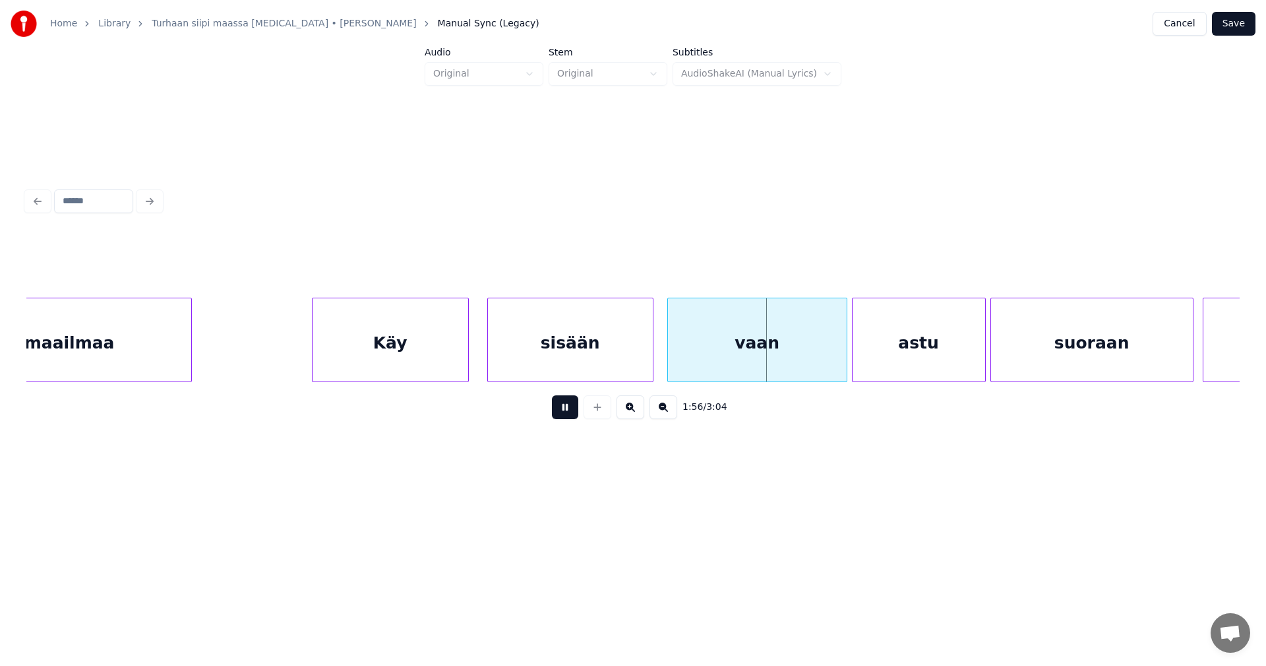
click at [571, 419] on button at bounding box center [565, 407] width 26 height 24
click at [821, 358] on div at bounding box center [822, 339] width 4 height 83
click at [870, 359] on div "astu" at bounding box center [907, 343] width 133 height 90
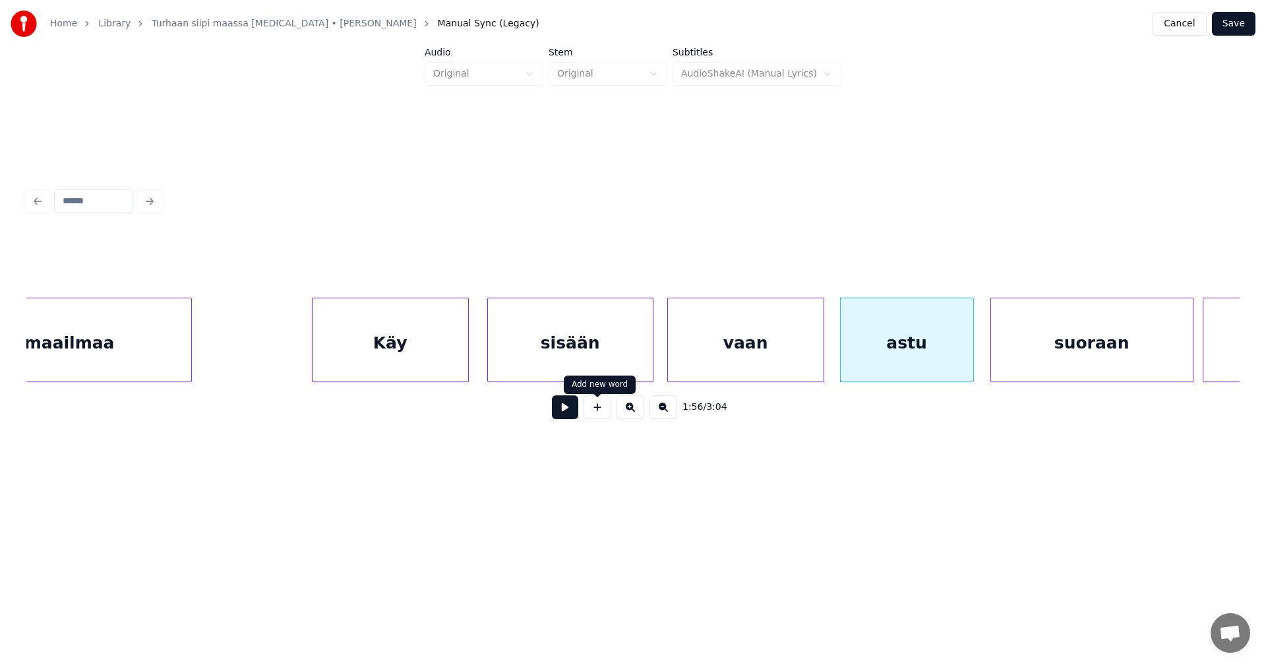
click at [571, 416] on button at bounding box center [565, 407] width 26 height 24
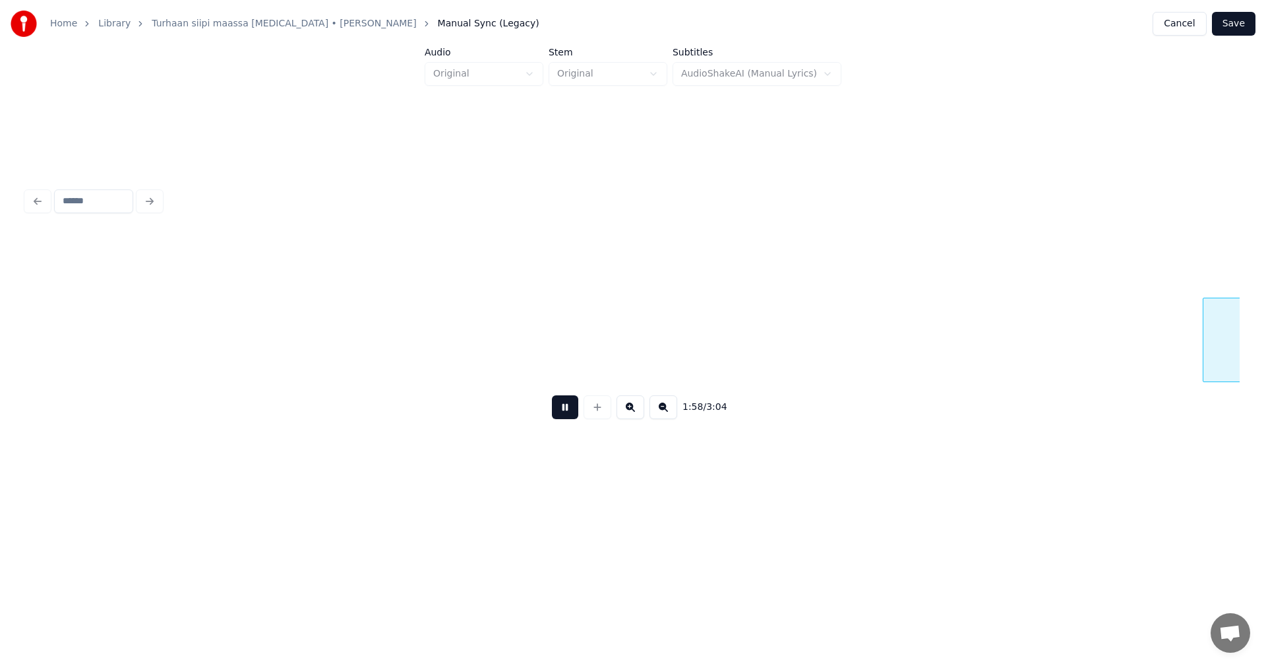
scroll to position [0, 27405]
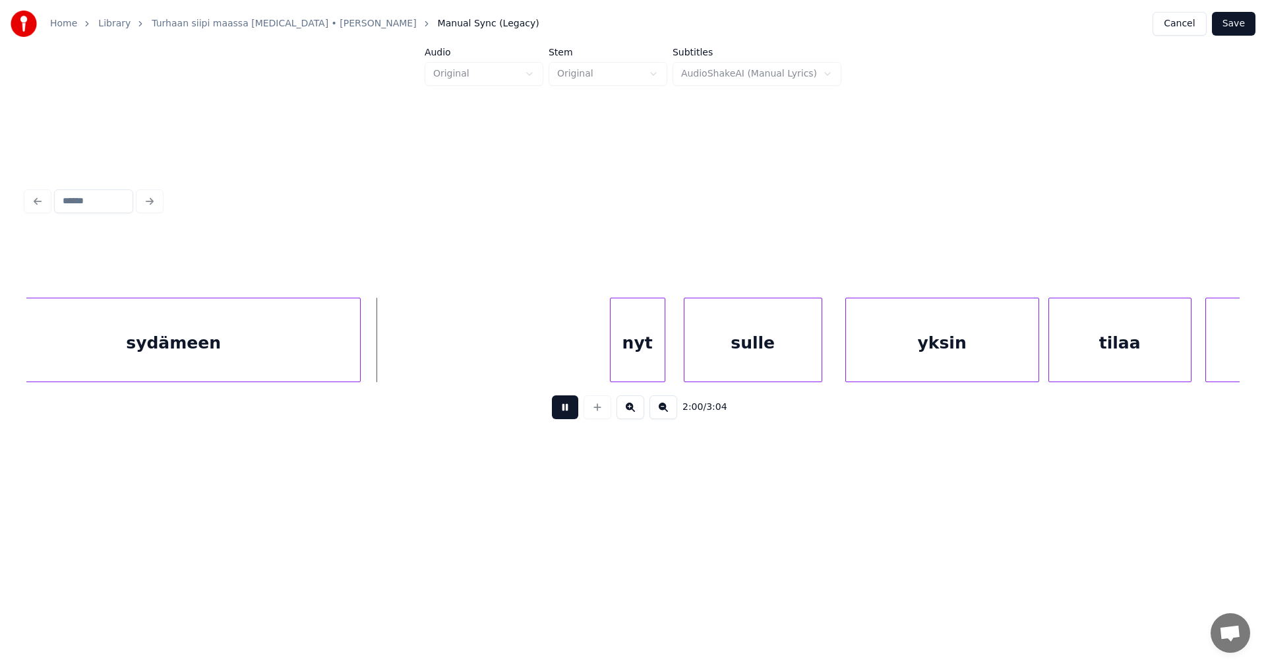
click at [567, 413] on button at bounding box center [565, 407] width 26 height 24
click at [617, 357] on div "nyt" at bounding box center [616, 343] width 54 height 90
click at [681, 363] on div "sulle" at bounding box center [731, 343] width 137 height 90
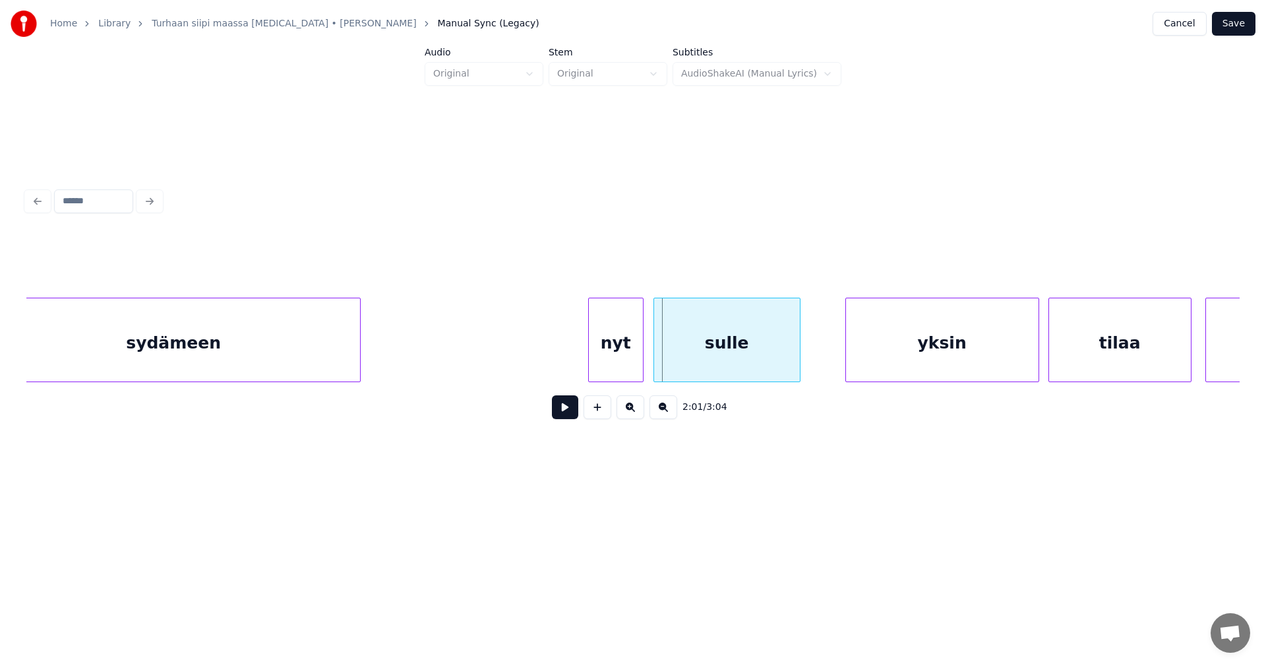
click at [656, 365] on div at bounding box center [656, 339] width 4 height 83
click at [629, 366] on div "nyt" at bounding box center [611, 343] width 54 height 90
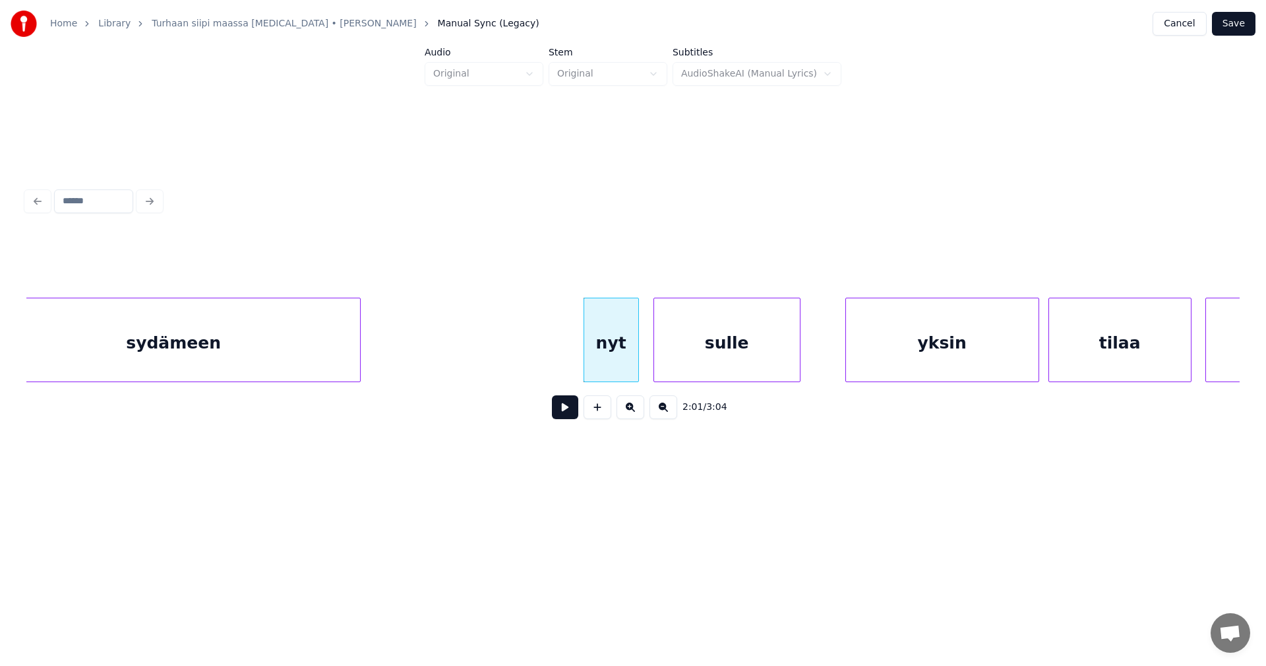
click at [572, 410] on button at bounding box center [565, 407] width 26 height 24
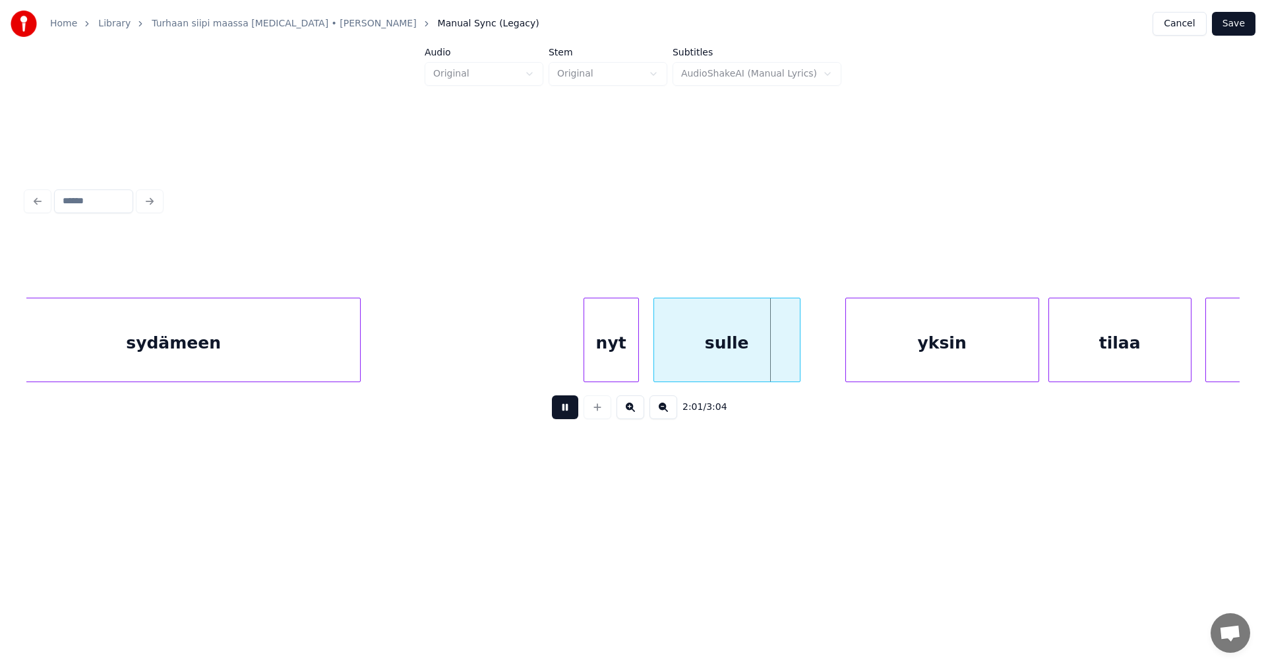
drag, startPoint x: 572, startPoint y: 410, endPoint x: 850, endPoint y: 369, distance: 280.8
click at [573, 411] on button at bounding box center [565, 407] width 26 height 24
click at [896, 350] on div "yksin" at bounding box center [932, 343] width 193 height 90
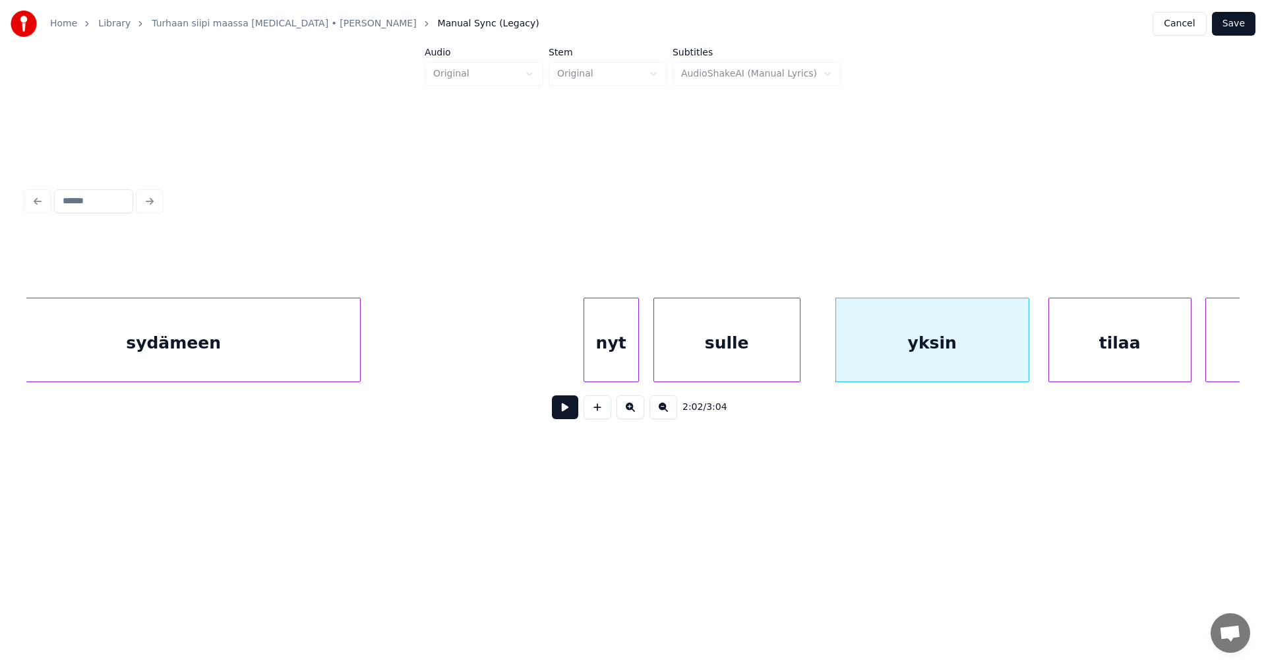
click at [576, 414] on button at bounding box center [565, 407] width 26 height 24
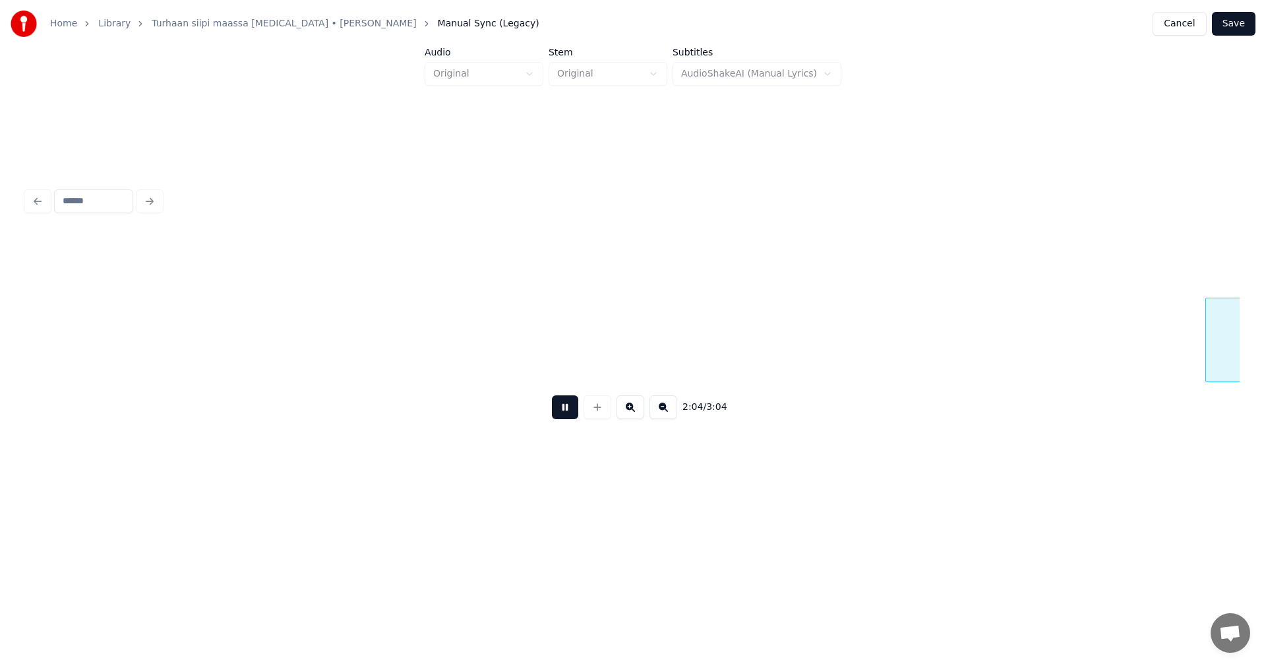
scroll to position [0, 28620]
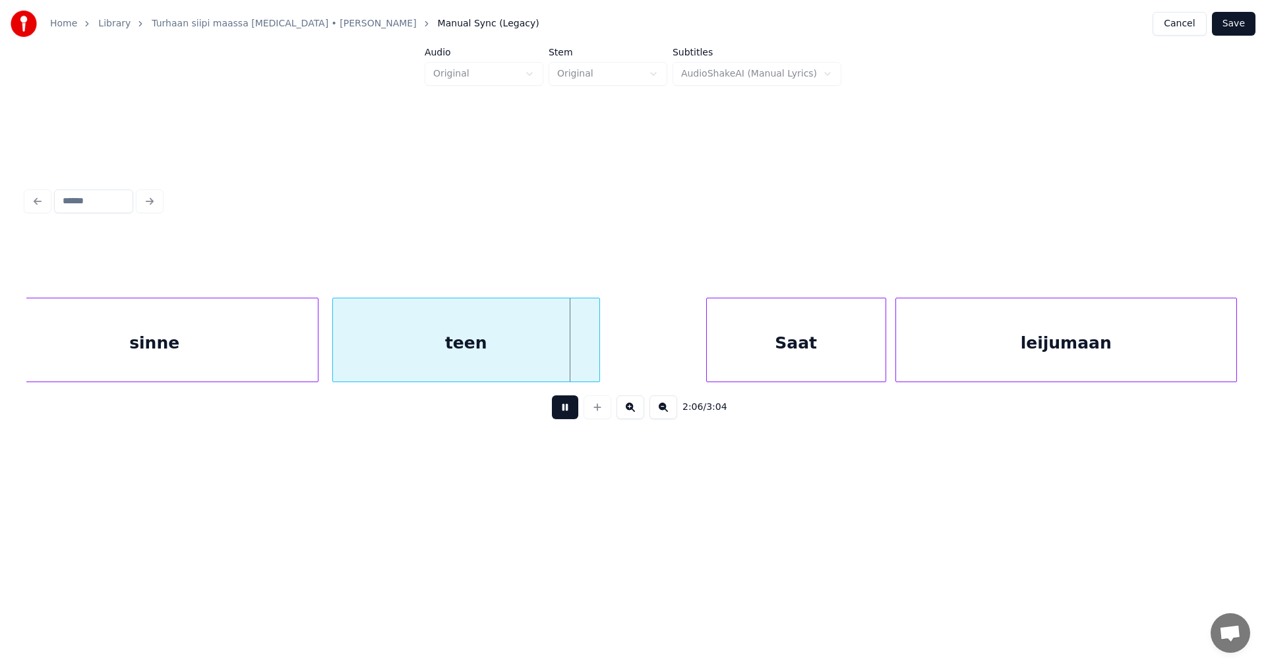
click at [573, 416] on button at bounding box center [565, 407] width 26 height 24
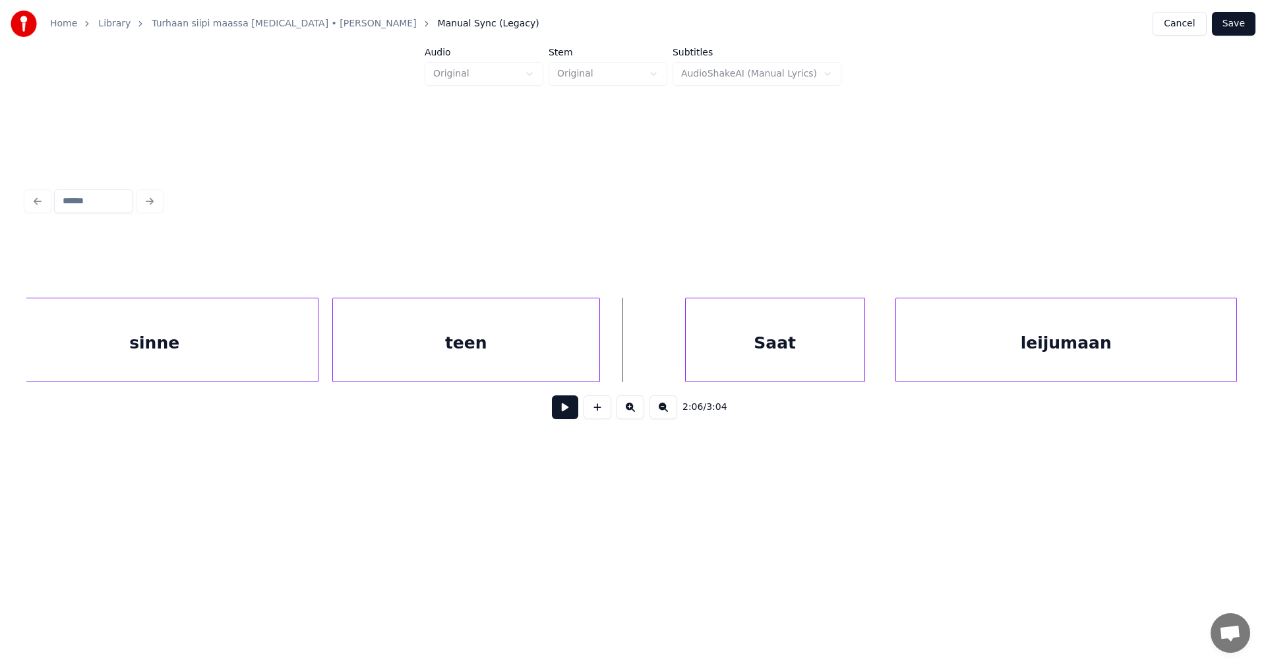
click at [740, 349] on div "Saat" at bounding box center [775, 343] width 179 height 90
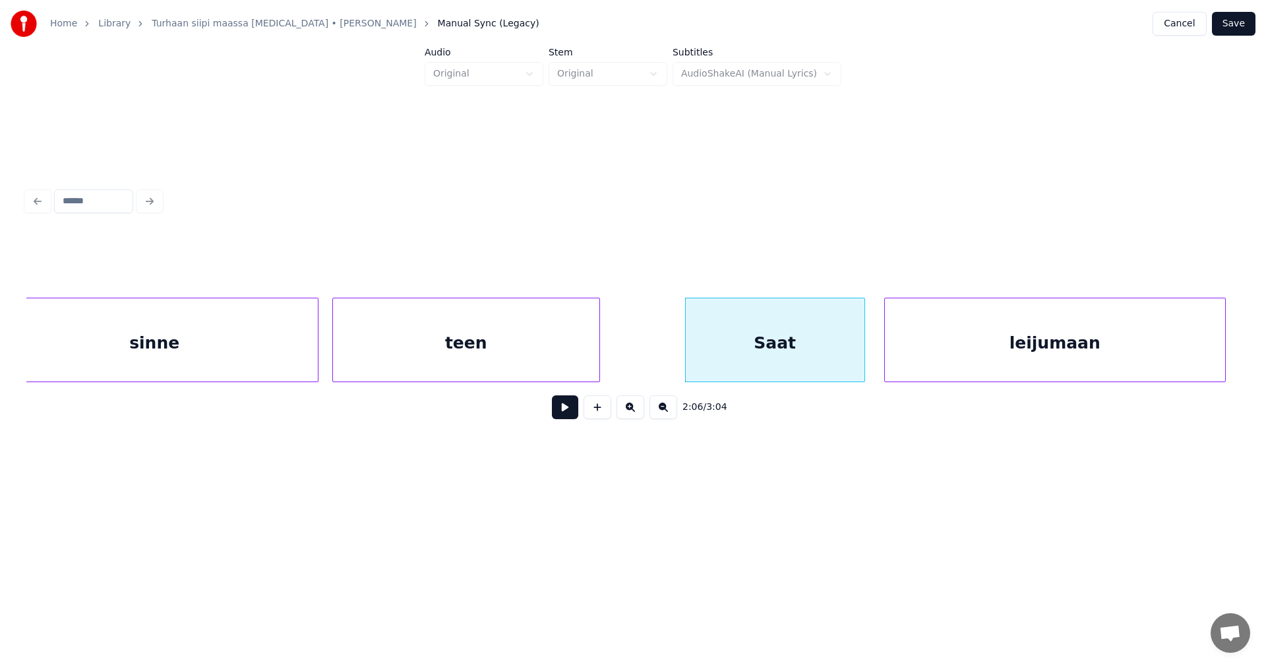
click at [940, 338] on div "leijumaan" at bounding box center [1055, 343] width 340 height 90
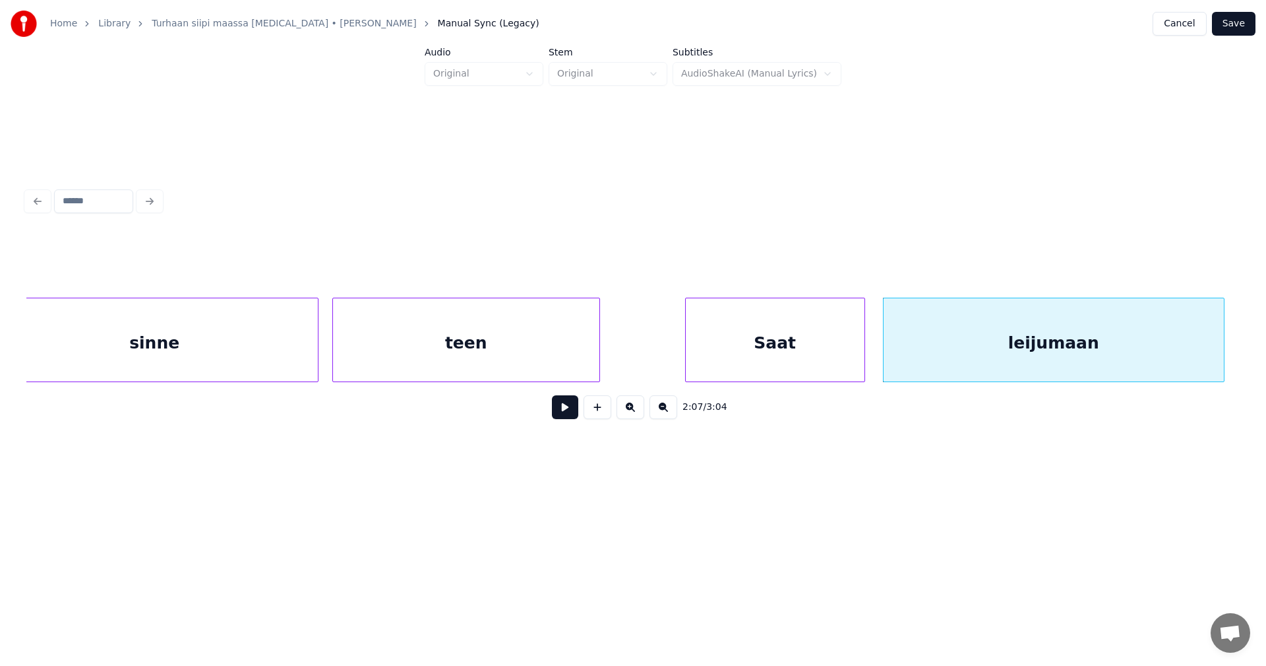
click at [790, 346] on div "Saat" at bounding box center [775, 343] width 179 height 90
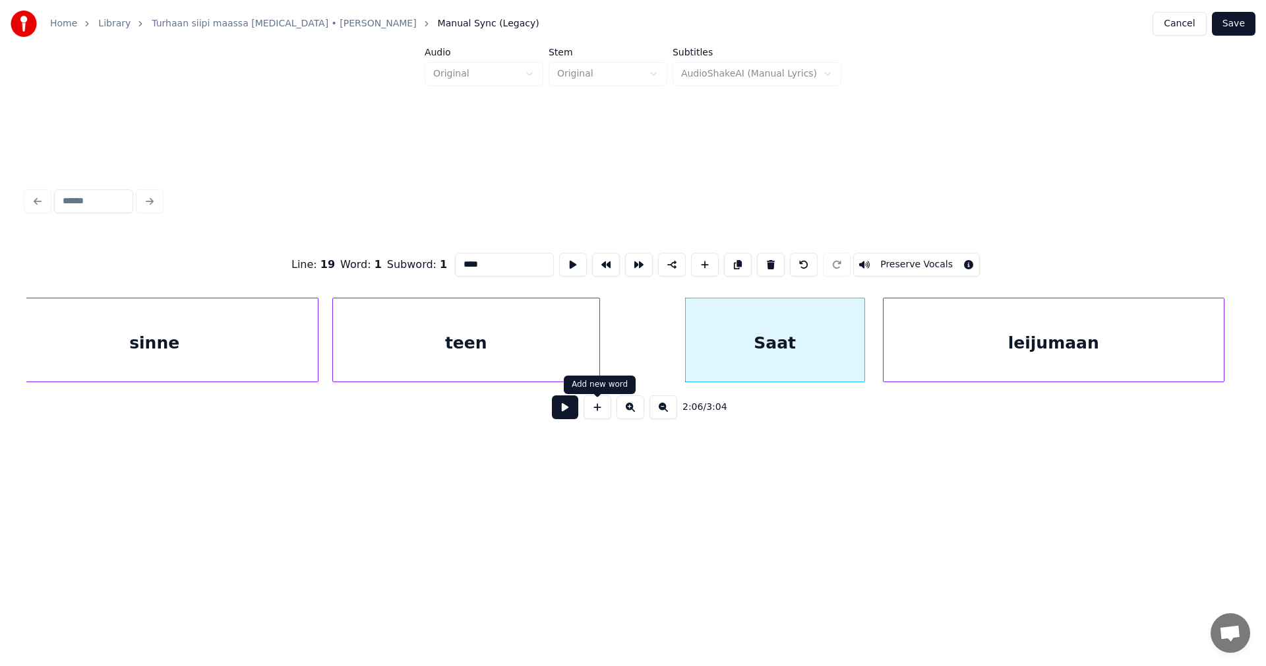
click at [565, 419] on button at bounding box center [565, 407] width 26 height 24
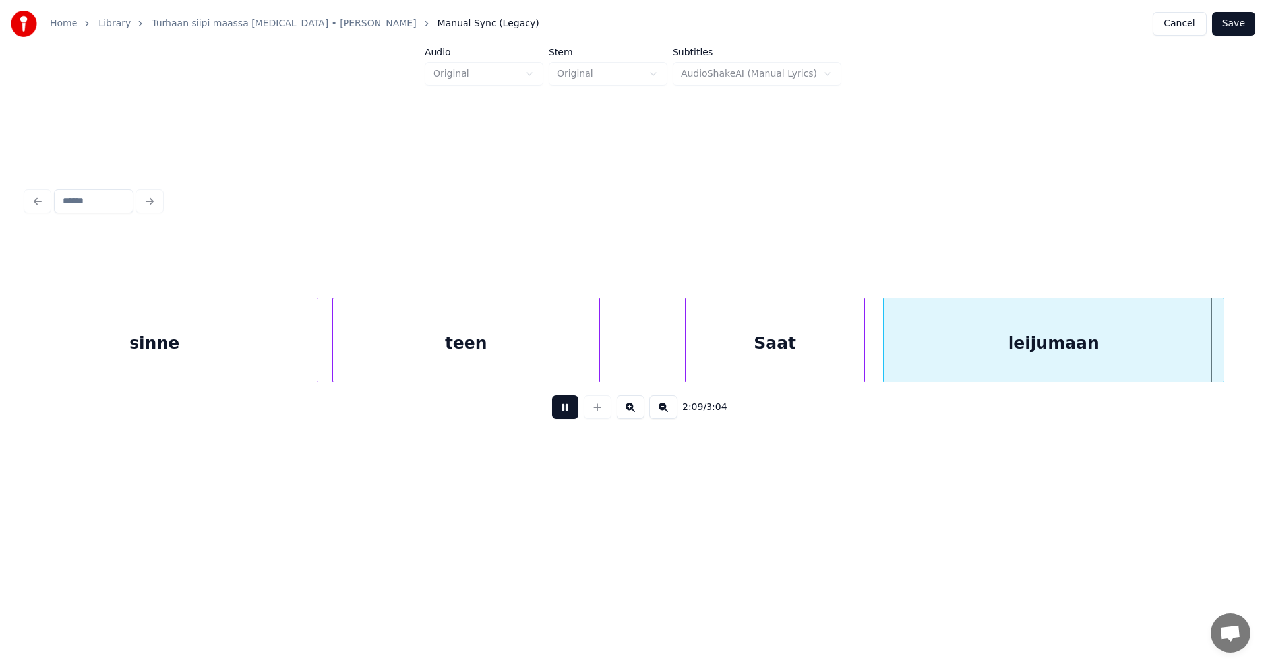
scroll to position [0, 29836]
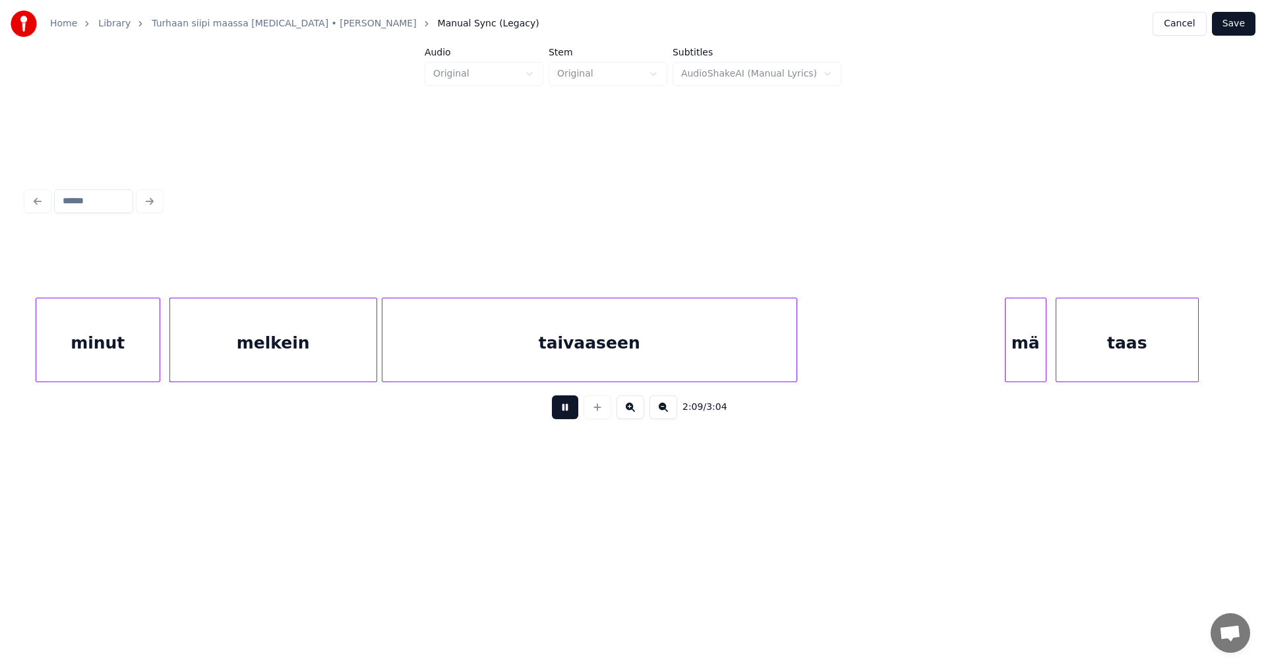
click at [569, 416] on button at bounding box center [565, 407] width 26 height 24
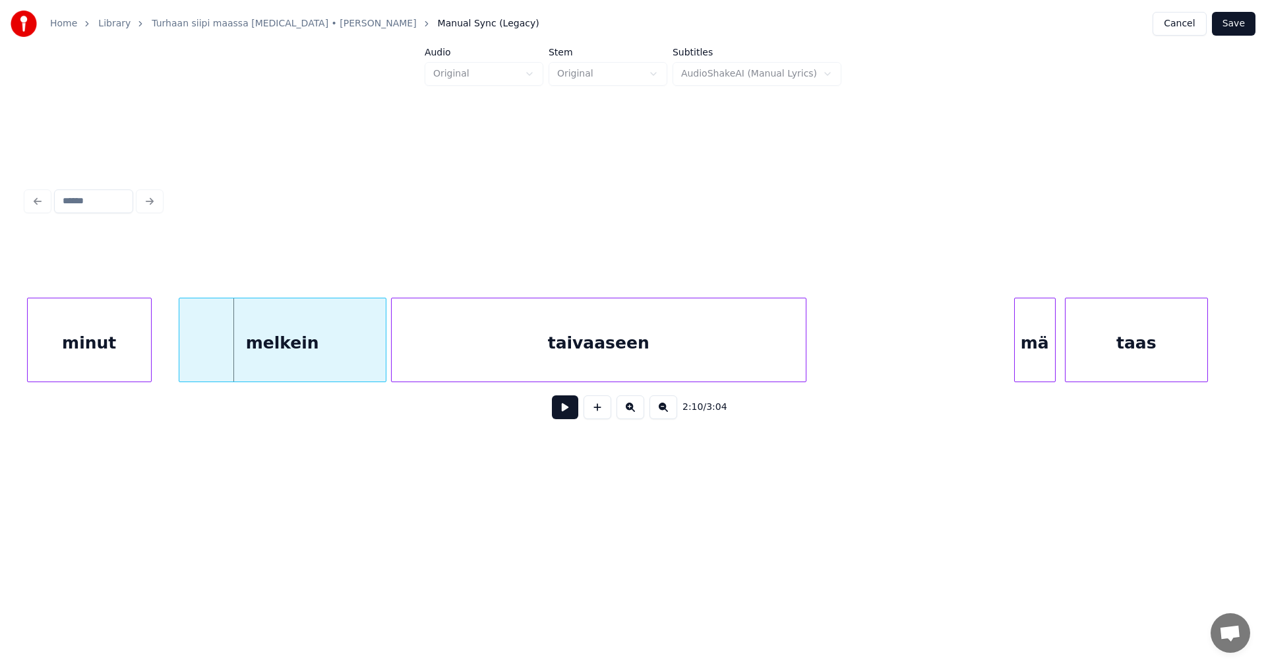
click at [99, 356] on div "minut" at bounding box center [89, 343] width 123 height 90
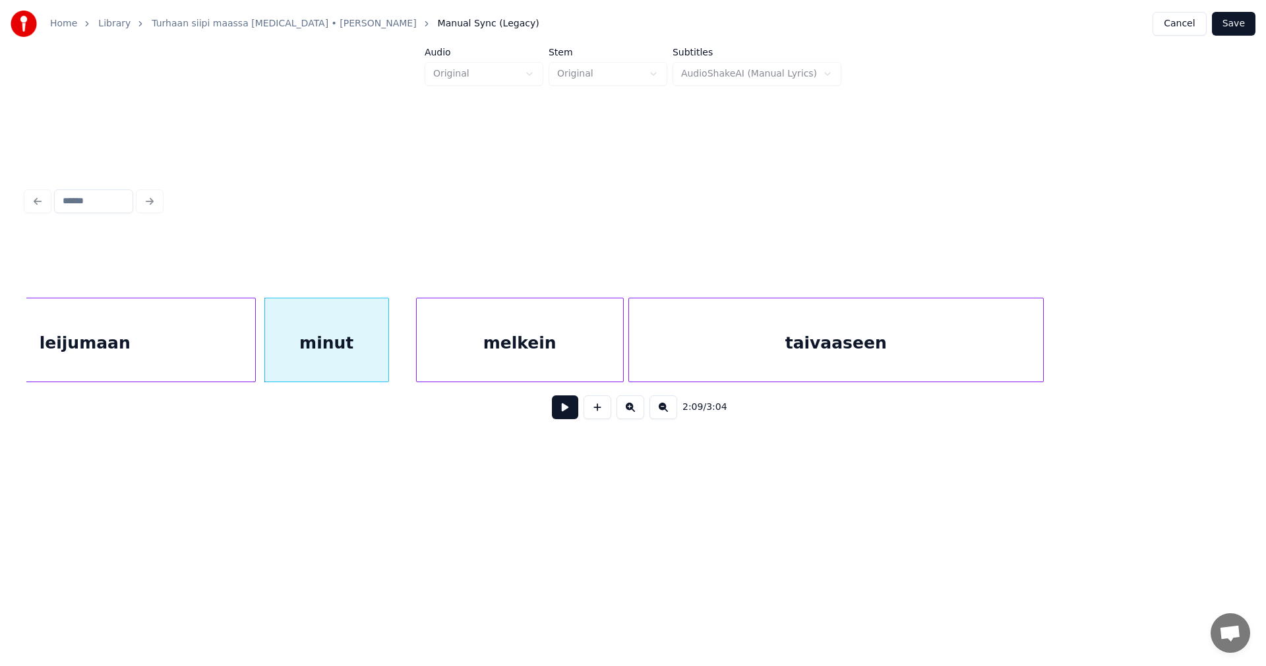
click at [204, 340] on div "leijumaan" at bounding box center [85, 343] width 340 height 90
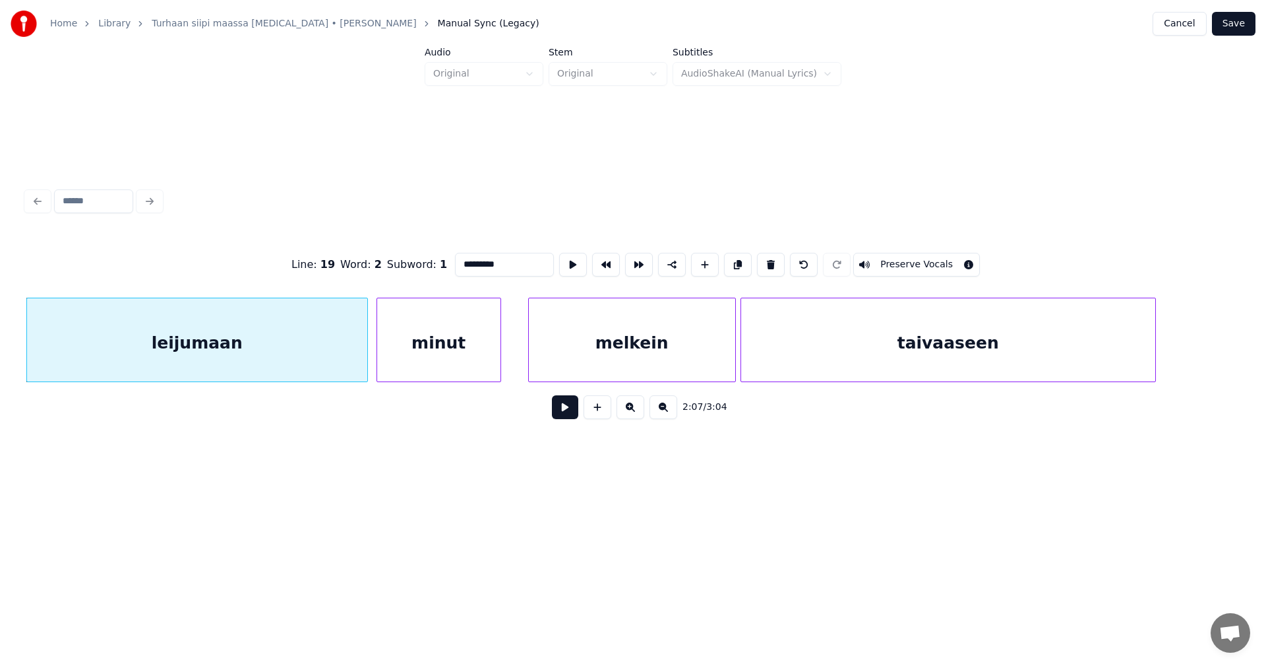
click at [565, 409] on button at bounding box center [565, 407] width 26 height 24
click at [565, 408] on button at bounding box center [565, 407] width 26 height 24
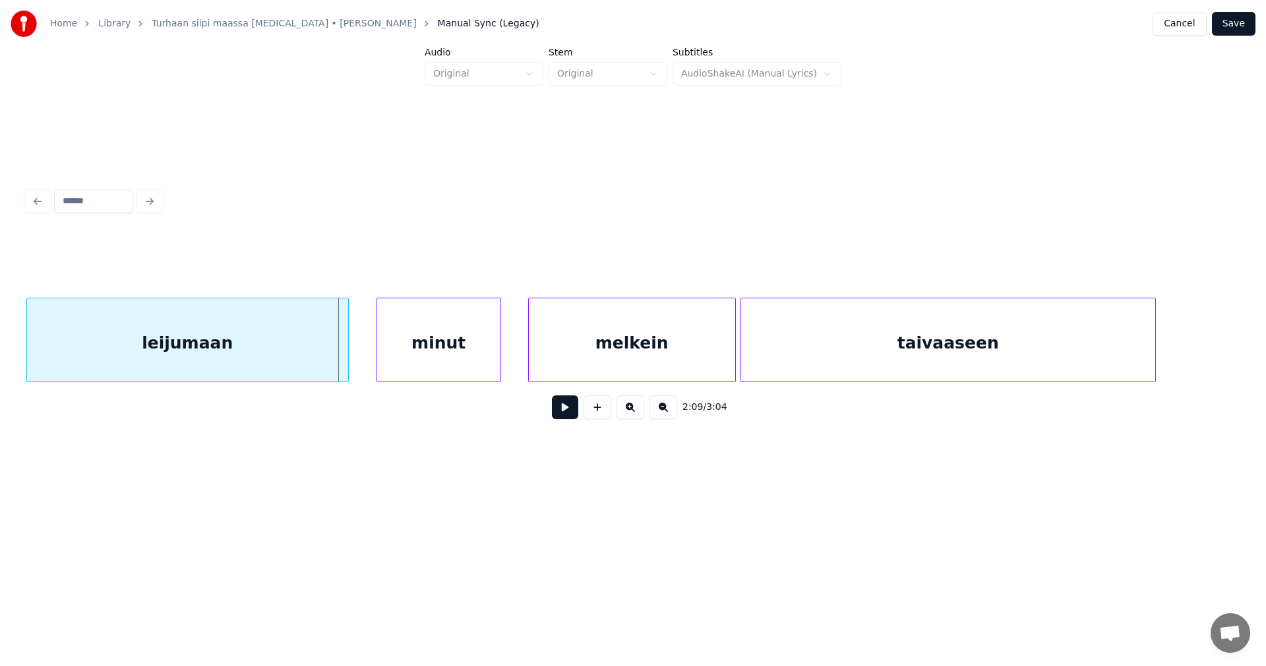
click at [344, 355] on div at bounding box center [346, 339] width 4 height 83
click at [394, 357] on div "minut" at bounding box center [427, 343] width 123 height 90
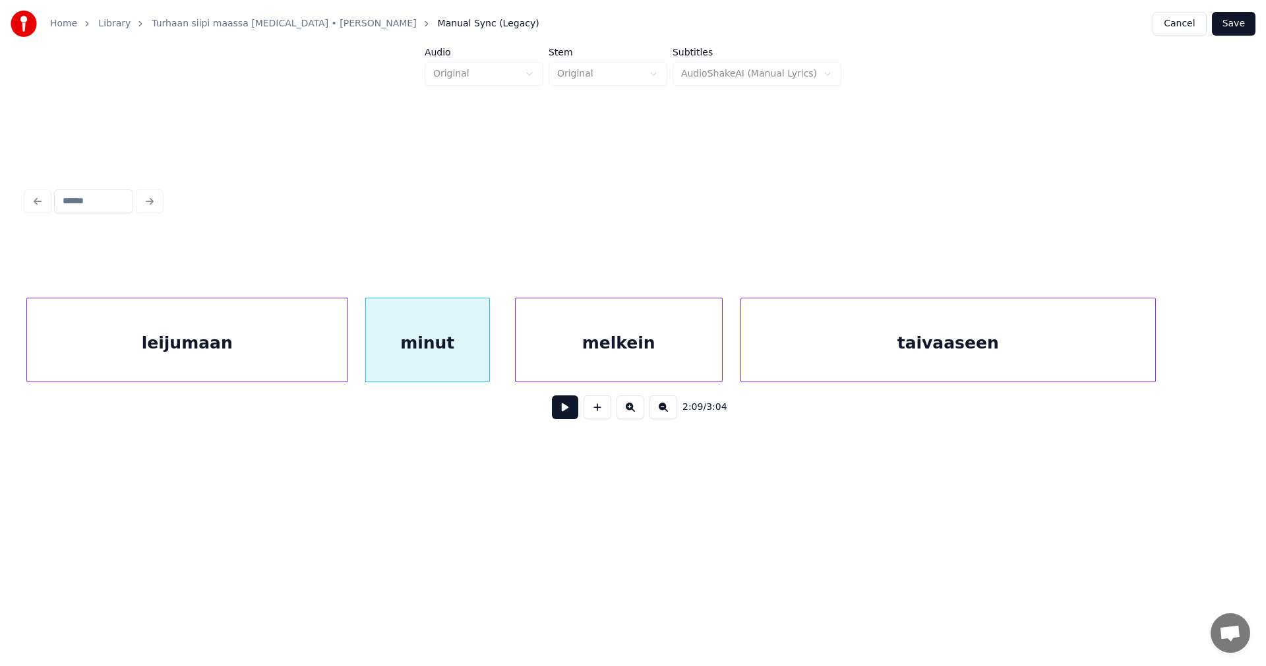
click at [544, 361] on div "melkein" at bounding box center [619, 343] width 206 height 90
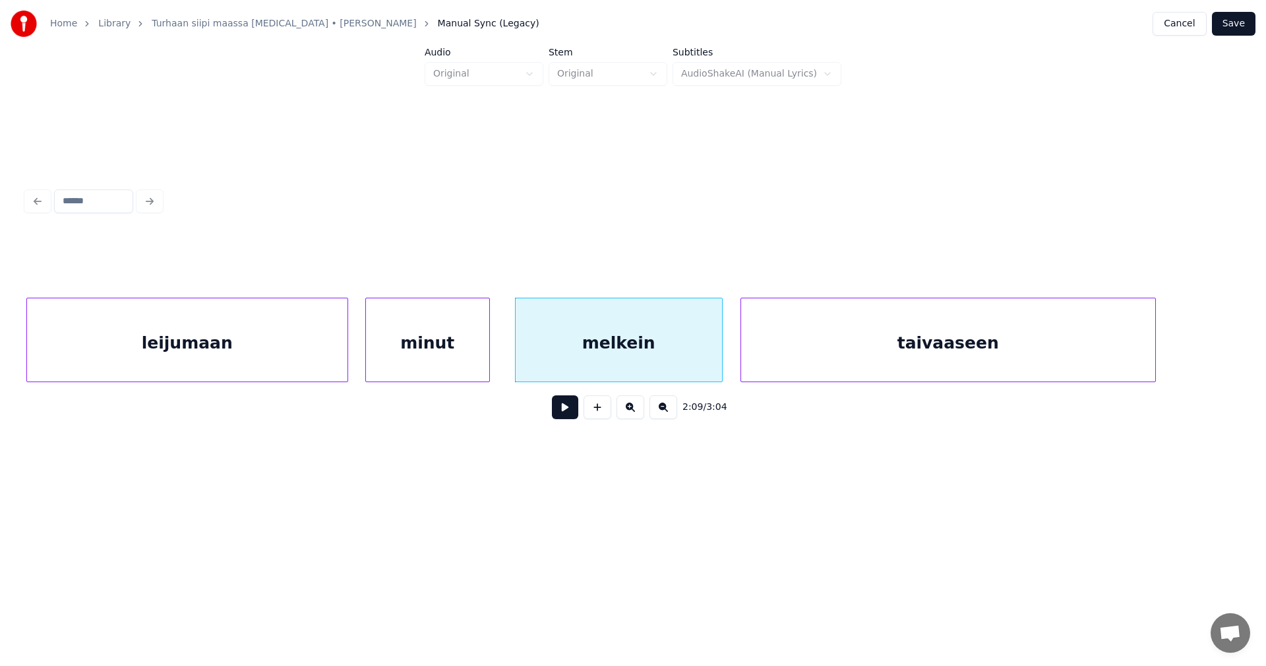
click at [569, 414] on button at bounding box center [565, 407] width 26 height 24
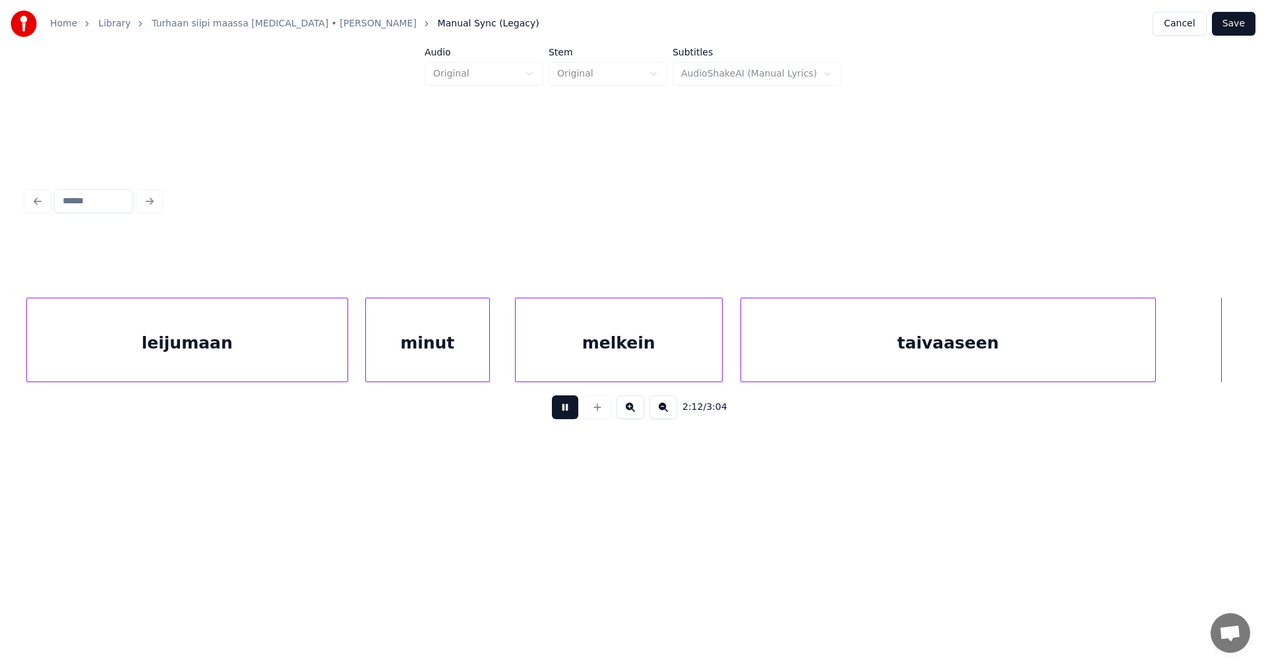
scroll to position [0, 30691]
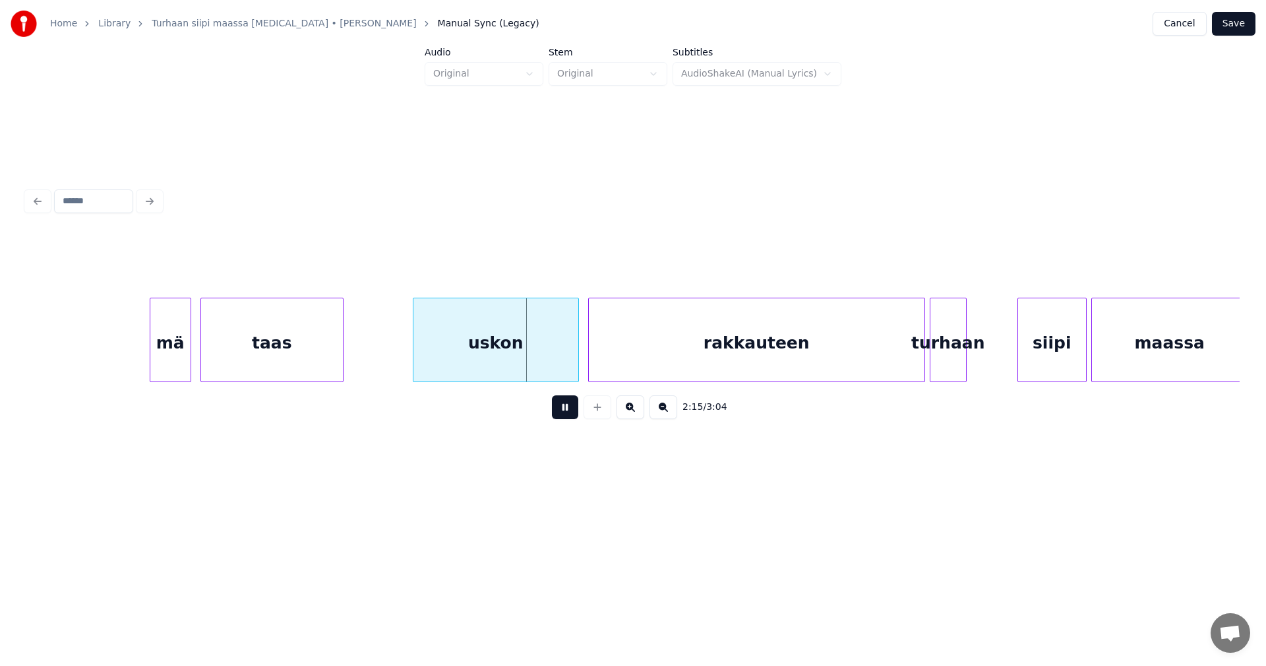
drag, startPoint x: 570, startPoint y: 414, endPoint x: 560, endPoint y: 407, distance: 12.3
click at [567, 413] on button at bounding box center [565, 407] width 26 height 24
click at [667, 359] on div "rakkauteen" at bounding box center [757, 343] width 336 height 90
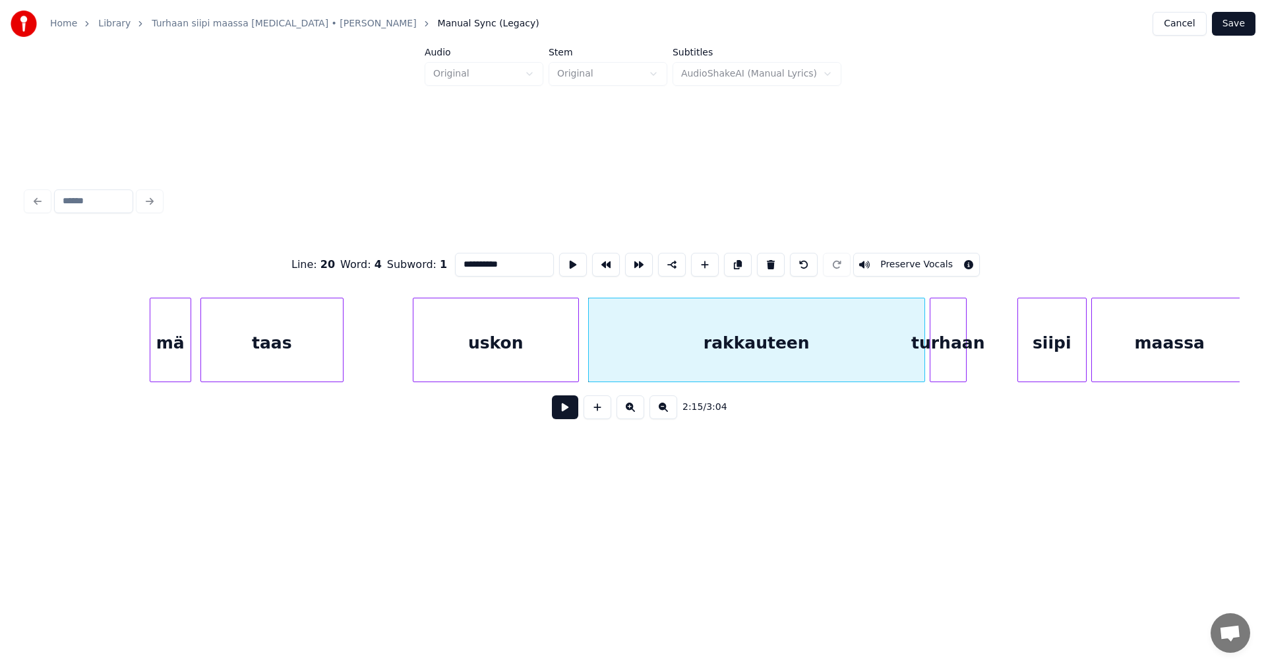
click at [764, 257] on button at bounding box center [771, 265] width 28 height 24
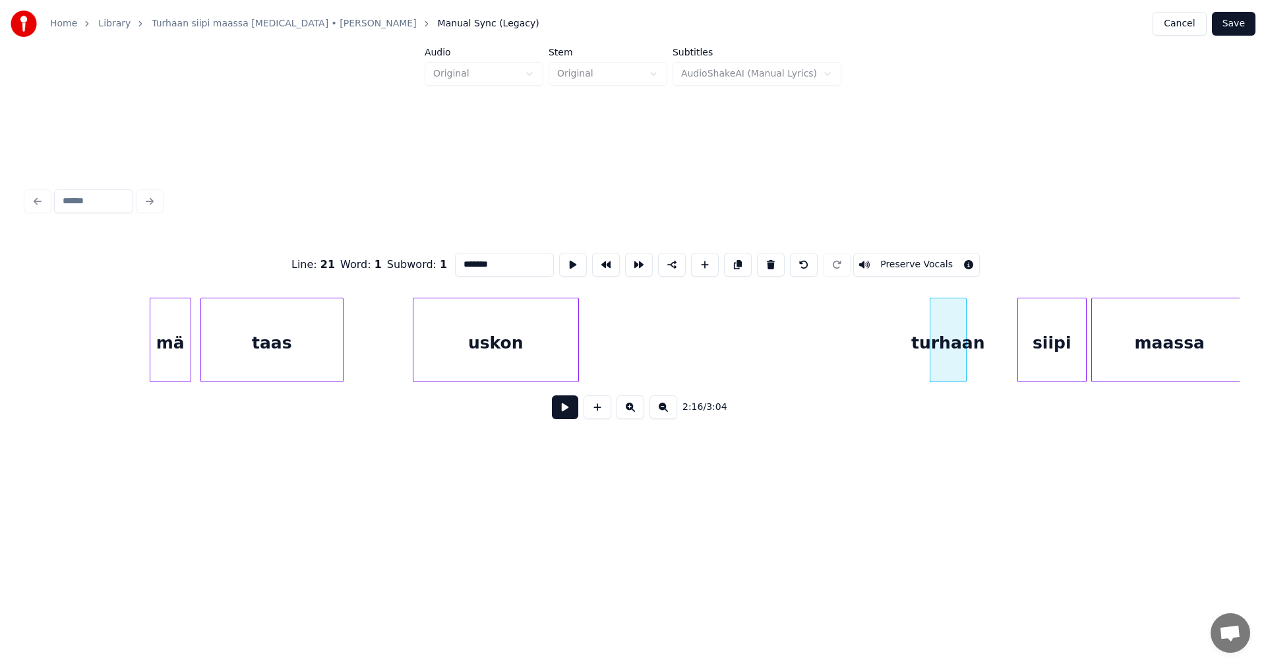
click at [520, 351] on div "uskon" at bounding box center [496, 343] width 165 height 90
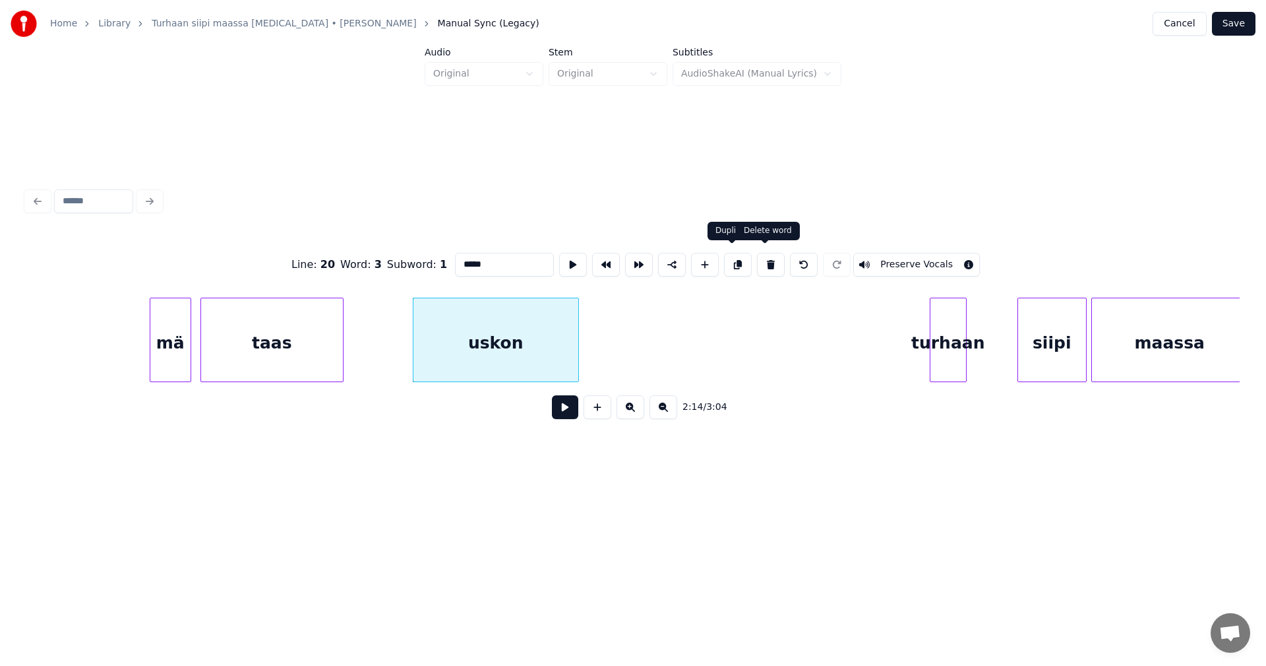
click at [766, 256] on button at bounding box center [771, 265] width 28 height 24
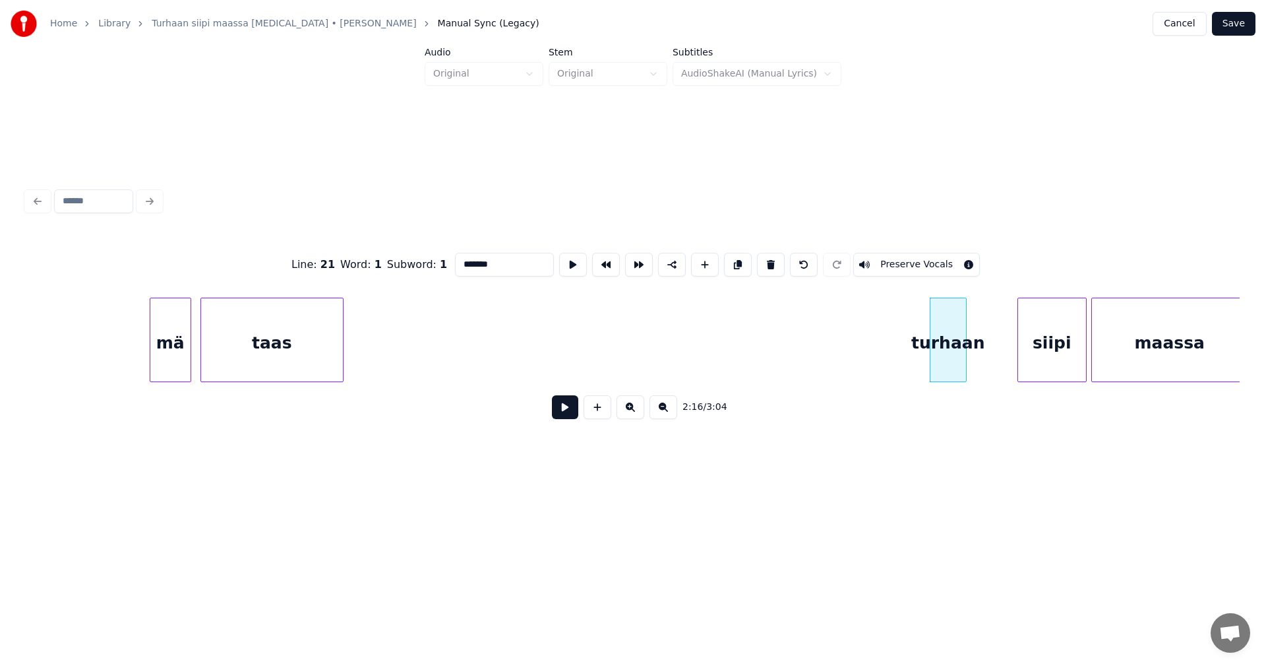
click at [286, 338] on div "taas" at bounding box center [272, 343] width 142 height 90
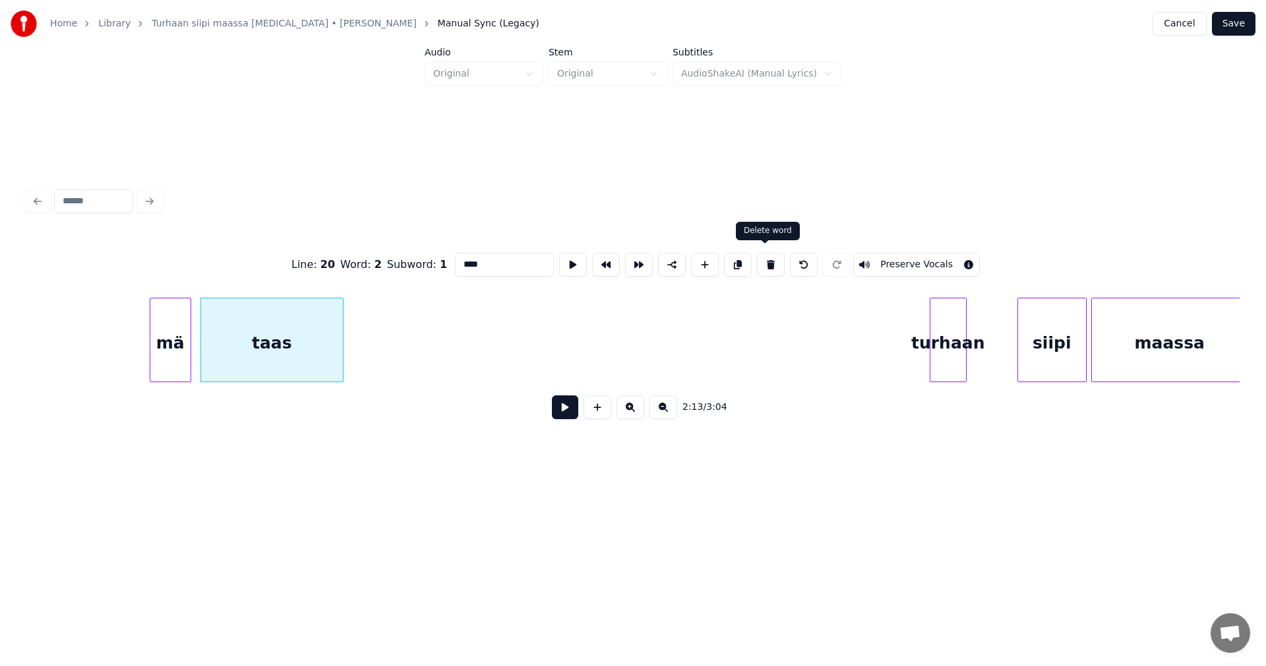
click at [761, 259] on button at bounding box center [771, 265] width 28 height 24
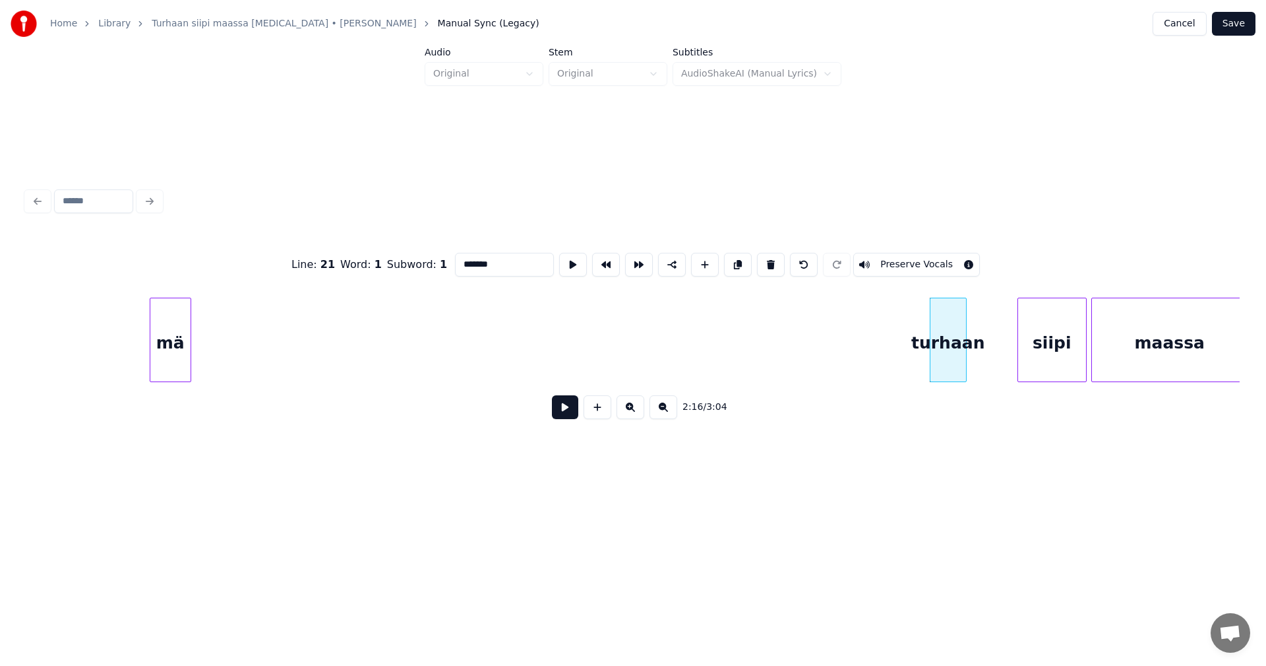
click at [190, 352] on div at bounding box center [189, 339] width 4 height 83
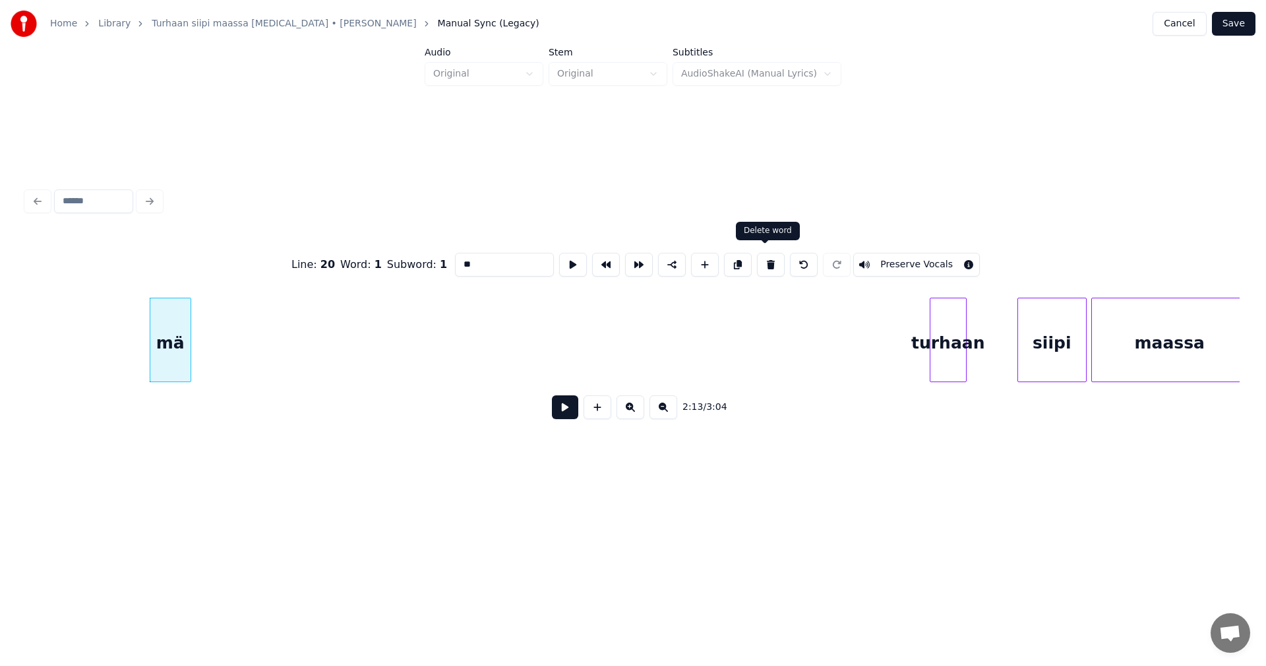
click at [763, 263] on button at bounding box center [771, 265] width 28 height 24
type input "*******"
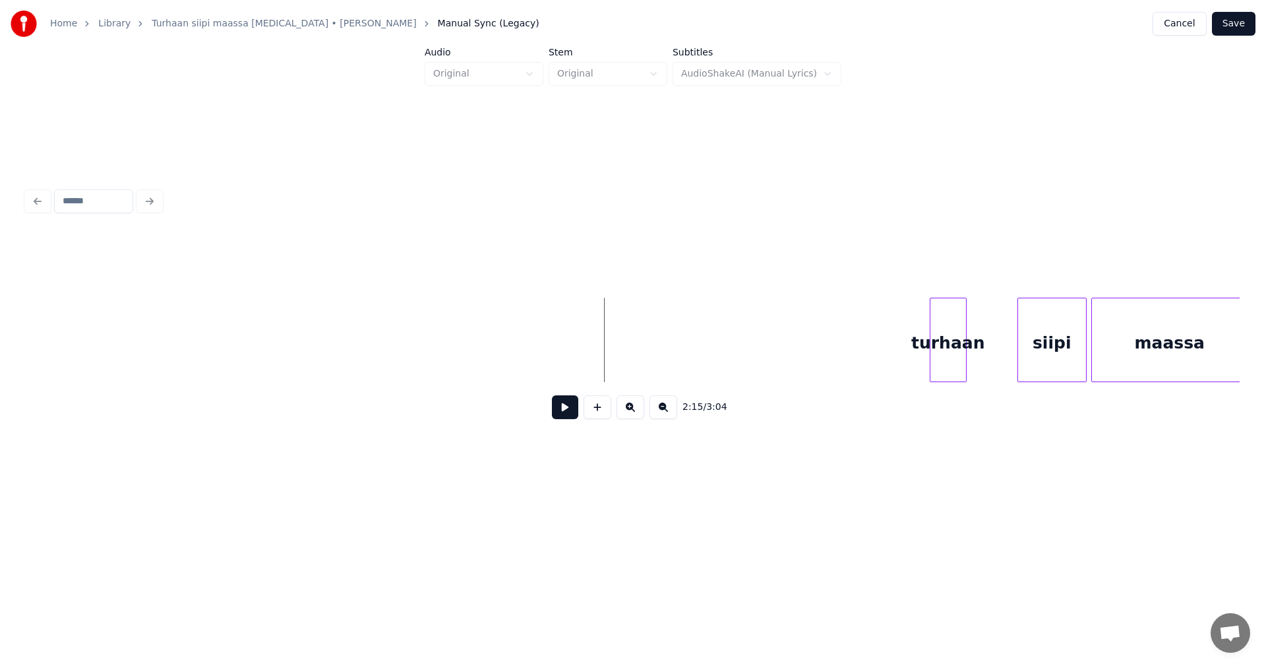
click at [574, 414] on button at bounding box center [565, 407] width 26 height 24
click at [573, 412] on button at bounding box center [565, 407] width 26 height 24
click at [839, 369] on div at bounding box center [841, 339] width 4 height 83
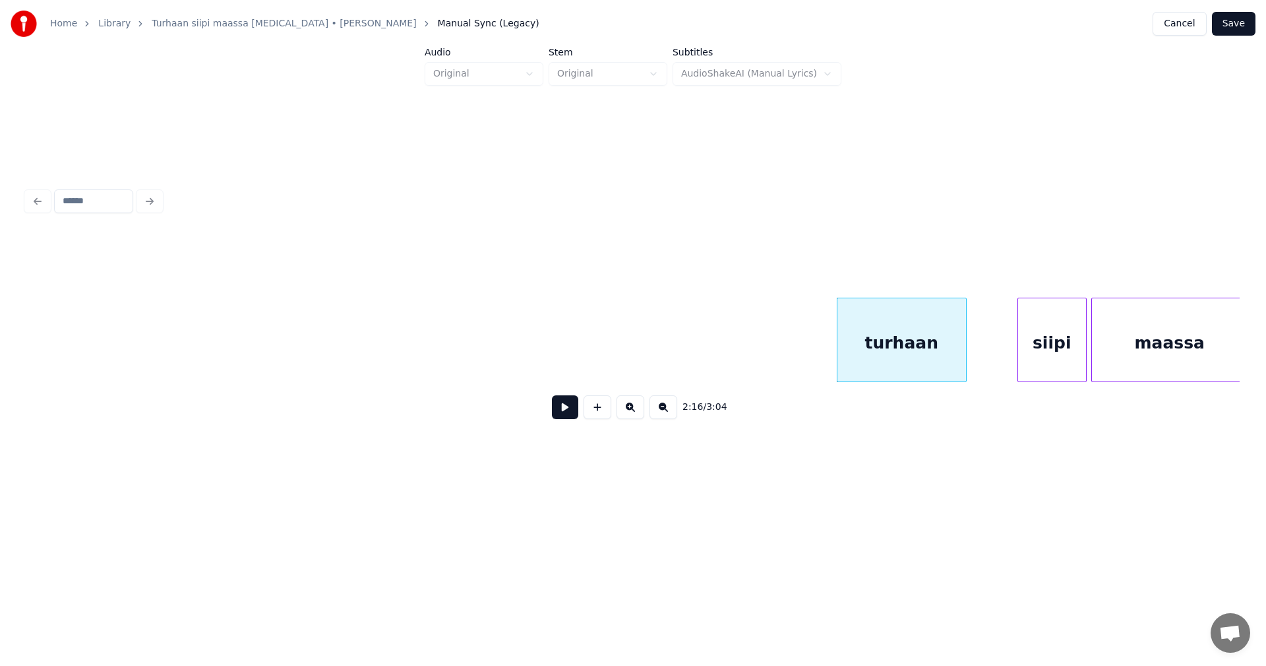
click at [573, 411] on button at bounding box center [565, 407] width 26 height 24
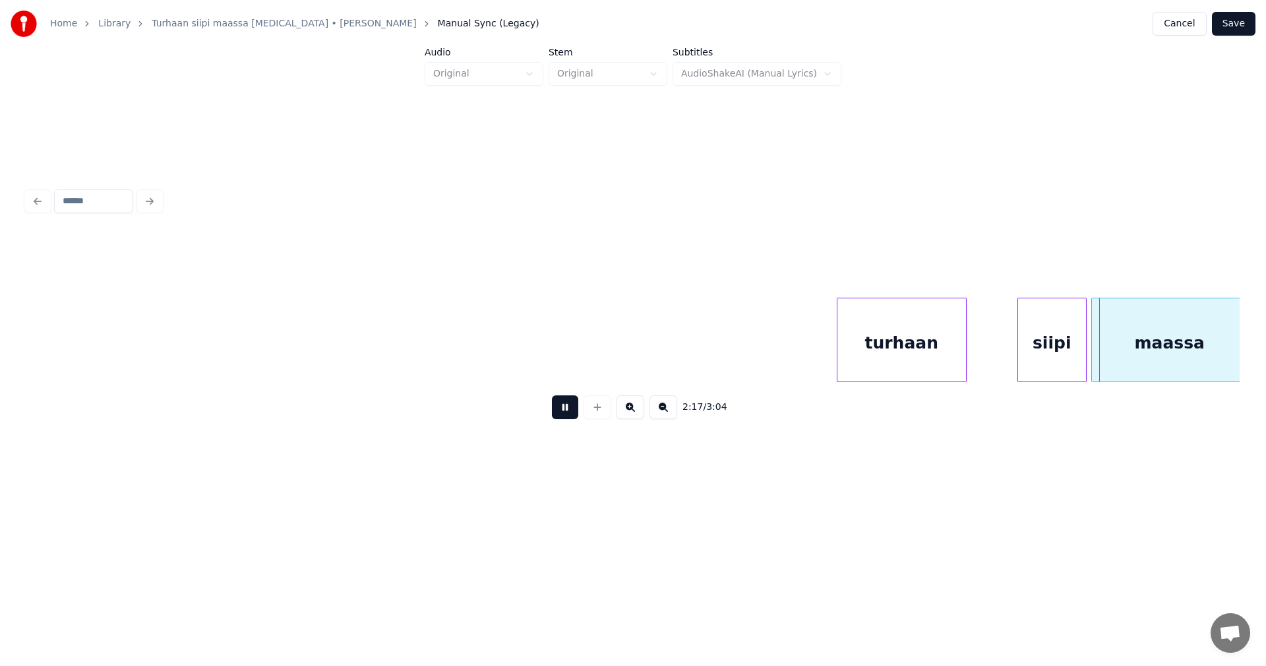
drag, startPoint x: 573, startPoint y: 411, endPoint x: 901, endPoint y: 371, distance: 330.9
click at [583, 412] on div "2:17 / 3:04" at bounding box center [633, 406] width 1193 height 29
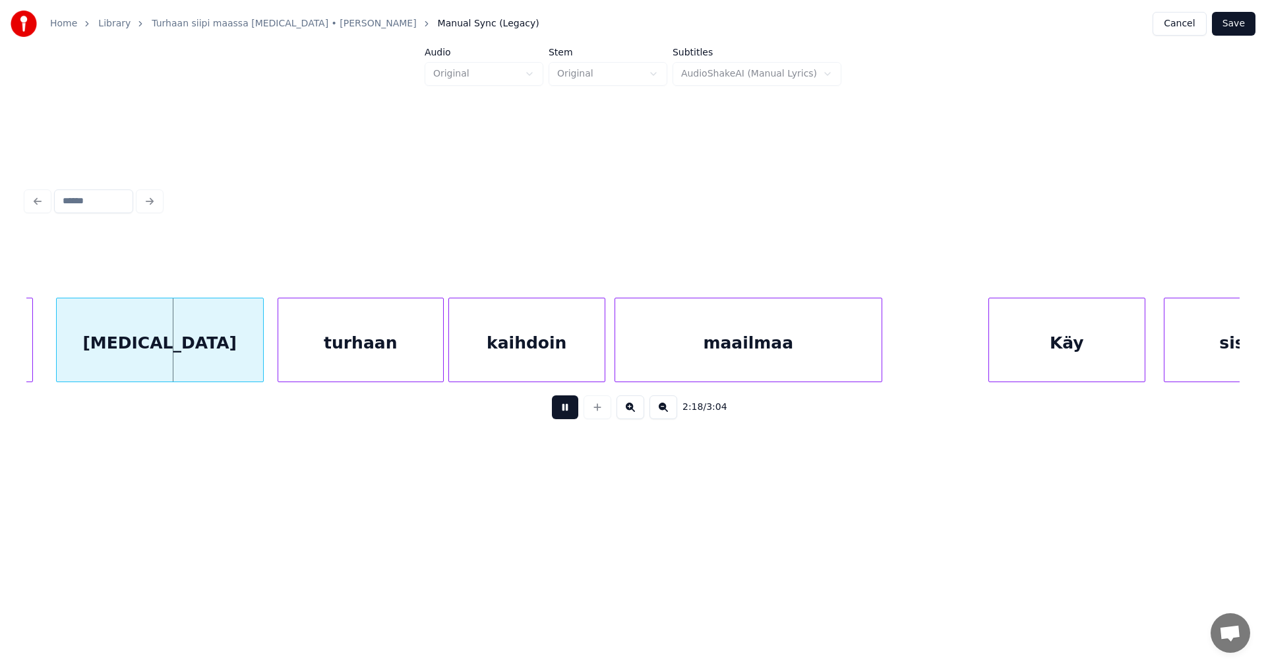
drag, startPoint x: 559, startPoint y: 414, endPoint x: 549, endPoint y: 412, distance: 9.4
click at [554, 413] on button at bounding box center [565, 407] width 26 height 24
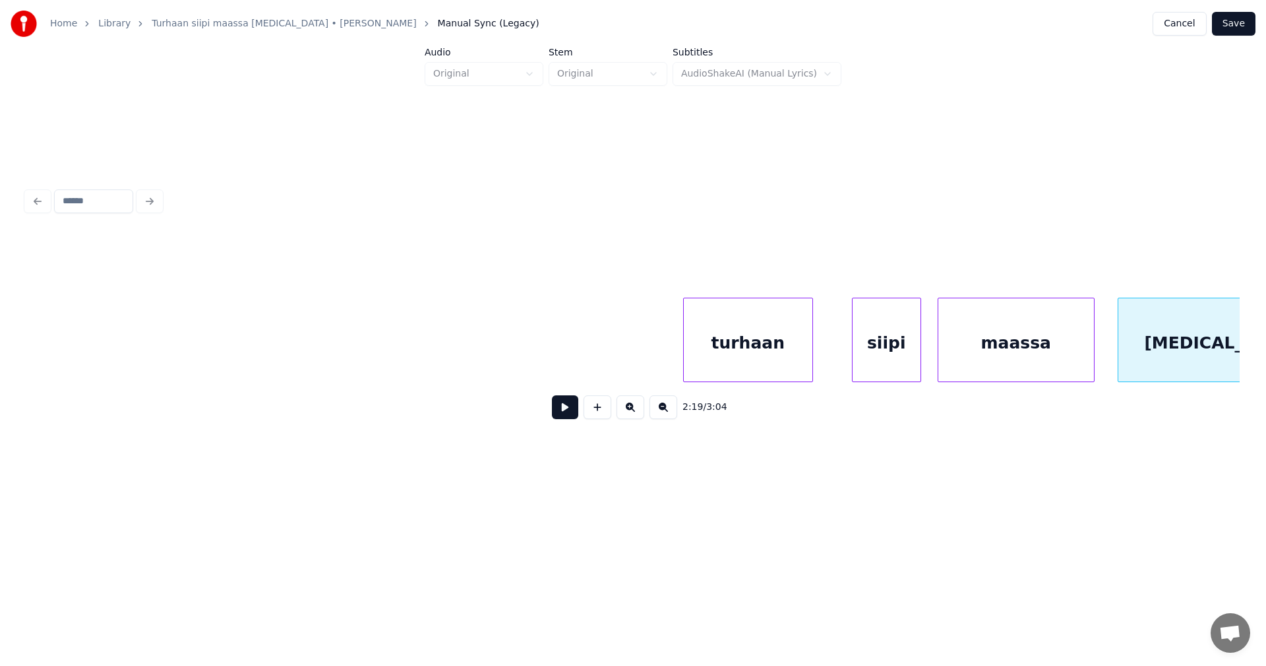
click at [887, 346] on div "siipi" at bounding box center [887, 343] width 68 height 90
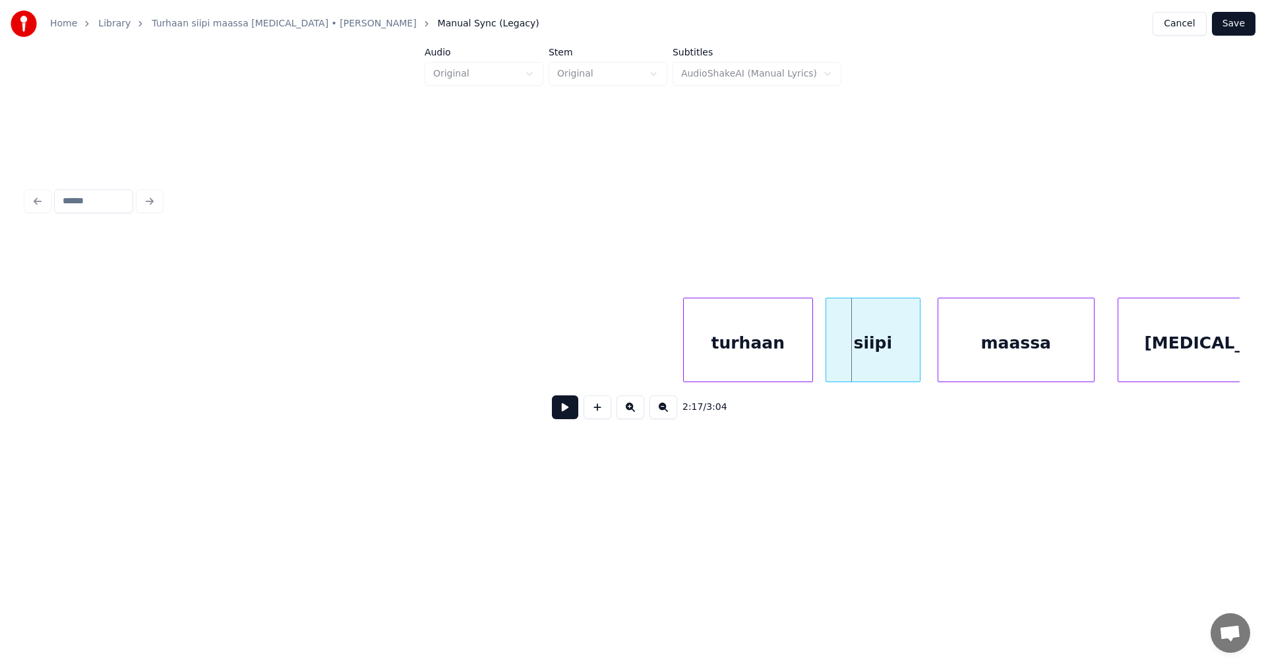
click at [828, 355] on div at bounding box center [828, 339] width 4 height 83
click at [768, 363] on div "turhaan" at bounding box center [748, 343] width 129 height 90
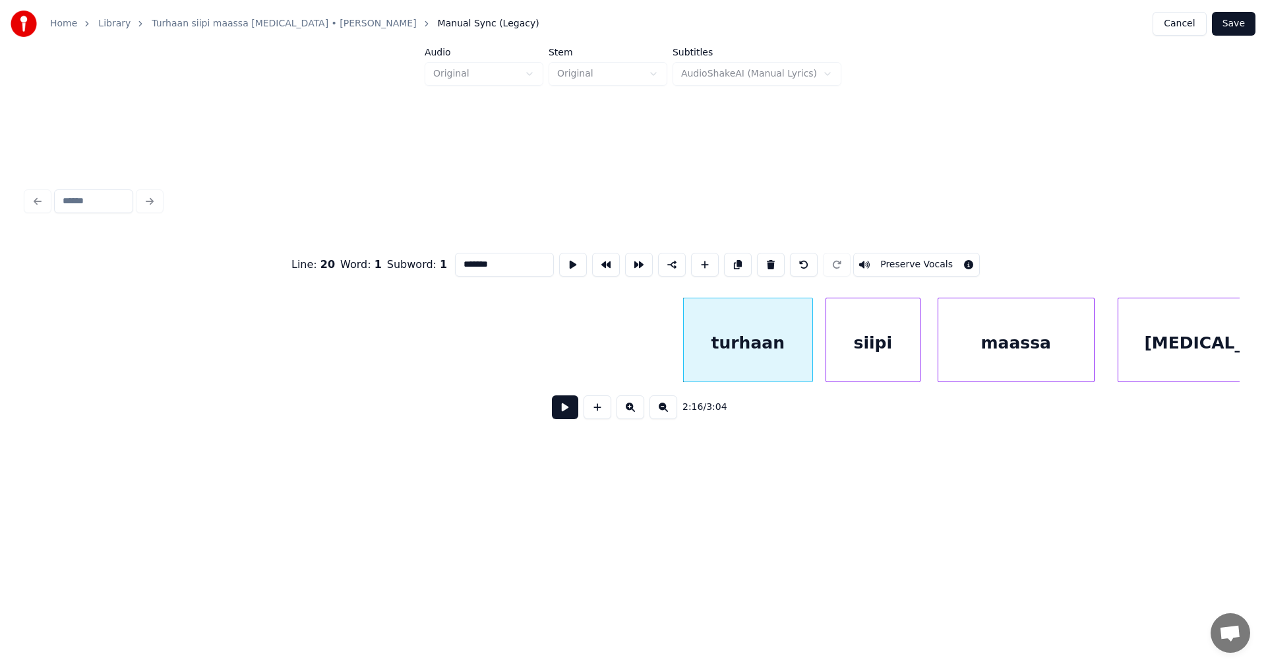
click at [566, 417] on button at bounding box center [565, 407] width 26 height 24
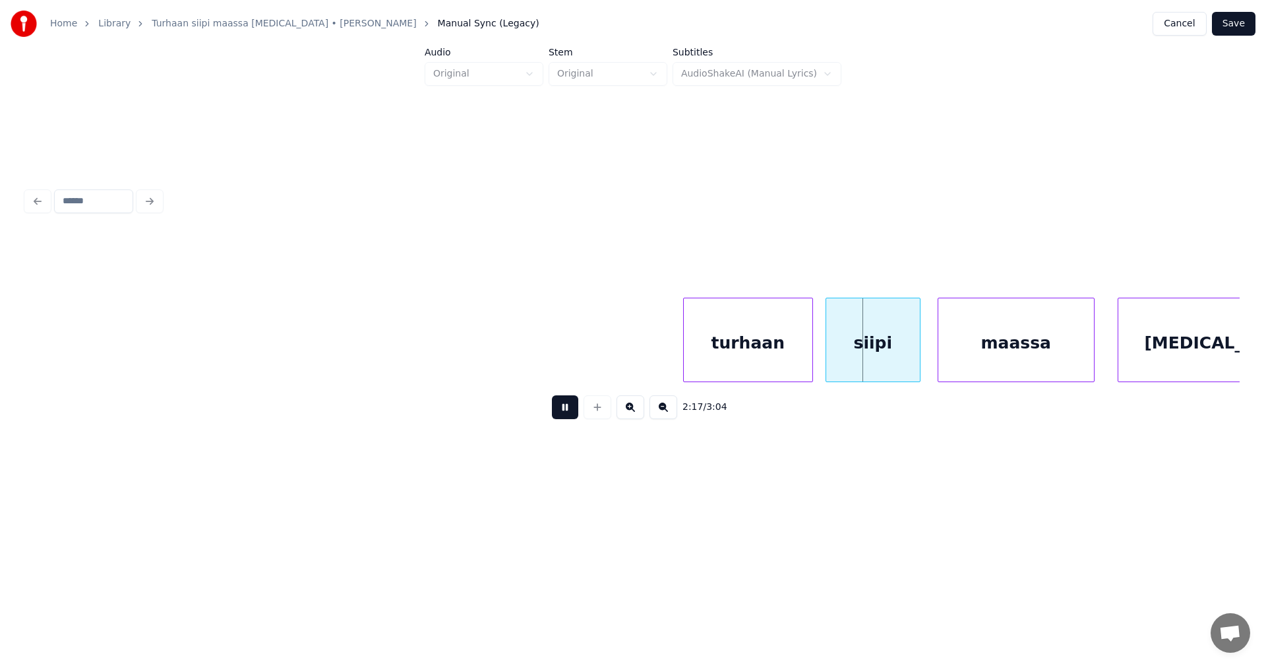
click at [566, 417] on button at bounding box center [565, 407] width 26 height 24
click at [698, 364] on div "turhaan" at bounding box center [748, 343] width 129 height 90
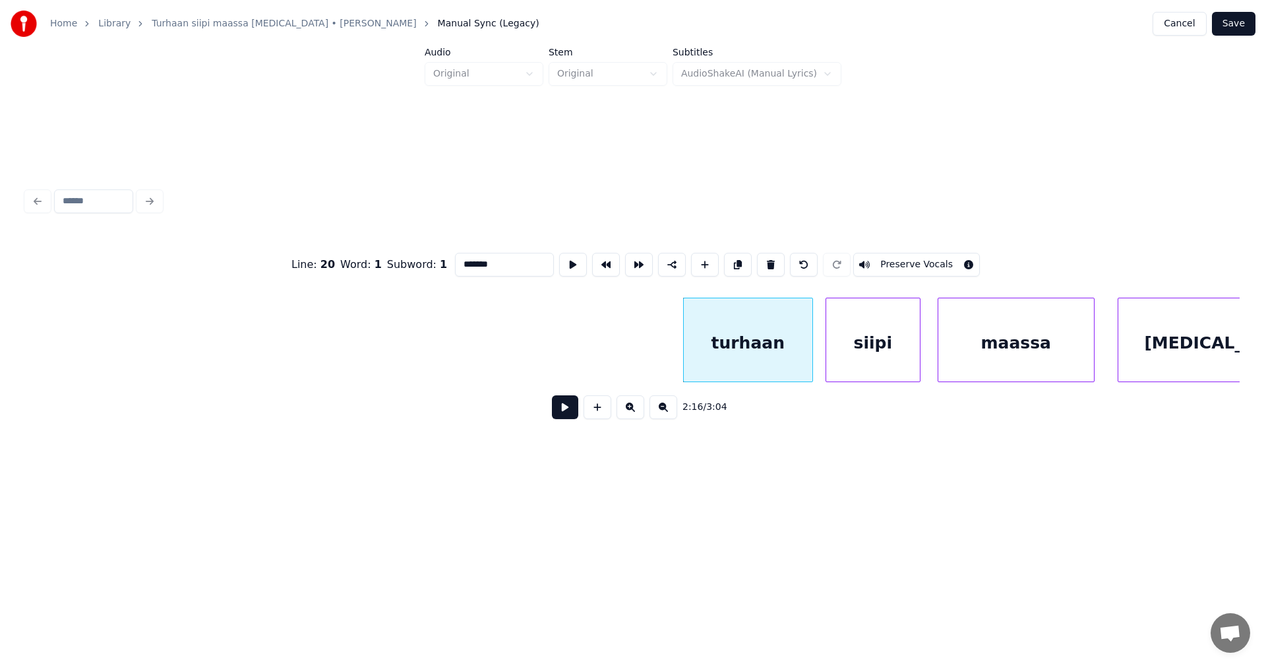
click at [561, 413] on button at bounding box center [565, 407] width 26 height 24
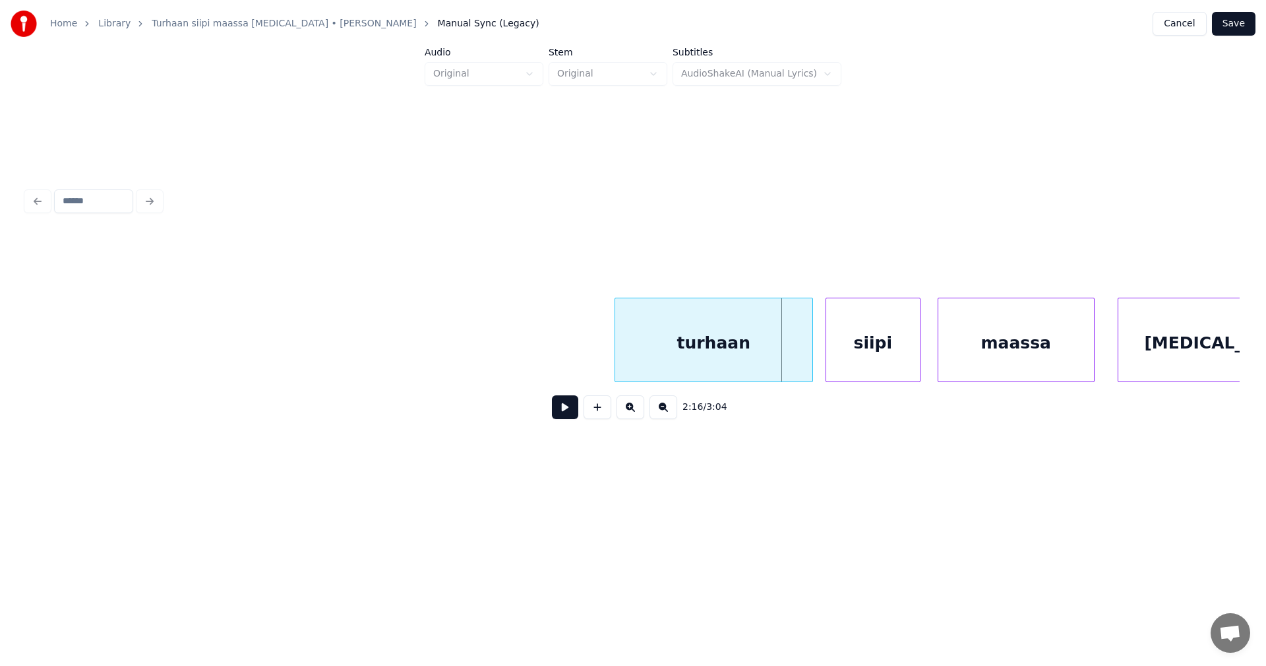
click at [615, 374] on div at bounding box center [617, 339] width 4 height 83
click at [573, 415] on button at bounding box center [565, 407] width 26 height 24
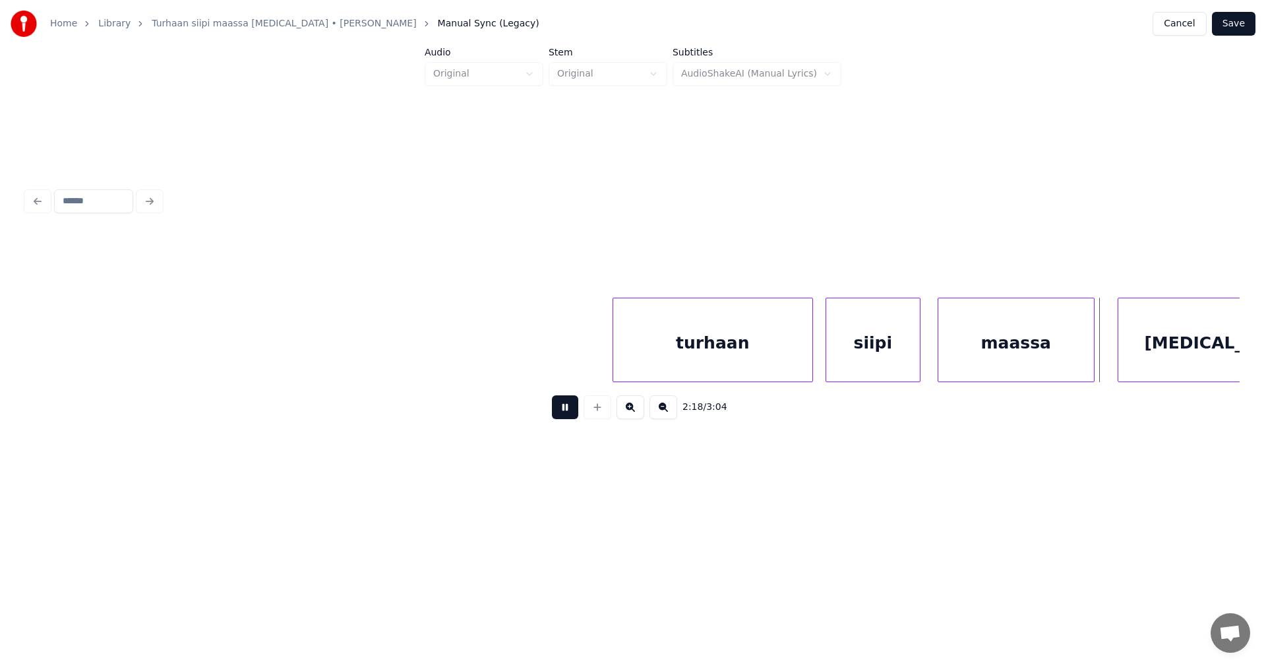
click at [573, 415] on button at bounding box center [565, 407] width 26 height 24
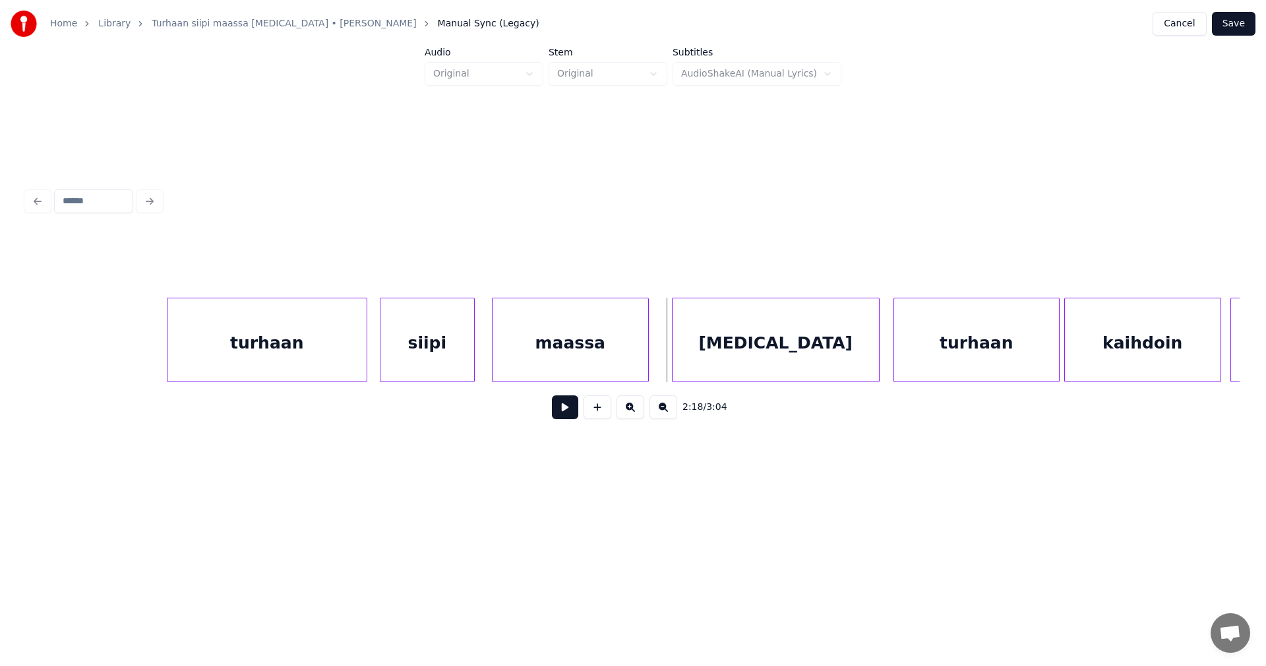
scroll to position [0, 31320]
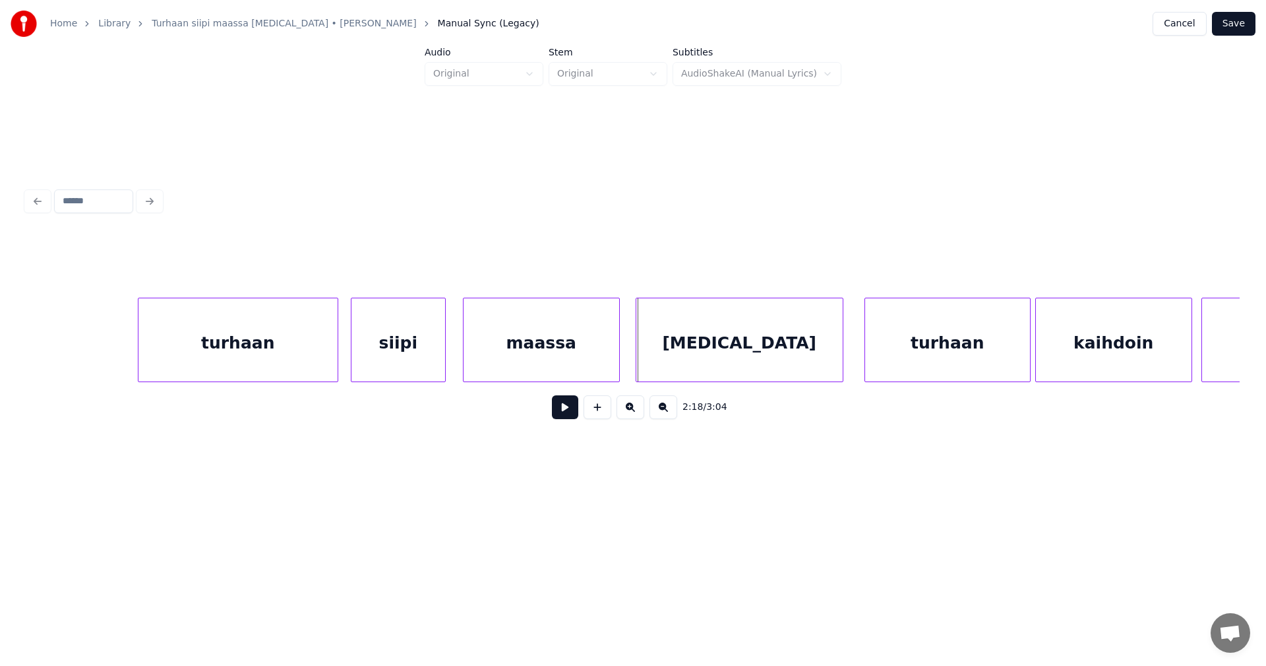
click at [795, 371] on div "[MEDICAL_DATA]" at bounding box center [739, 343] width 206 height 90
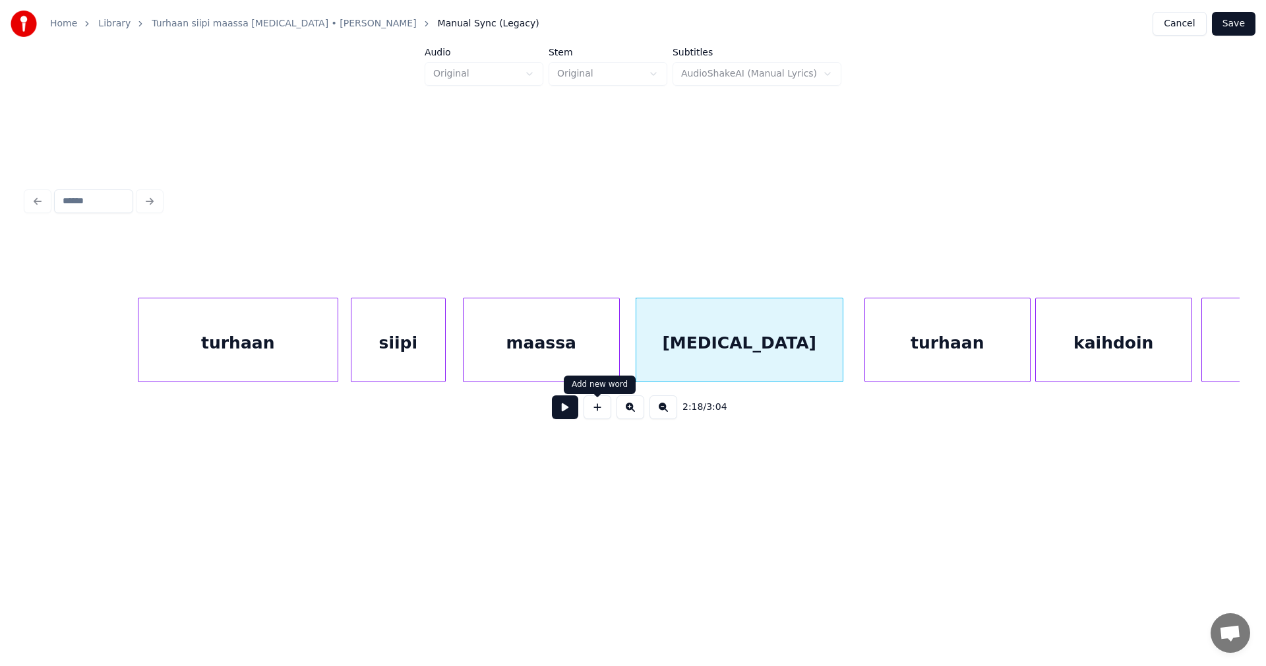
click at [572, 416] on button at bounding box center [565, 407] width 26 height 24
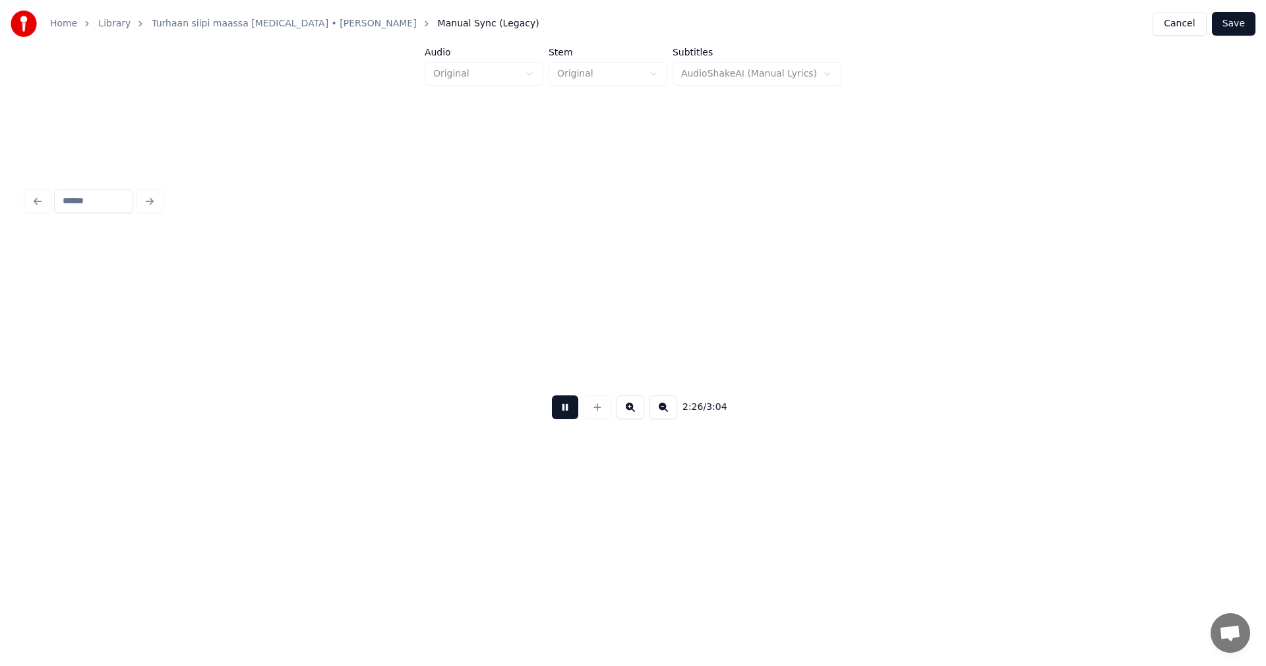
scroll to position [0, 33750]
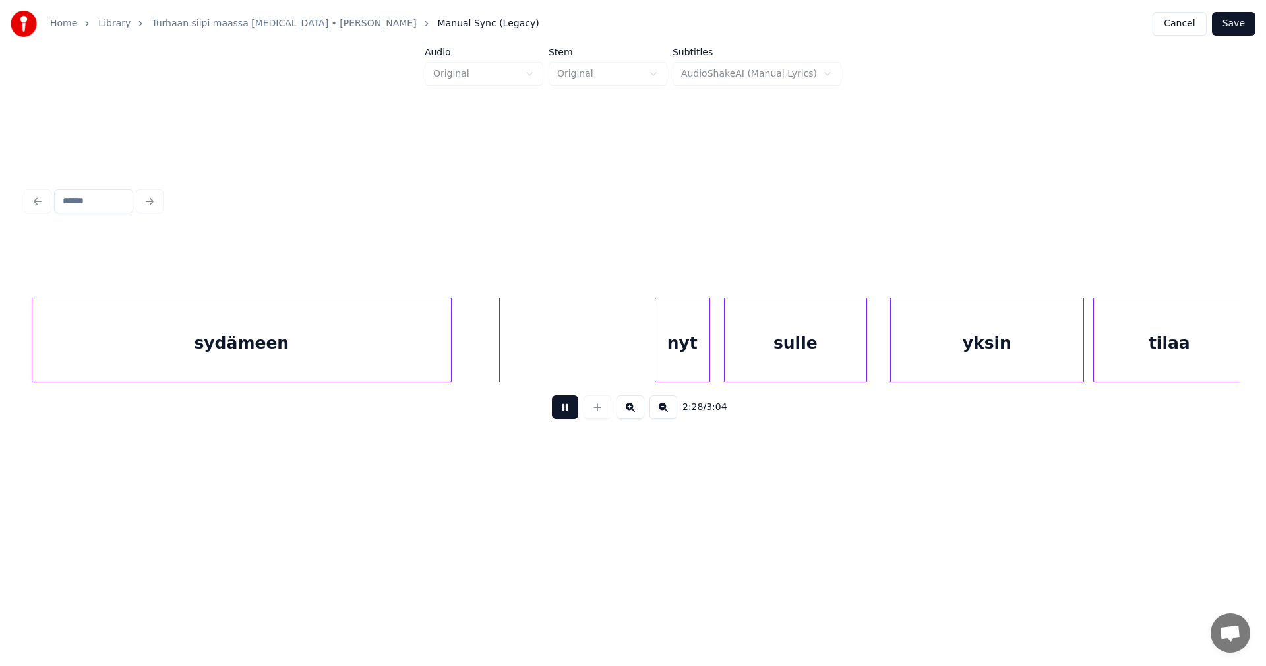
click at [565, 415] on button at bounding box center [565, 407] width 26 height 24
click at [656, 357] on div "nyt" at bounding box center [657, 343] width 54 height 90
click at [747, 352] on div "sulle" at bounding box center [777, 343] width 142 height 90
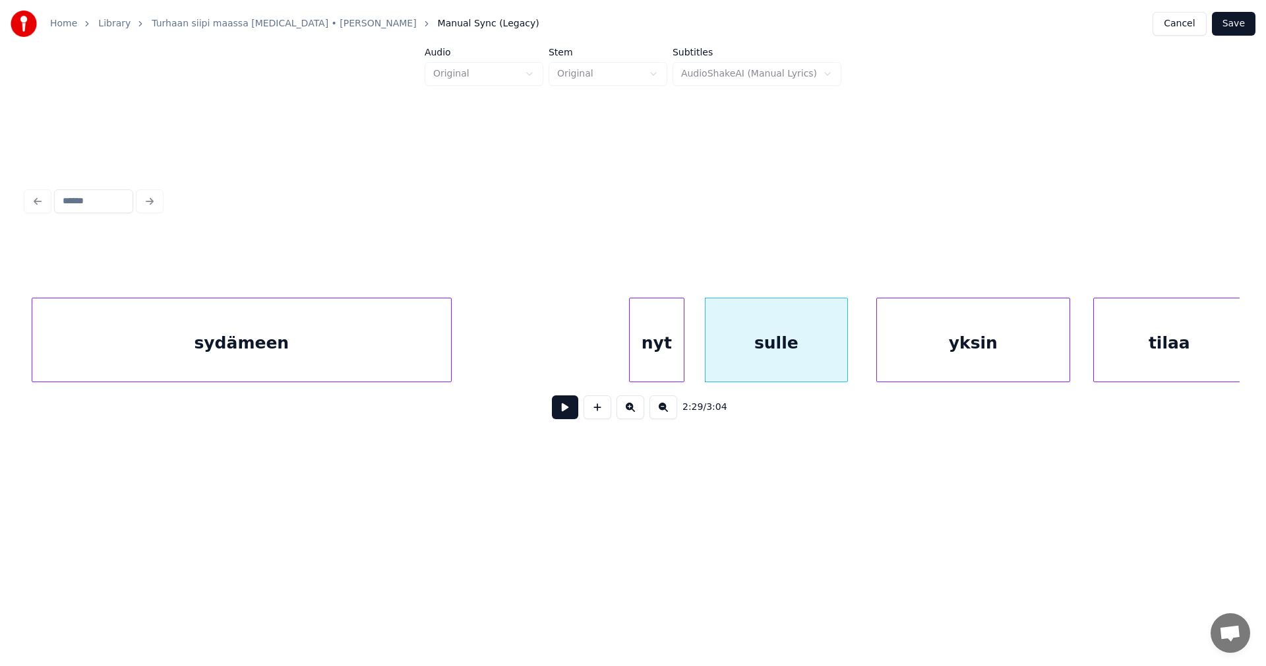
click at [944, 337] on div "yksin" at bounding box center [973, 343] width 193 height 90
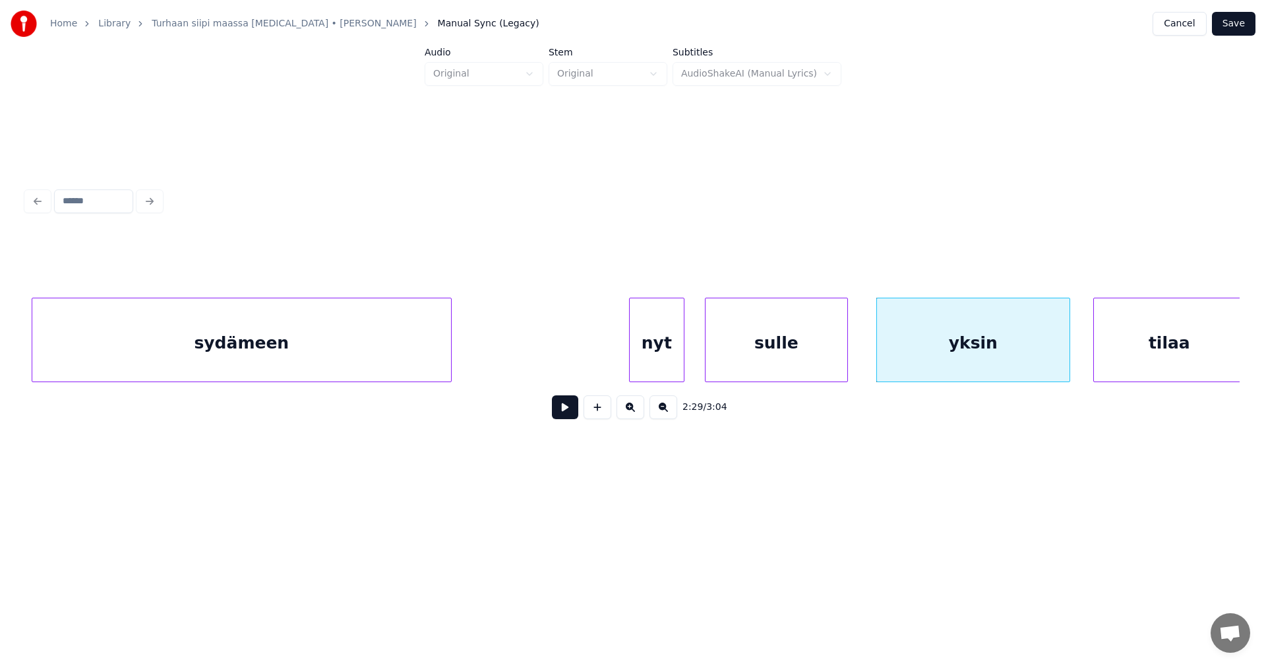
click at [766, 366] on div "sulle" at bounding box center [777, 343] width 142 height 90
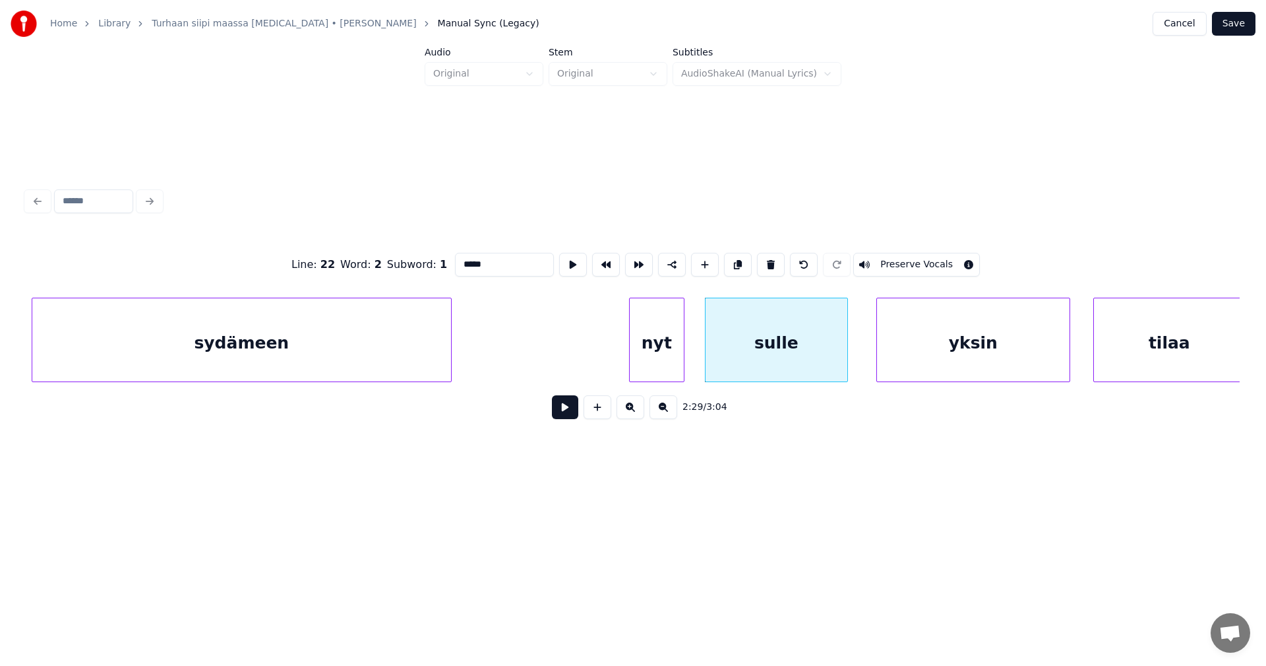
click at [575, 416] on button at bounding box center [565, 407] width 26 height 24
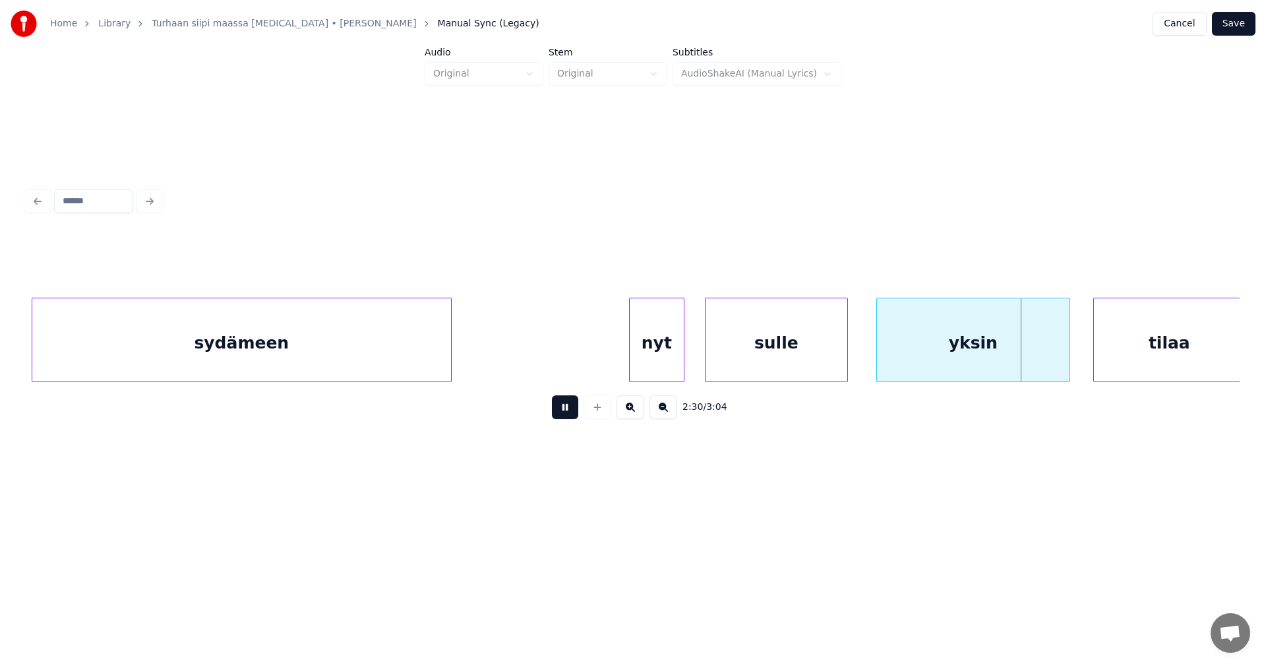
click at [575, 416] on button at bounding box center [565, 407] width 26 height 24
click at [1074, 357] on div at bounding box center [1074, 339] width 4 height 83
click at [570, 419] on button at bounding box center [565, 407] width 26 height 24
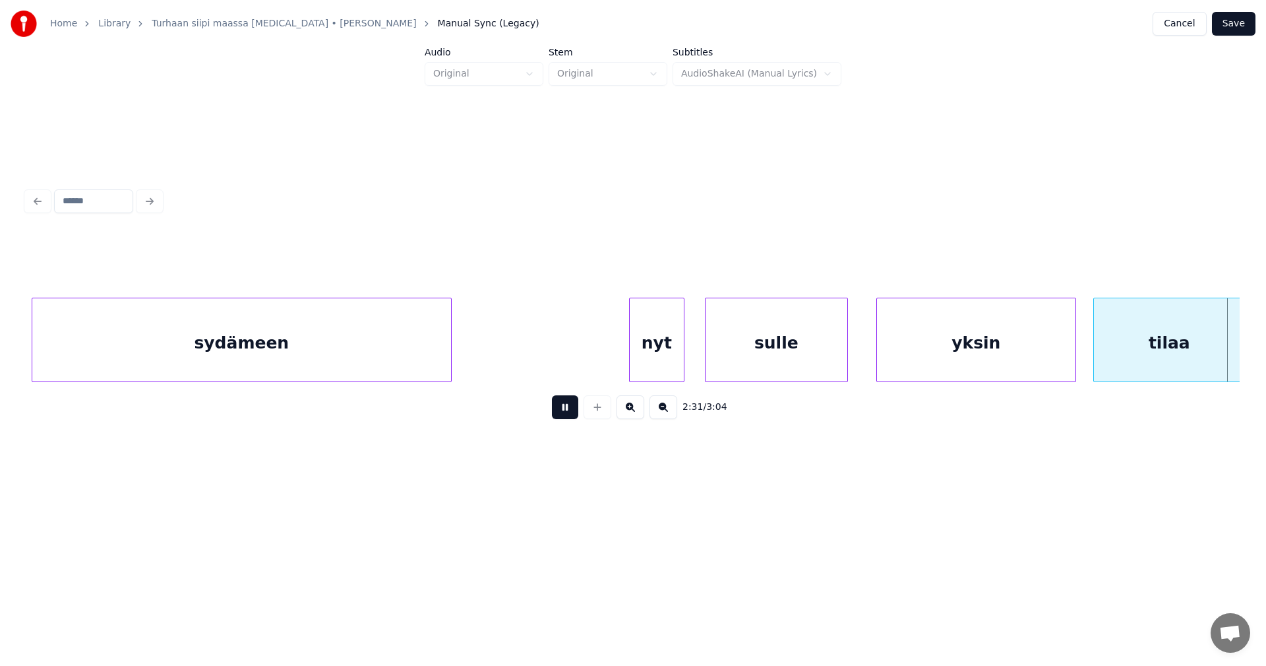
scroll to position [0, 34966]
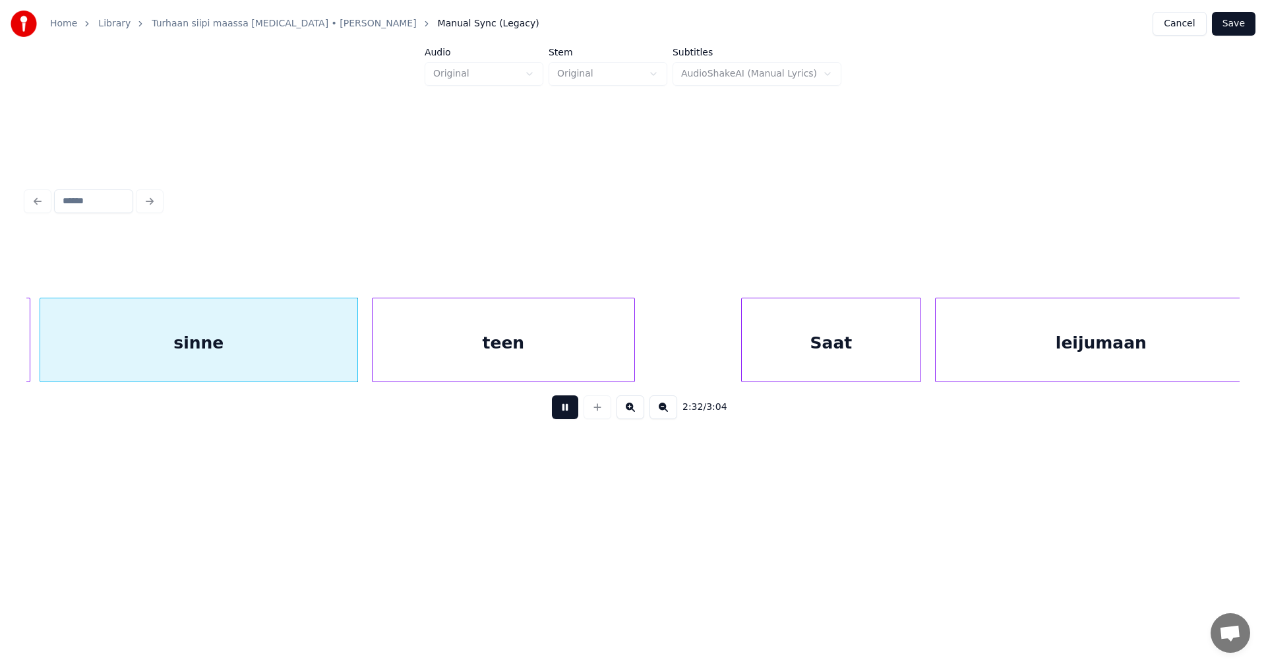
drag, startPoint x: 569, startPoint y: 418, endPoint x: 547, endPoint y: 414, distance: 21.6
click at [565, 418] on button at bounding box center [565, 407] width 26 height 24
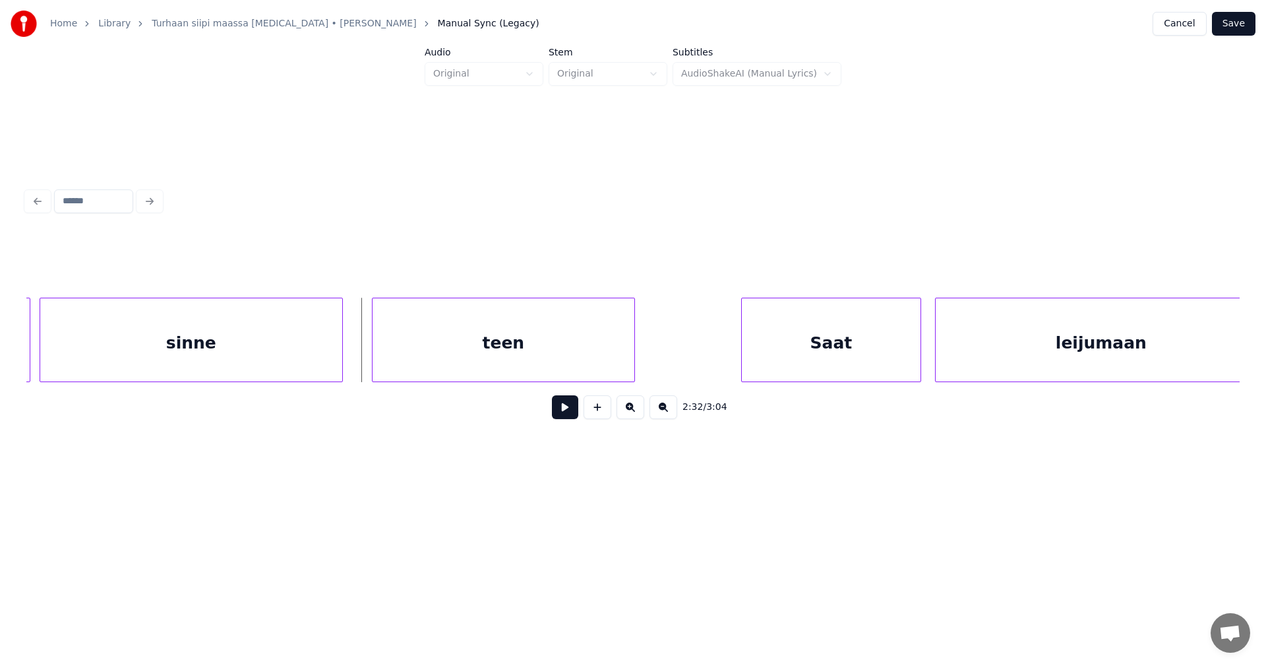
click at [342, 356] on div at bounding box center [340, 339] width 4 height 83
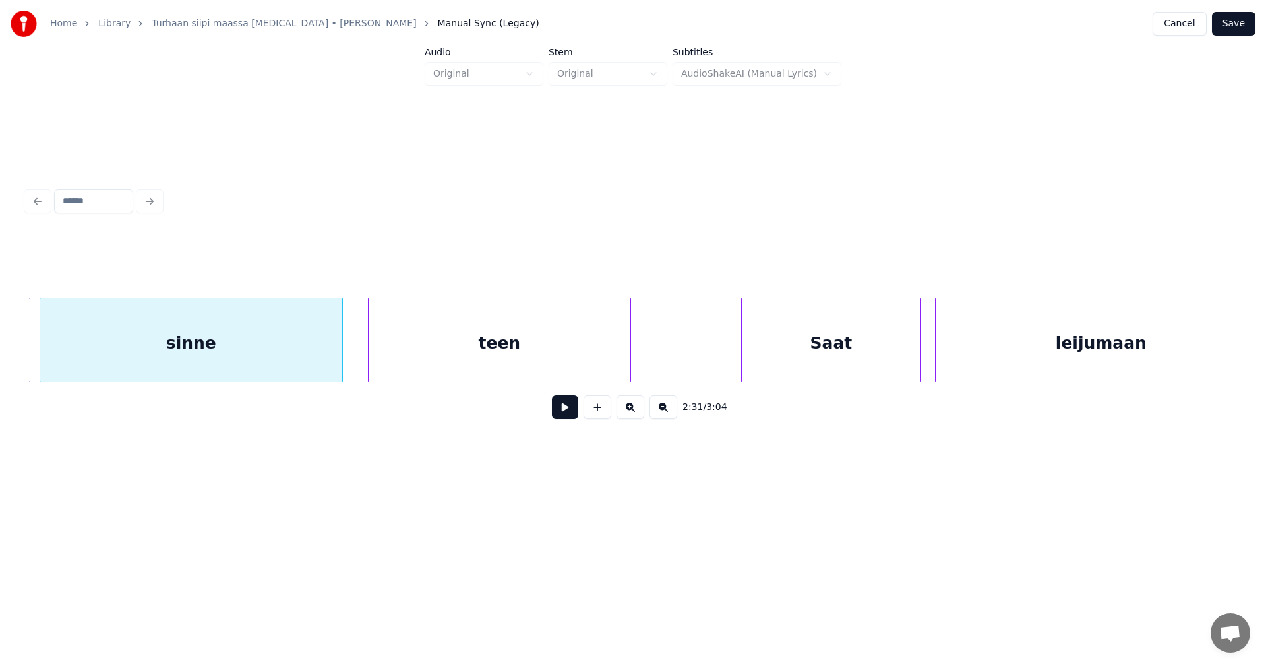
click at [416, 359] on div "teen" at bounding box center [500, 343] width 262 height 90
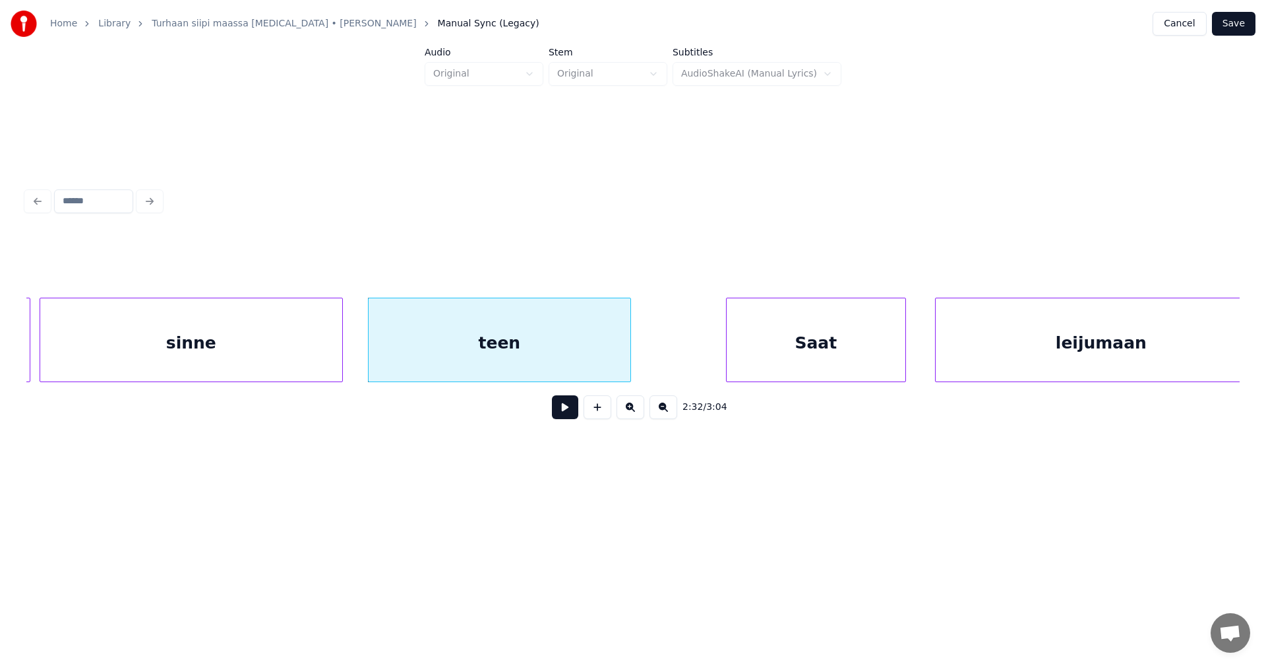
click at [775, 348] on div "Saat" at bounding box center [816, 343] width 179 height 90
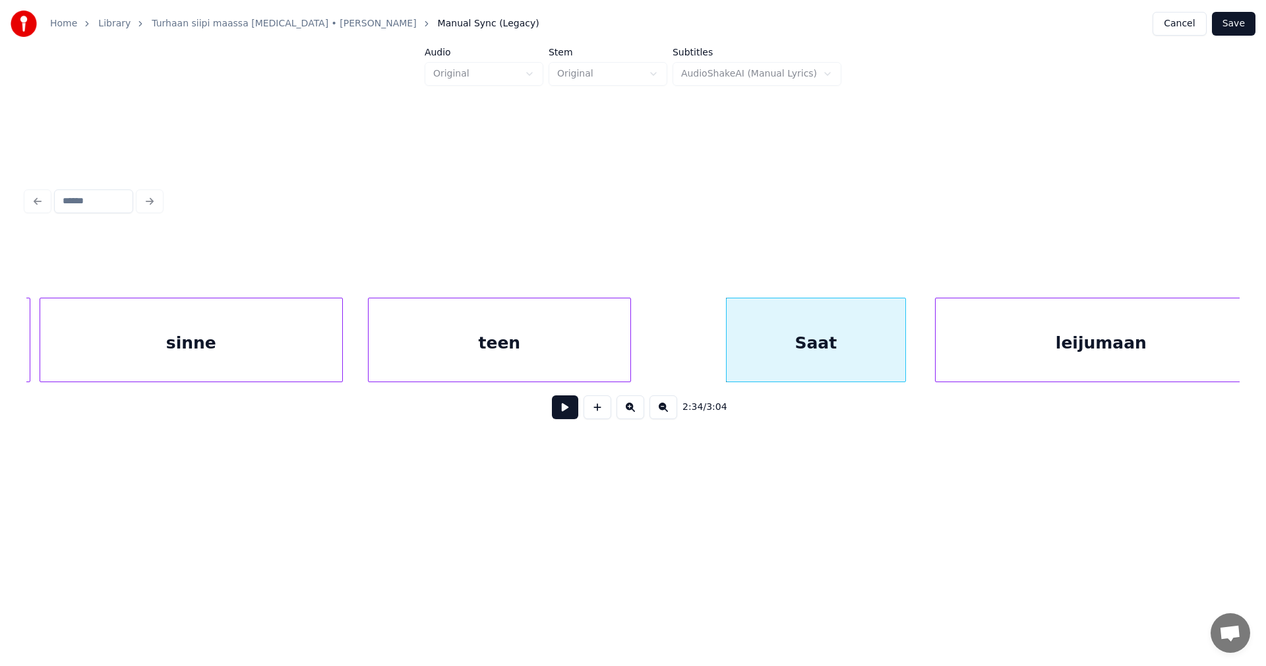
scroll to position [0, 34990]
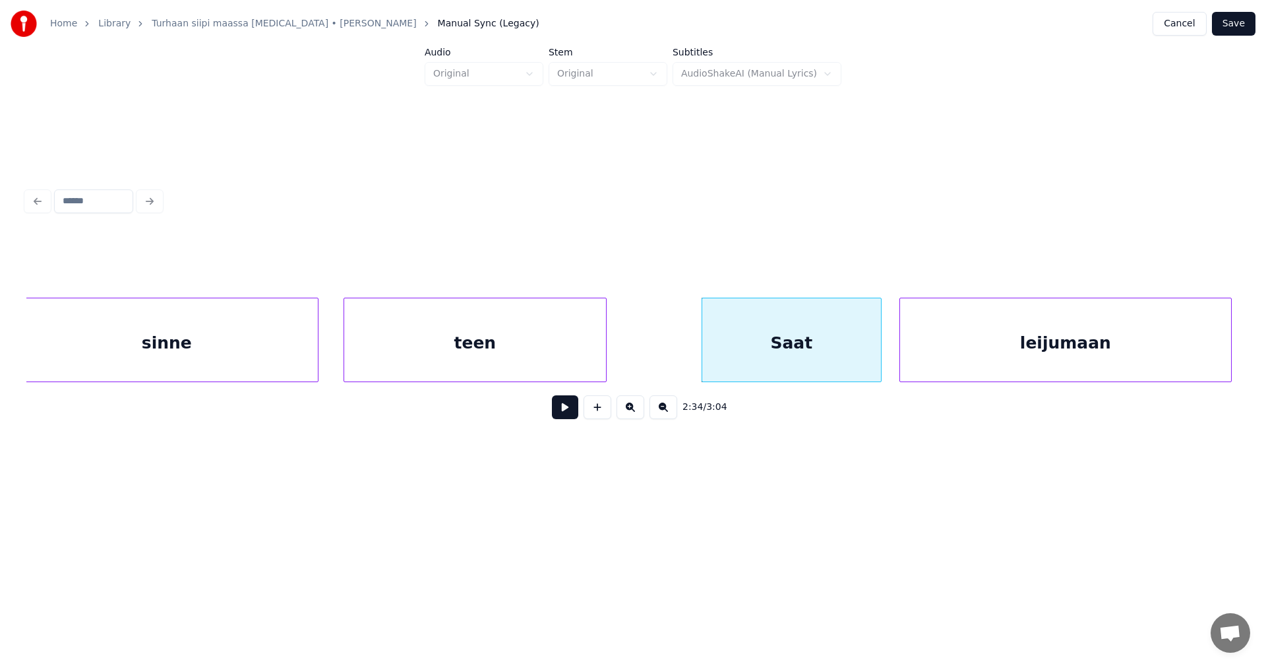
click at [967, 341] on div "leijumaan" at bounding box center [1065, 343] width 331 height 90
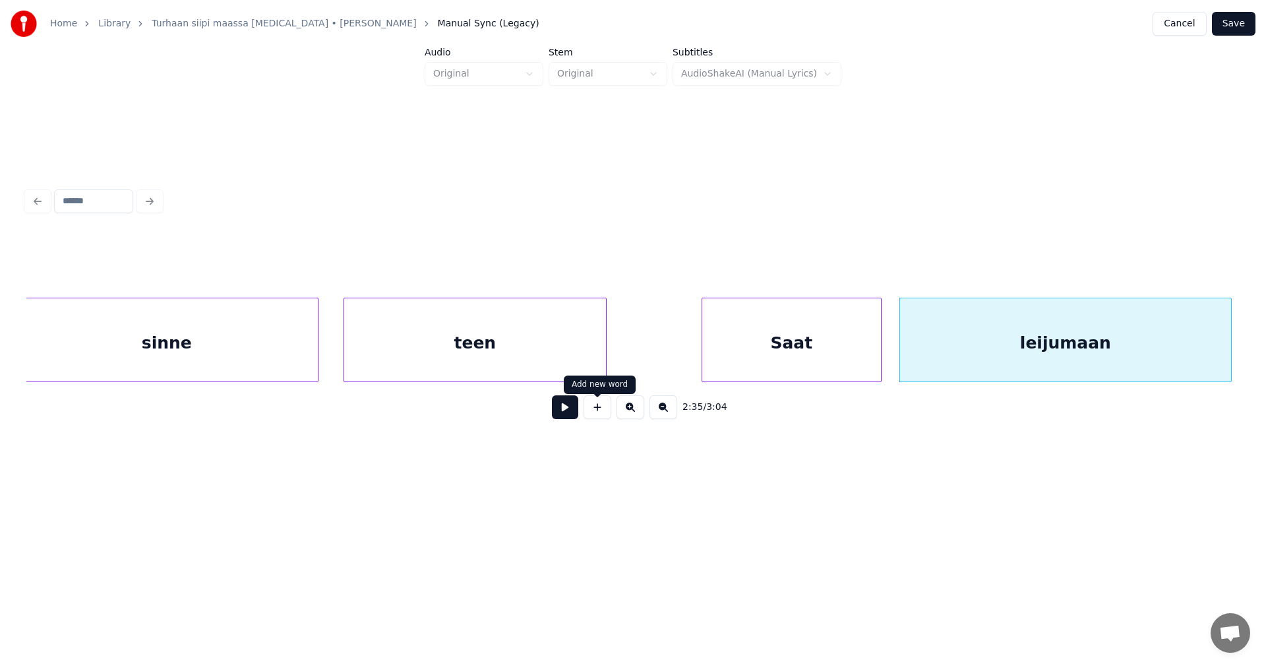
click at [776, 352] on div "Saat" at bounding box center [791, 343] width 179 height 90
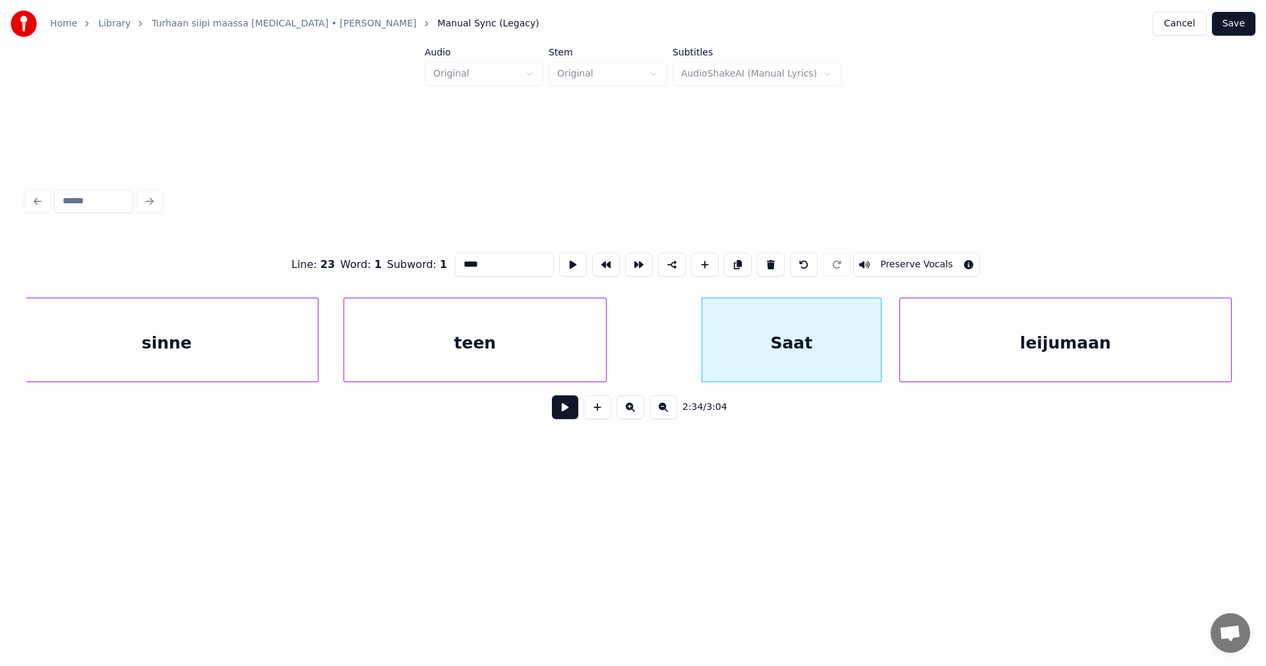
click at [574, 417] on button at bounding box center [565, 407] width 26 height 24
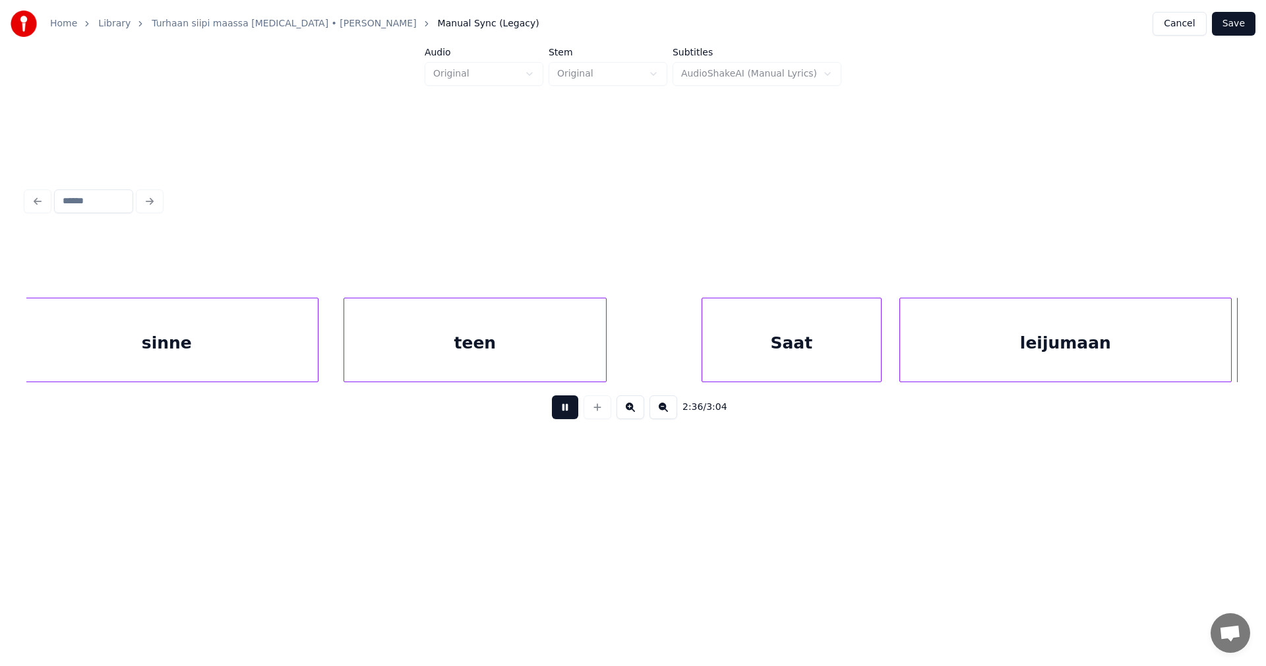
scroll to position [0, 36205]
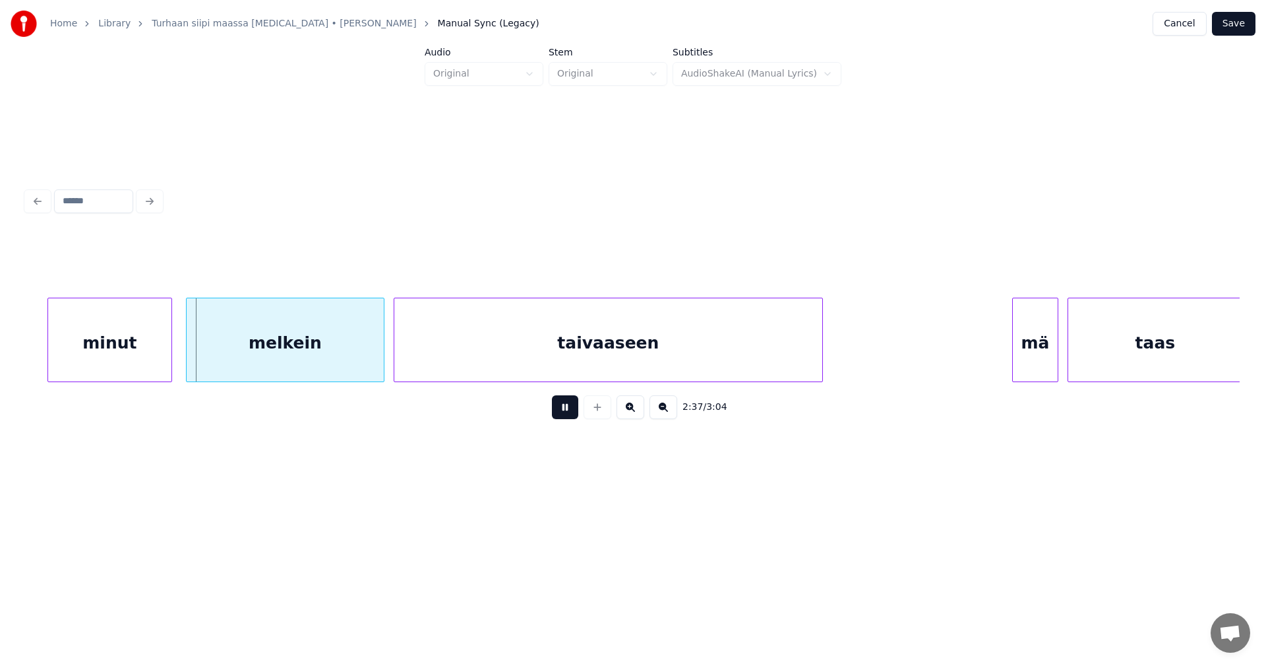
drag, startPoint x: 567, startPoint y: 418, endPoint x: 425, endPoint y: 421, distance: 141.2
click at [556, 418] on button at bounding box center [565, 407] width 26 height 24
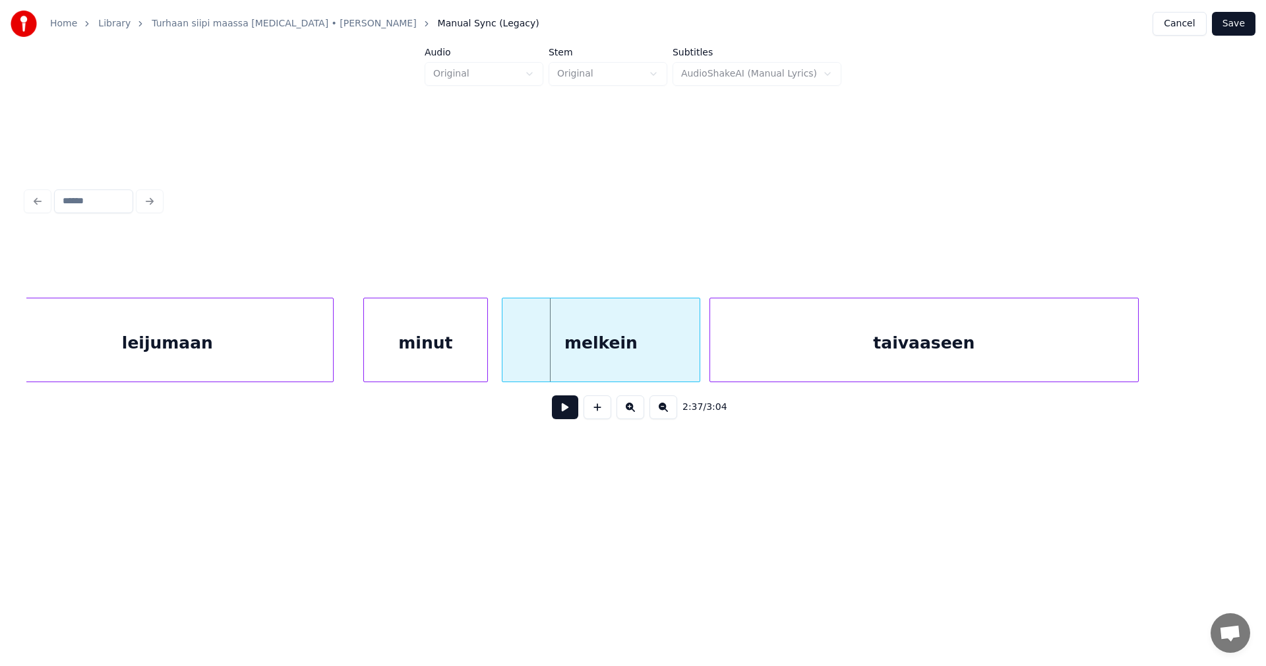
scroll to position [0, 35888]
click at [319, 357] on div at bounding box center [317, 339] width 4 height 83
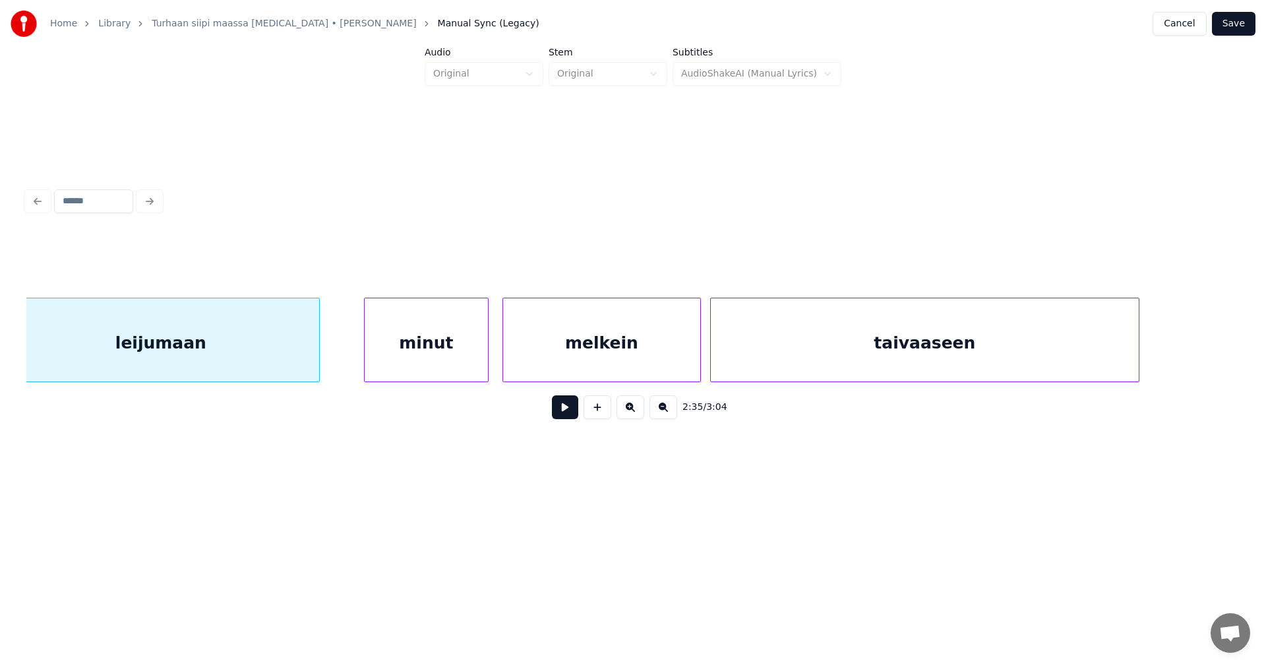
scroll to position [0, 35864]
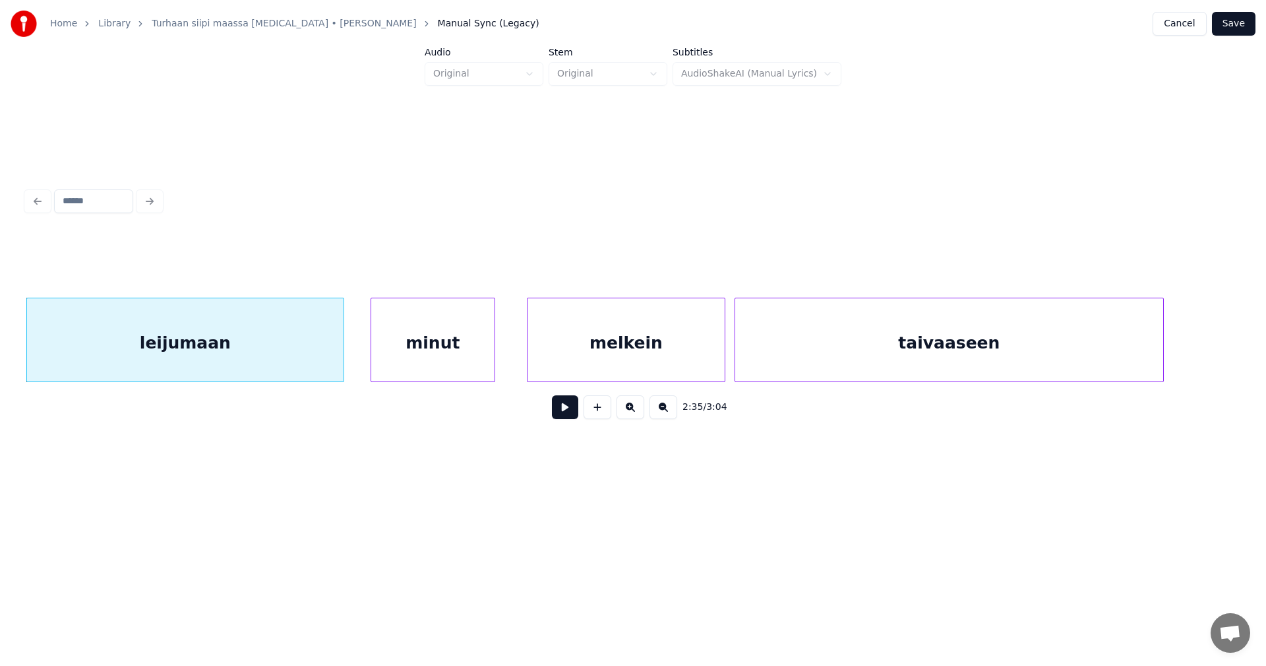
click at [404, 353] on div "minut" at bounding box center [432, 343] width 123 height 90
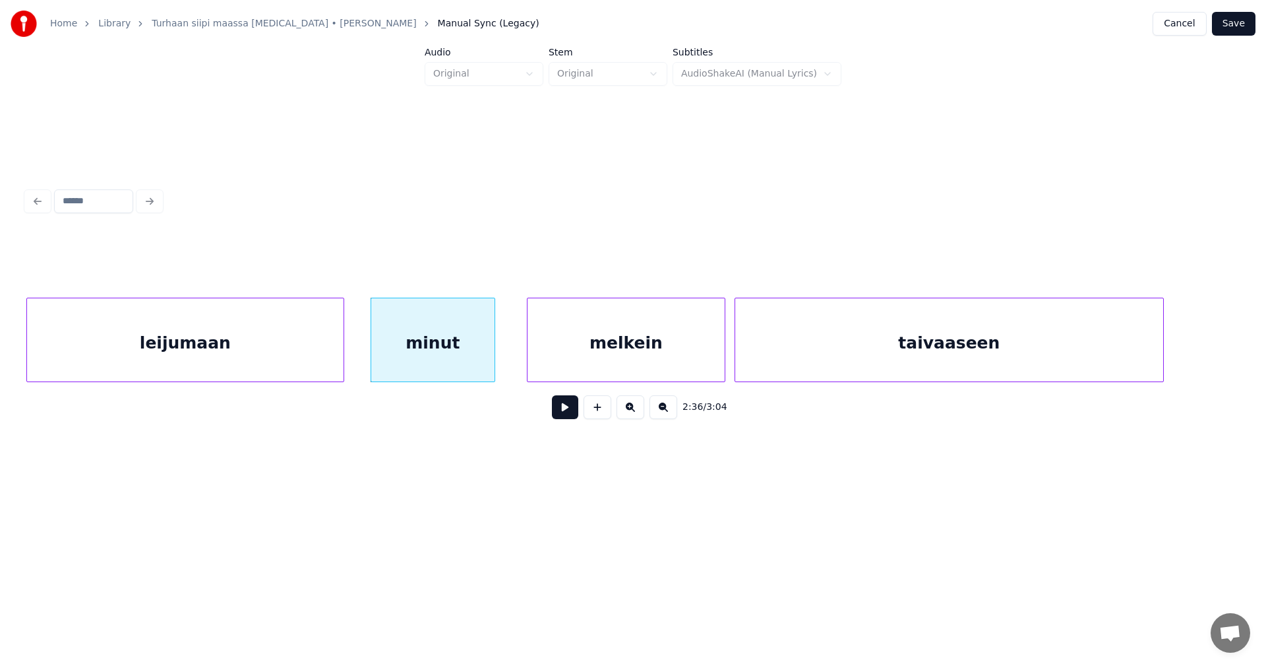
click at [332, 352] on div "leijumaan" at bounding box center [185, 343] width 317 height 90
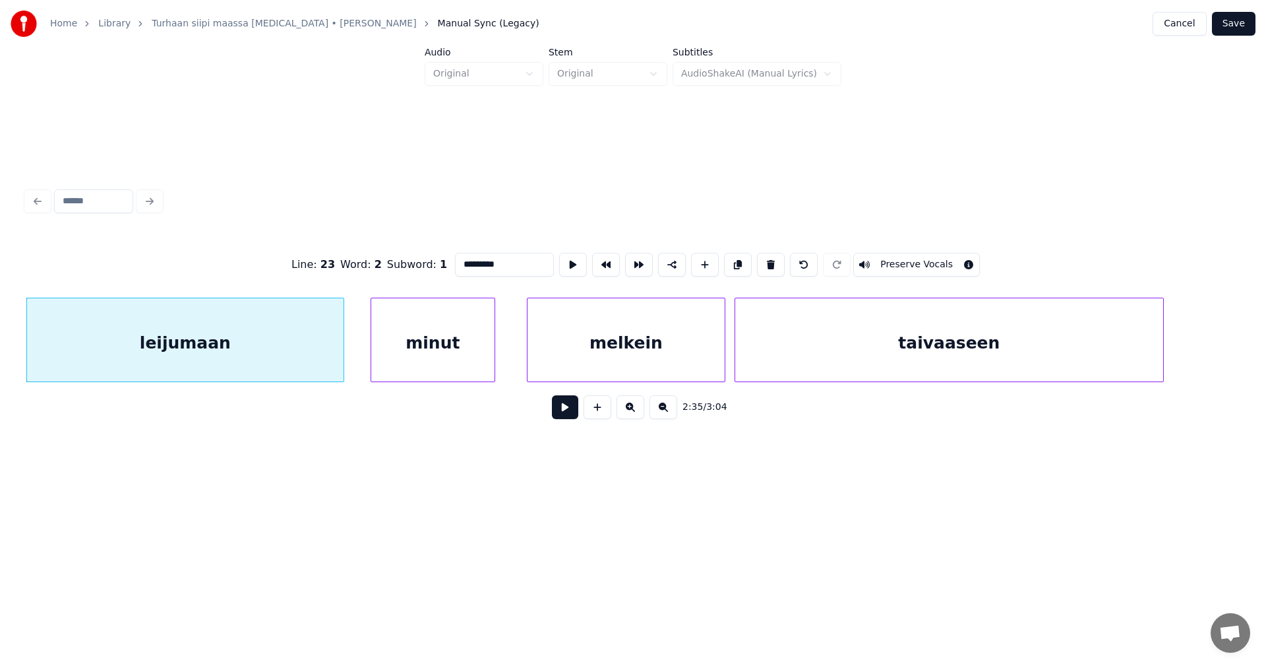
click at [563, 413] on button at bounding box center [565, 407] width 26 height 24
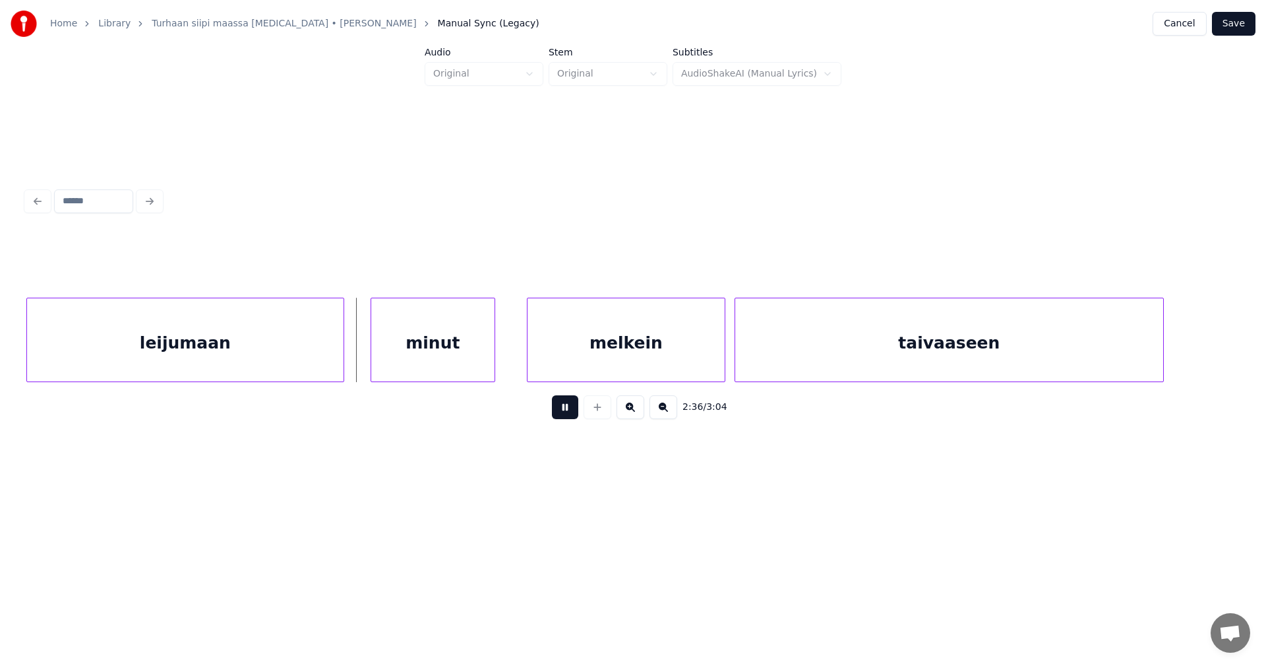
click at [564, 412] on button at bounding box center [565, 407] width 26 height 24
click at [449, 361] on div "minut" at bounding box center [426, 343] width 123 height 90
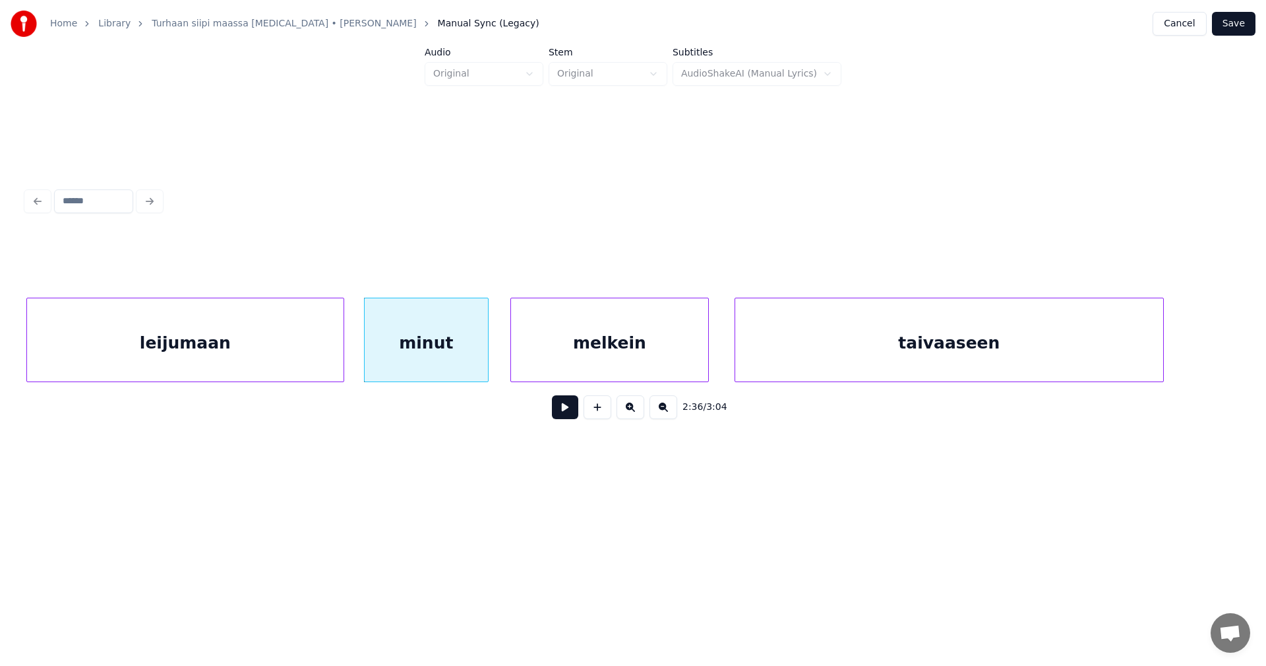
click at [526, 369] on div "melkein" at bounding box center [609, 343] width 197 height 90
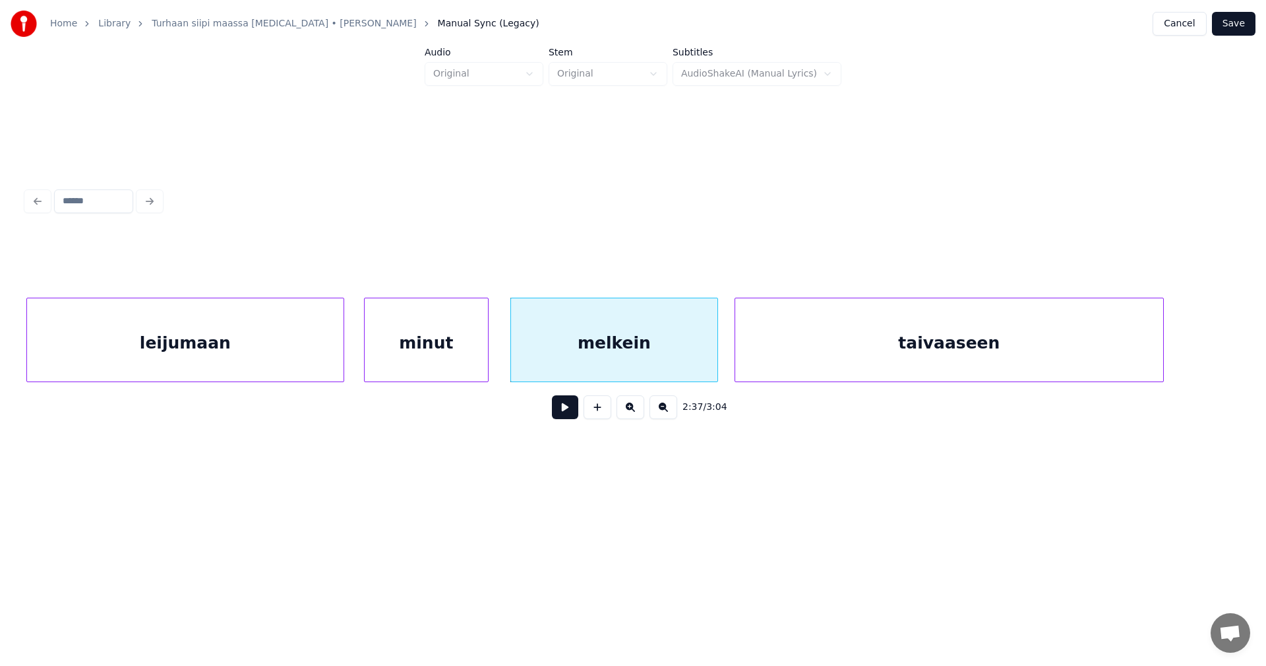
click at [716, 357] on div at bounding box center [716, 339] width 4 height 83
click at [661, 354] on div "melkein" at bounding box center [614, 343] width 206 height 90
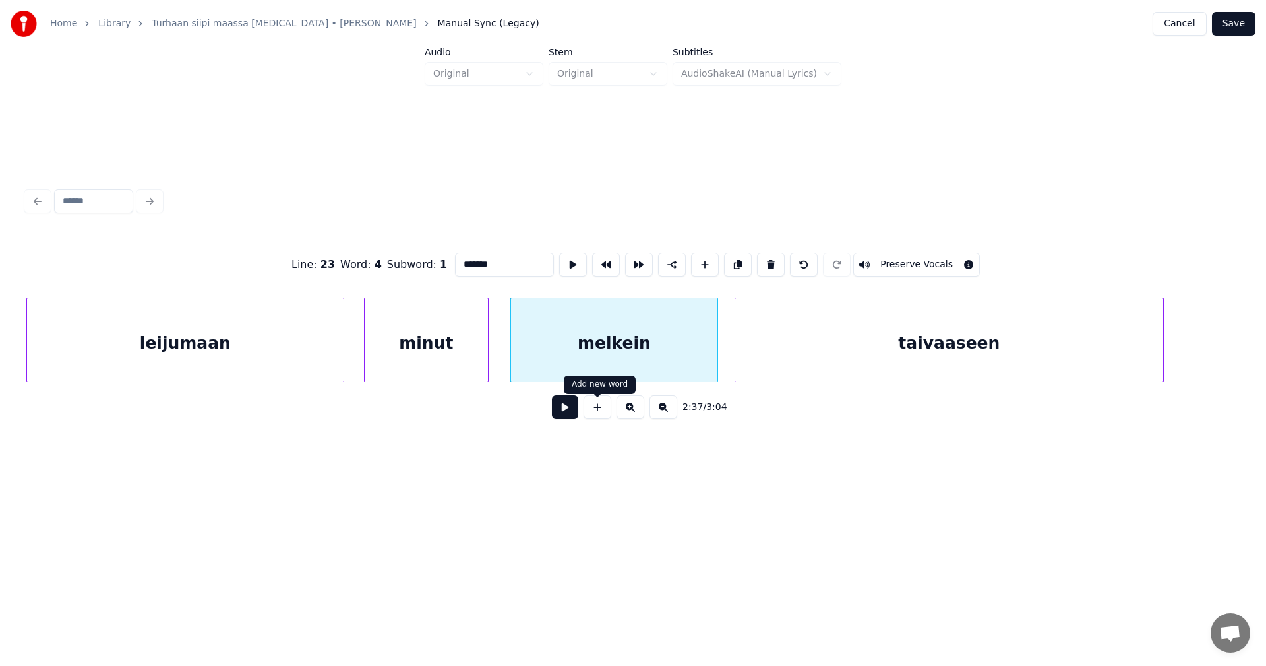
click at [576, 412] on button at bounding box center [565, 407] width 26 height 24
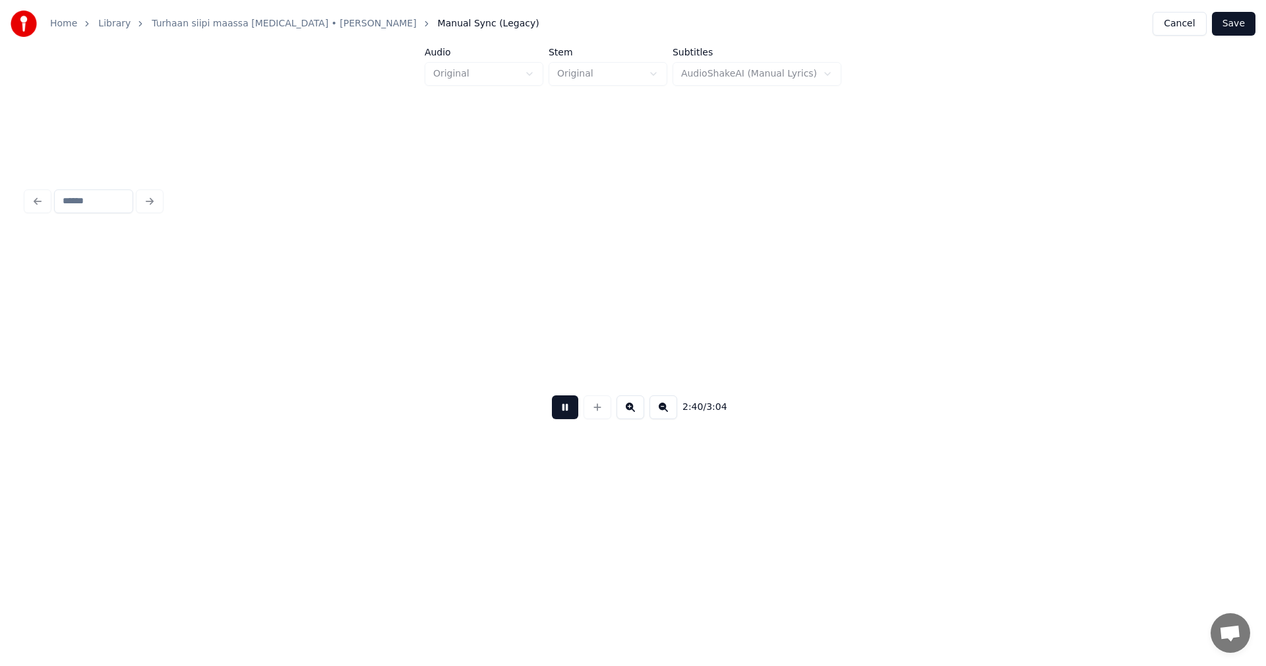
scroll to position [0, 37080]
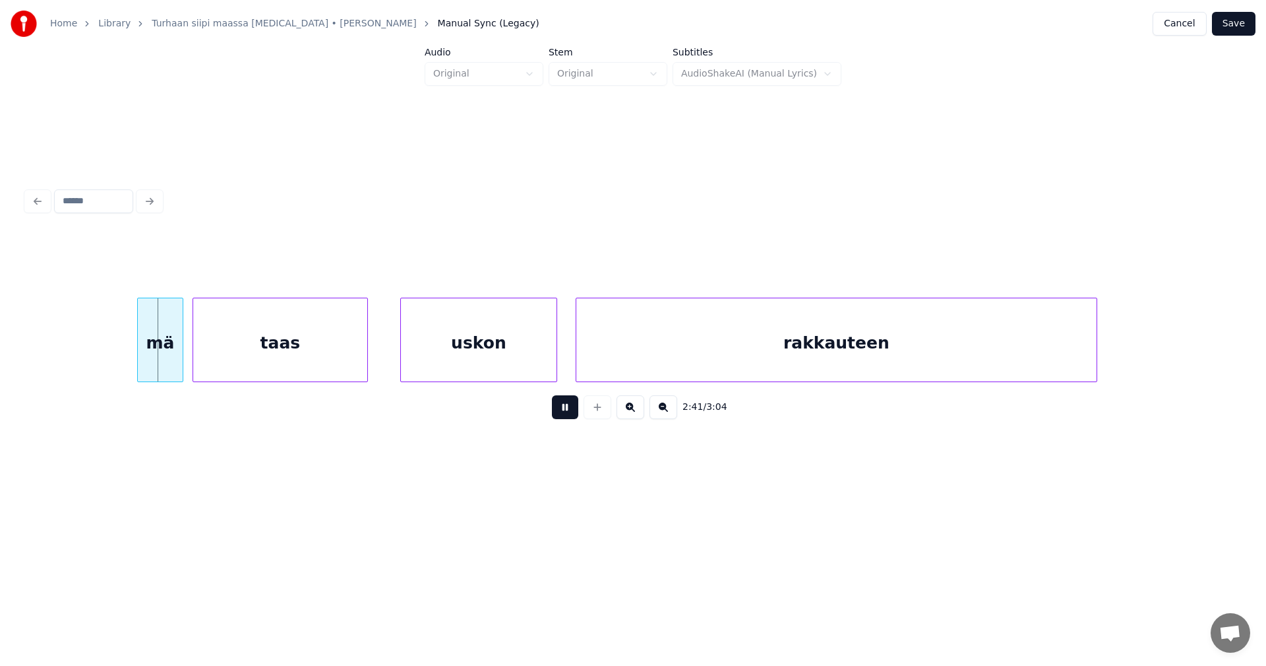
drag, startPoint x: 572, startPoint y: 413, endPoint x: 553, endPoint y: 412, distance: 18.5
click at [571, 412] on button at bounding box center [565, 407] width 26 height 24
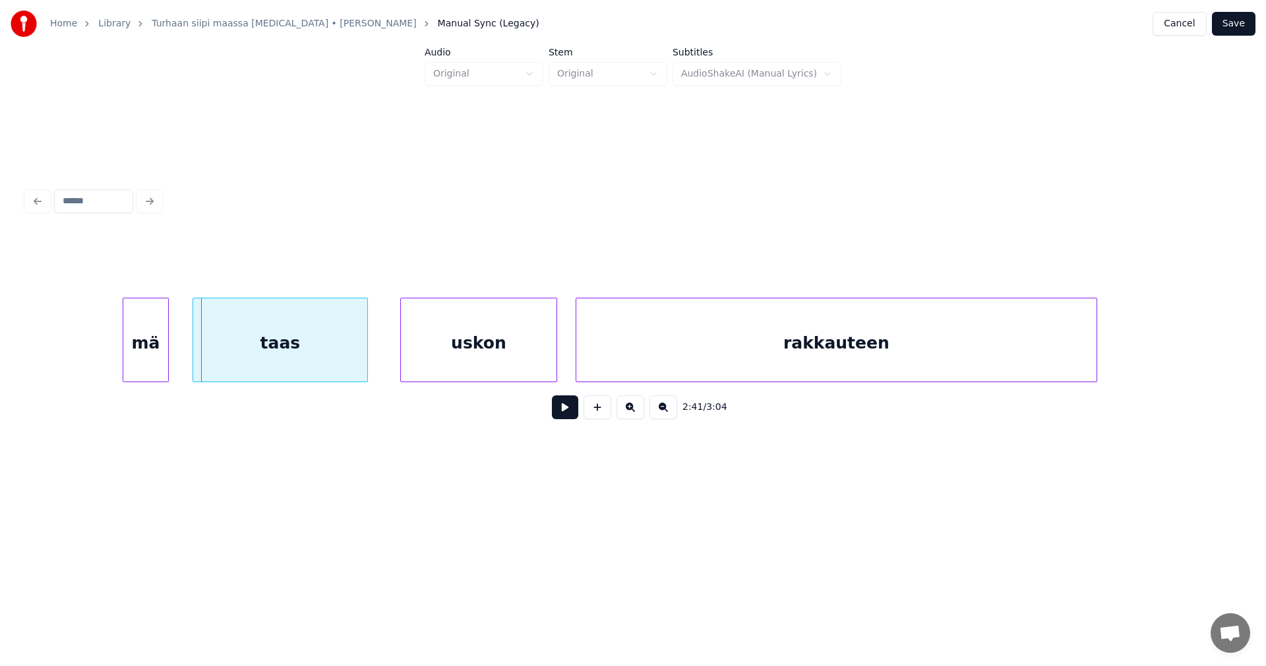
click at [154, 354] on div "mä" at bounding box center [145, 343] width 45 height 90
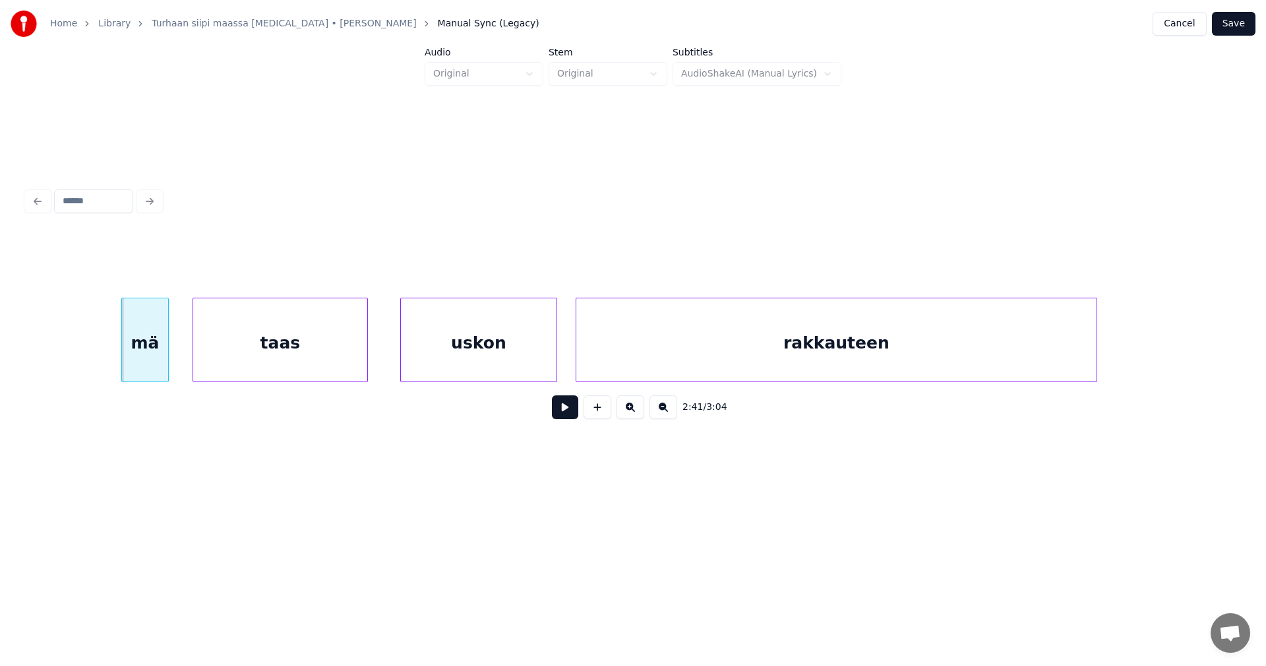
click at [124, 362] on div at bounding box center [124, 339] width 4 height 83
click at [294, 360] on div "taas" at bounding box center [280, 343] width 174 height 90
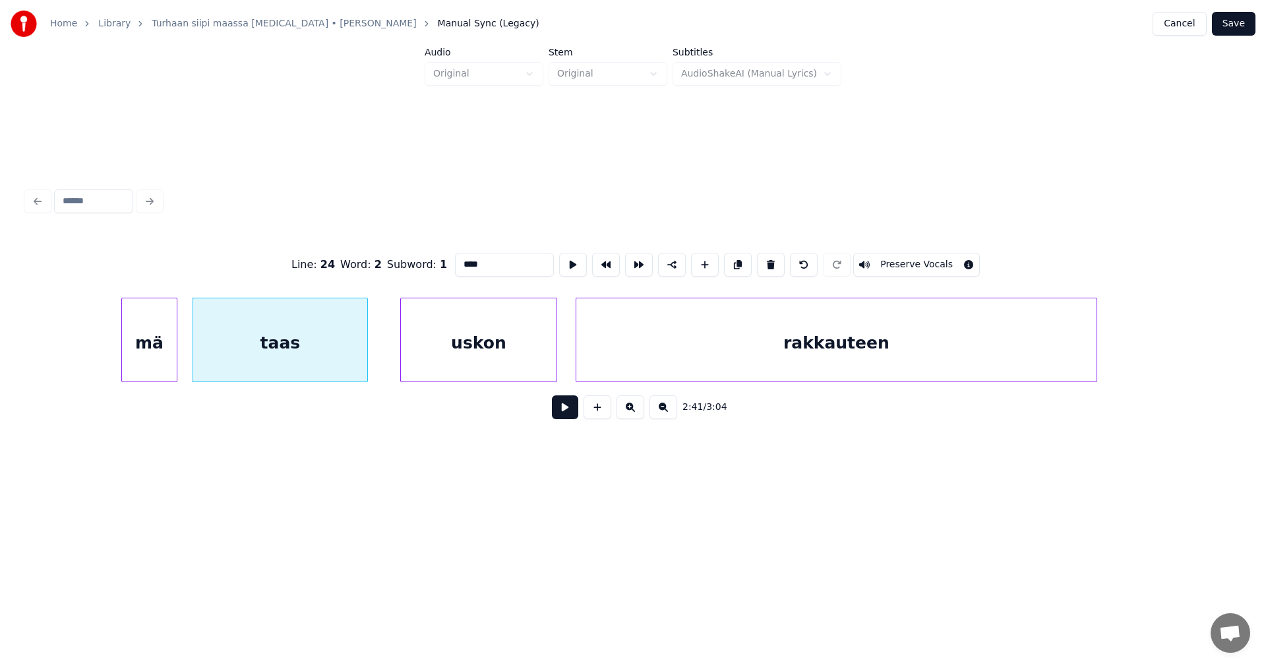
click at [175, 365] on div at bounding box center [175, 339] width 4 height 83
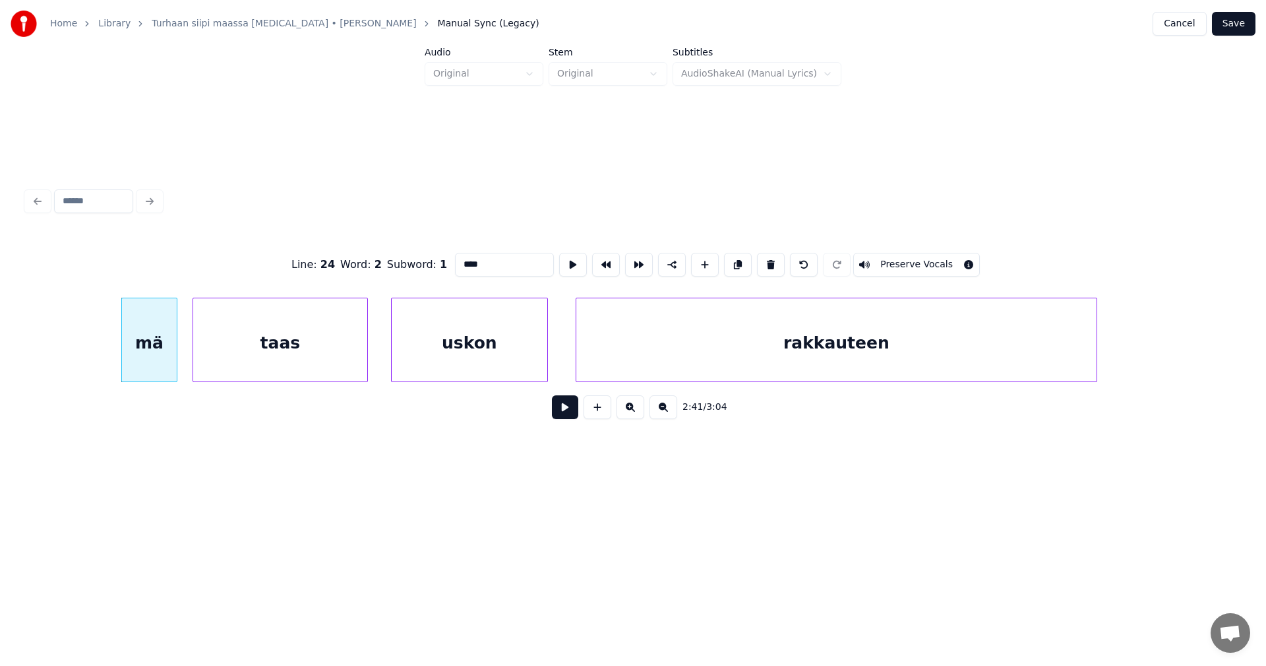
click at [502, 347] on div "uskon" at bounding box center [470, 343] width 156 height 90
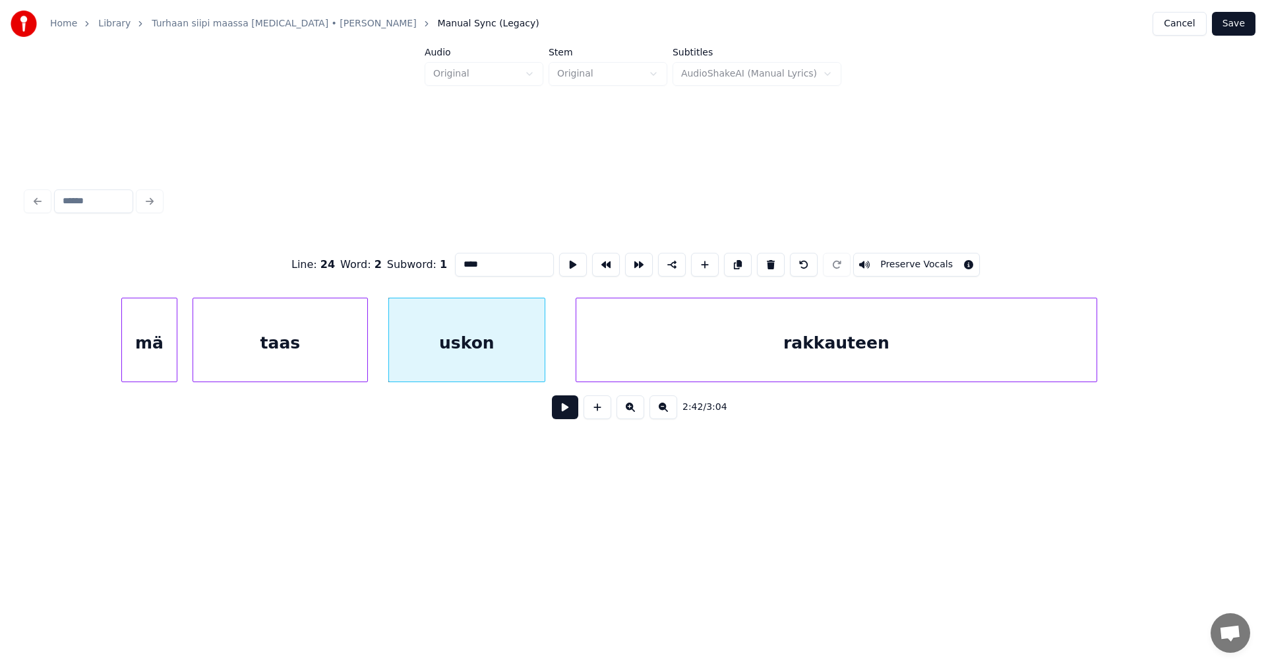
click at [565, 412] on button at bounding box center [565, 407] width 26 height 24
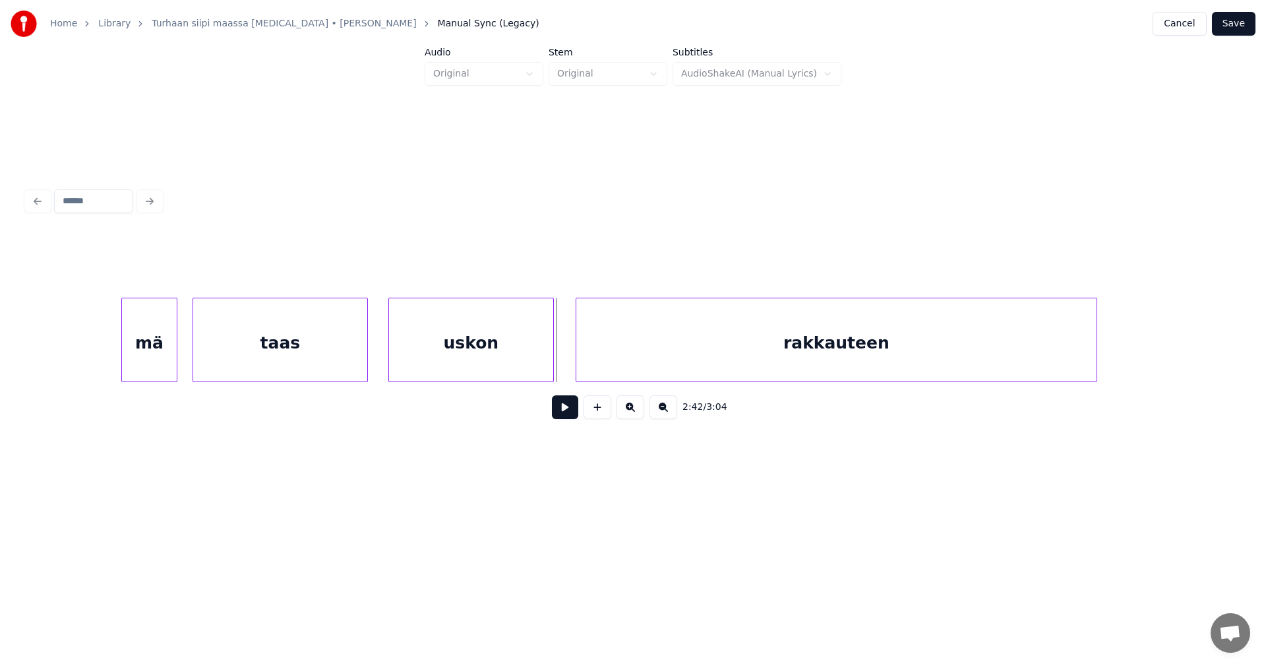
click at [549, 363] on div at bounding box center [551, 339] width 4 height 83
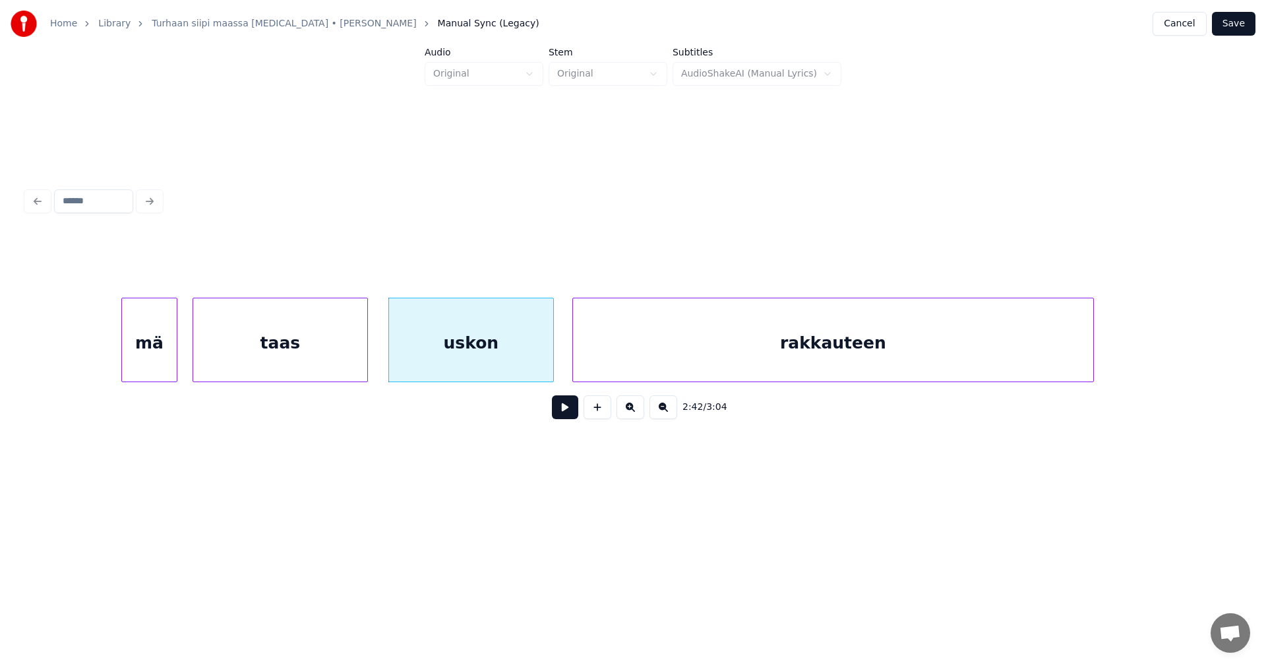
click at [597, 361] on div "rakkauteen" at bounding box center [833, 343] width 520 height 90
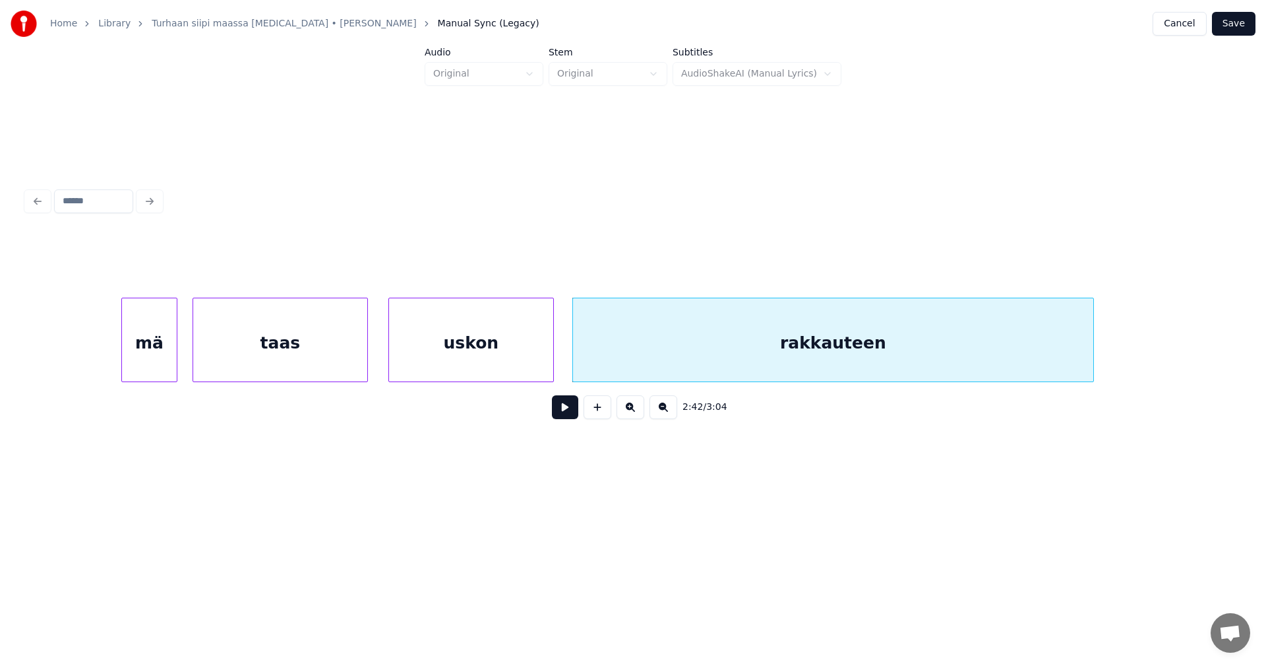
click at [563, 411] on button at bounding box center [565, 407] width 26 height 24
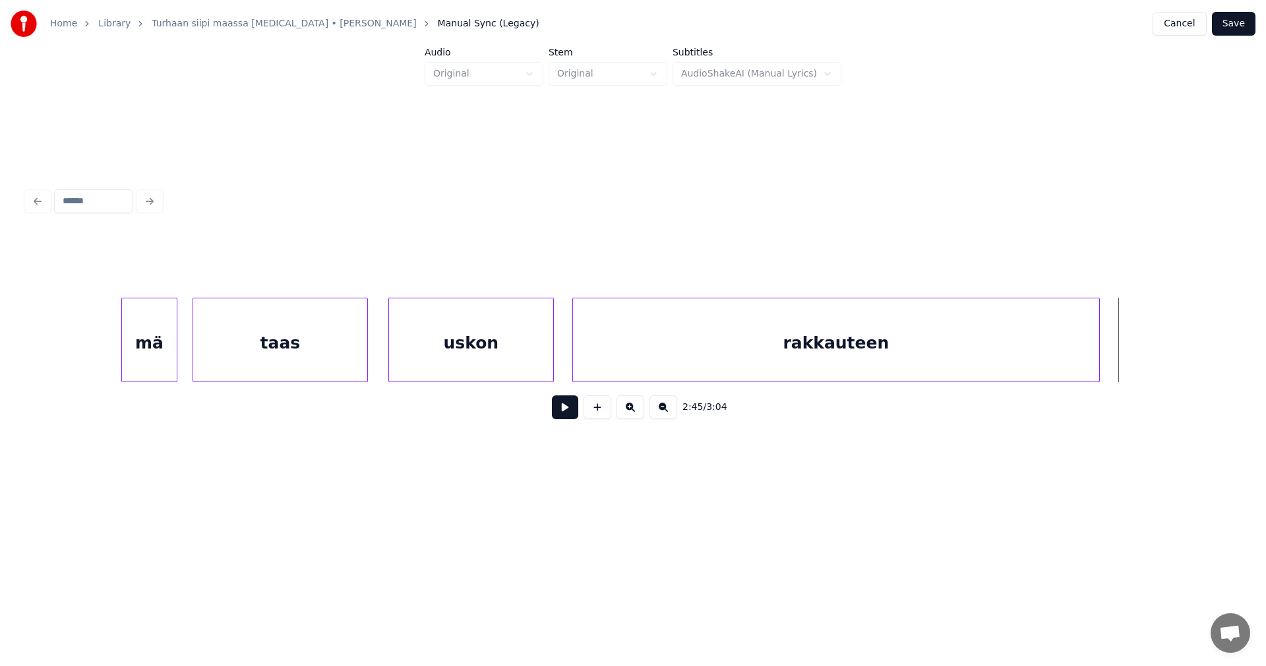
click at [1097, 357] on div at bounding box center [1098, 339] width 4 height 83
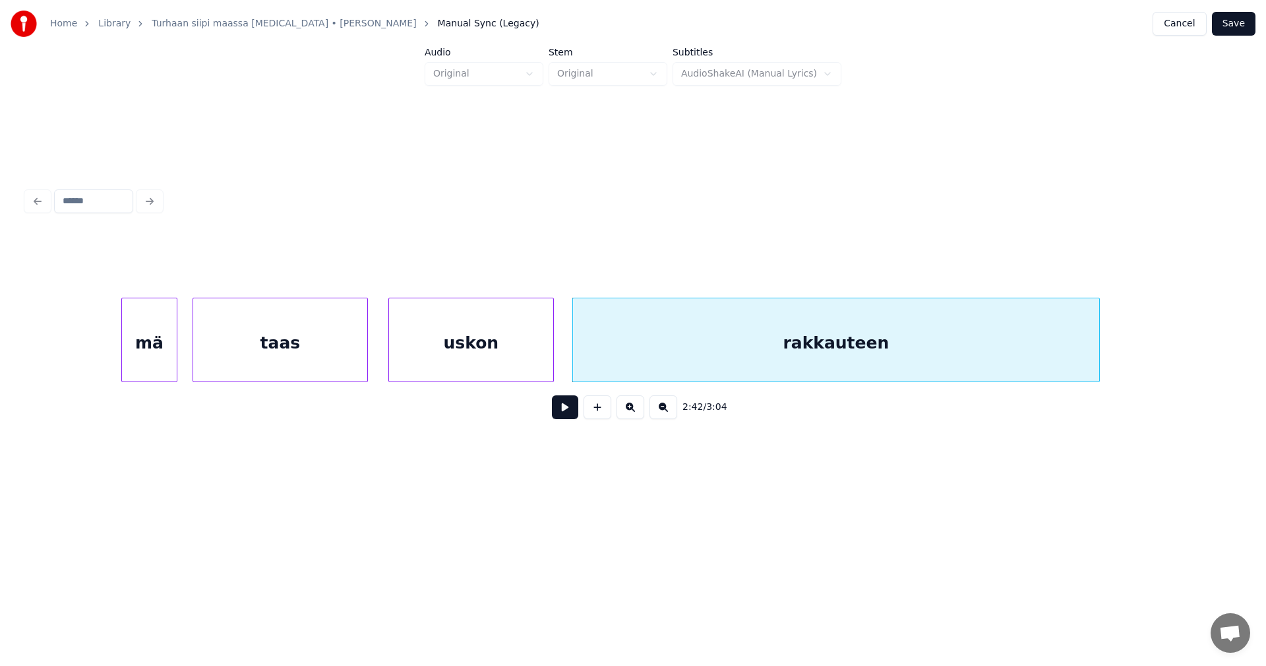
click at [573, 417] on button at bounding box center [565, 407] width 26 height 24
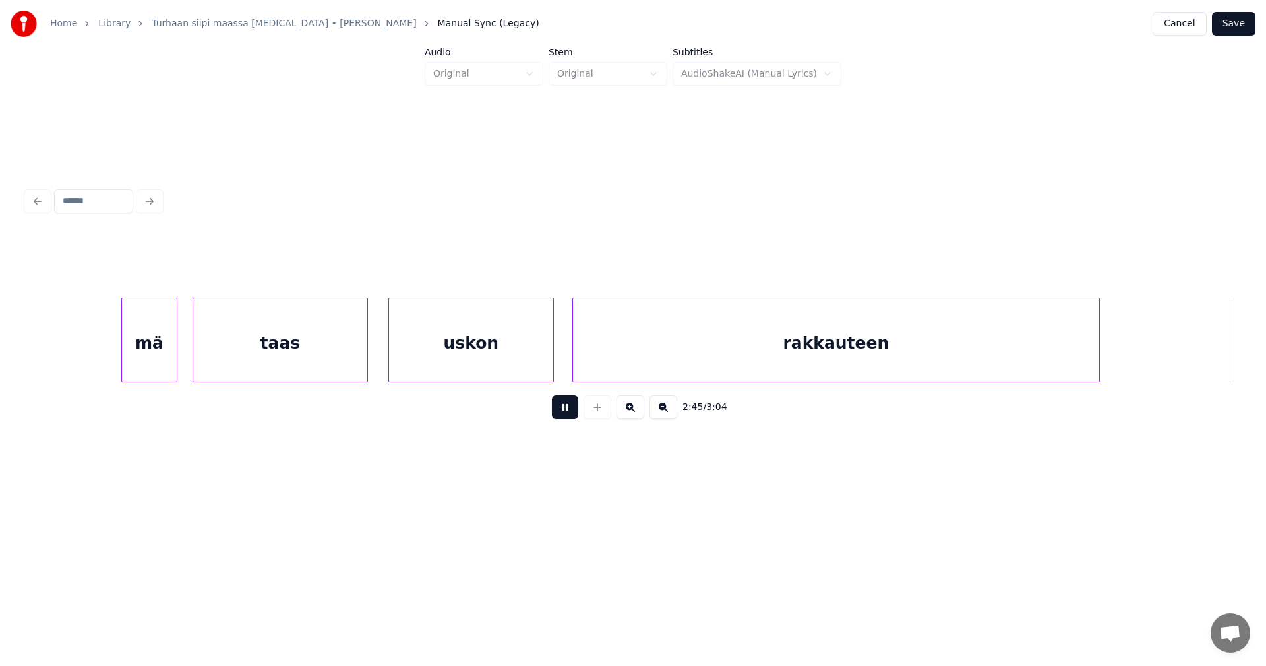
scroll to position [0, 38295]
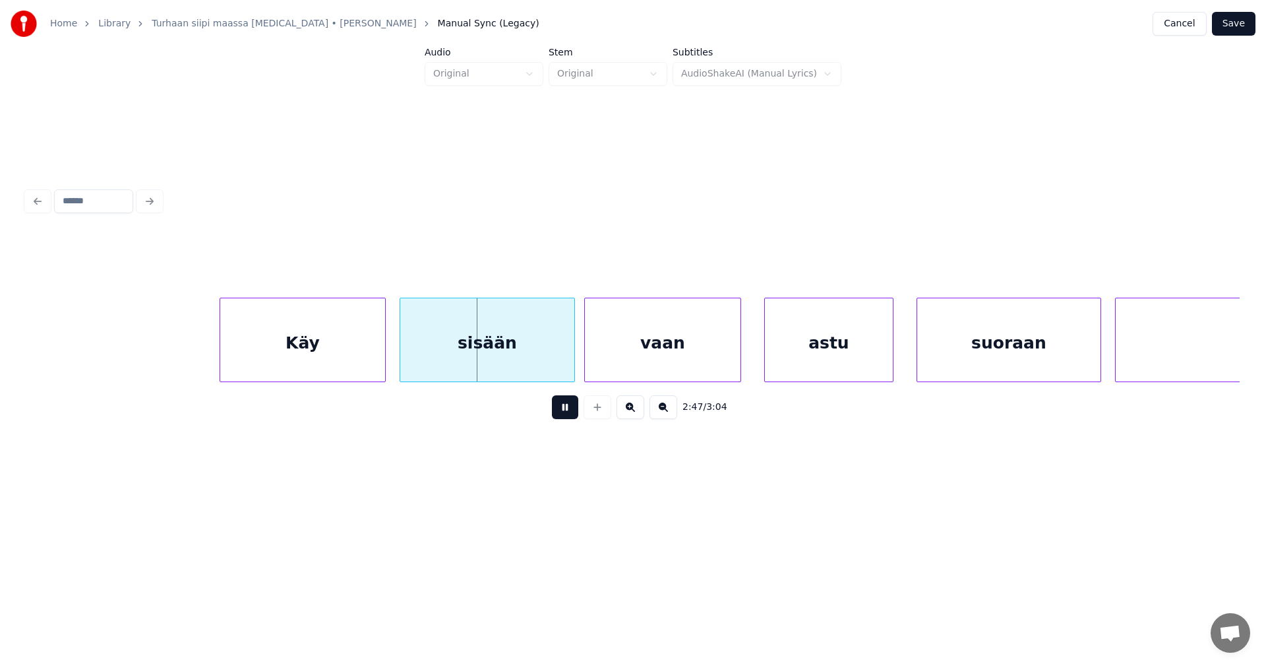
click at [571, 417] on button at bounding box center [565, 407] width 26 height 24
click at [561, 354] on div at bounding box center [563, 339] width 4 height 83
click at [664, 343] on div "vaan" at bounding box center [657, 343] width 156 height 90
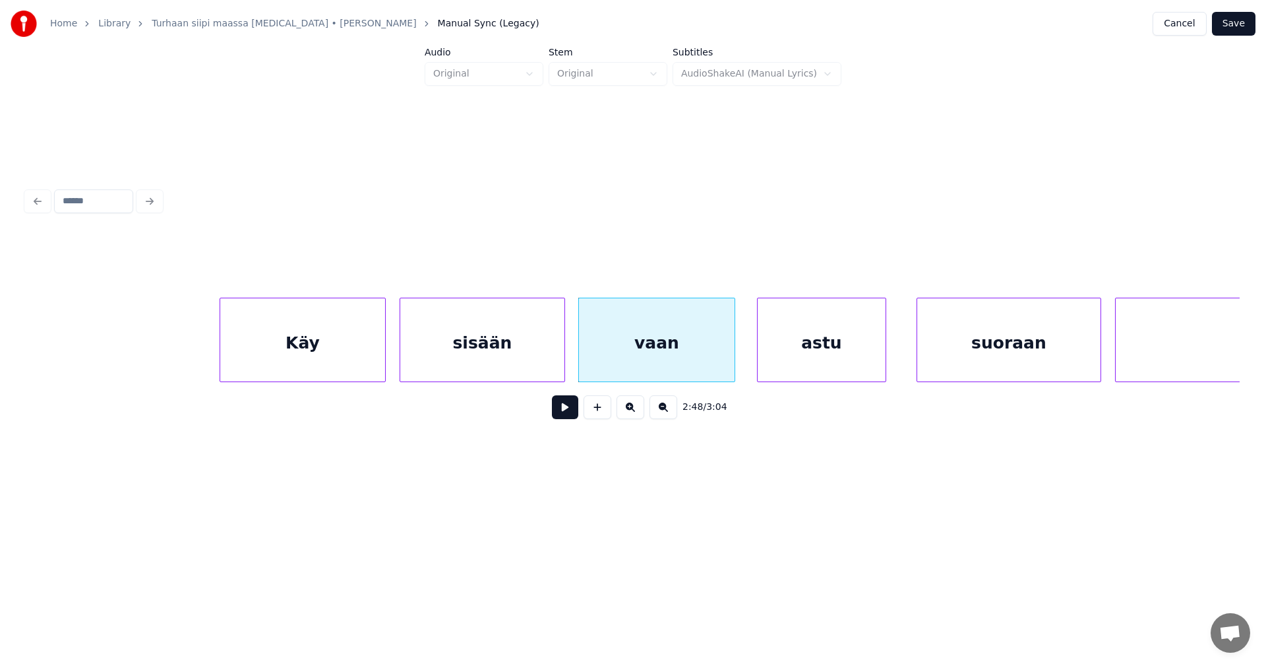
click at [817, 342] on div "astu" at bounding box center [822, 343] width 128 height 90
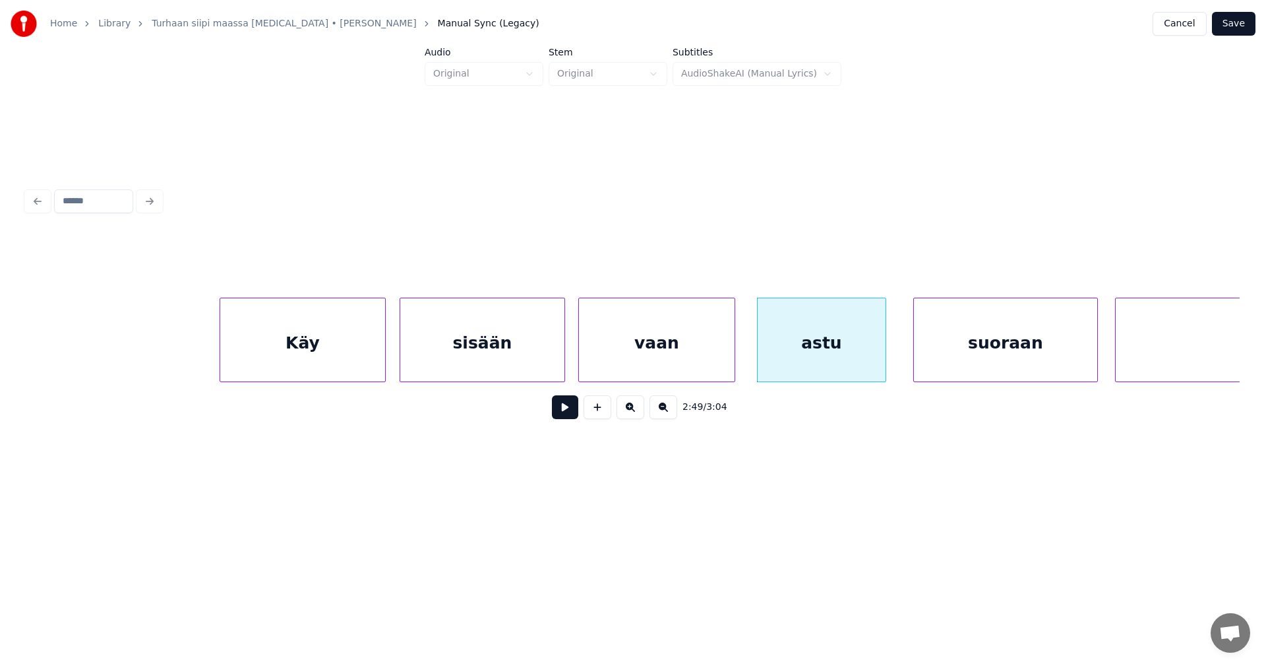
click at [969, 343] on div "suoraan" at bounding box center [1005, 343] width 183 height 90
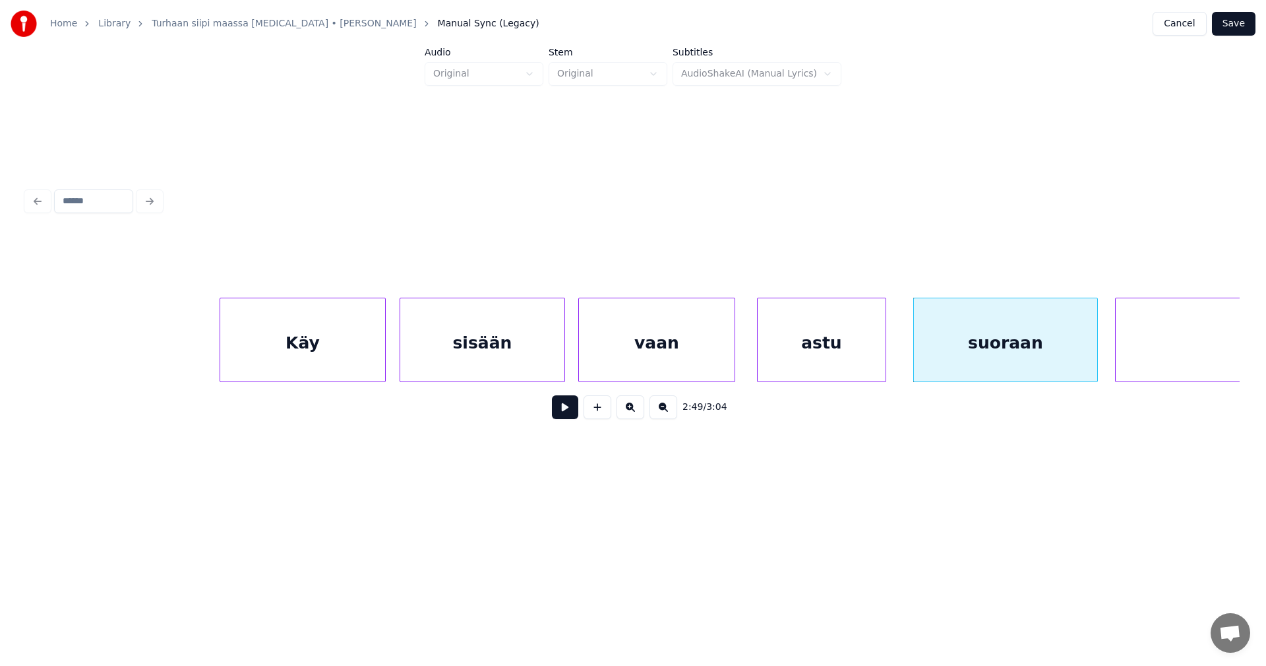
click at [574, 417] on button at bounding box center [565, 407] width 26 height 24
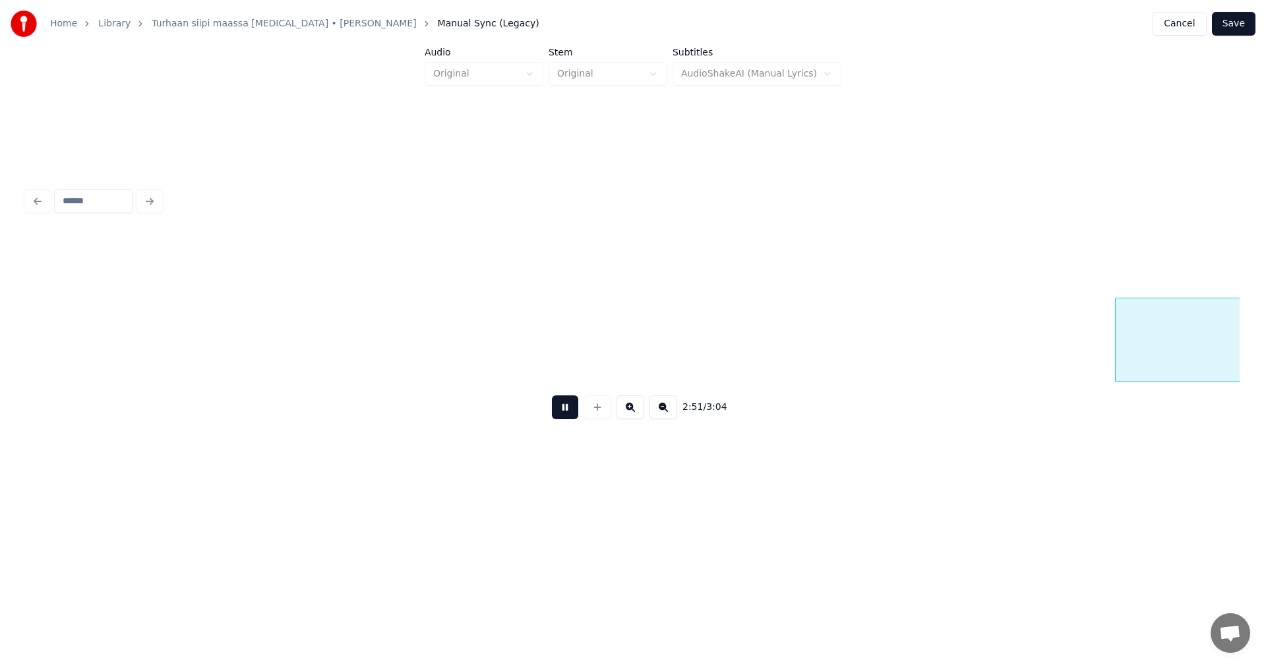
scroll to position [0, 39512]
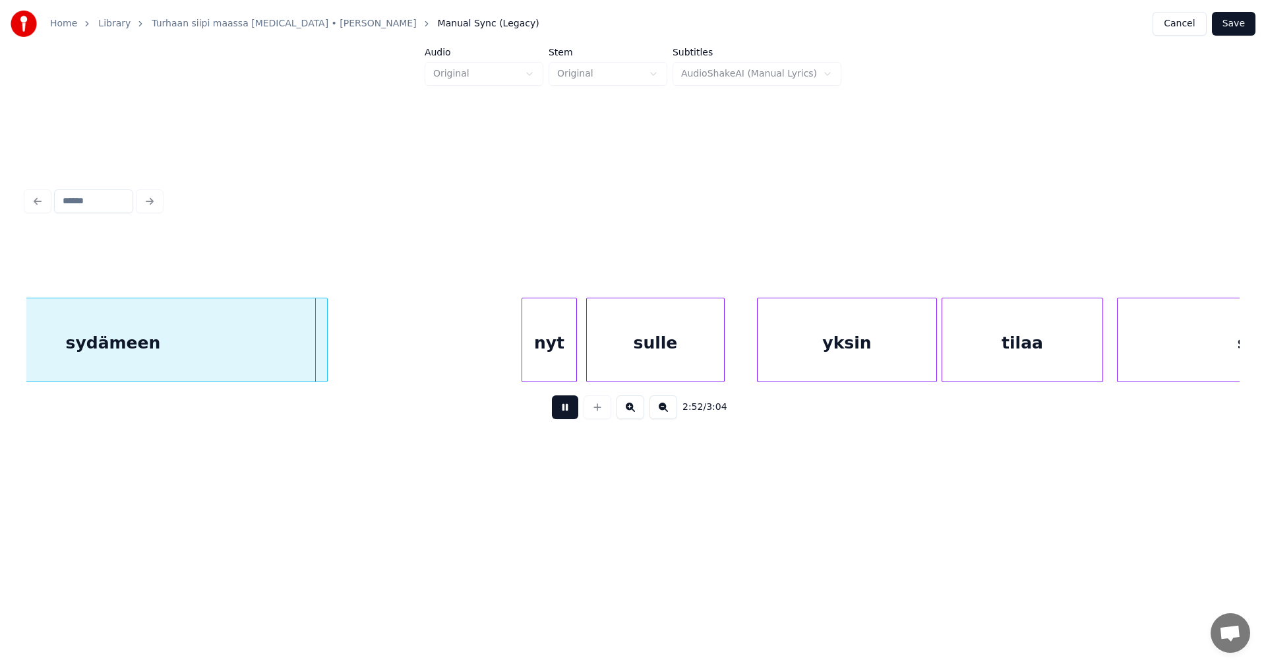
click at [574, 417] on button at bounding box center [565, 407] width 26 height 24
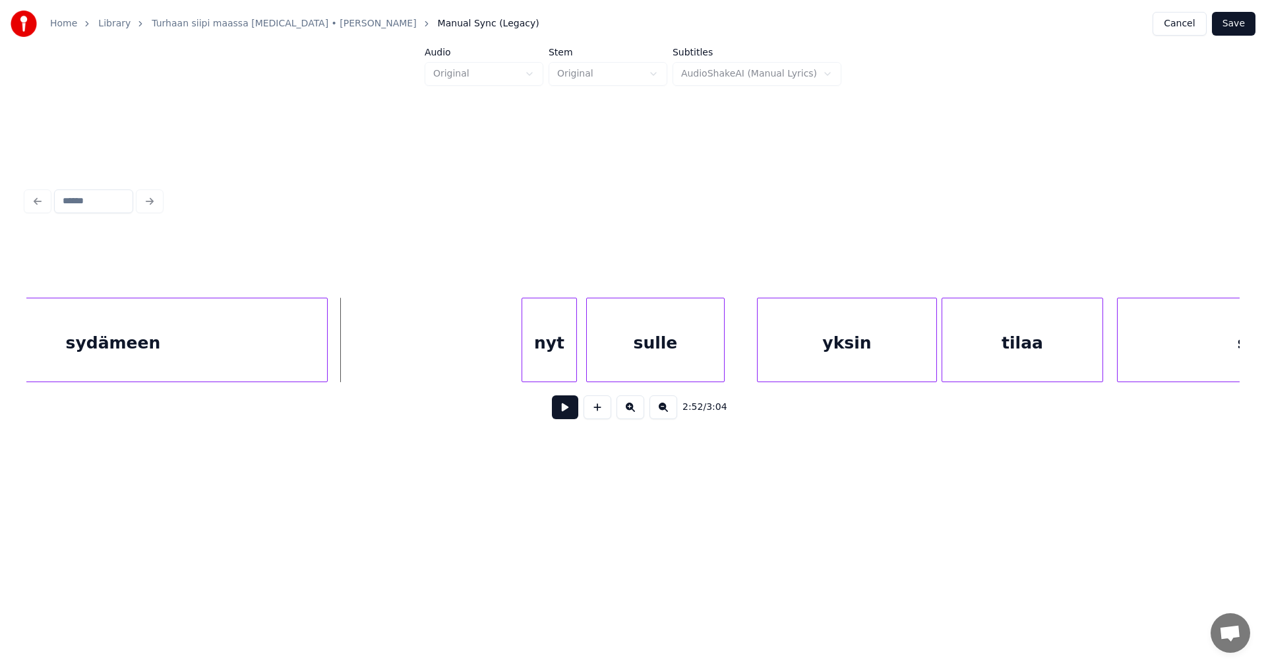
click at [567, 414] on button at bounding box center [565, 407] width 26 height 24
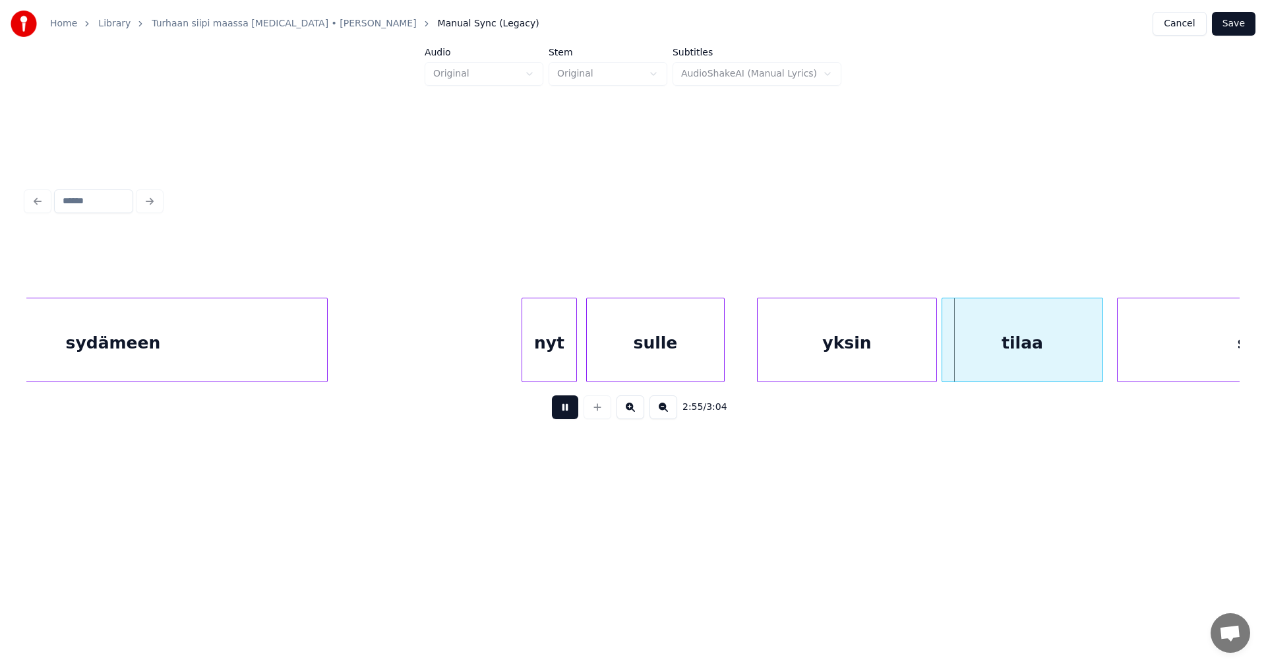
click at [567, 414] on button at bounding box center [565, 407] width 26 height 24
click at [553, 369] on div "nyt" at bounding box center [549, 343] width 54 height 90
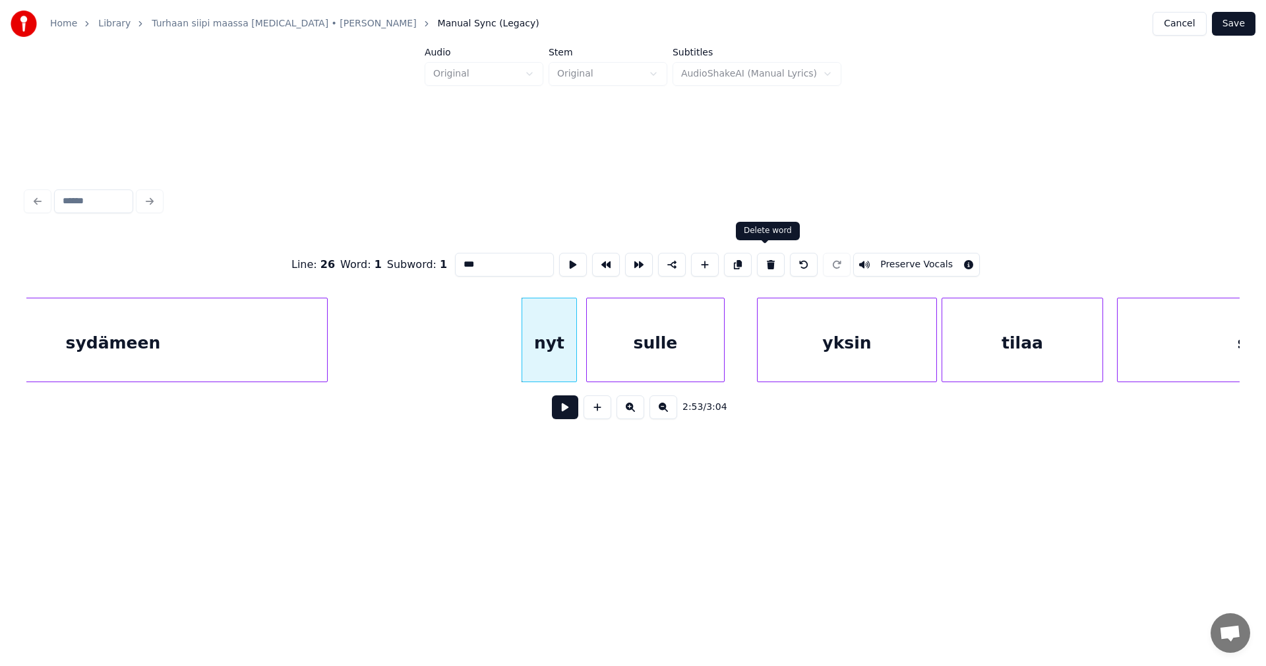
click at [764, 263] on button at bounding box center [771, 265] width 28 height 24
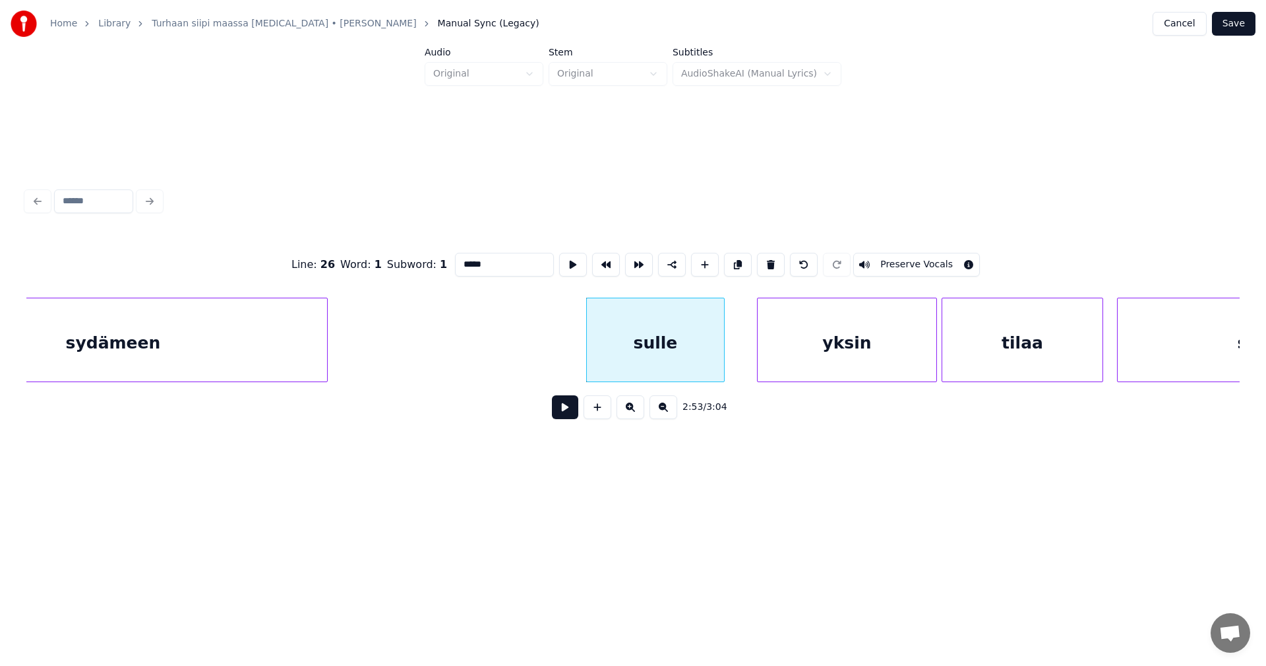
click at [697, 354] on div "sulle" at bounding box center [655, 343] width 137 height 90
click at [762, 261] on button at bounding box center [771, 265] width 28 height 24
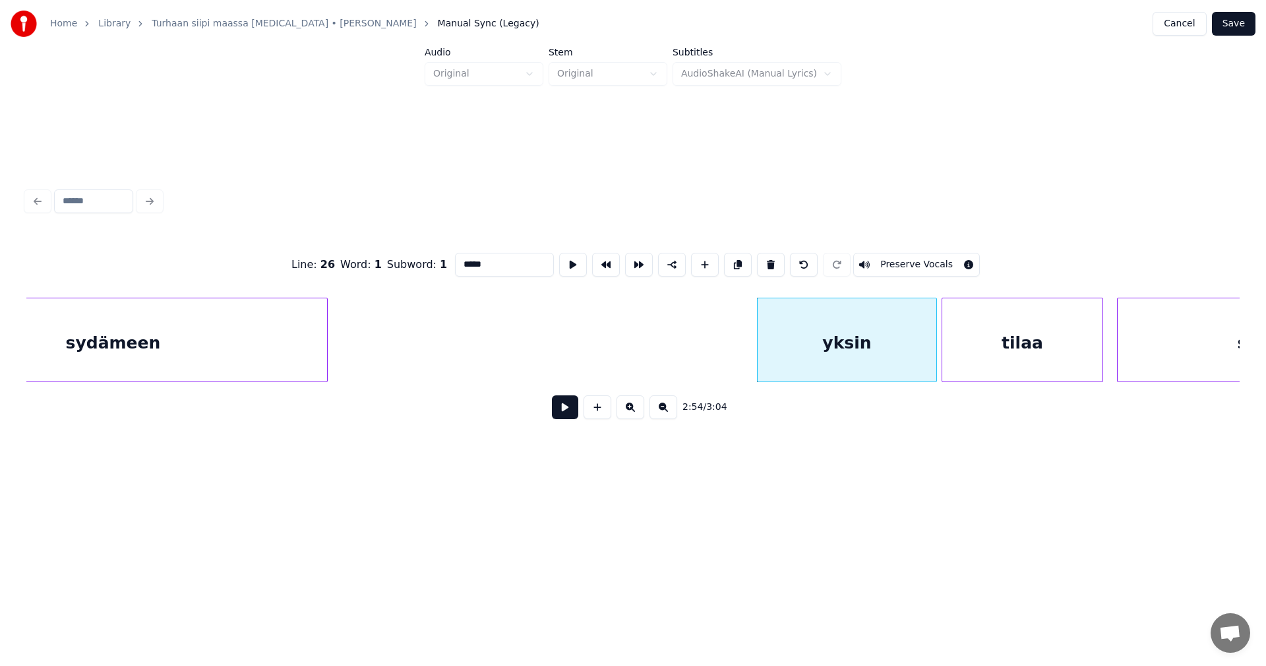
click at [807, 347] on div "yksin" at bounding box center [847, 343] width 179 height 90
click at [769, 262] on button at bounding box center [771, 265] width 28 height 24
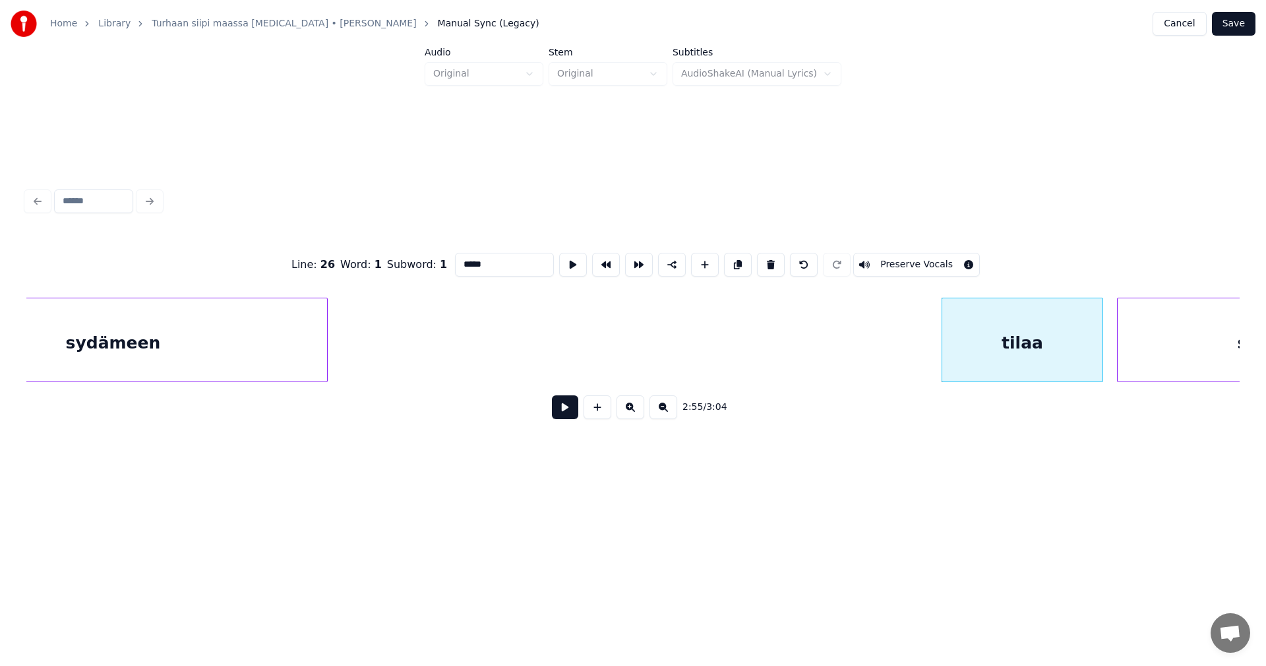
click at [982, 342] on div "tilaa" at bounding box center [1023, 343] width 160 height 90
click at [770, 262] on button at bounding box center [771, 265] width 28 height 24
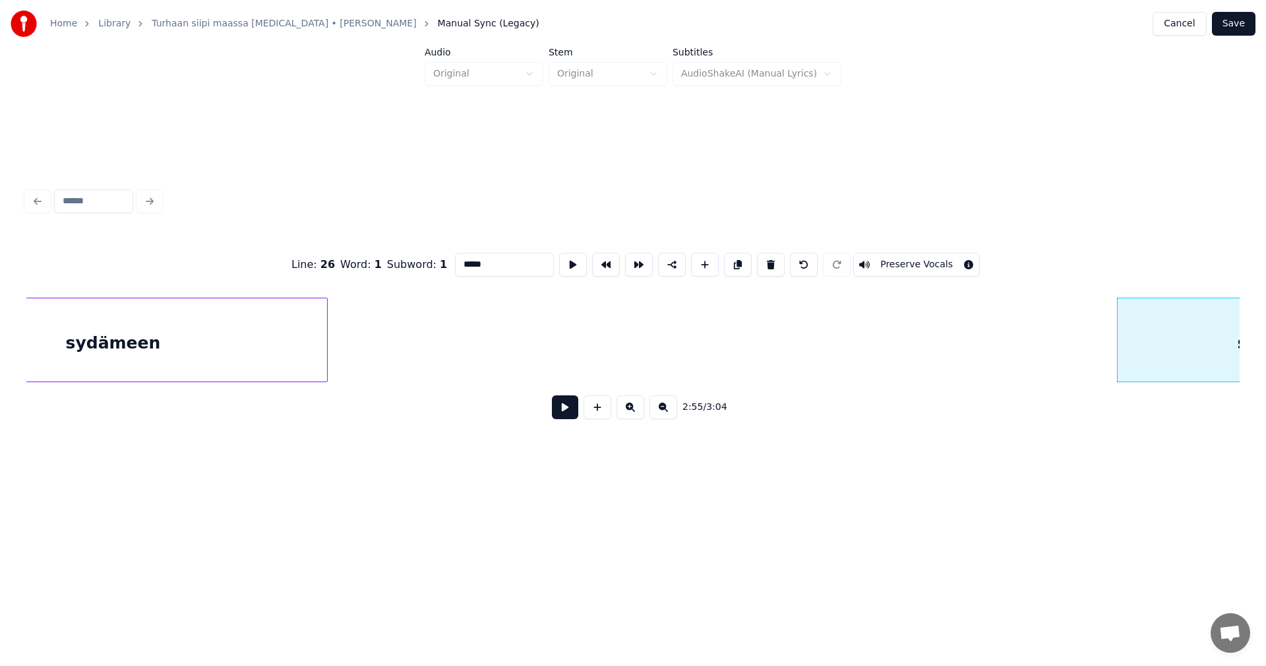
click at [1150, 330] on div "sinne" at bounding box center [1263, 343] width 290 height 90
click at [770, 259] on button at bounding box center [771, 265] width 28 height 24
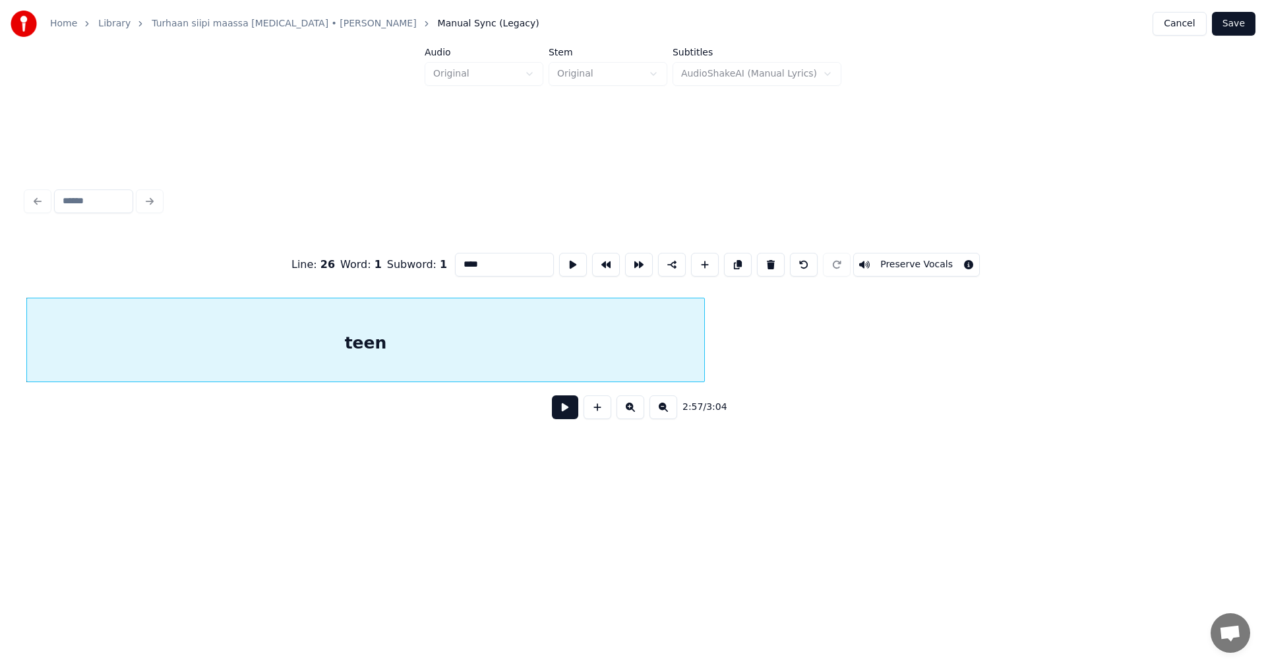
click at [679, 354] on div "teen" at bounding box center [365, 343] width 677 height 90
click at [764, 264] on button at bounding box center [771, 265] width 28 height 24
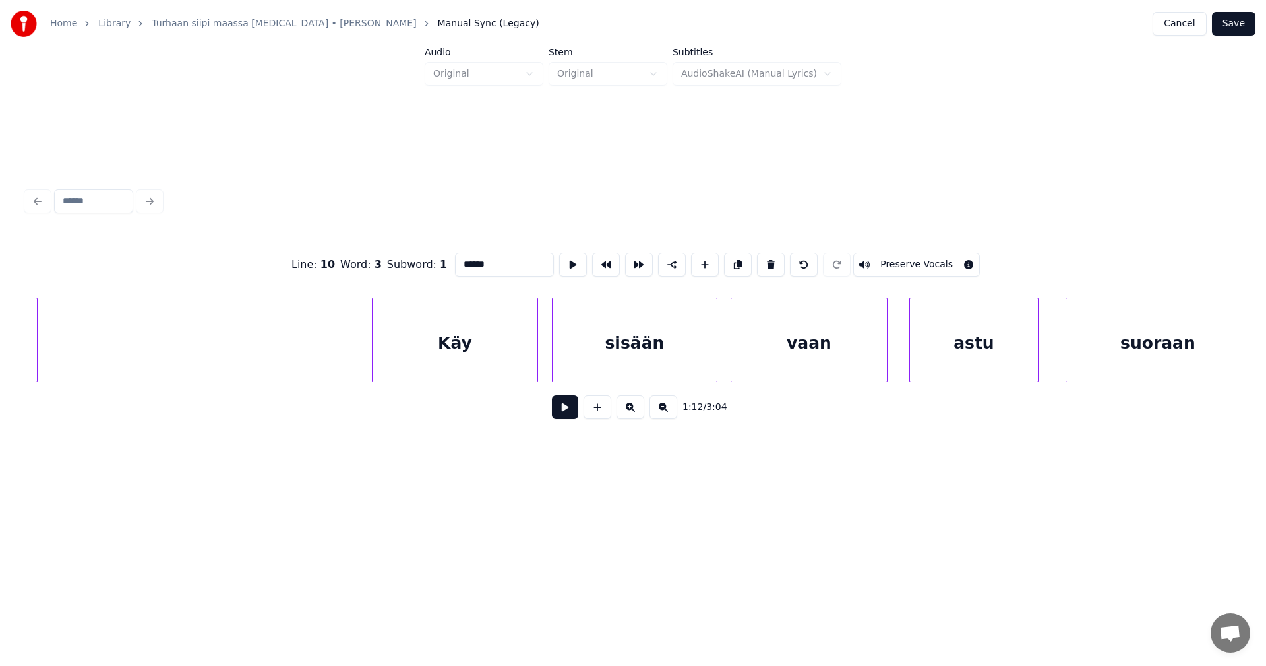
scroll to position [0, 37883]
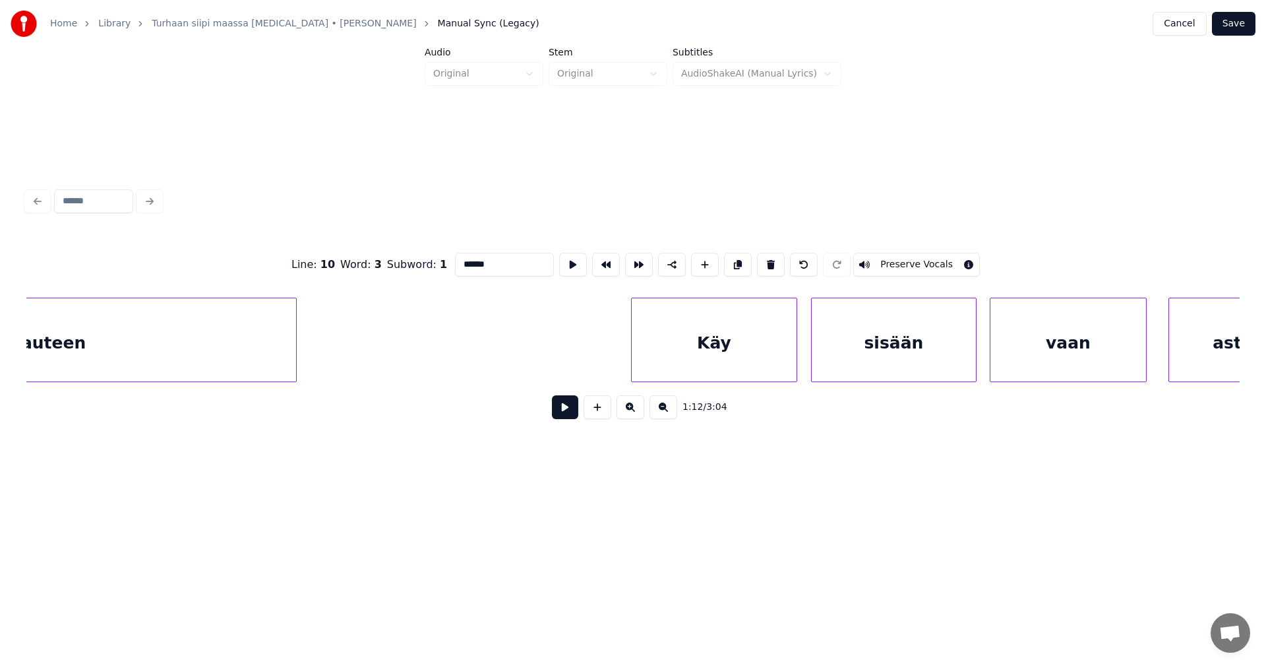
click at [168, 363] on div "rakkauteen" at bounding box center [33, 343] width 526 height 90
type input "**********"
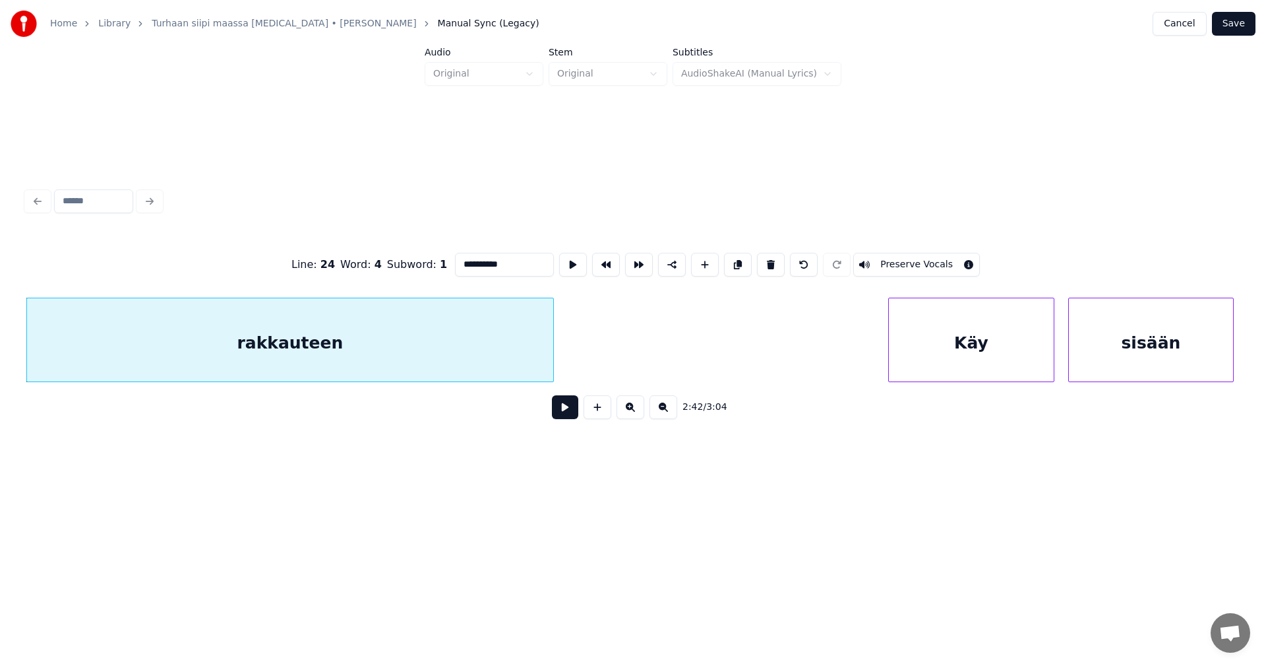
click at [559, 410] on button at bounding box center [565, 407] width 26 height 24
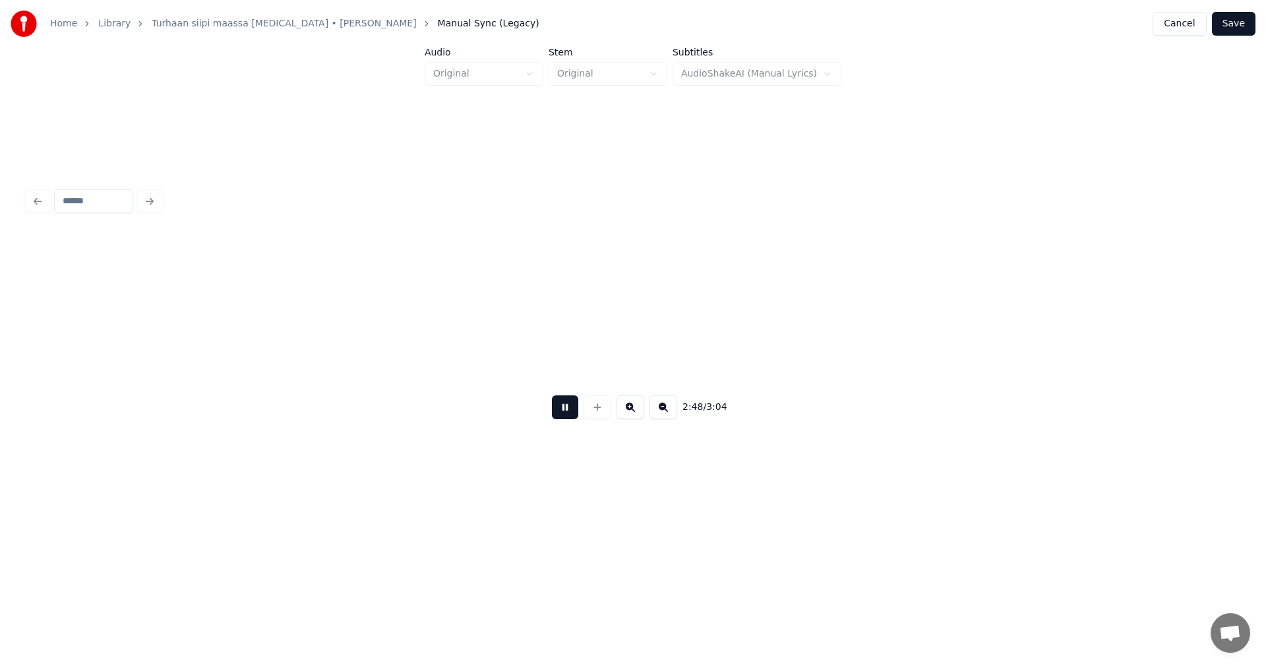
scroll to position [0, 38842]
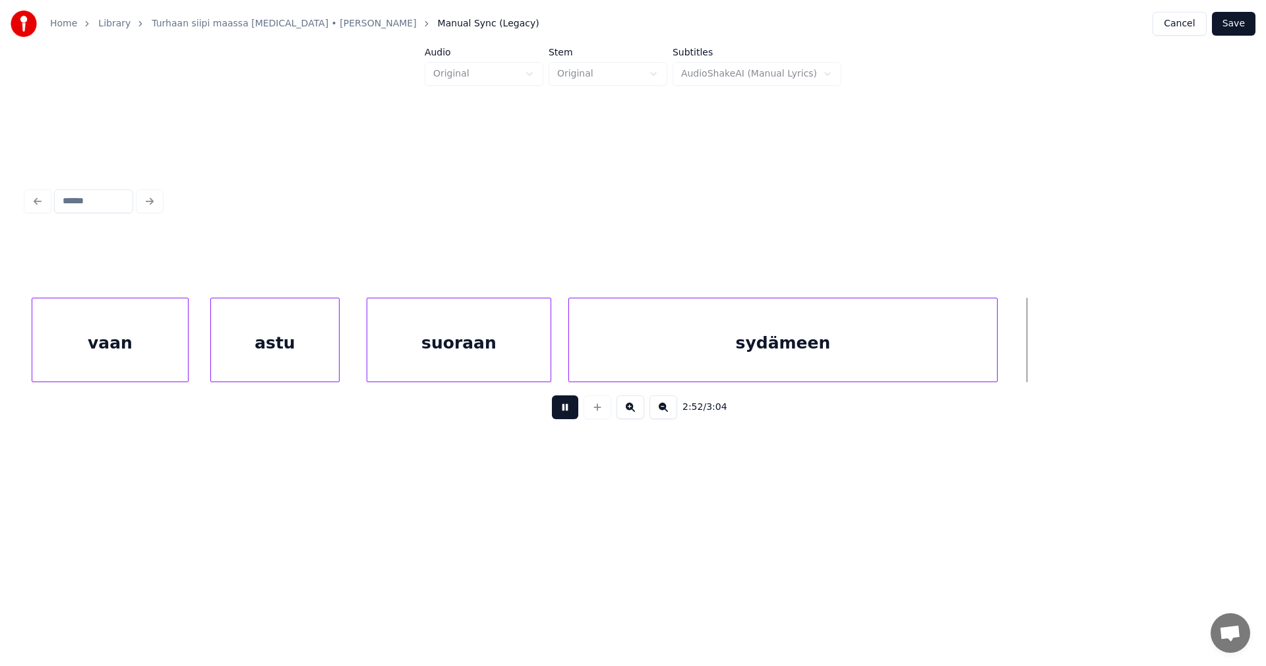
click at [567, 413] on button at bounding box center [565, 407] width 26 height 24
click at [1236, 26] on button "Save" at bounding box center [1234, 24] width 44 height 24
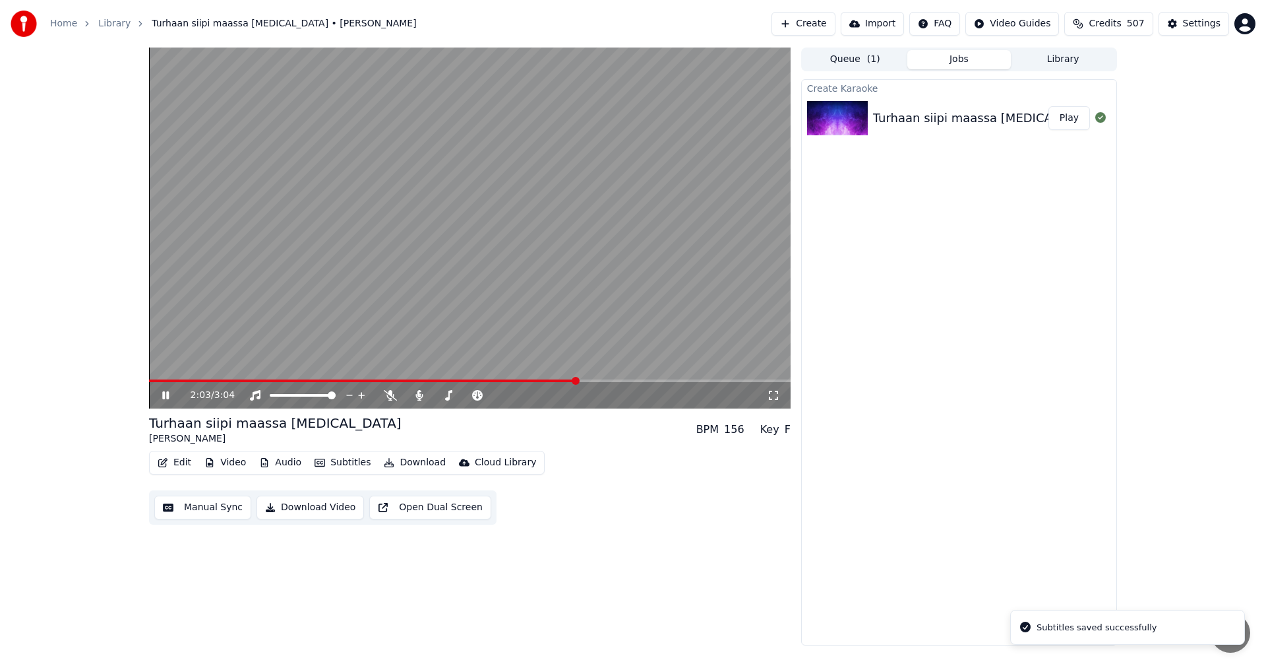
click at [576, 382] on span at bounding box center [470, 380] width 642 height 3
click at [158, 381] on span at bounding box center [460, 380] width 623 height 3
click at [177, 385] on span at bounding box center [181, 381] width 8 height 8
click at [193, 381] on span at bounding box center [303, 380] width 309 height 3
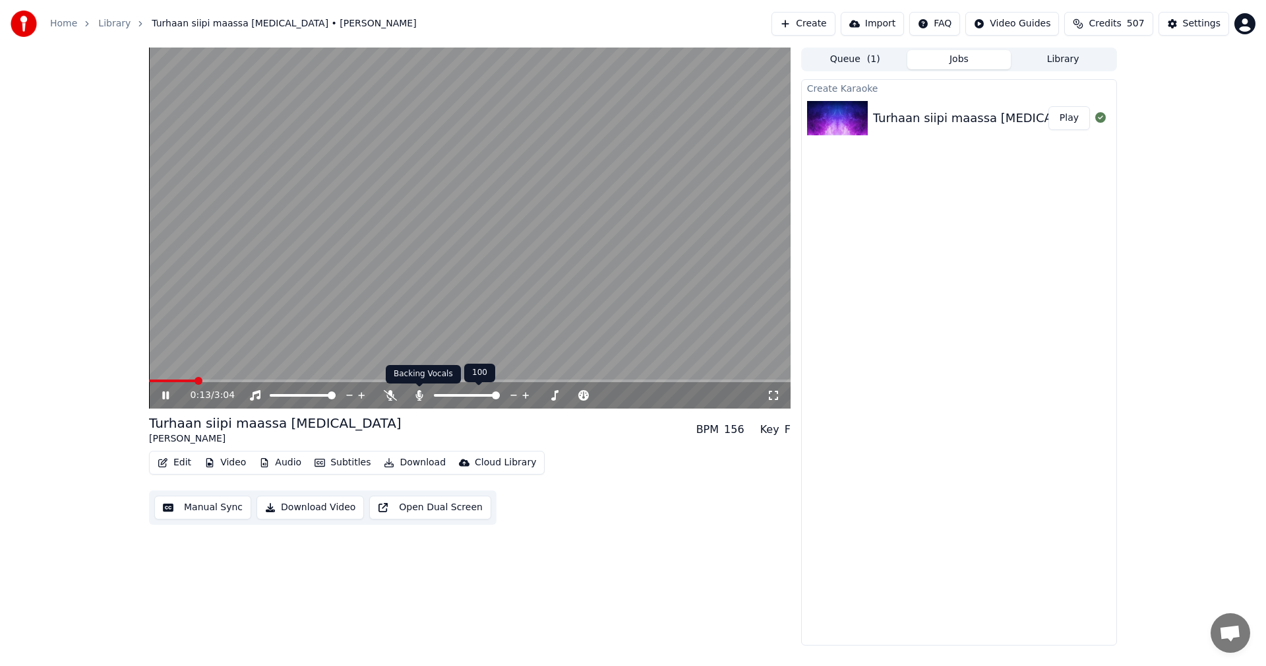
click at [424, 396] on icon at bounding box center [419, 395] width 13 height 11
click at [421, 392] on icon at bounding box center [419, 395] width 13 height 11
click at [168, 397] on icon at bounding box center [165, 395] width 7 height 8
